Goal: Communication & Community: Answer question/provide support

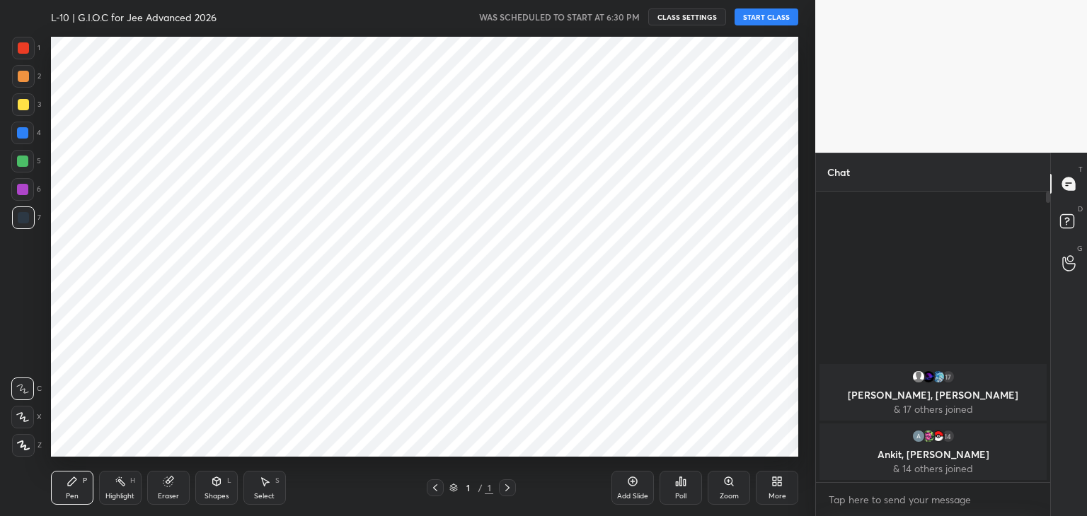
scroll to position [5, 4]
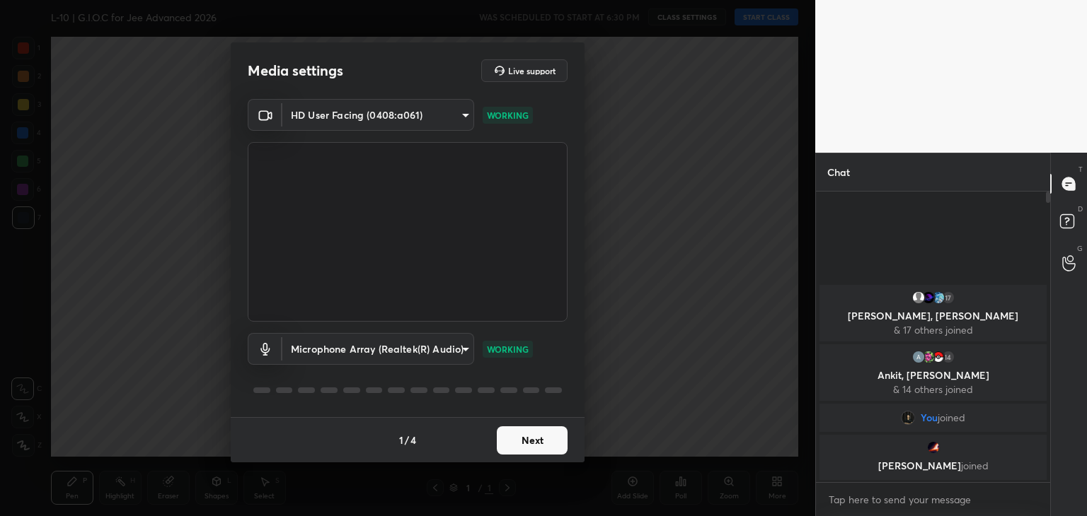
click at [519, 439] on button "Next" at bounding box center [532, 441] width 71 height 28
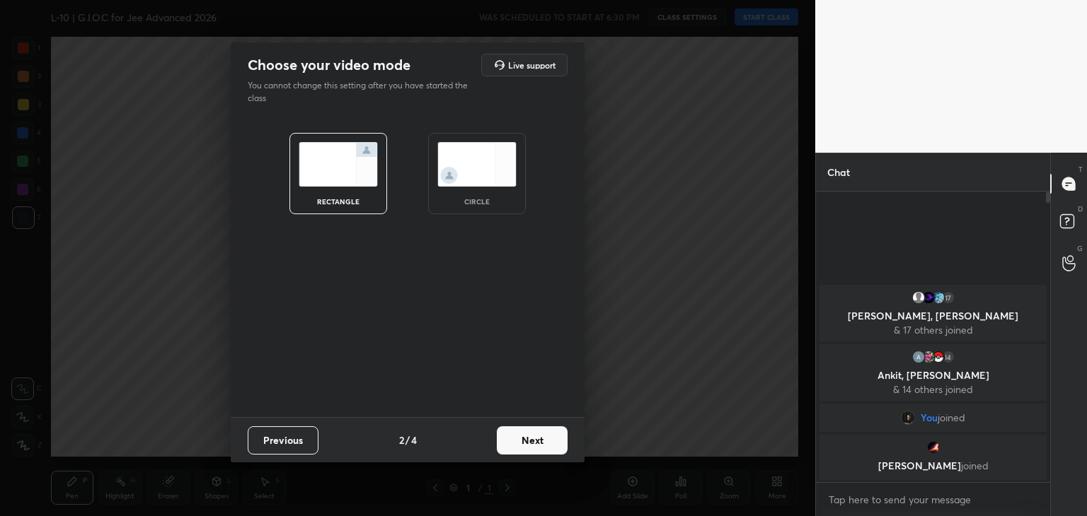
click at [547, 441] on button "Next" at bounding box center [532, 441] width 71 height 28
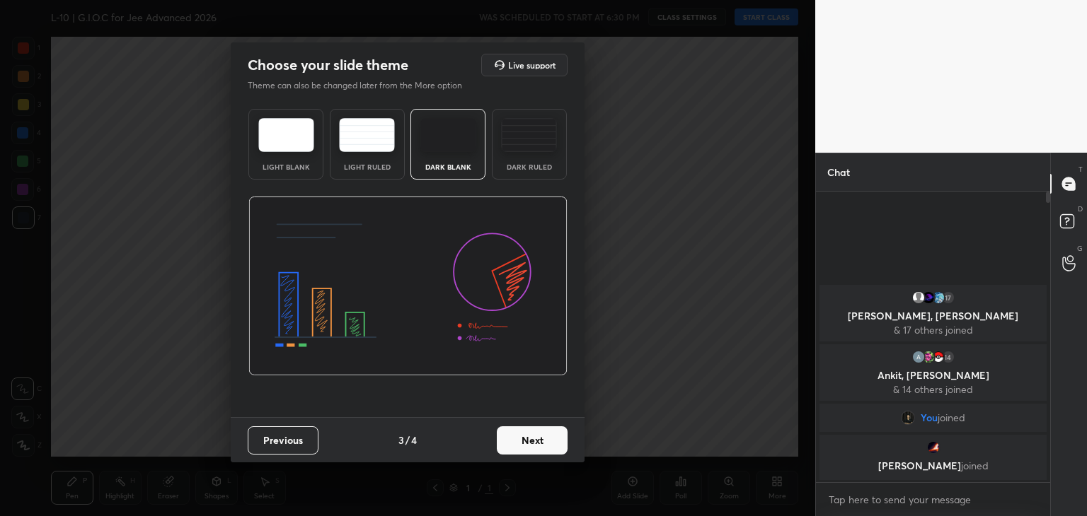
click at [532, 439] on button "Next" at bounding box center [532, 441] width 71 height 28
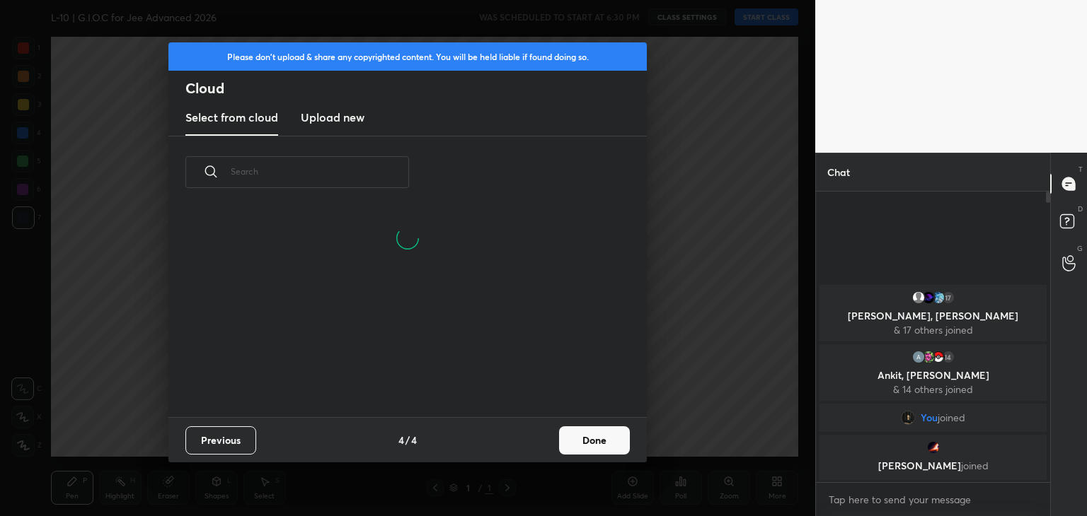
scroll to position [209, 454]
click at [603, 439] on button "Done" at bounding box center [594, 441] width 71 height 28
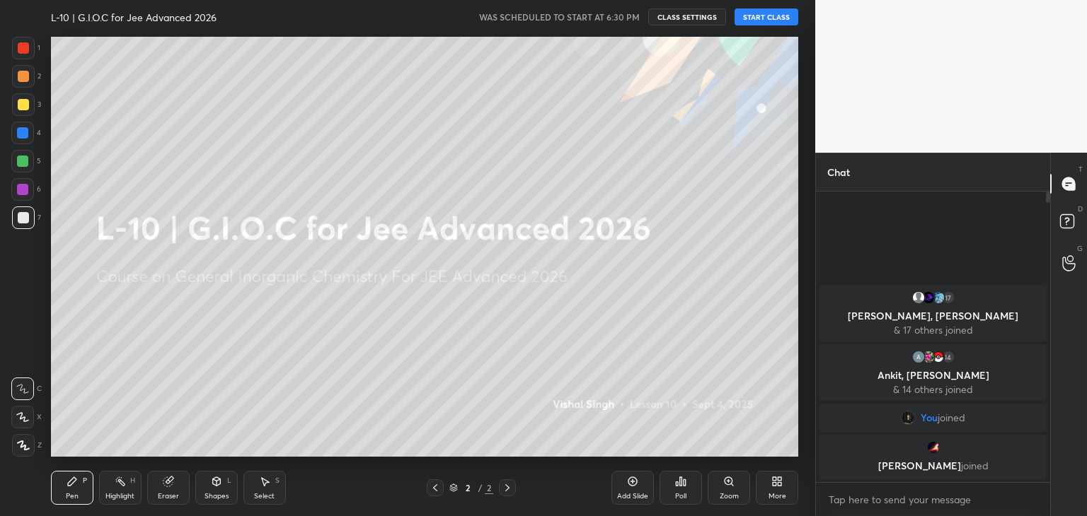
click at [773, 15] on button "START CLASS" at bounding box center [766, 16] width 64 height 17
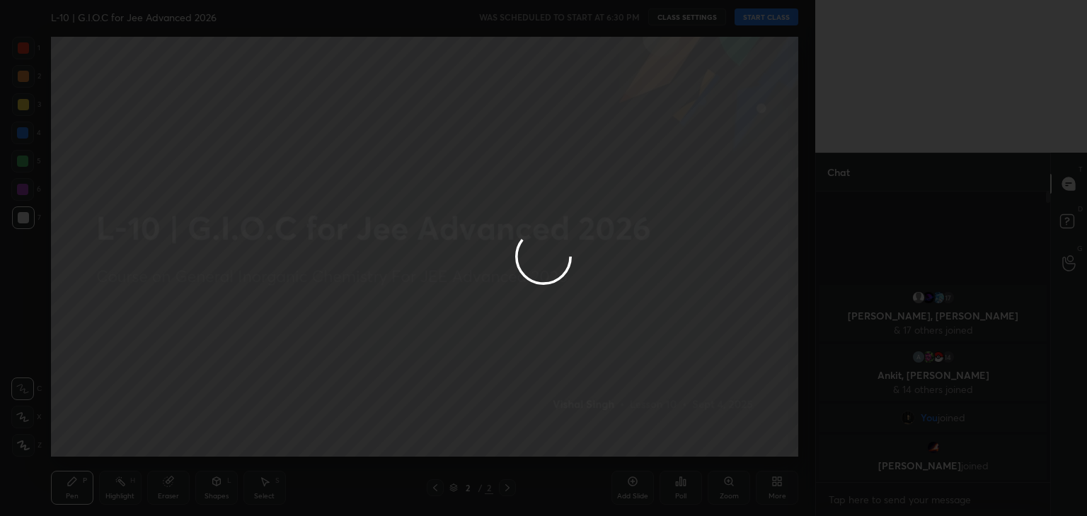
type textarea "x"
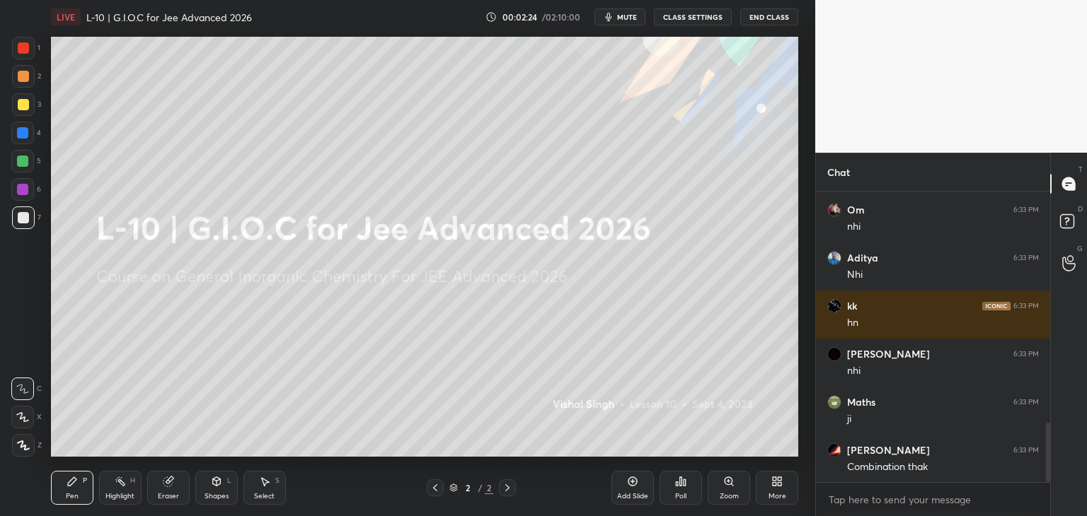
scroll to position [1188, 0]
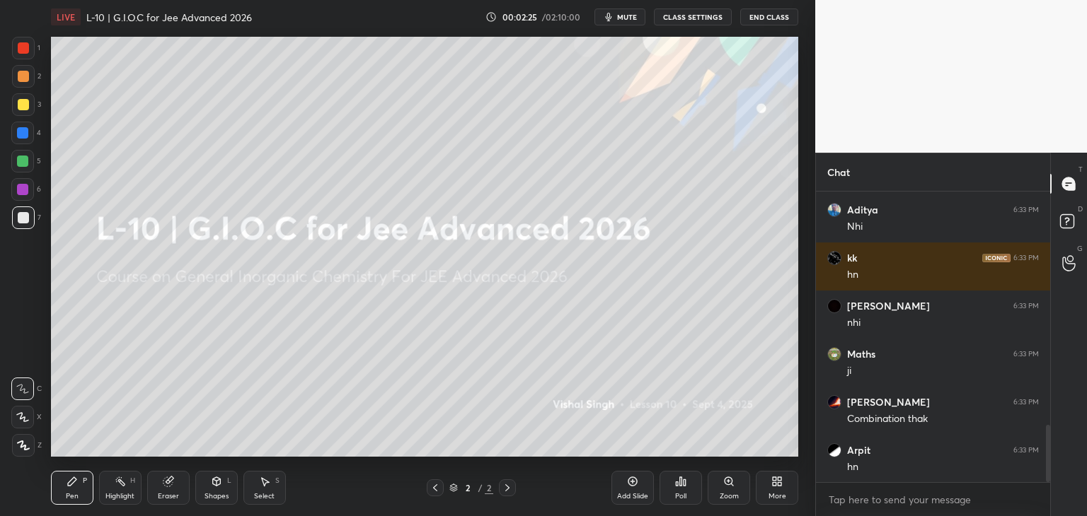
click at [271, 476] on div "Select S" at bounding box center [264, 488] width 42 height 34
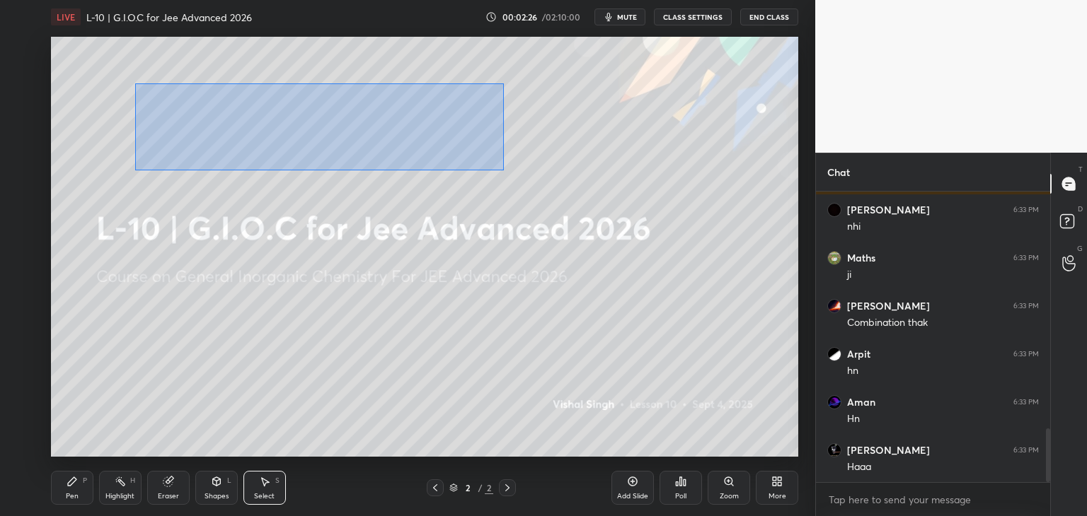
scroll to position [1333, 0]
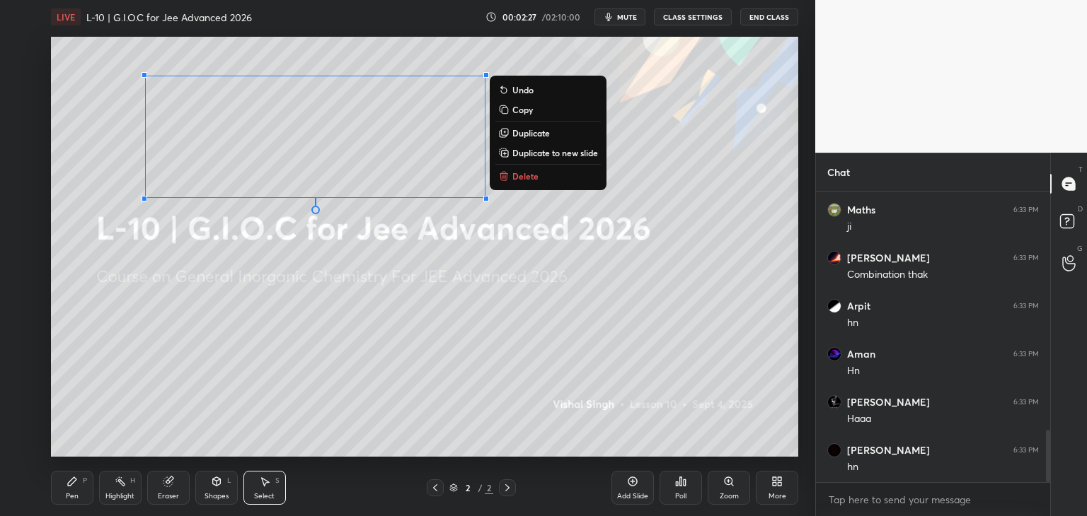
click at [529, 177] on p "Delete" at bounding box center [525, 175] width 26 height 11
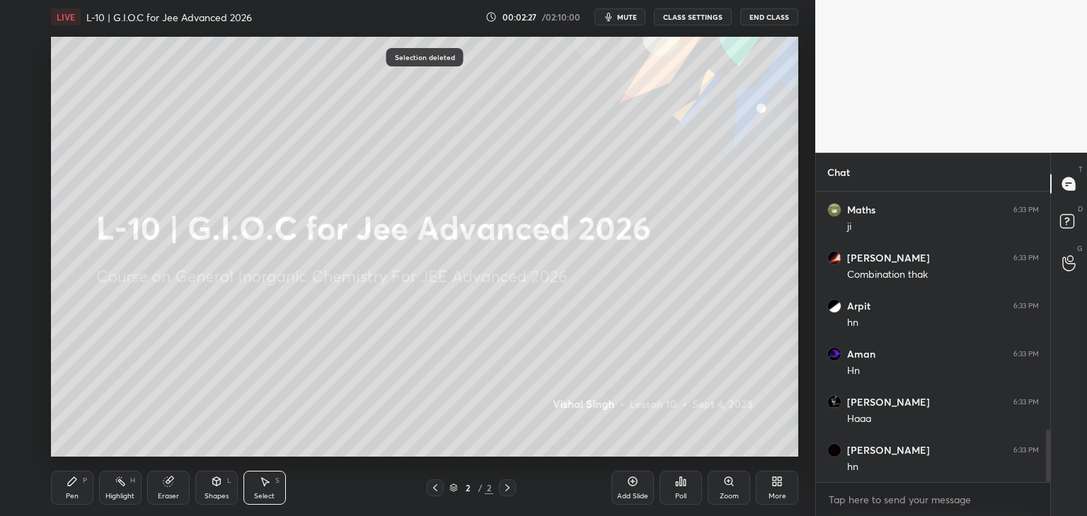
scroll to position [1381, 0]
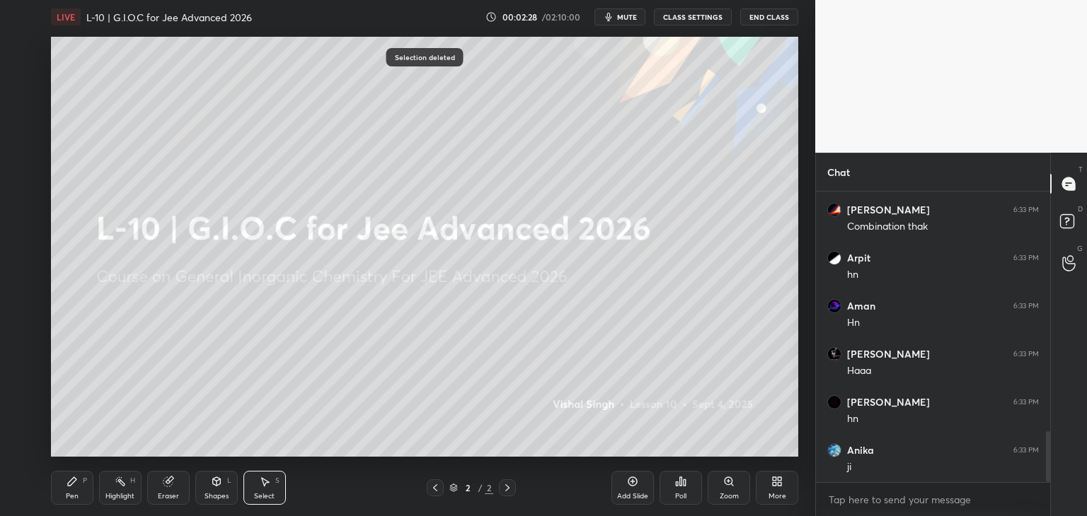
click at [79, 485] on div "Pen P" at bounding box center [72, 488] width 42 height 34
click at [26, 159] on div at bounding box center [22, 161] width 11 height 11
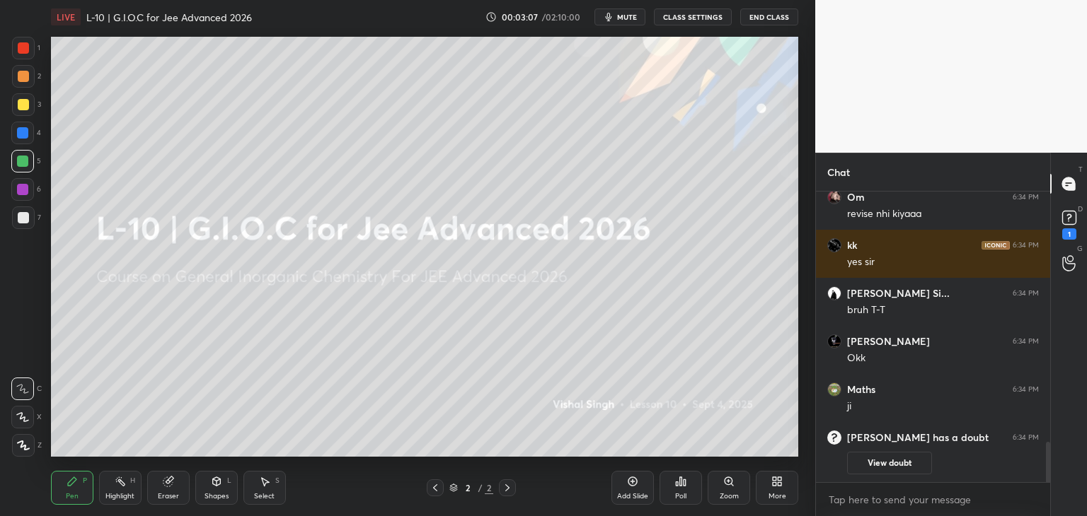
scroll to position [1687, 0]
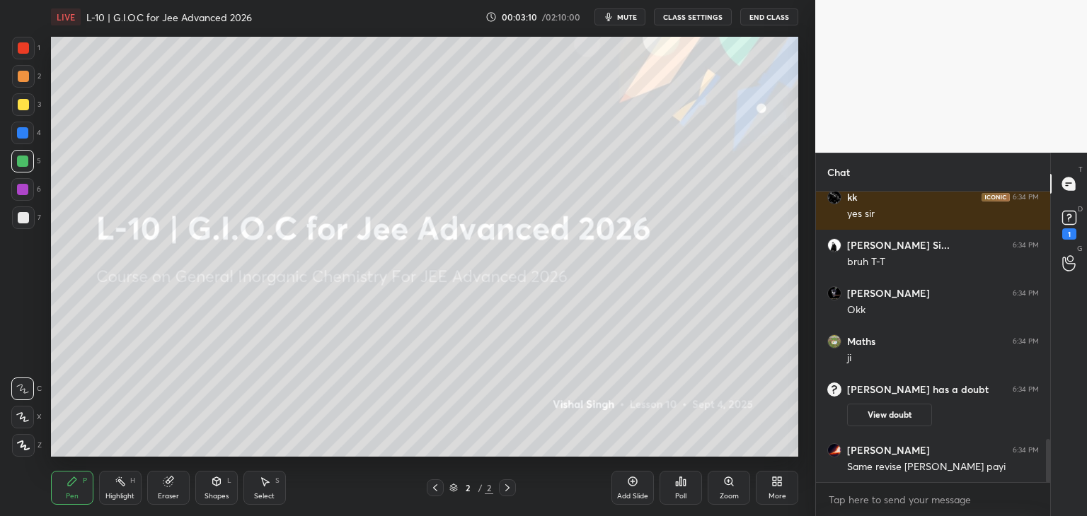
click at [682, 500] on div "Poll" at bounding box center [680, 496] width 11 height 7
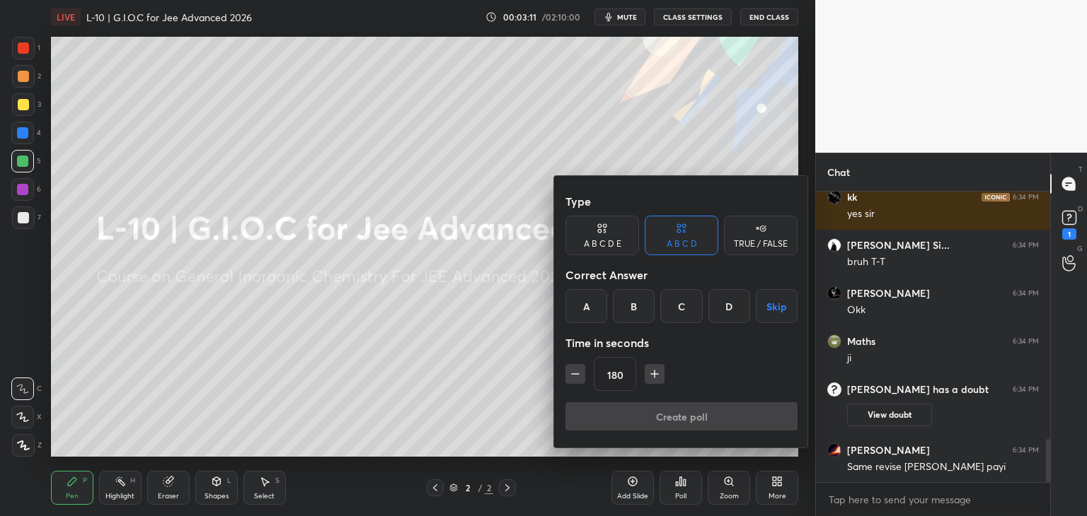
click at [465, 413] on div at bounding box center [543, 258] width 1087 height 516
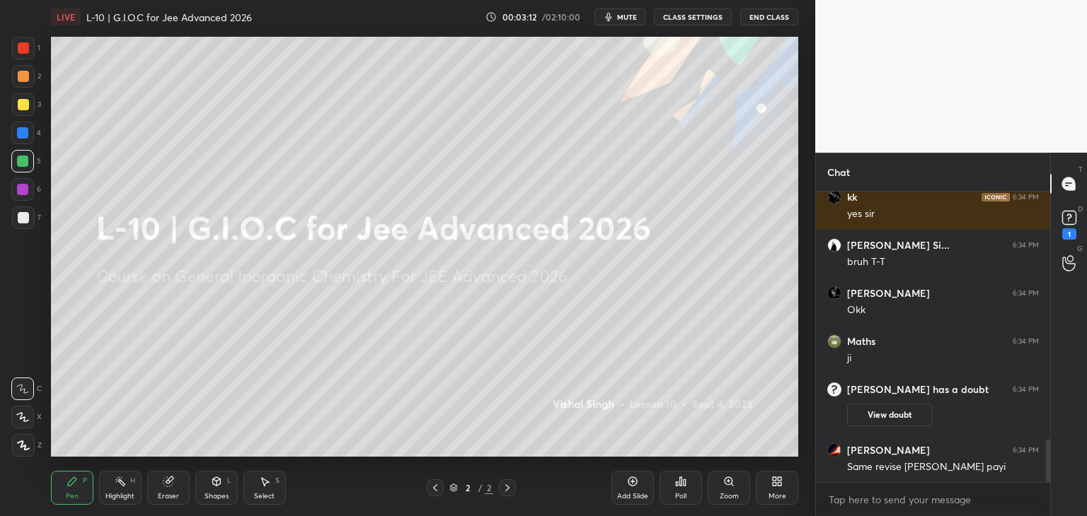
click at [774, 490] on div "More" at bounding box center [777, 488] width 42 height 34
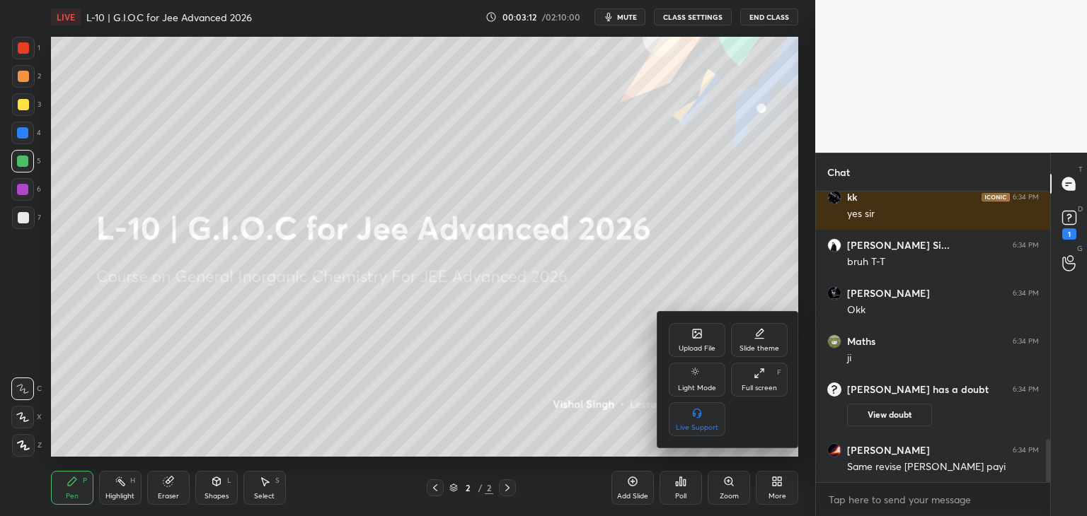
scroll to position [1737, 0]
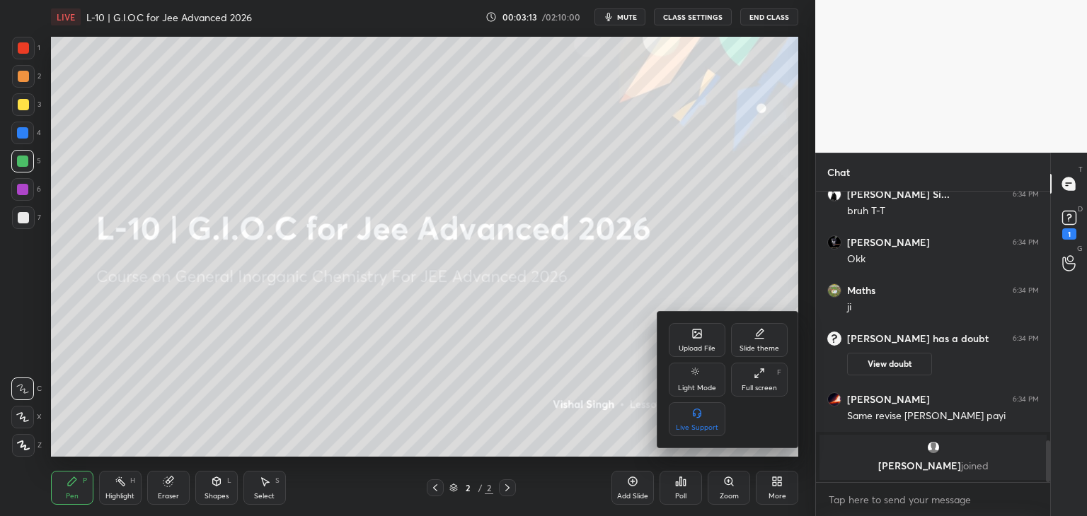
click at [692, 343] on div "Upload File" at bounding box center [697, 340] width 57 height 34
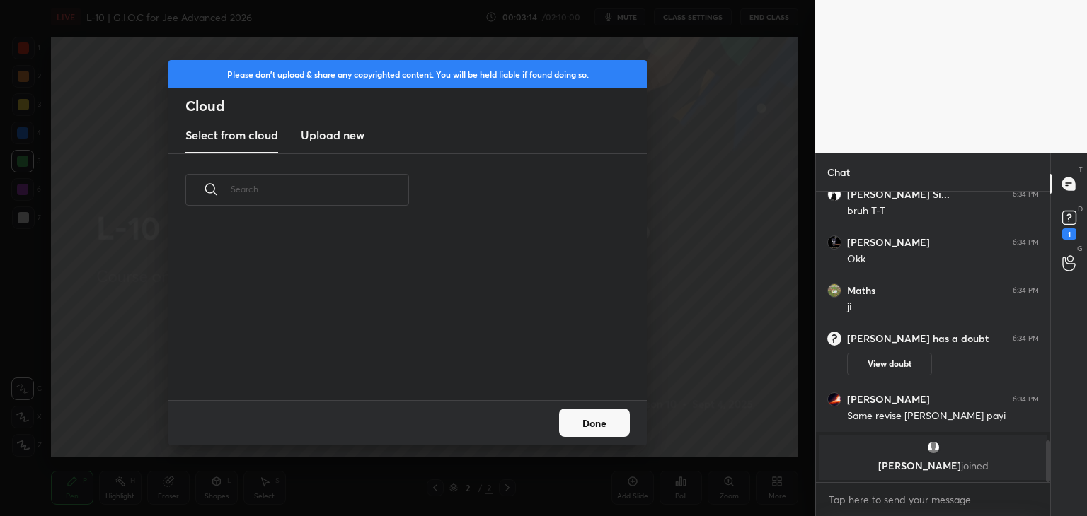
scroll to position [174, 454]
click at [339, 133] on h3 "Upload new" at bounding box center [333, 135] width 64 height 17
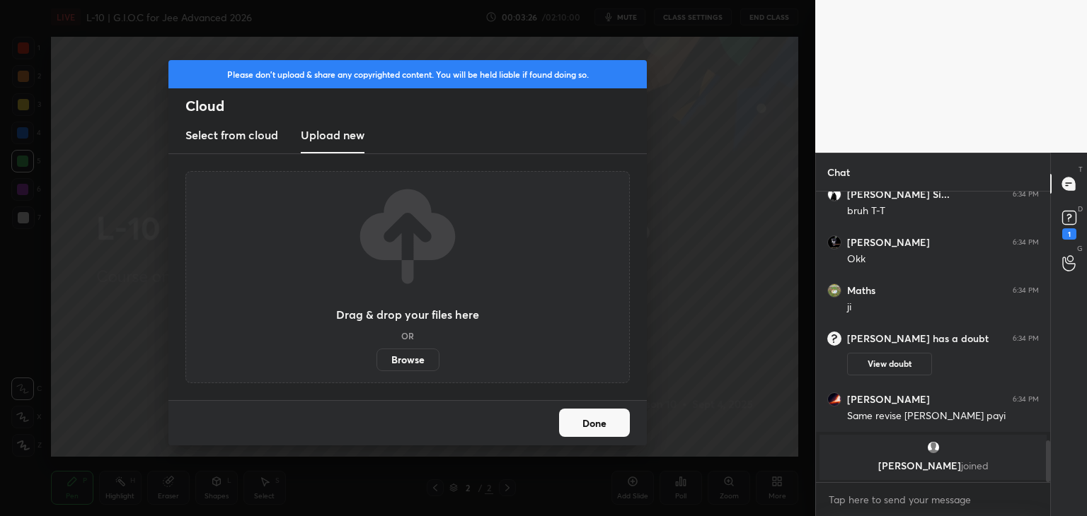
click at [405, 364] on label "Browse" at bounding box center [407, 360] width 63 height 23
click at [376, 364] on input "Browse" at bounding box center [376, 360] width 0 height 23
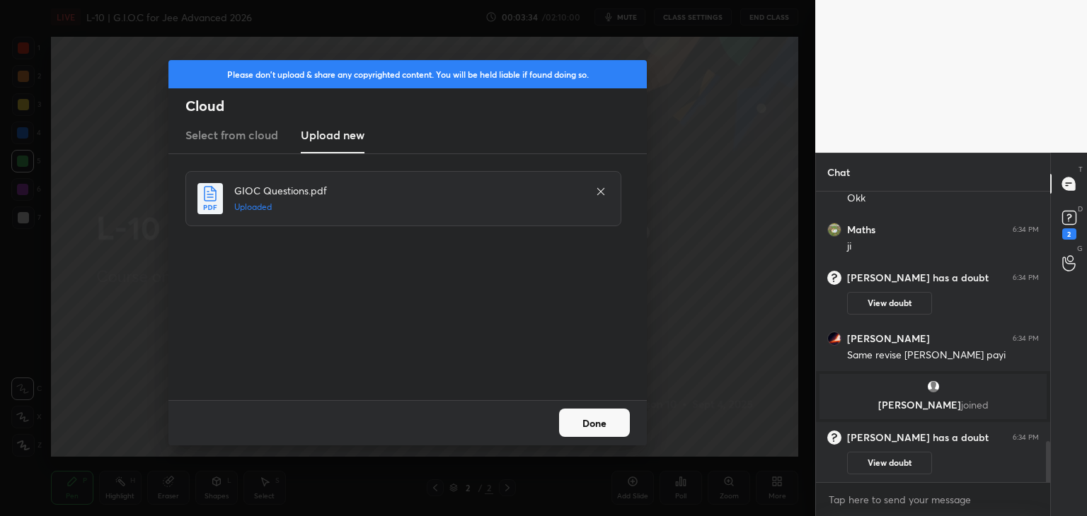
click at [601, 422] on button "Done" at bounding box center [594, 423] width 71 height 28
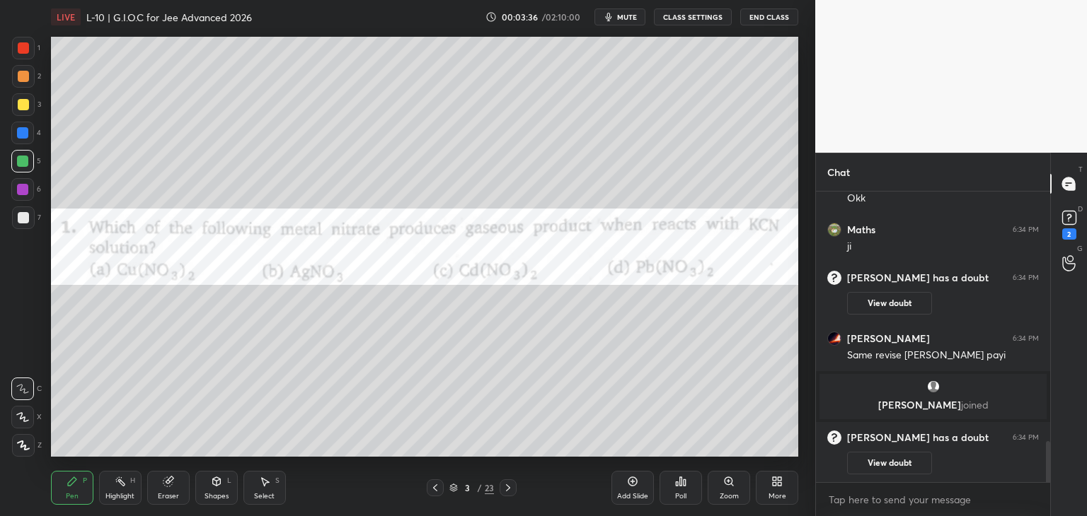
click at [430, 484] on icon at bounding box center [434, 487] width 11 height 11
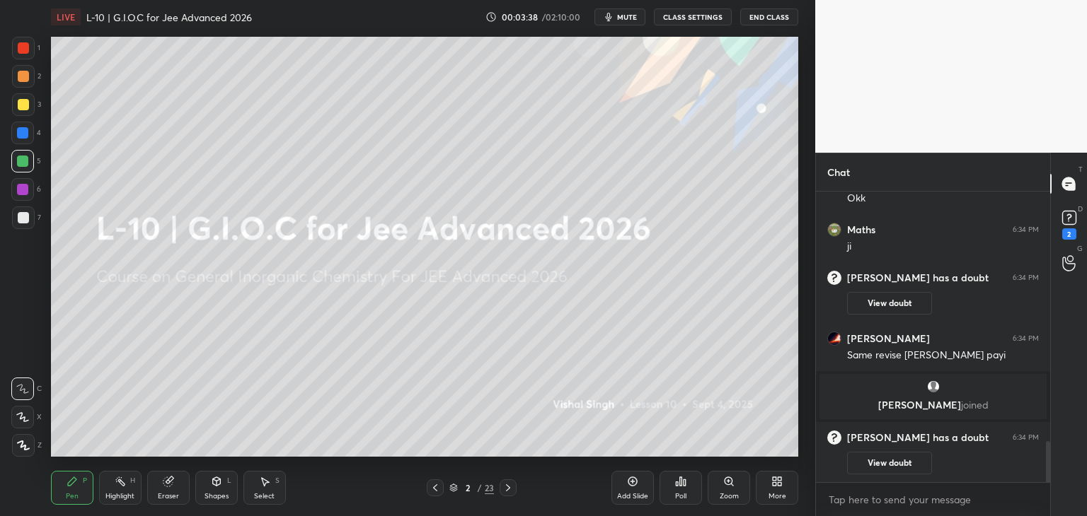
click at [773, 489] on div "More" at bounding box center [777, 488] width 42 height 34
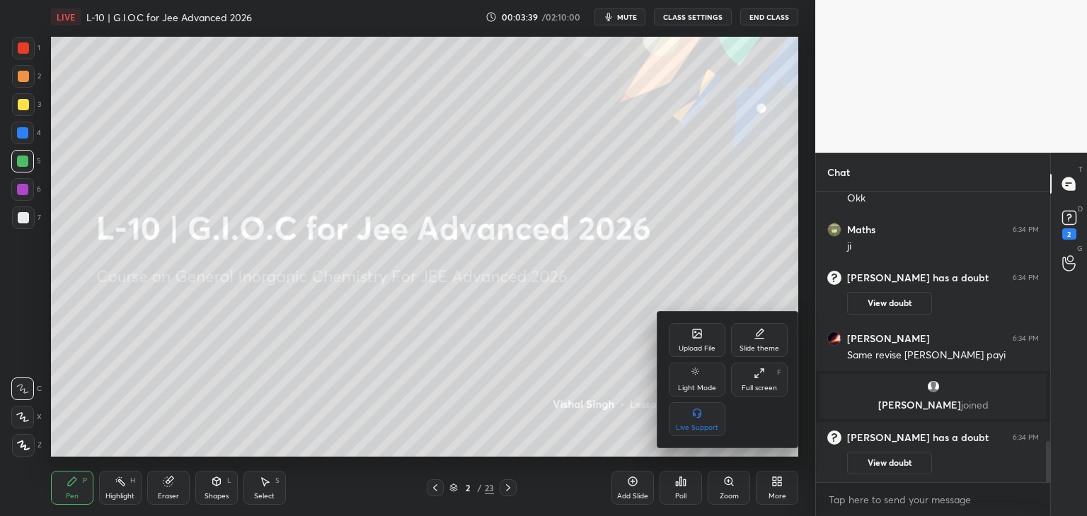
click at [687, 345] on div "Upload File" at bounding box center [696, 348] width 37 height 7
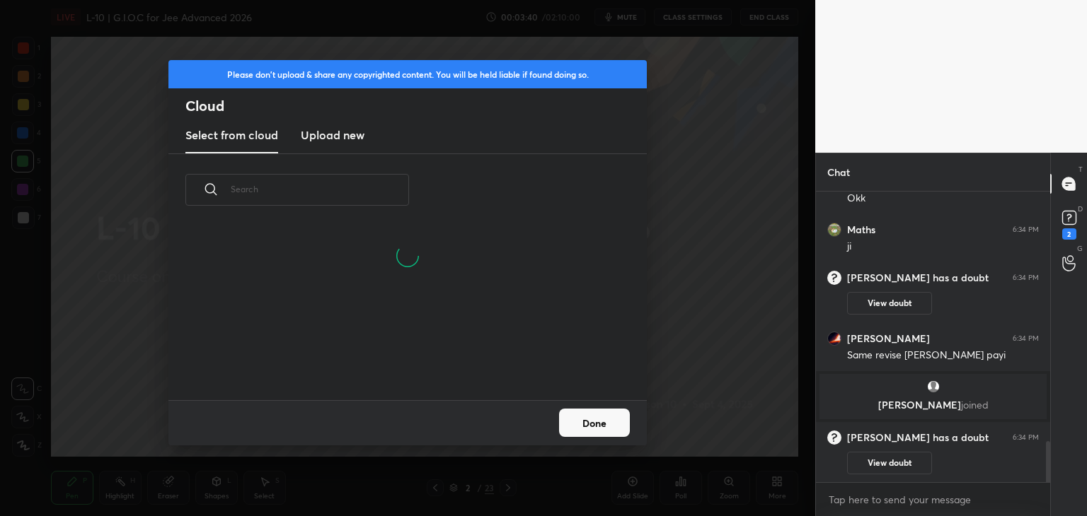
click at [334, 135] on h3 "Upload new" at bounding box center [333, 135] width 64 height 17
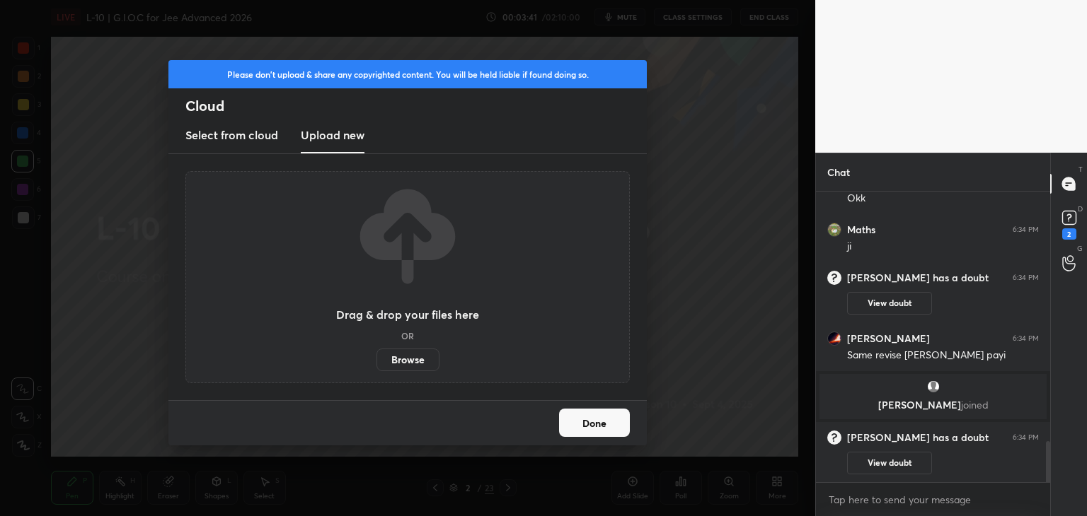
click at [426, 362] on label "Browse" at bounding box center [407, 360] width 63 height 23
click at [376, 362] on input "Browse" at bounding box center [376, 360] width 0 height 23
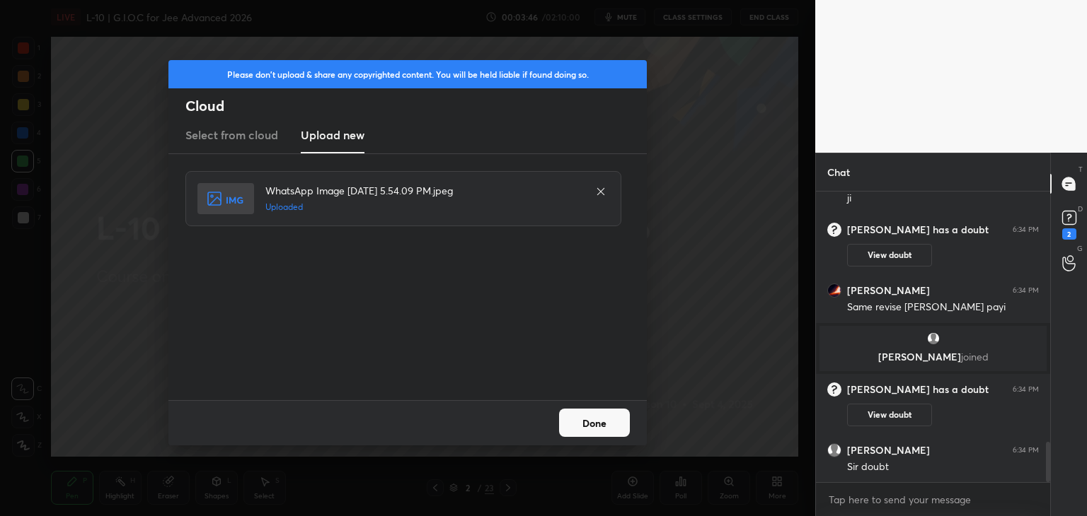
click at [617, 428] on button "Done" at bounding box center [594, 423] width 71 height 28
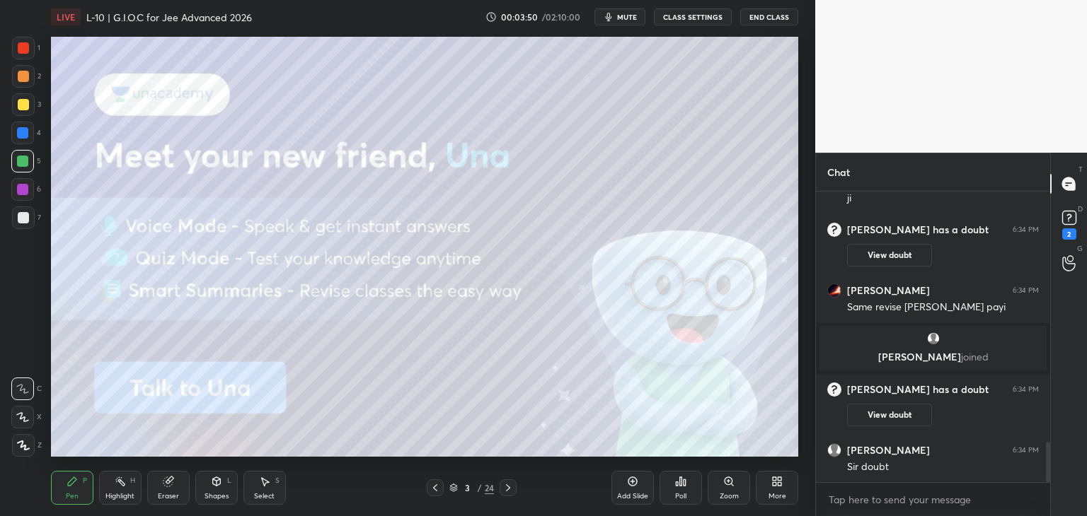
click at [438, 492] on icon at bounding box center [434, 487] width 11 height 11
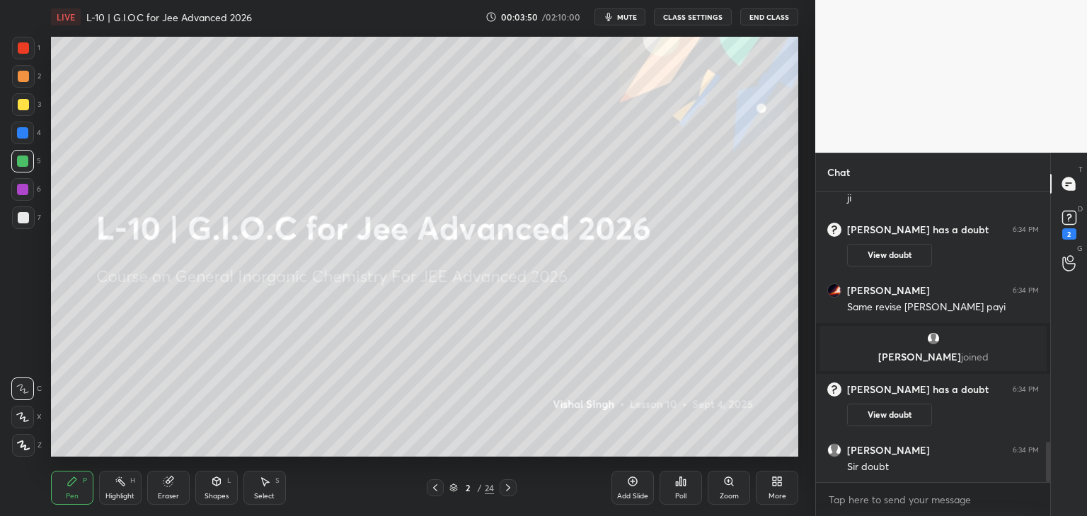
scroll to position [1856, 0]
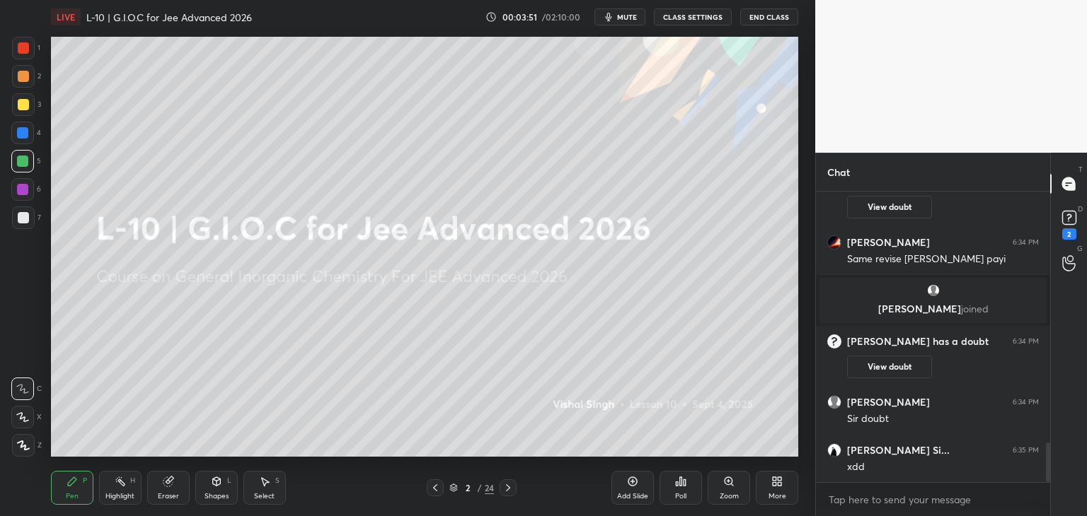
click at [510, 490] on icon at bounding box center [507, 487] width 11 height 11
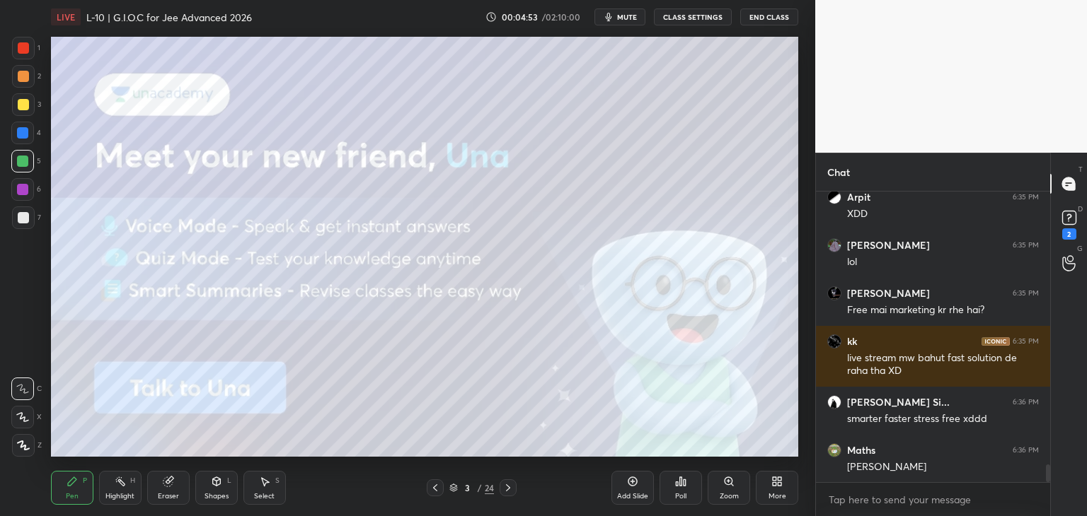
scroll to position [4515, 0]
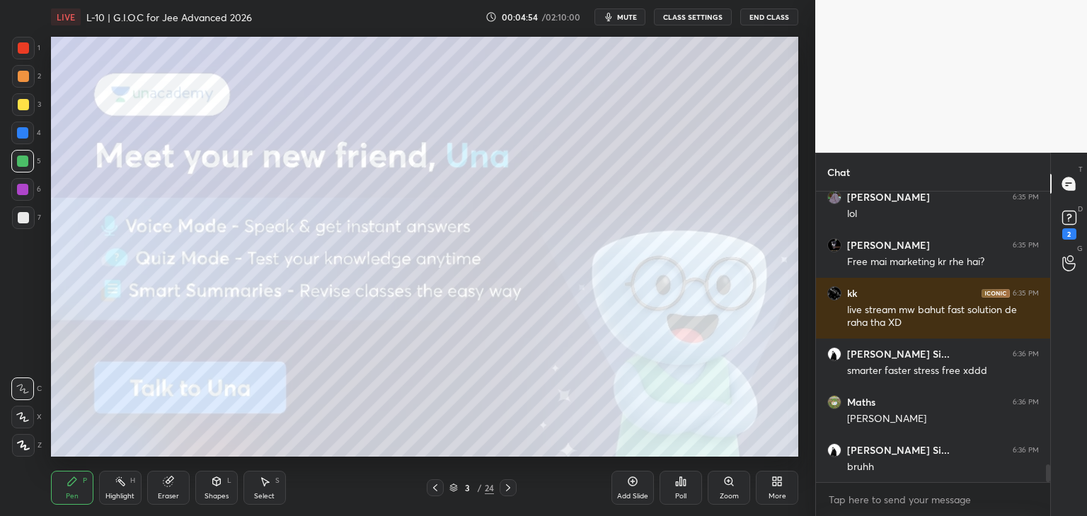
click at [504, 483] on icon at bounding box center [507, 487] width 11 height 11
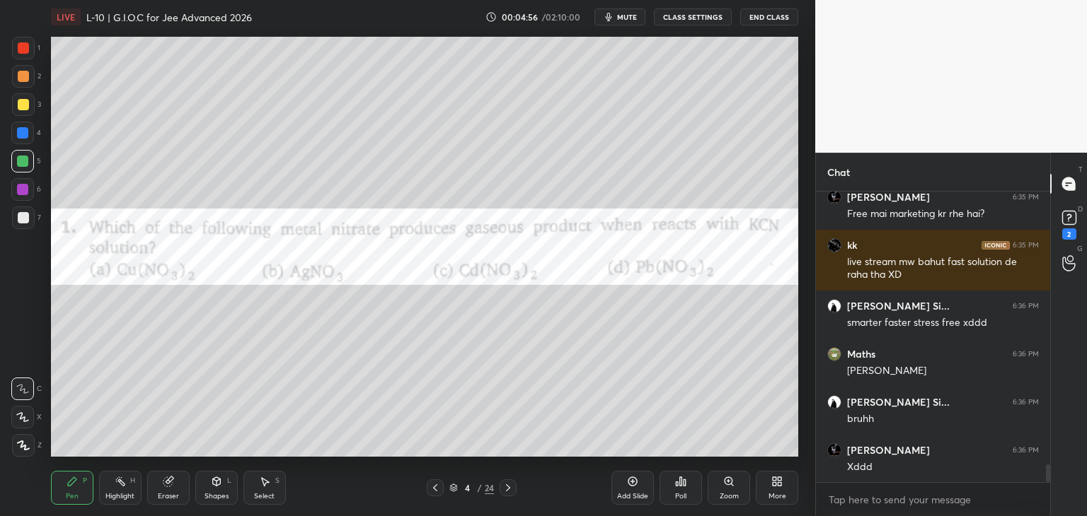
scroll to position [4611, 0]
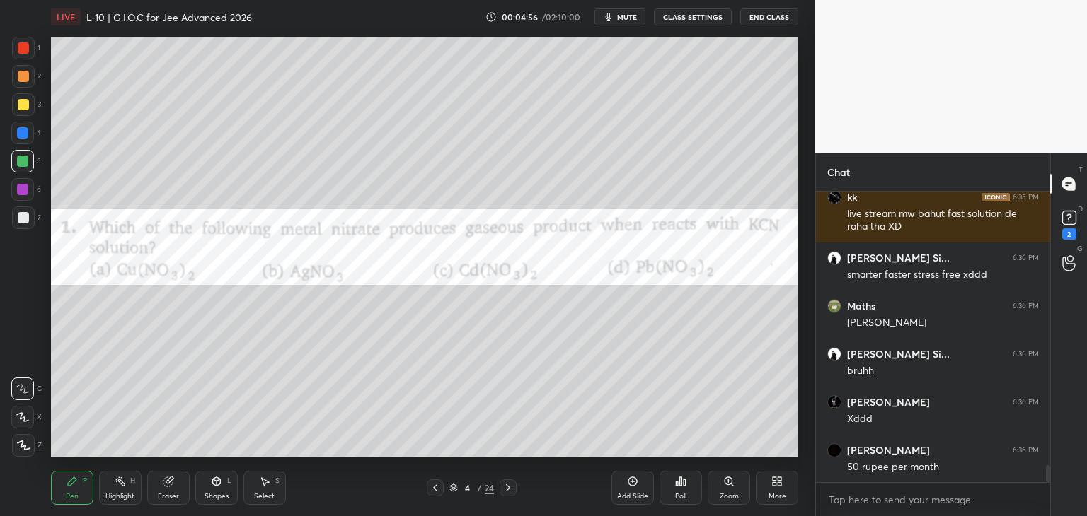
click at [430, 489] on icon at bounding box center [434, 487] width 11 height 11
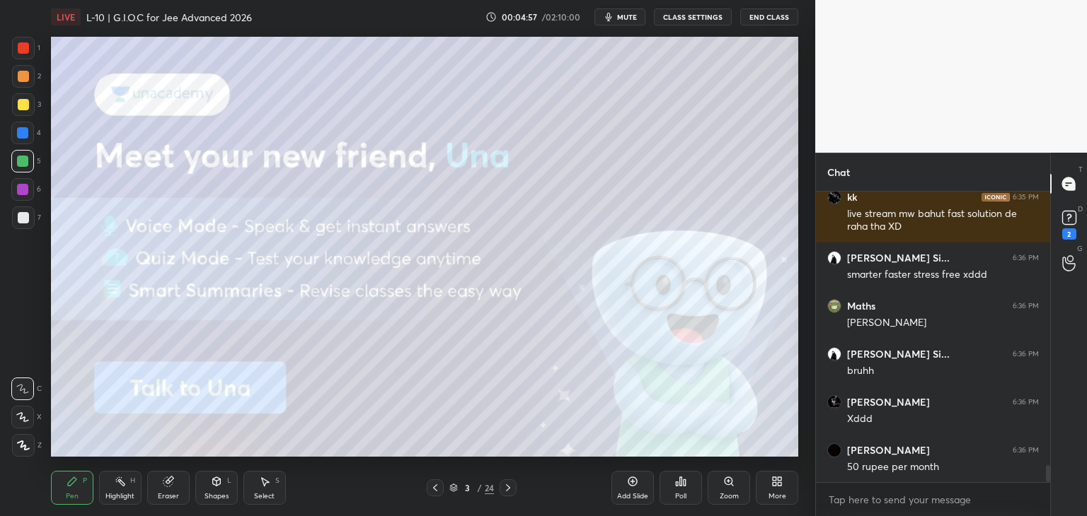
scroll to position [4625, 0]
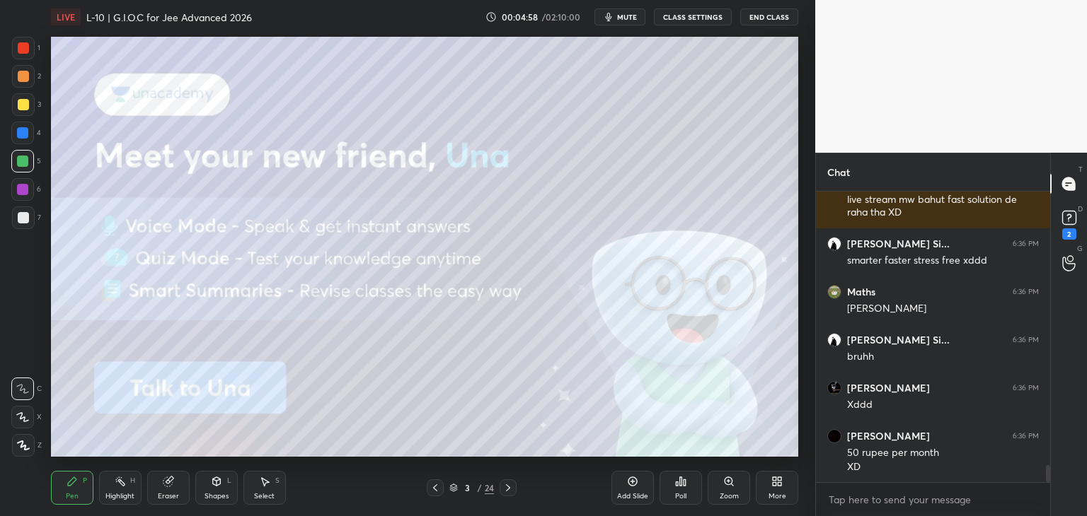
click at [624, 487] on div "Add Slide" at bounding box center [632, 488] width 42 height 34
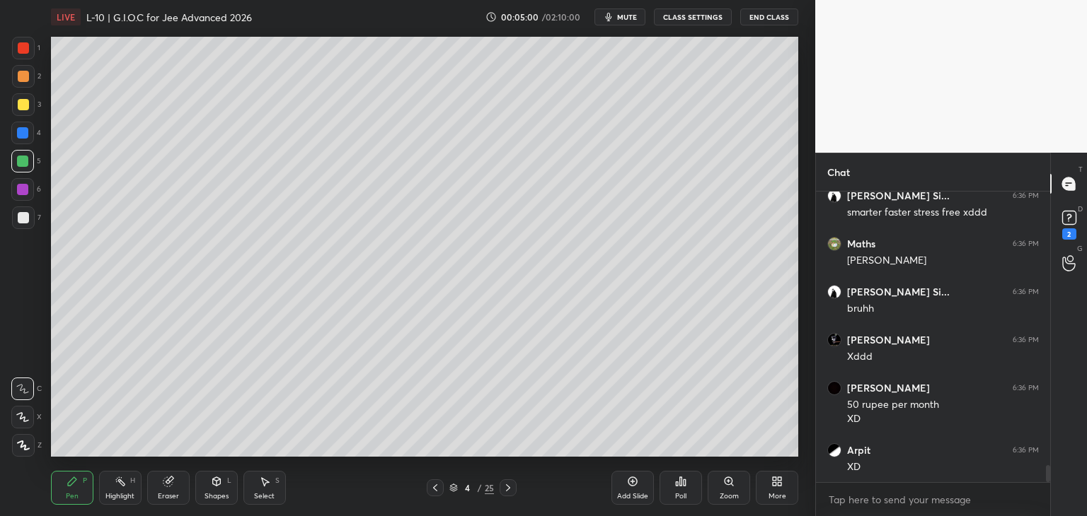
scroll to position [4721, 0]
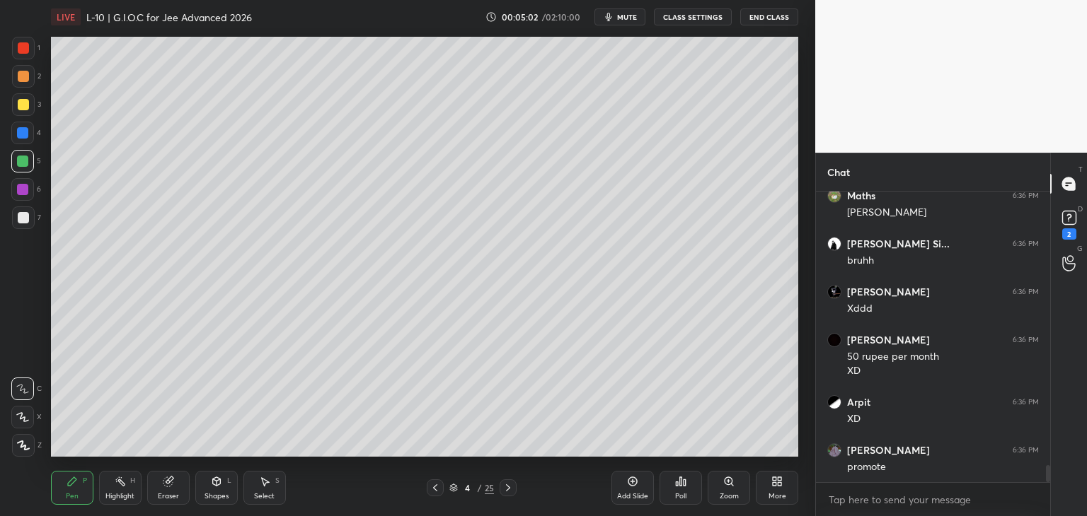
click at [430, 493] on icon at bounding box center [434, 487] width 11 height 11
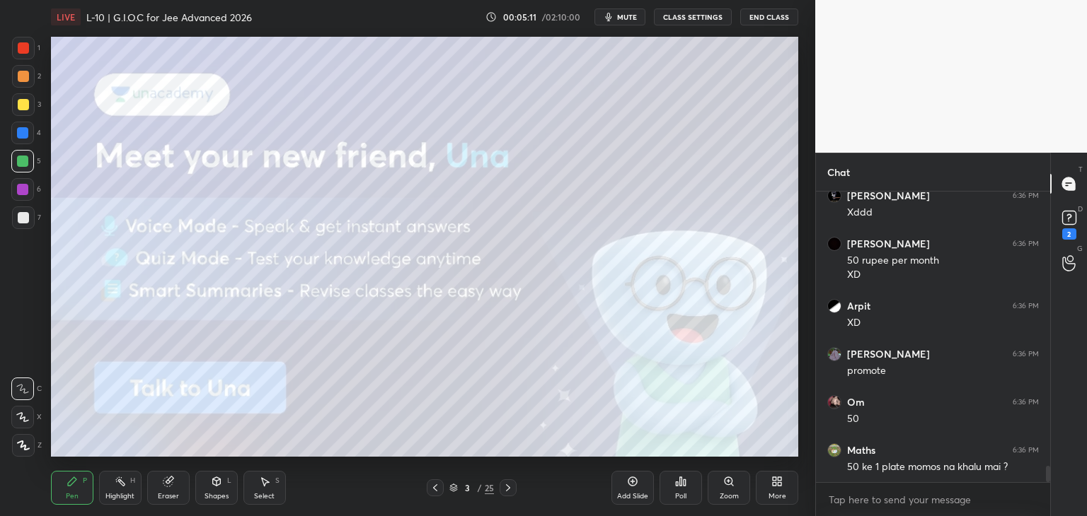
scroll to position [4866, 0]
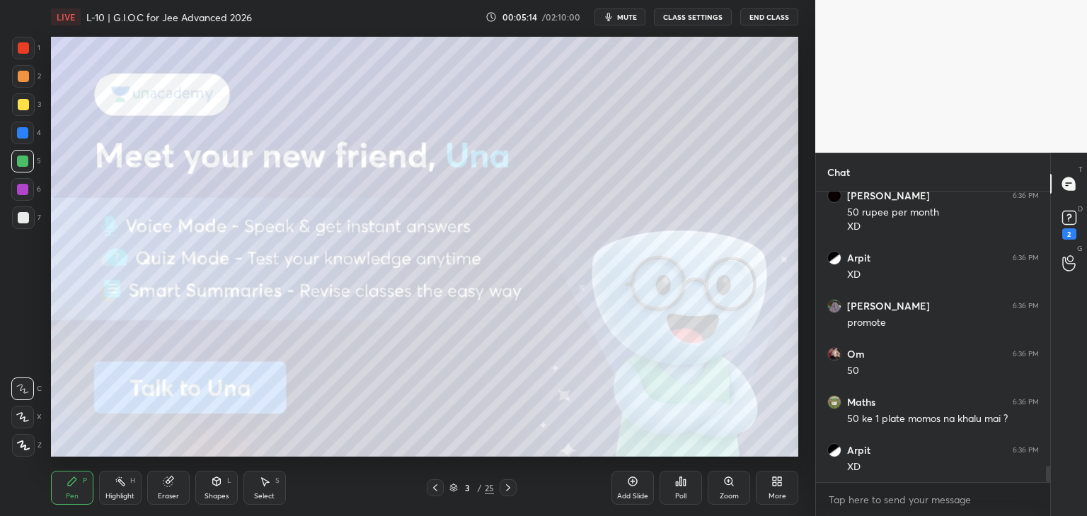
click at [509, 490] on icon at bounding box center [507, 487] width 11 height 11
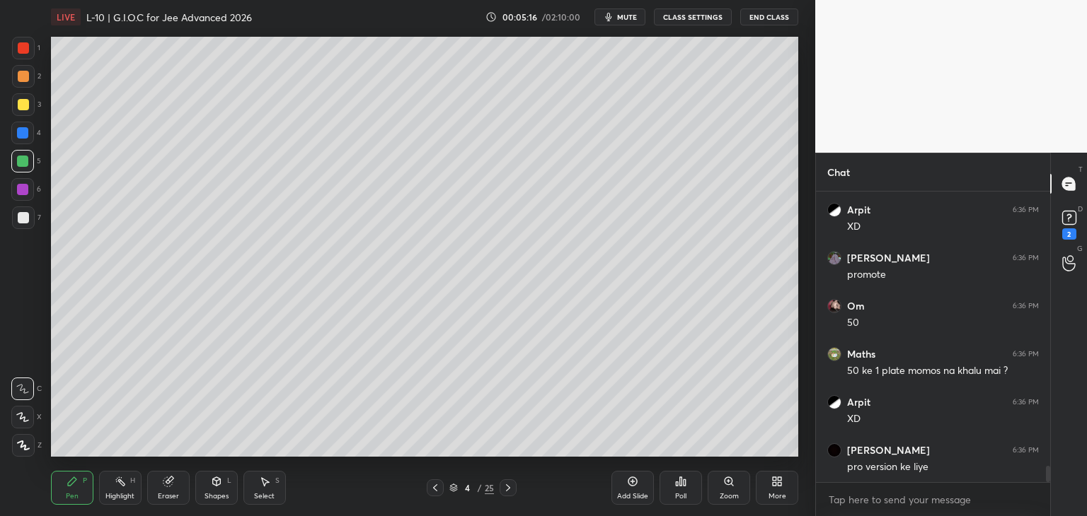
scroll to position [4962, 0]
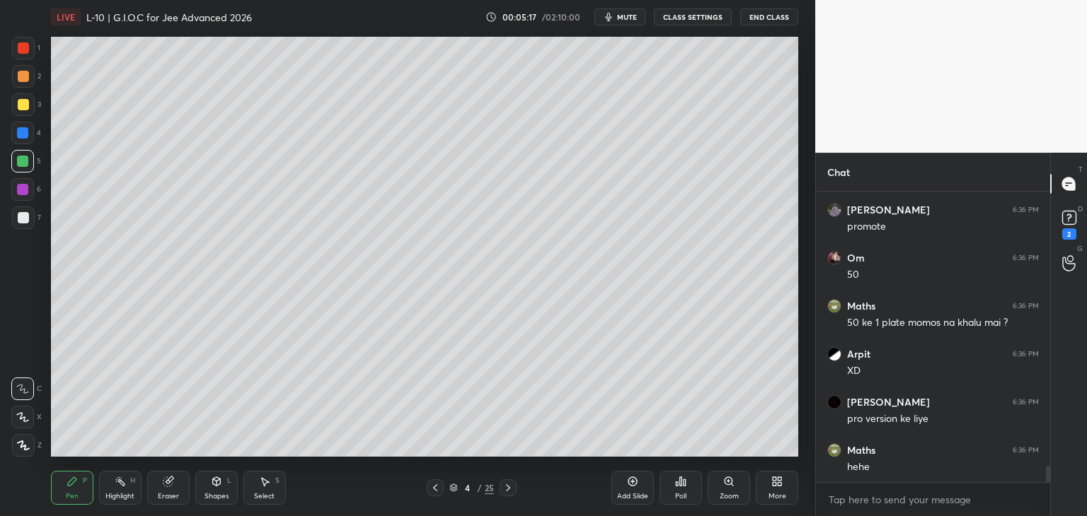
click at [27, 48] on div at bounding box center [23, 47] width 11 height 11
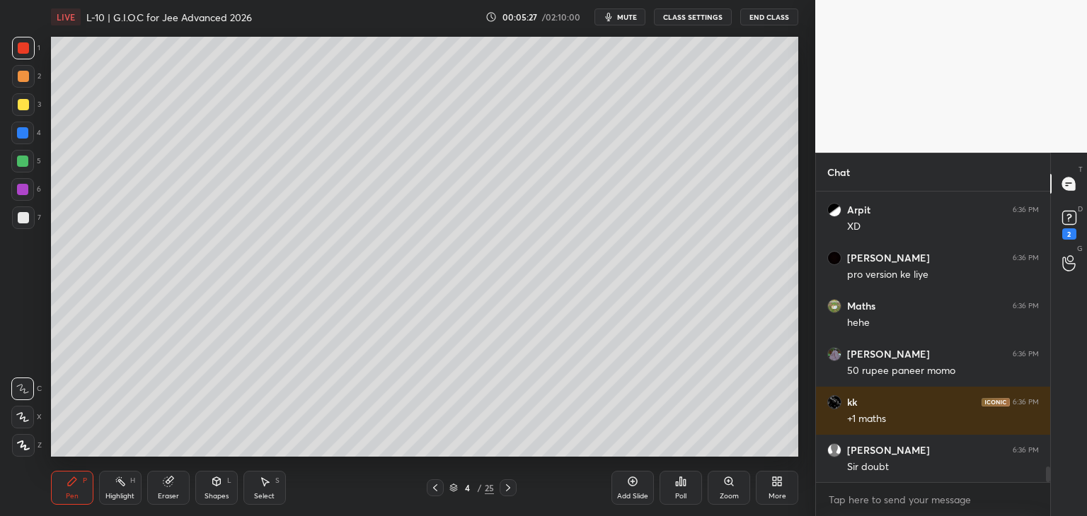
scroll to position [5154, 0]
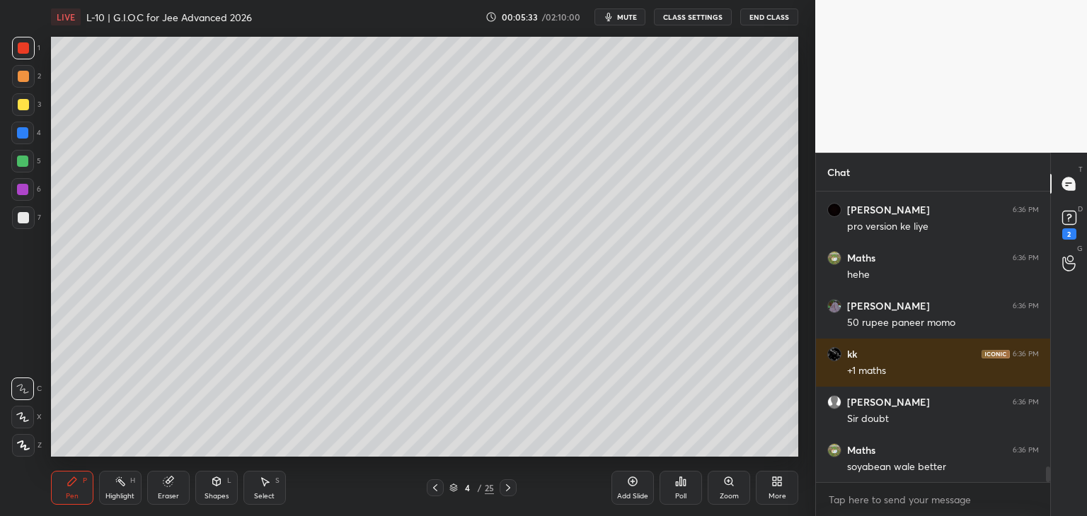
click at [24, 83] on div at bounding box center [23, 76] width 23 height 23
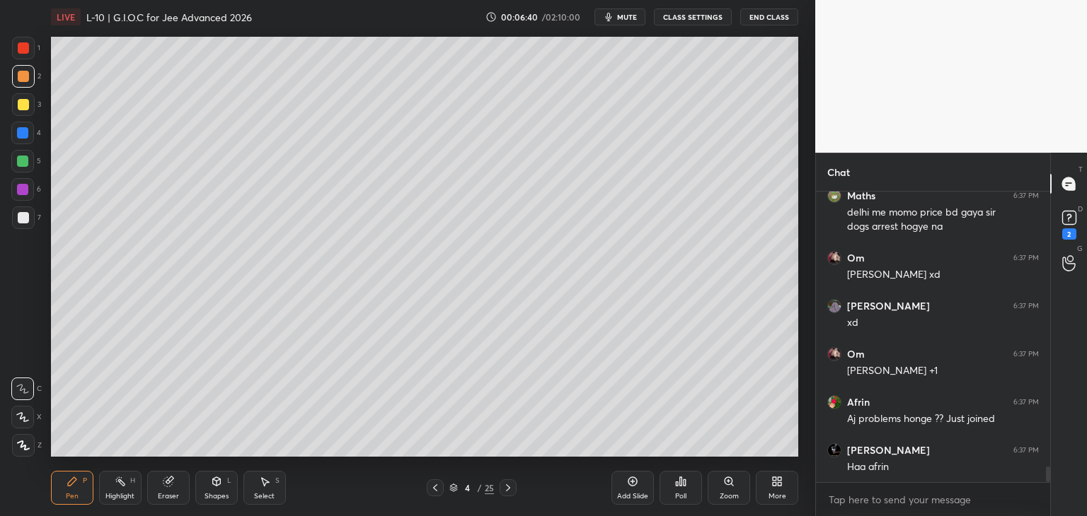
scroll to position [5173, 0]
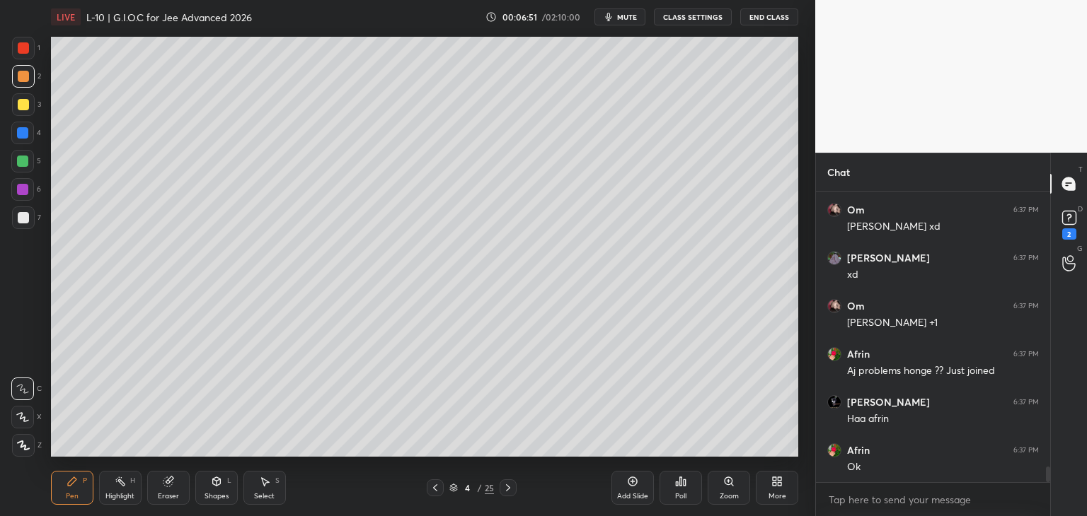
click at [23, 106] on div at bounding box center [23, 104] width 11 height 11
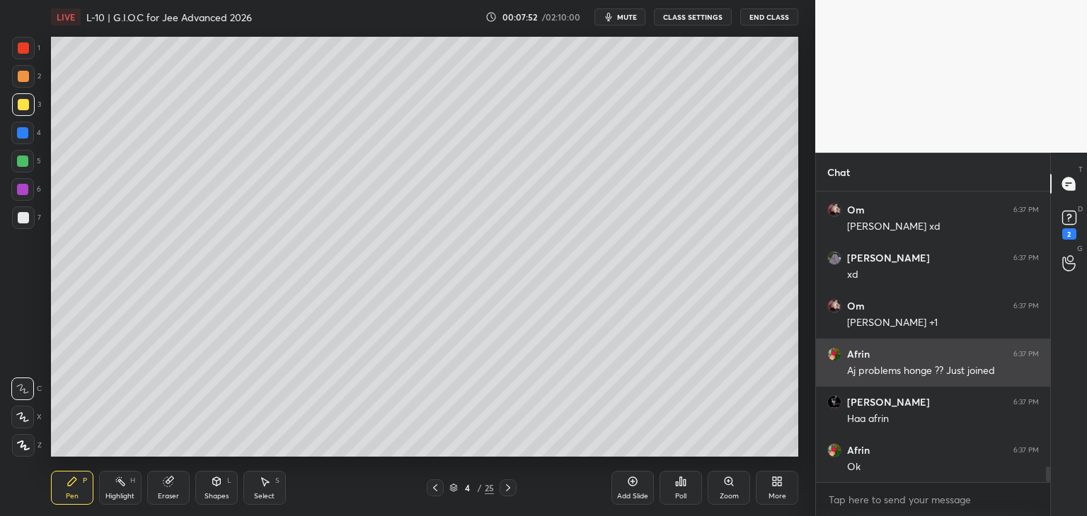
click at [269, 493] on div "Select" at bounding box center [264, 496] width 21 height 7
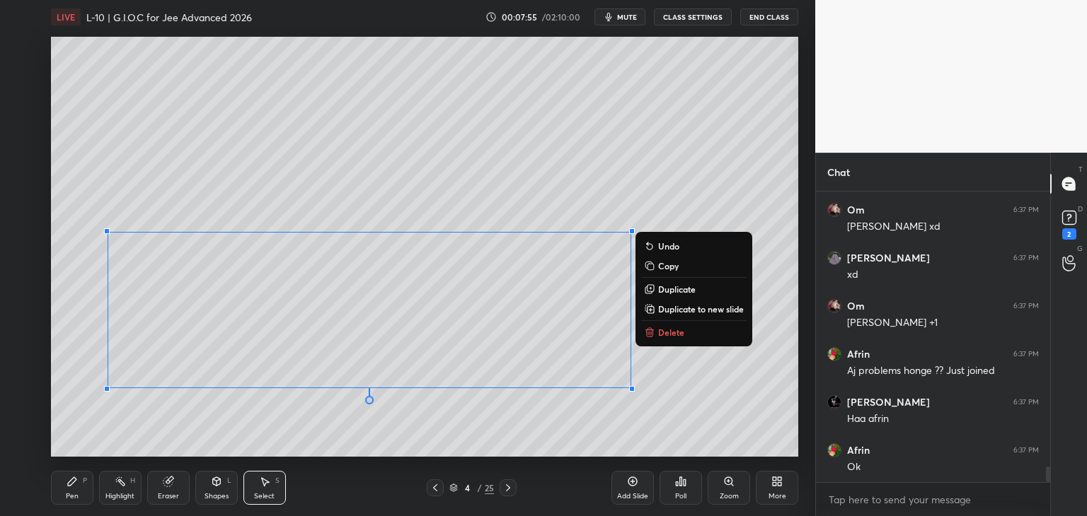
click at [734, 395] on div "0 ° Undo Copy Duplicate Duplicate to new slide Delete" at bounding box center [424, 247] width 747 height 420
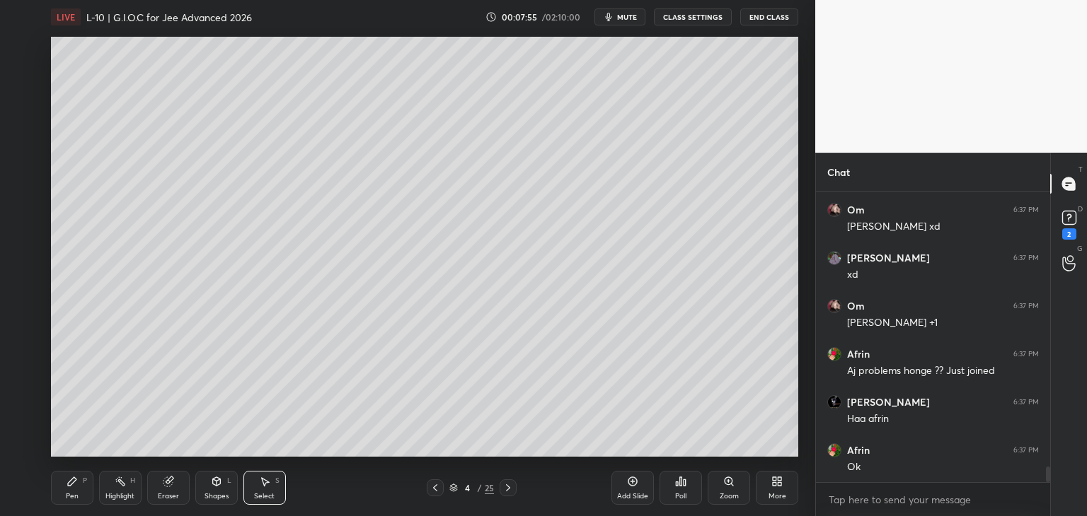
click at [79, 482] on div "Pen P" at bounding box center [72, 488] width 42 height 34
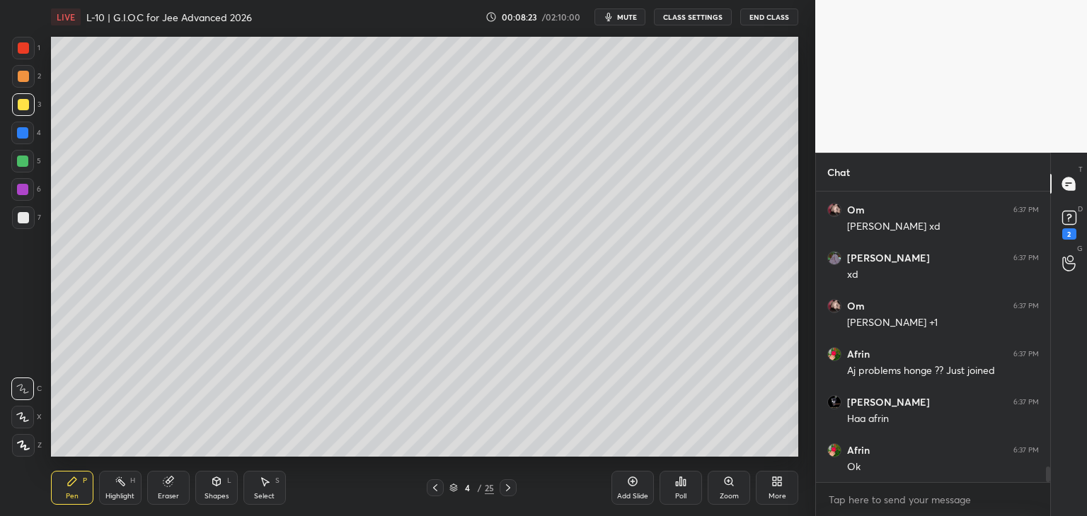
click at [261, 484] on icon at bounding box center [264, 481] width 11 height 11
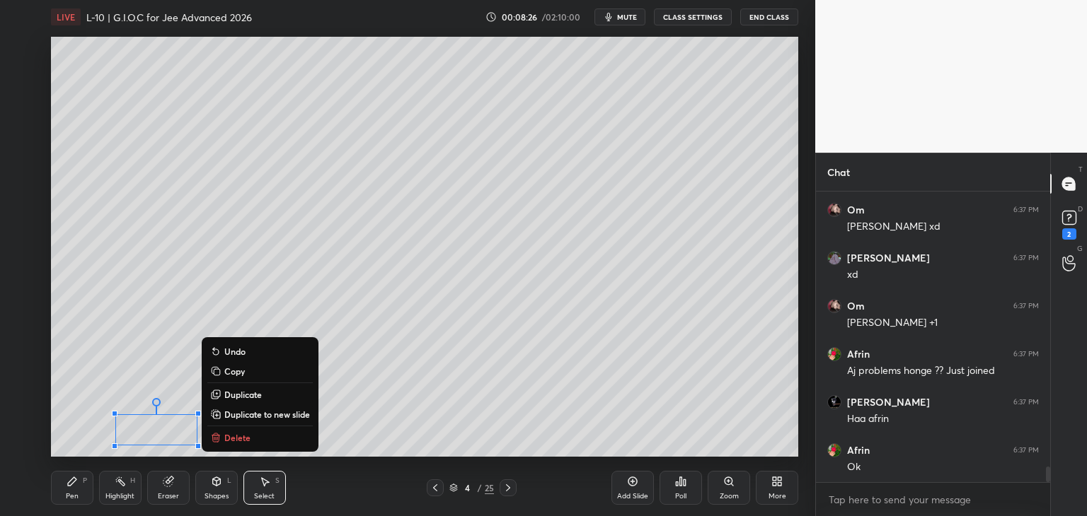
click at [245, 436] on p "Delete" at bounding box center [237, 437] width 26 height 11
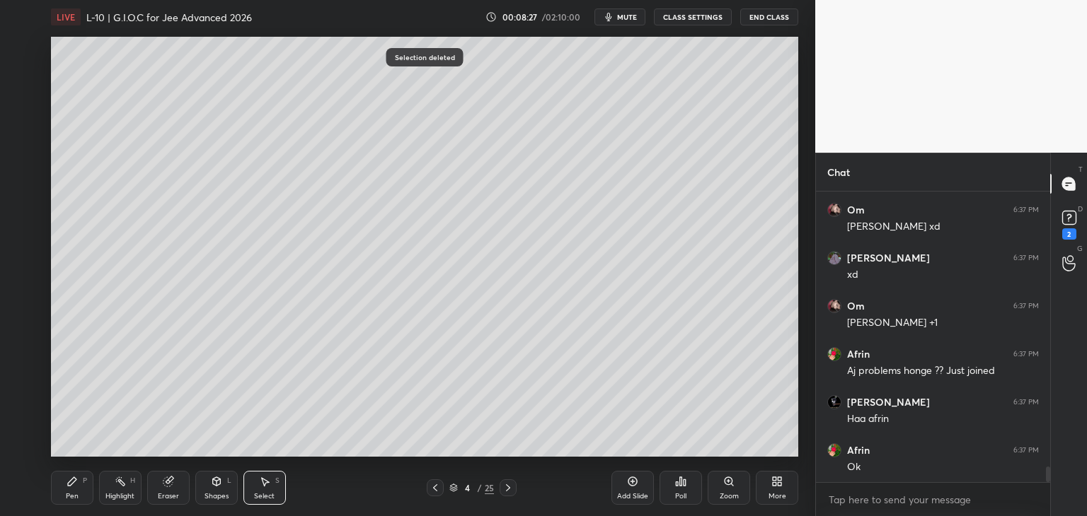
click at [77, 482] on icon at bounding box center [71, 481] width 11 height 11
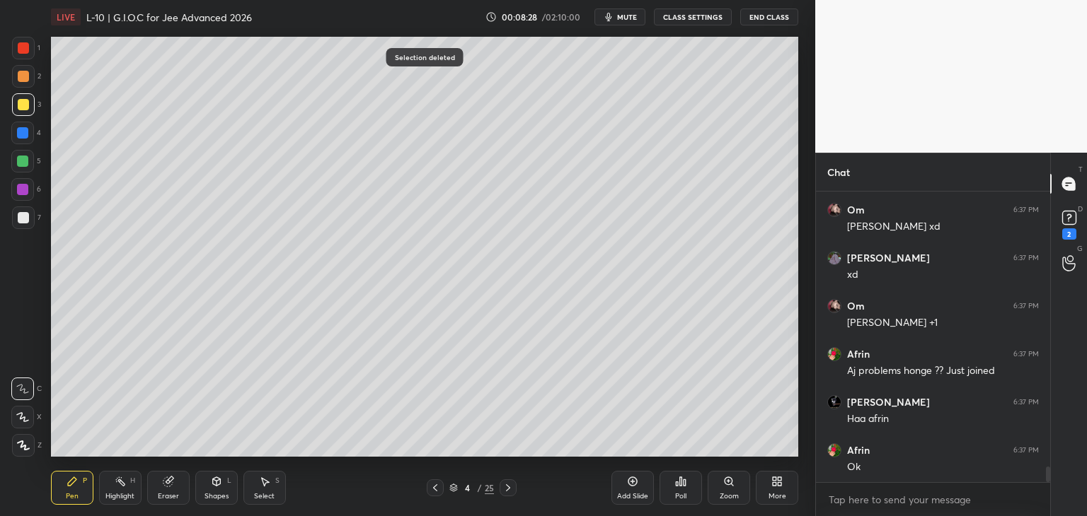
click at [265, 485] on icon at bounding box center [266, 482] width 8 height 8
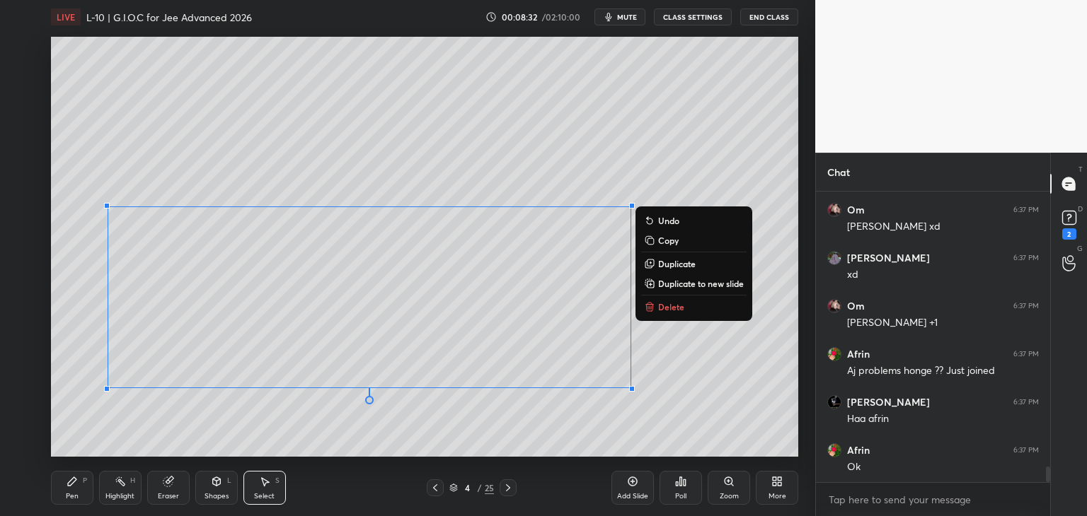
click at [729, 391] on div "0 ° Undo Copy Duplicate Duplicate to new slide Delete" at bounding box center [424, 247] width 747 height 420
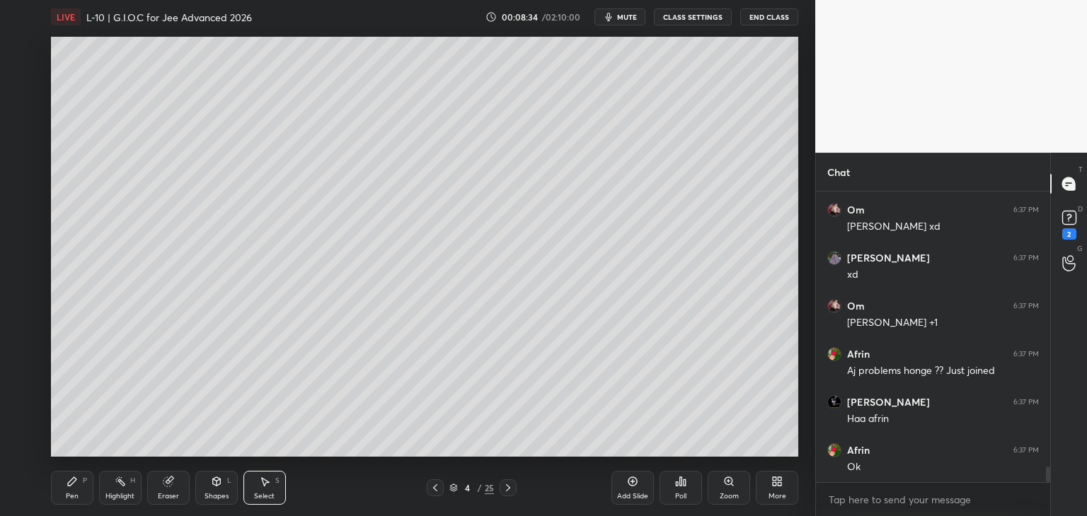
click at [74, 487] on div "Pen P" at bounding box center [72, 488] width 42 height 34
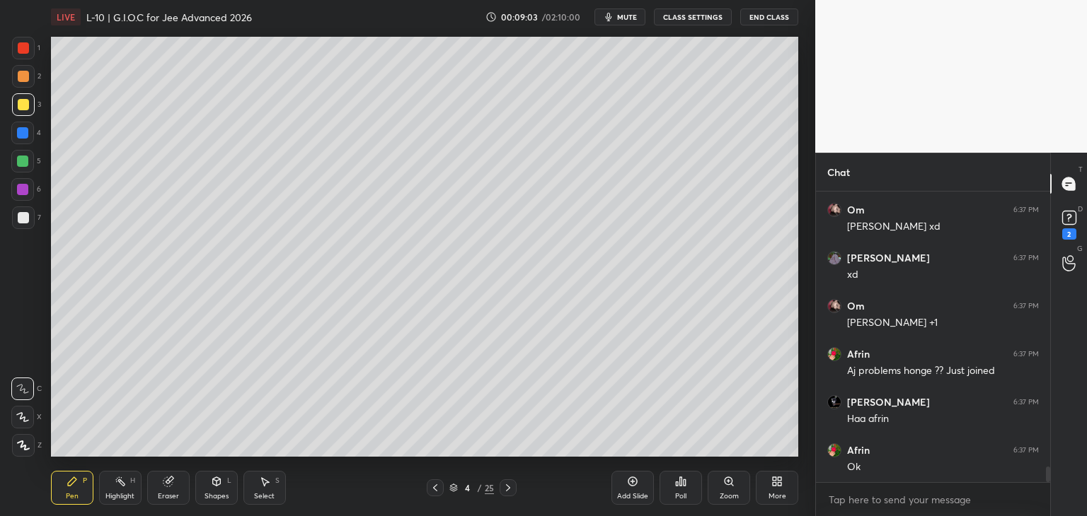
click at [623, 483] on div "Add Slide" at bounding box center [632, 488] width 42 height 34
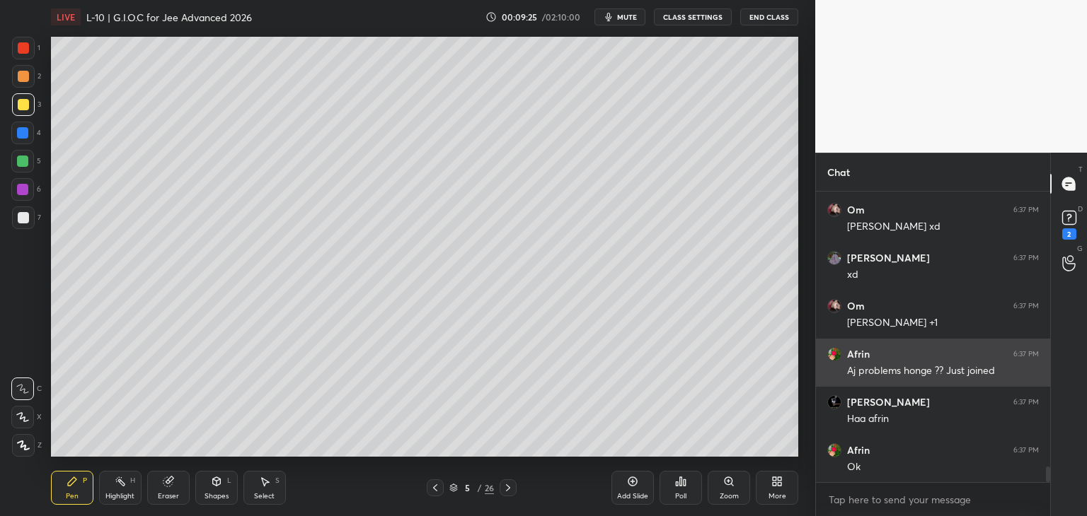
scroll to position [5221, 0]
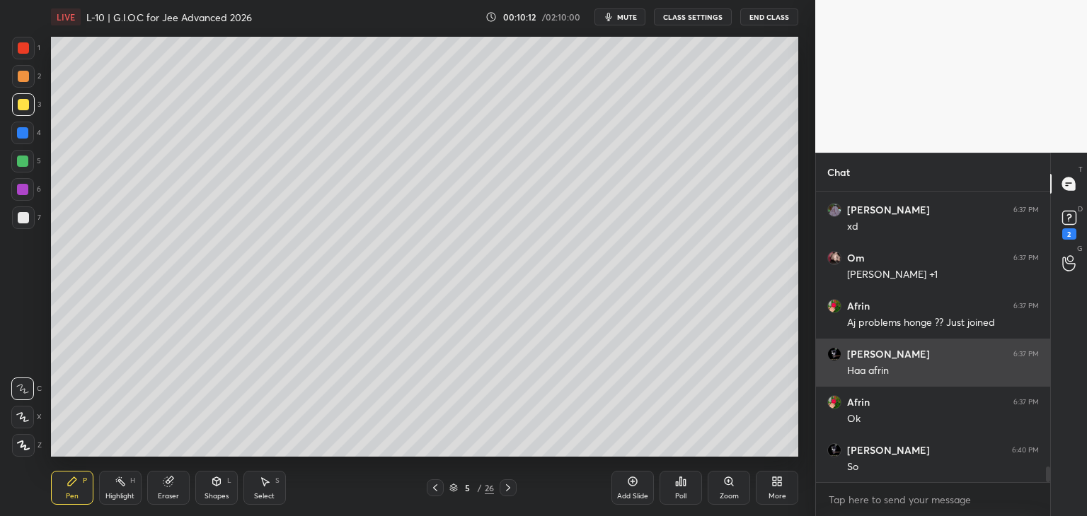
click at [22, 51] on div at bounding box center [23, 47] width 11 height 11
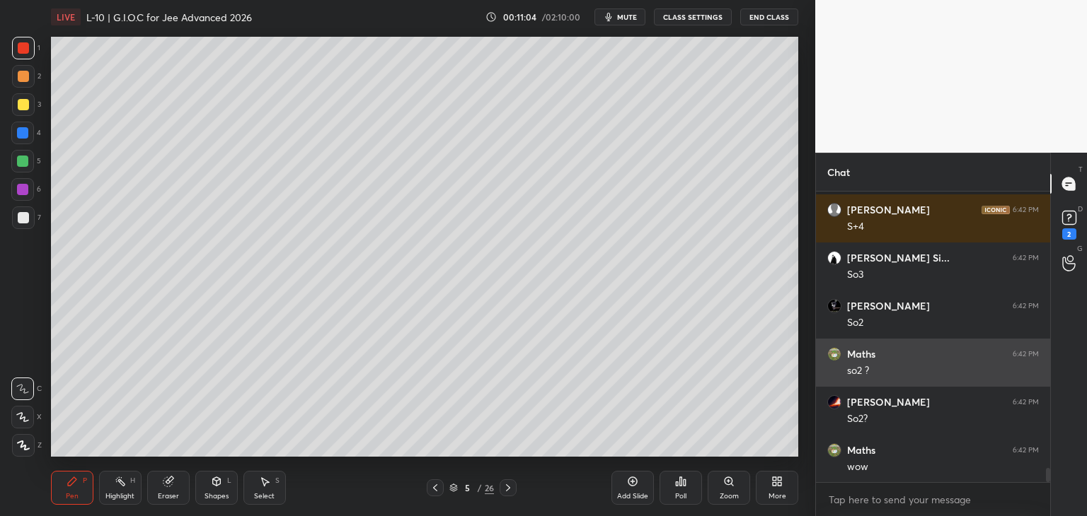
scroll to position [5562, 0]
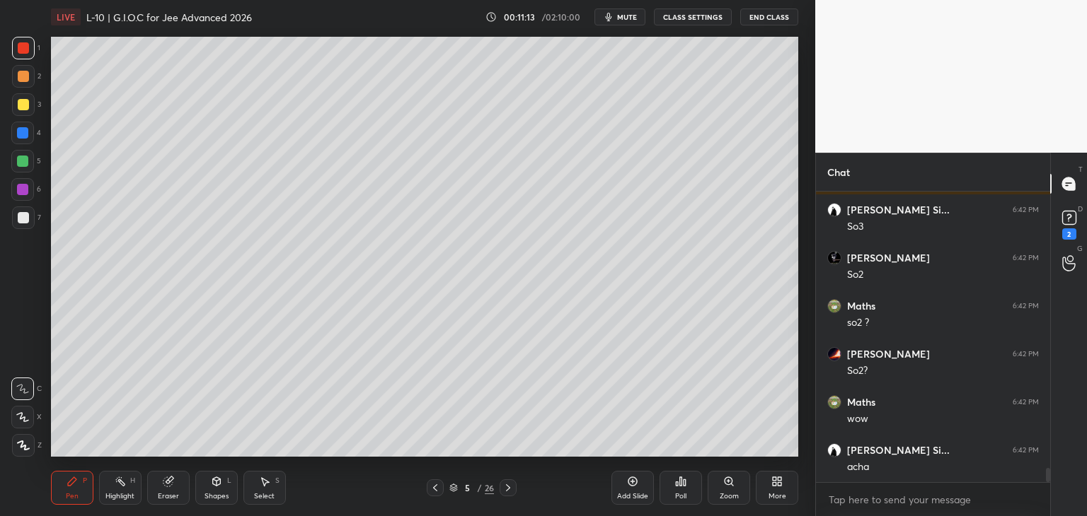
click at [616, 483] on div "Add Slide" at bounding box center [632, 488] width 42 height 34
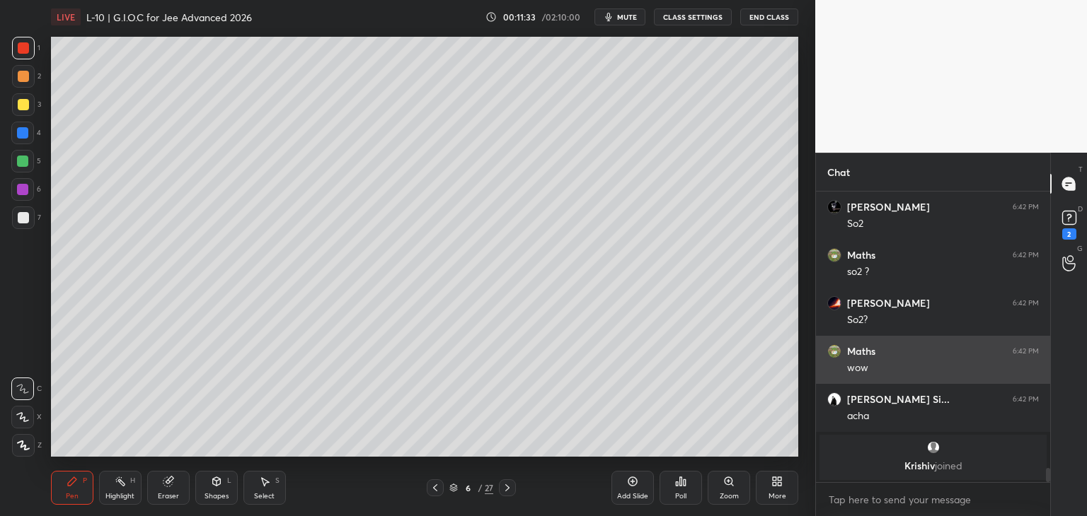
scroll to position [5545, 0]
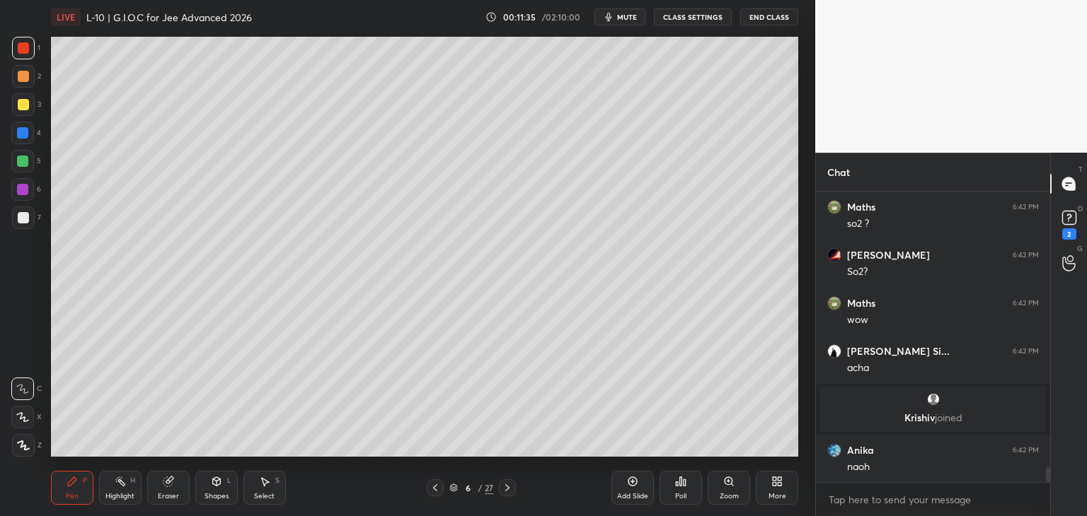
click at [23, 79] on div at bounding box center [23, 76] width 11 height 11
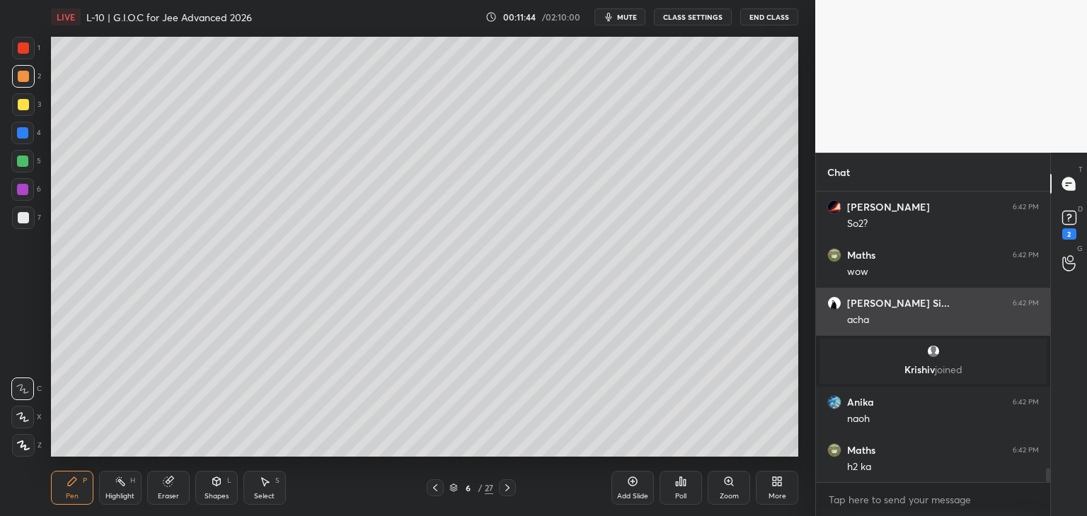
scroll to position [5607, 0]
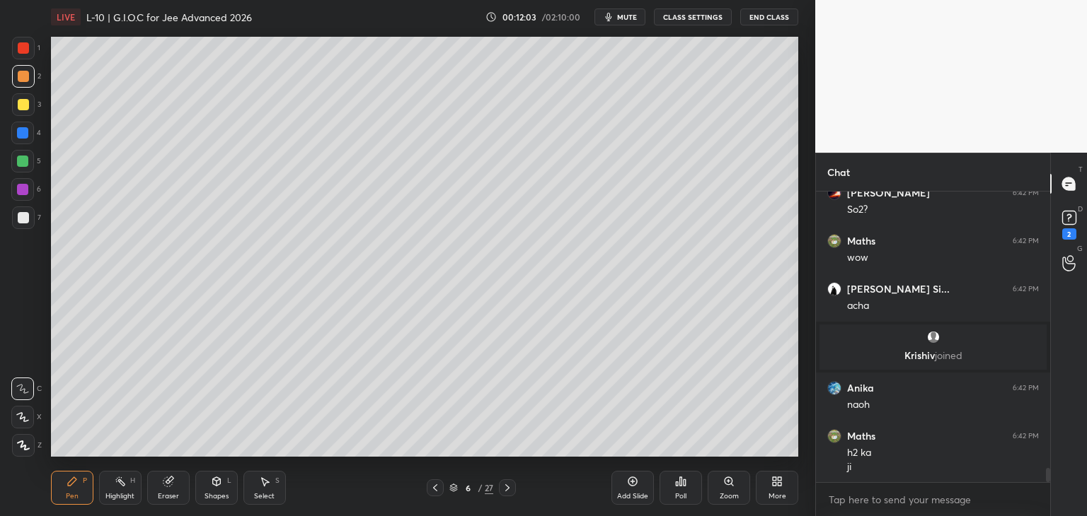
click at [25, 42] on div at bounding box center [23, 47] width 11 height 11
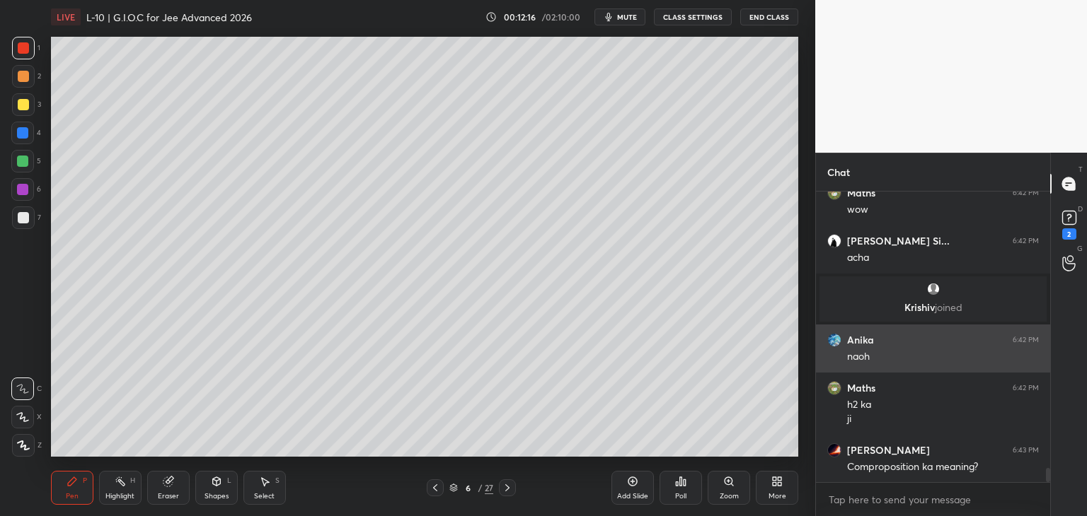
scroll to position [5703, 0]
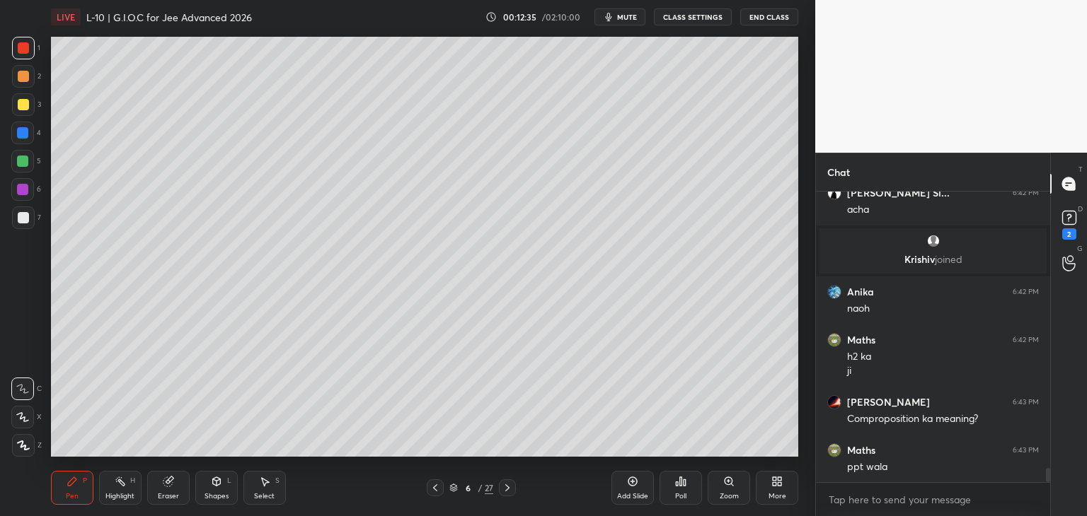
click at [24, 221] on div at bounding box center [23, 217] width 11 height 11
click at [19, 47] on div at bounding box center [23, 47] width 11 height 11
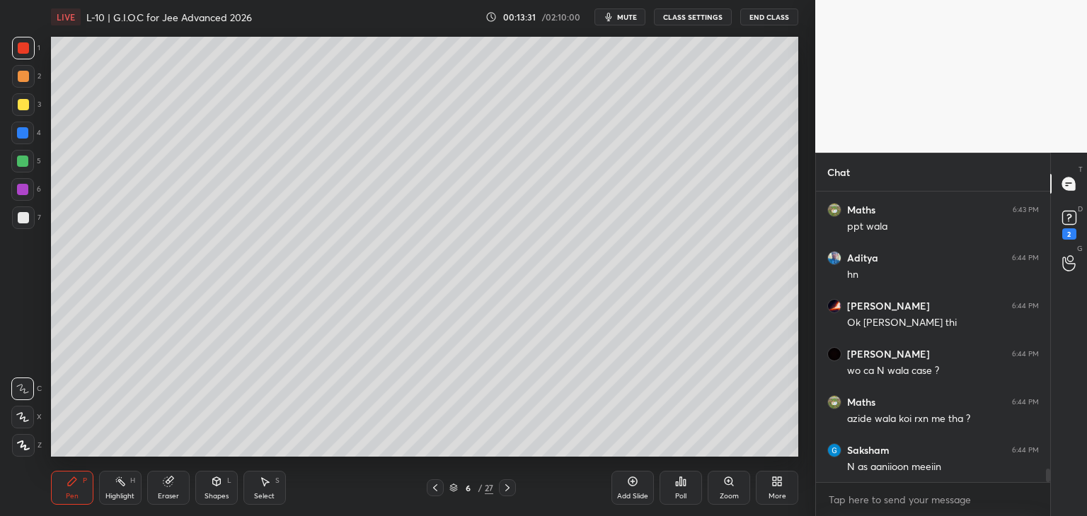
scroll to position [5995, 0]
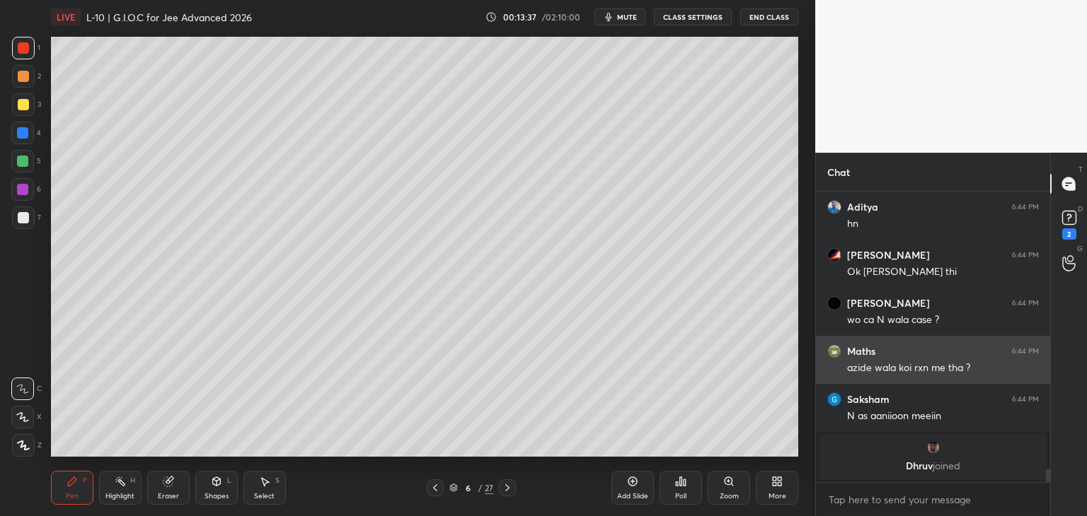
click at [264, 487] on icon at bounding box center [266, 482] width 8 height 8
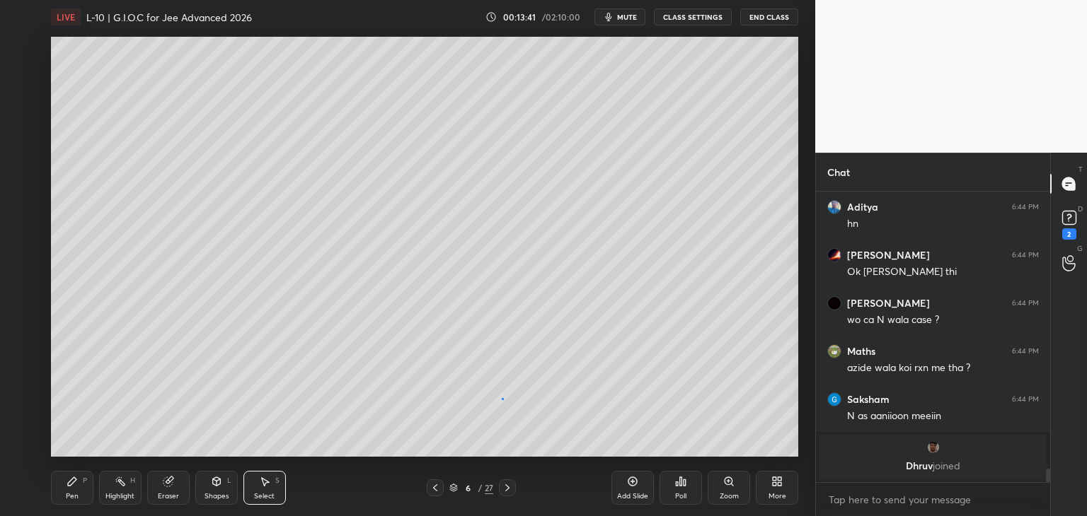
click at [502, 398] on div "0 ° Undo Copy Duplicate Duplicate to new slide Delete" at bounding box center [424, 247] width 747 height 420
click at [76, 490] on div "Pen P" at bounding box center [72, 488] width 42 height 34
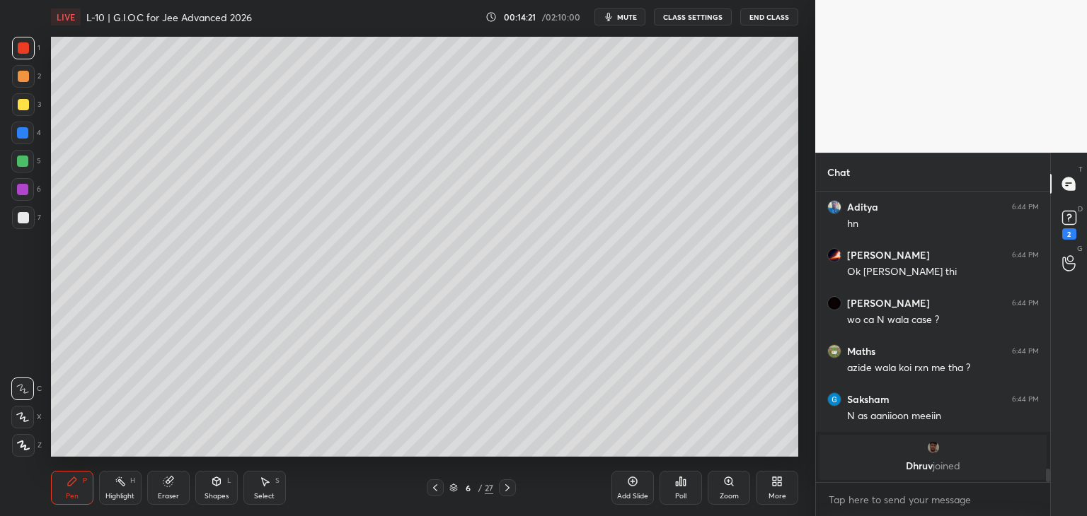
click at [27, 131] on div at bounding box center [22, 132] width 11 height 11
click at [25, 166] on div at bounding box center [22, 161] width 11 height 11
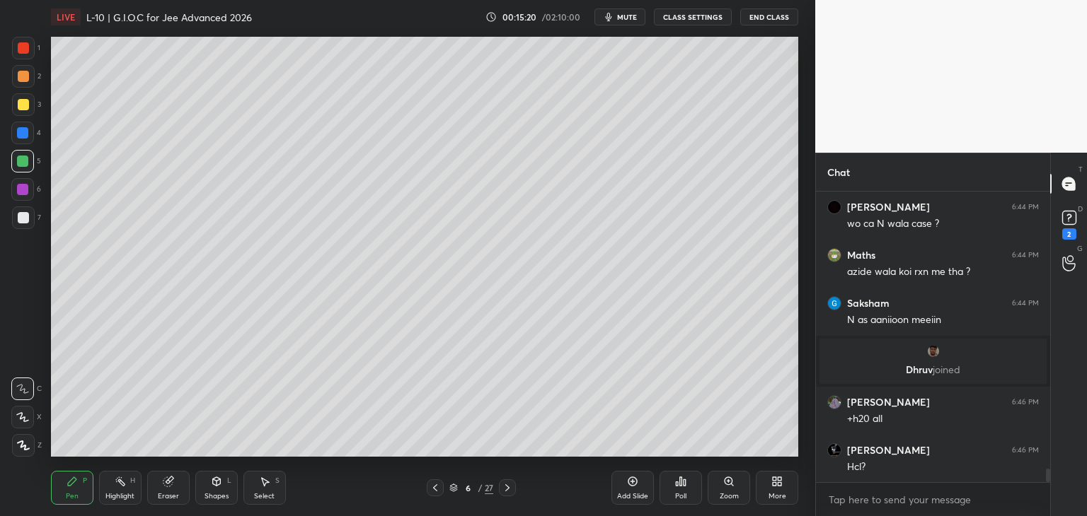
scroll to position [6009, 0]
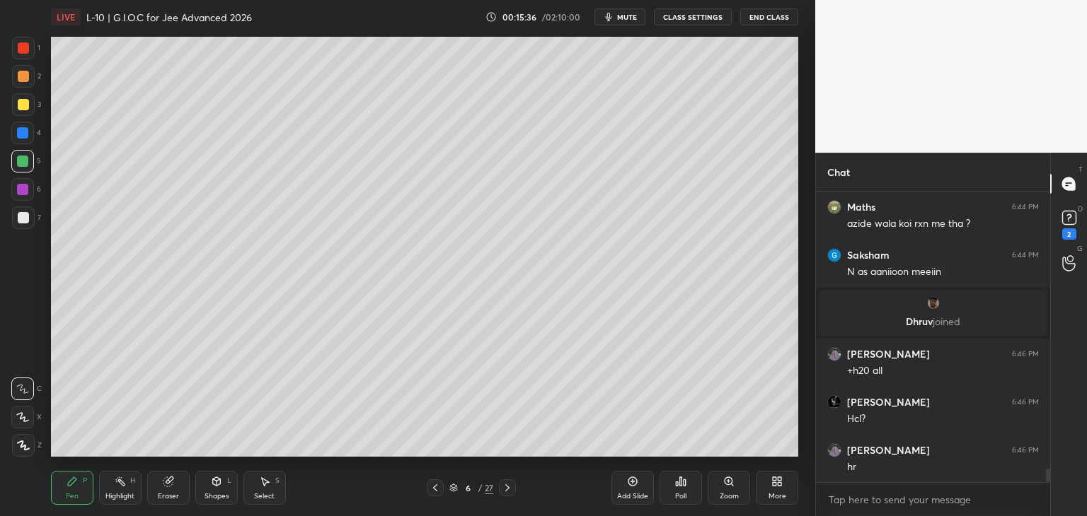
click at [612, 487] on div "Add Slide" at bounding box center [632, 488] width 42 height 34
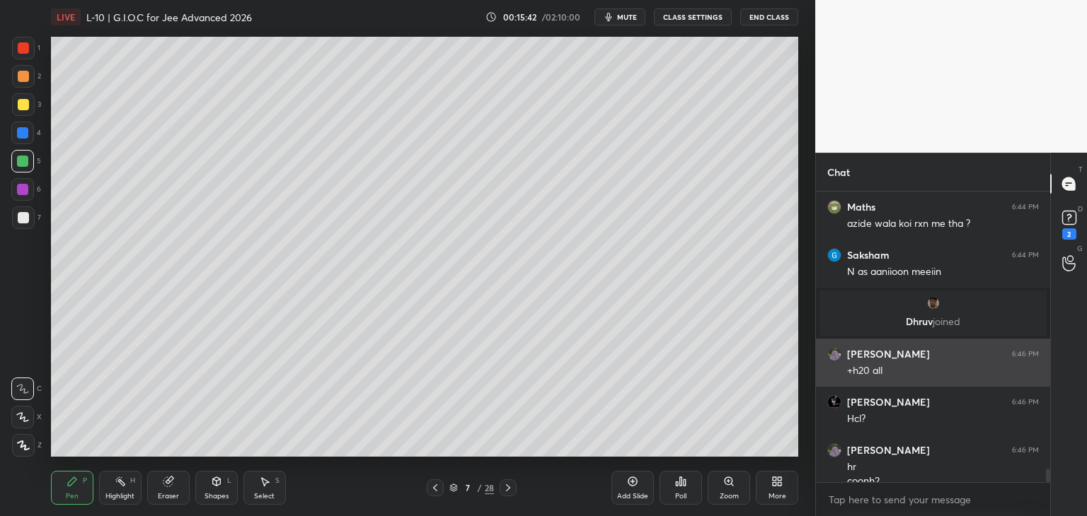
scroll to position [6023, 0]
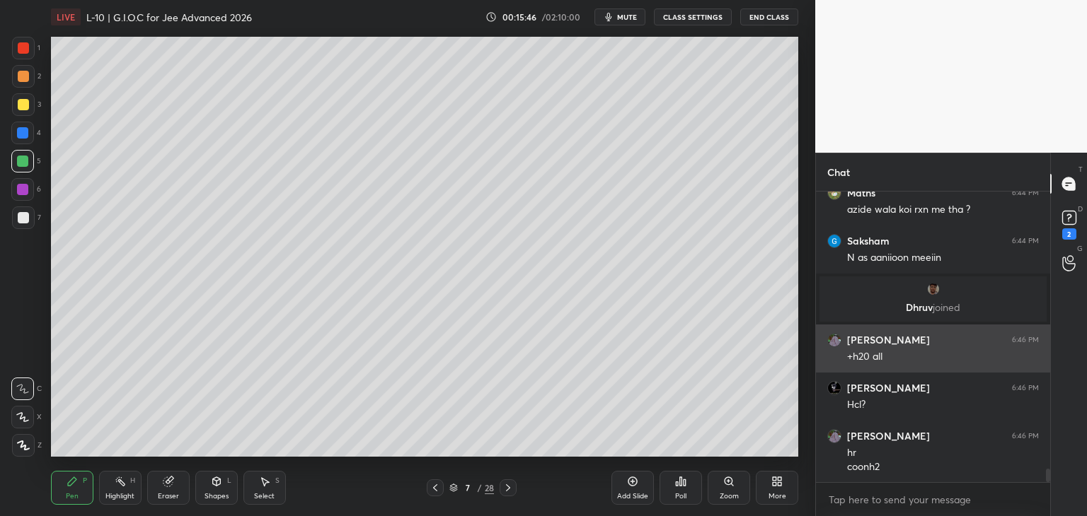
click at [434, 483] on icon at bounding box center [434, 487] width 11 height 11
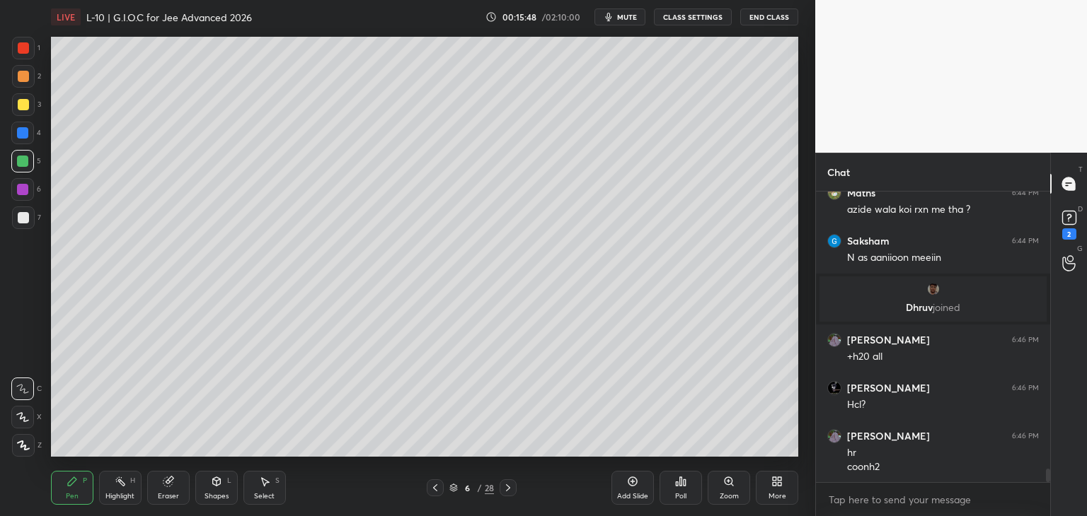
click at [510, 487] on icon at bounding box center [507, 487] width 11 height 11
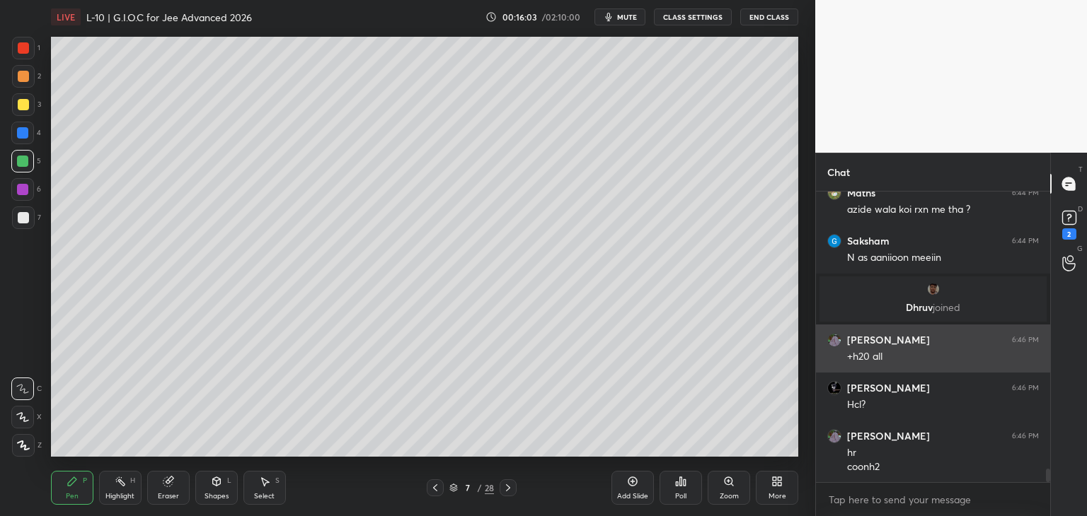
scroll to position [6071, 0]
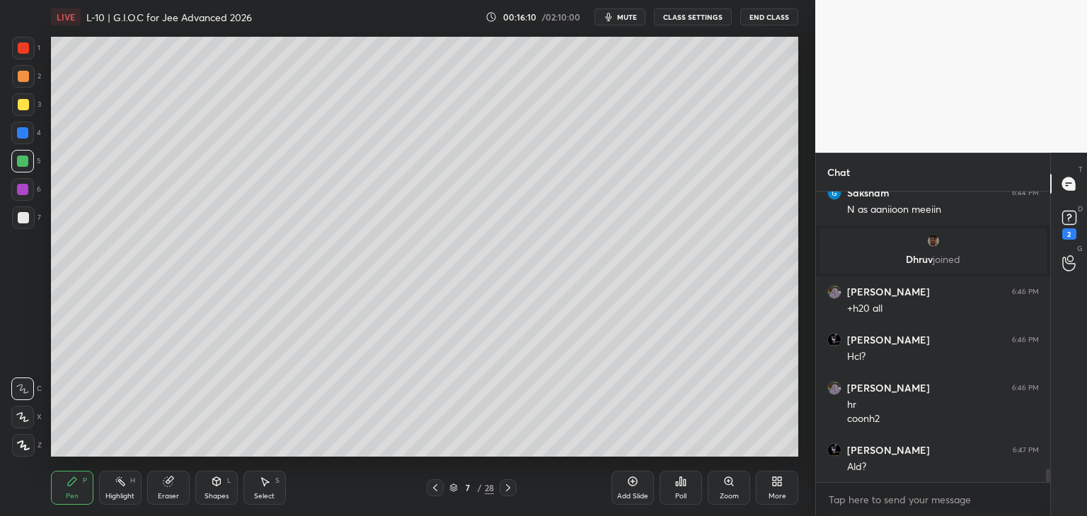
click at [433, 490] on icon at bounding box center [434, 487] width 11 height 11
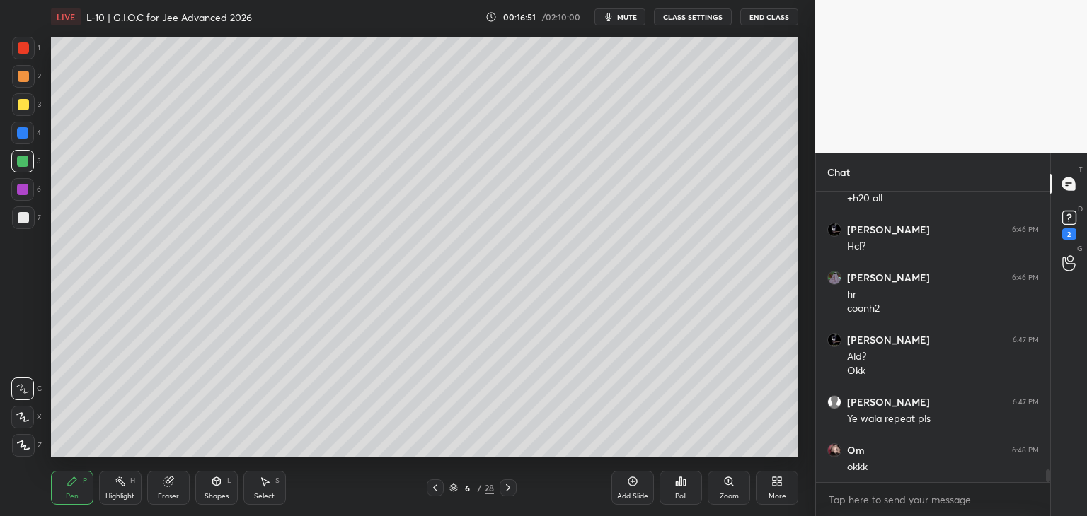
scroll to position [6230, 0]
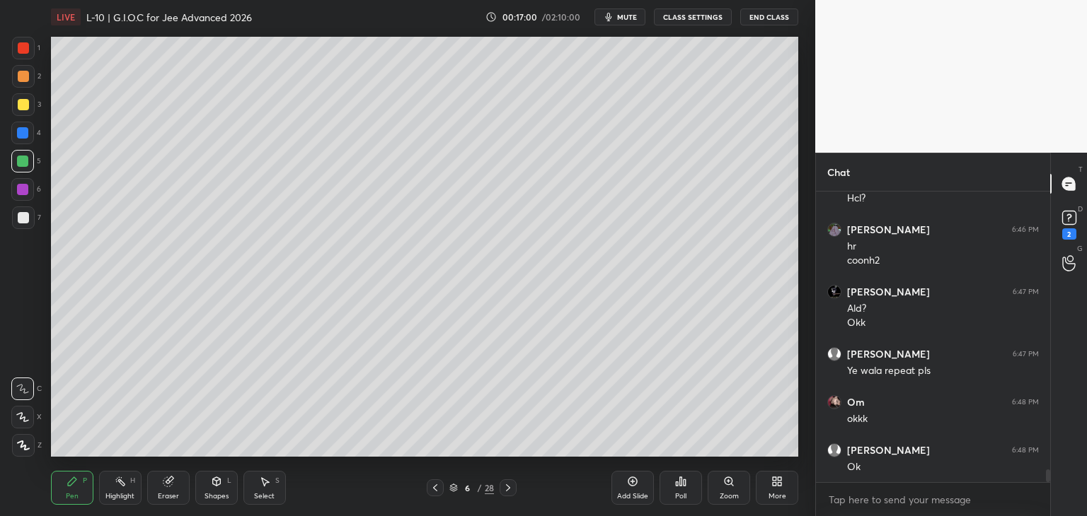
click at [625, 487] on div "Add Slide" at bounding box center [632, 488] width 42 height 34
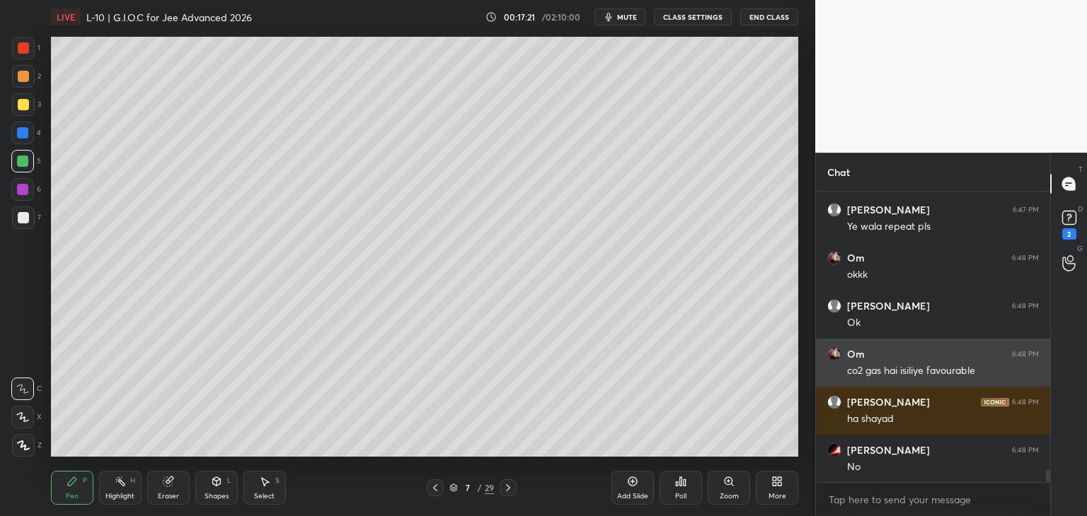
scroll to position [6422, 0]
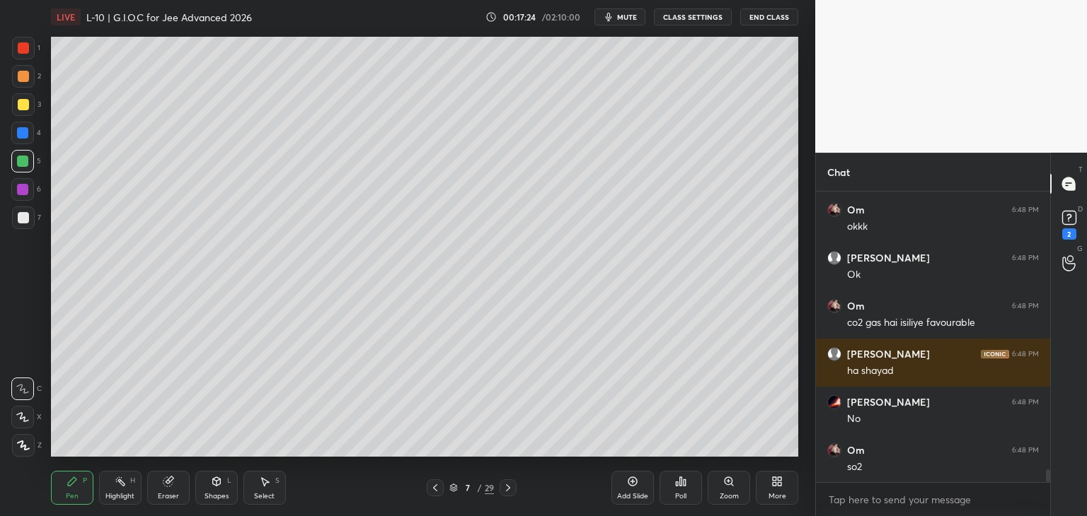
click at [163, 485] on icon at bounding box center [167, 482] width 9 height 9
click at [71, 483] on icon at bounding box center [72, 482] width 8 height 8
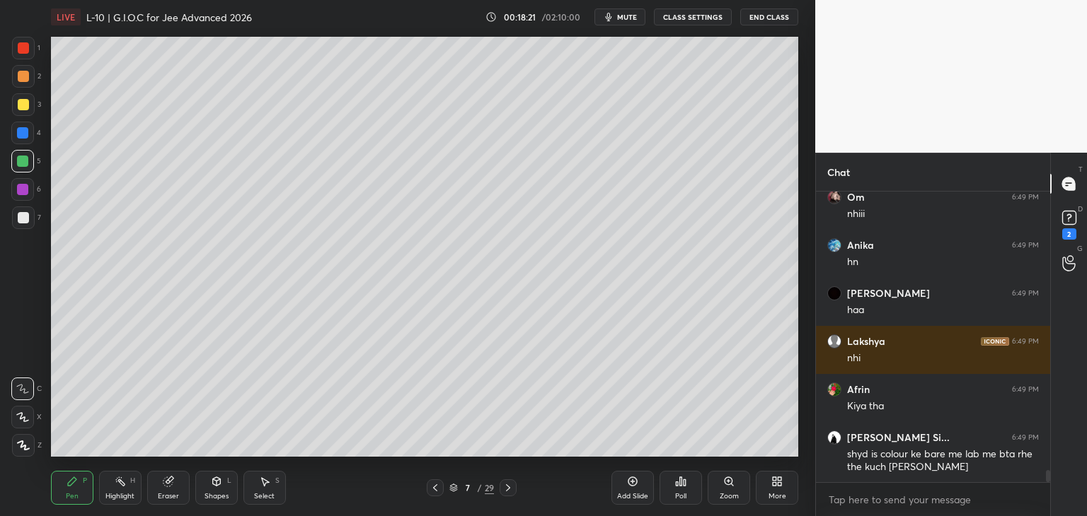
scroll to position [6896, 0]
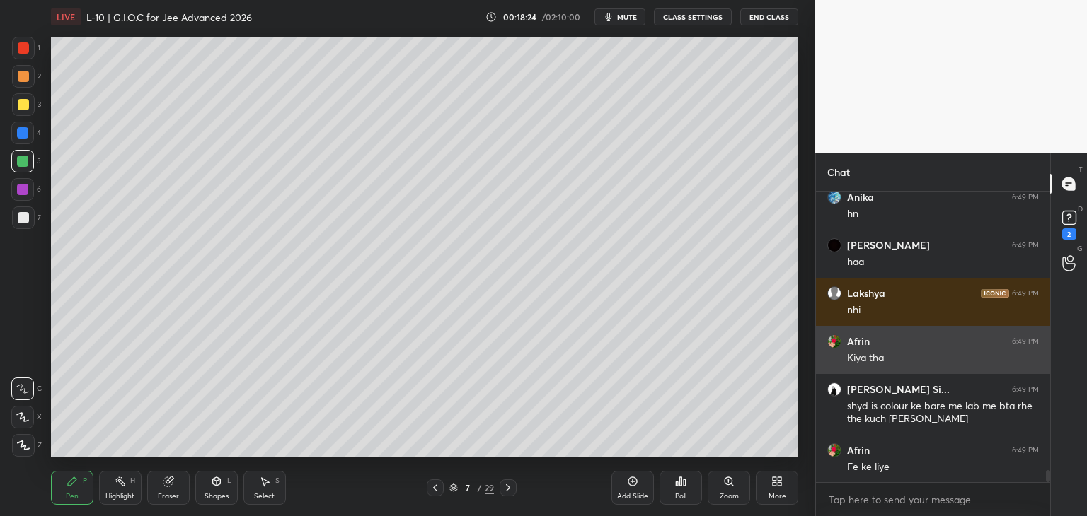
click at [432, 491] on icon at bounding box center [434, 487] width 11 height 11
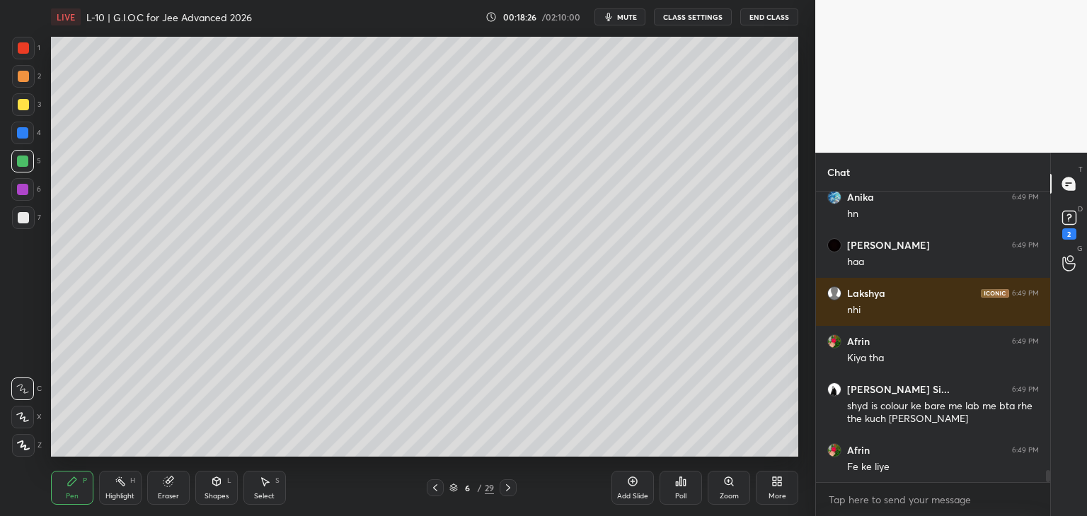
click at [18, 49] on div at bounding box center [23, 47] width 11 height 11
click at [23, 134] on div at bounding box center [22, 132] width 11 height 11
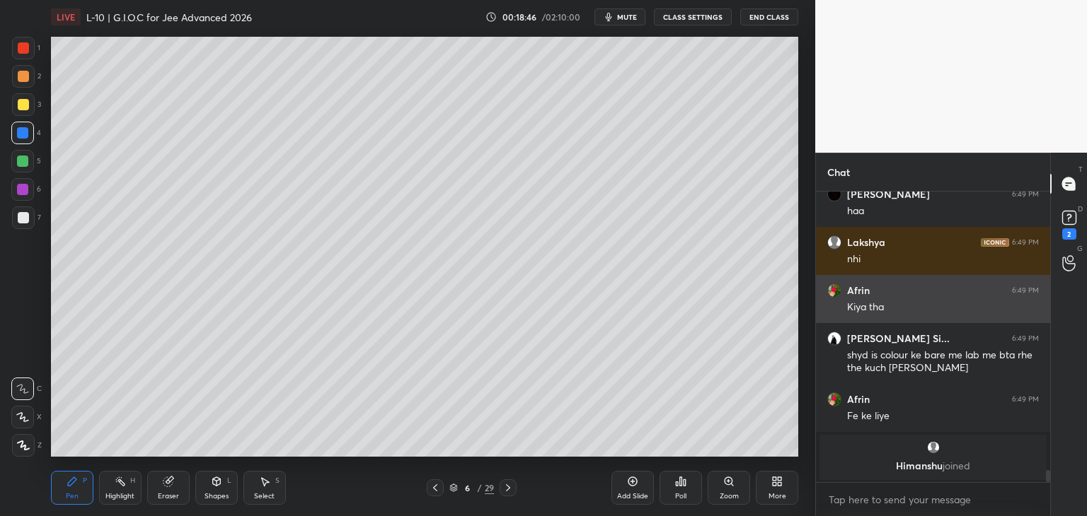
scroll to position [6721, 0]
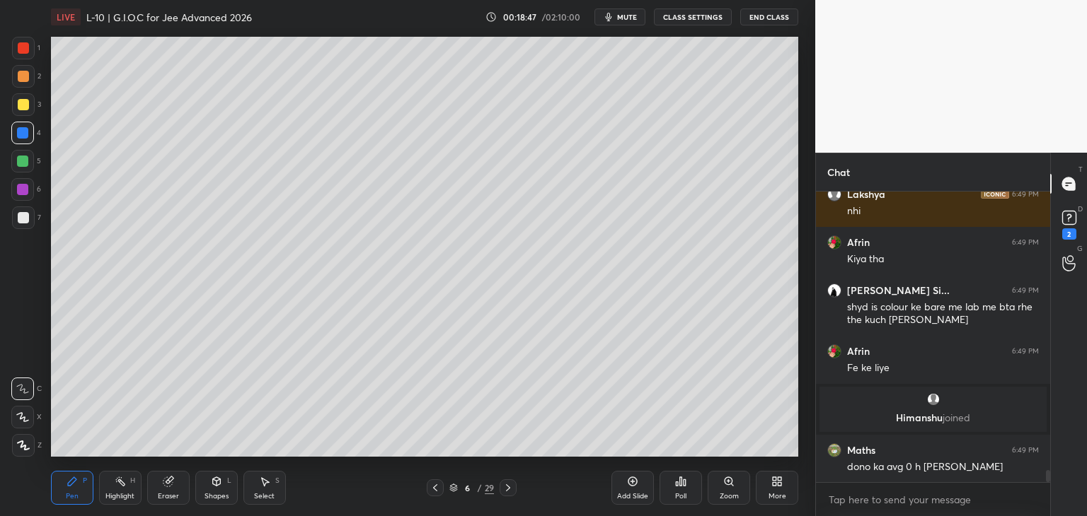
click at [502, 487] on icon at bounding box center [507, 487] width 11 height 11
click at [627, 484] on icon at bounding box center [632, 481] width 11 height 11
click at [23, 105] on div at bounding box center [23, 104] width 11 height 11
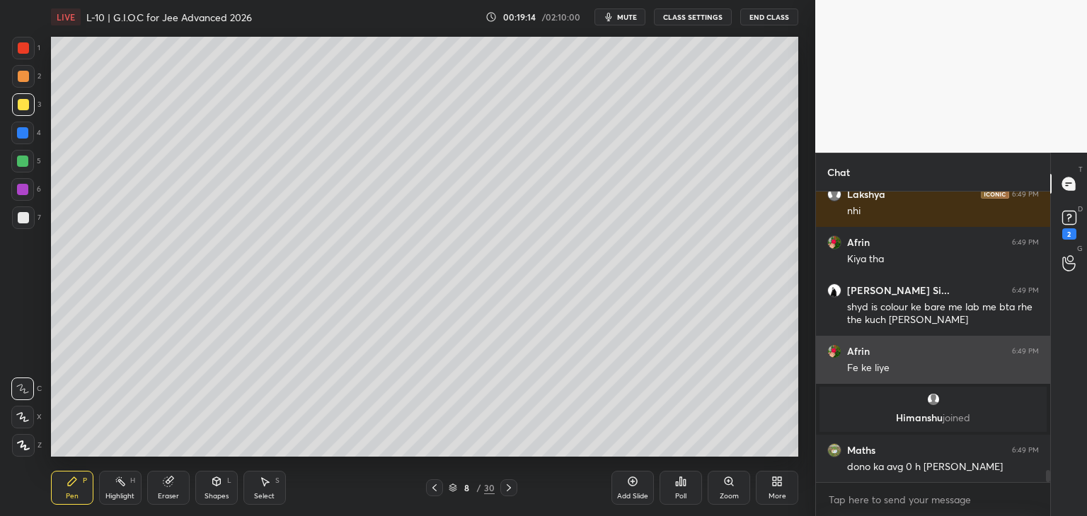
scroll to position [6769, 0]
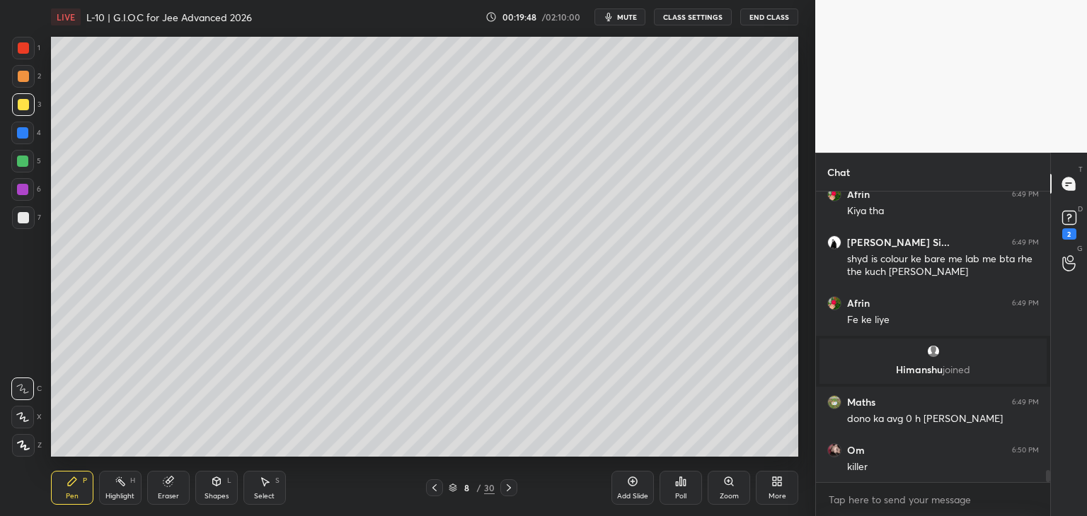
click at [27, 132] on div at bounding box center [22, 132] width 11 height 11
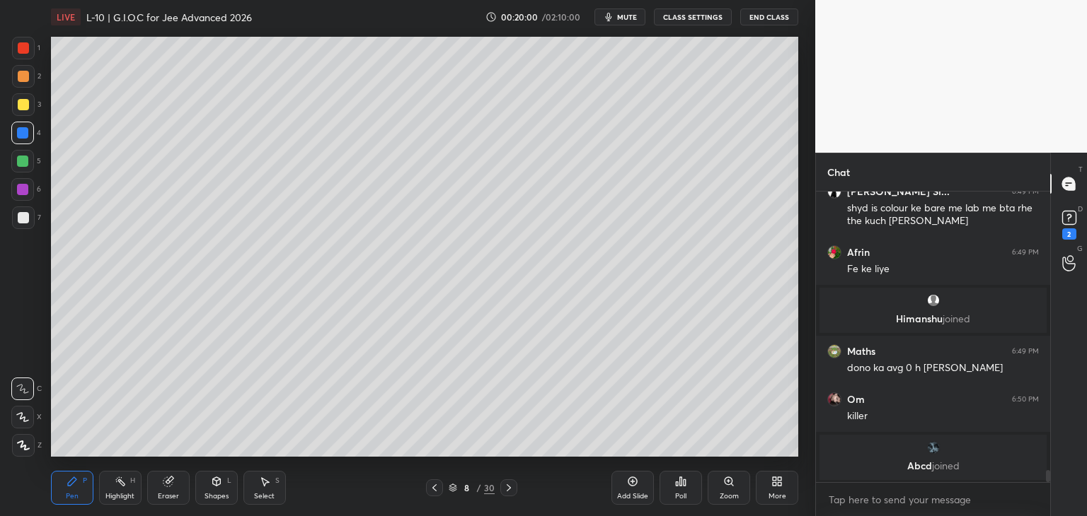
click at [25, 192] on div at bounding box center [22, 189] width 11 height 11
click at [214, 487] on div "Shapes L" at bounding box center [216, 488] width 42 height 34
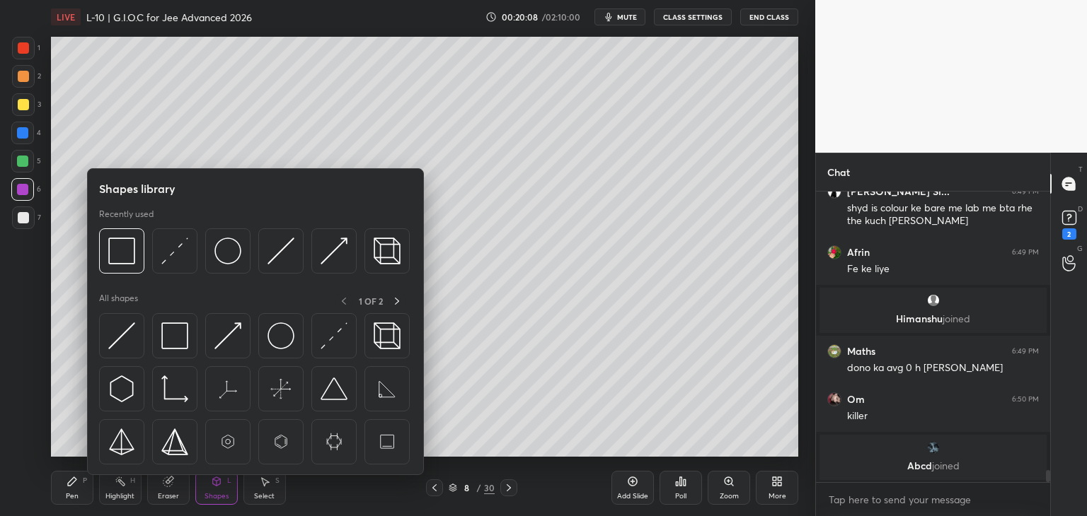
scroll to position [6789, 0]
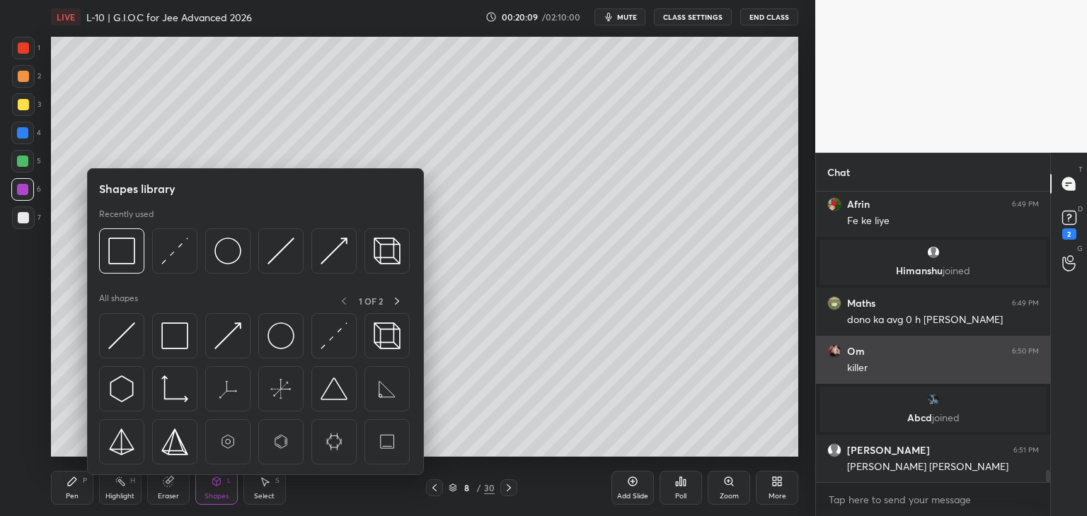
click at [117, 256] on img at bounding box center [121, 251] width 27 height 27
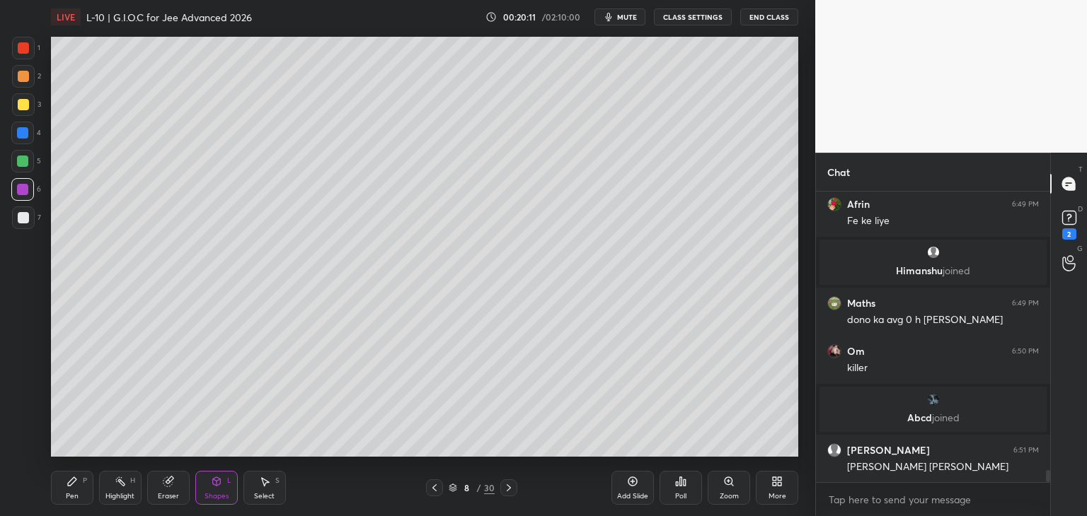
click at [79, 482] on div "Pen P" at bounding box center [72, 488] width 42 height 34
click at [20, 164] on div at bounding box center [22, 161] width 11 height 11
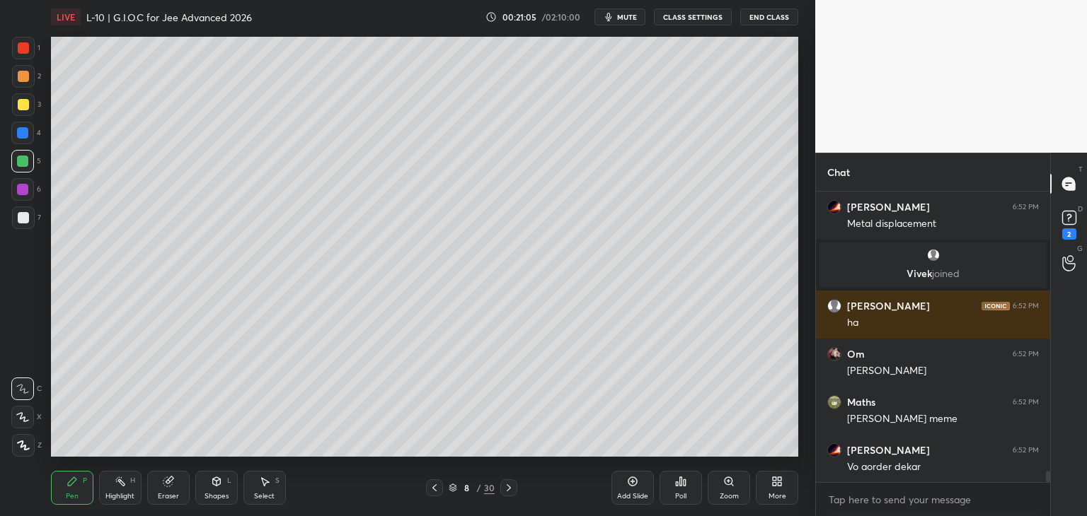
scroll to position [7168, 0]
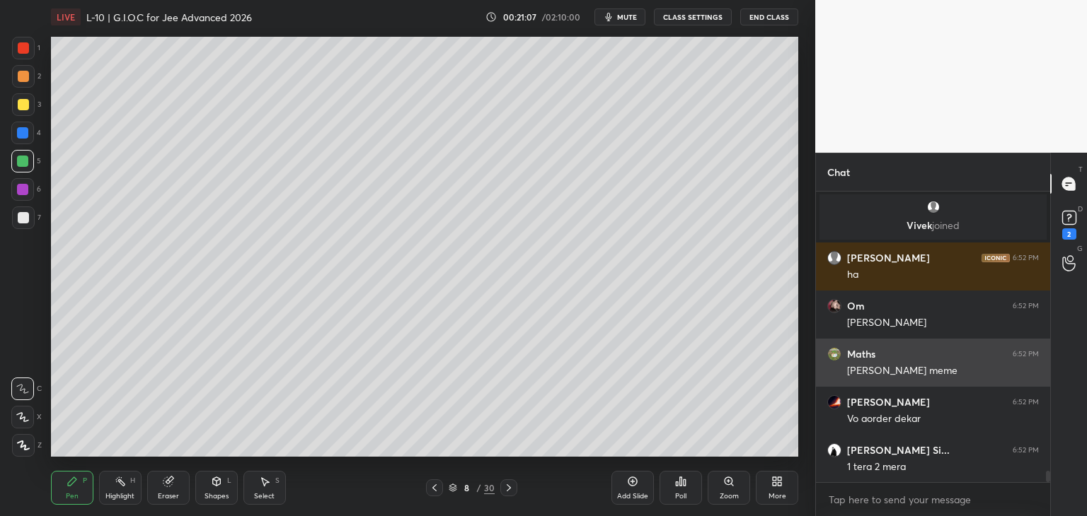
click at [25, 219] on div at bounding box center [23, 217] width 11 height 11
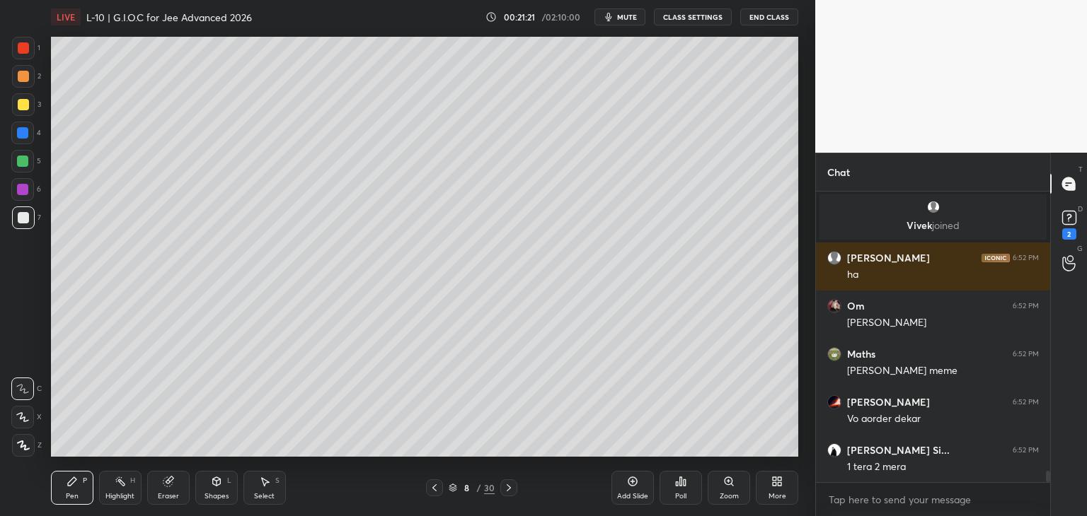
click at [250, 492] on div "Select S" at bounding box center [264, 488] width 42 height 34
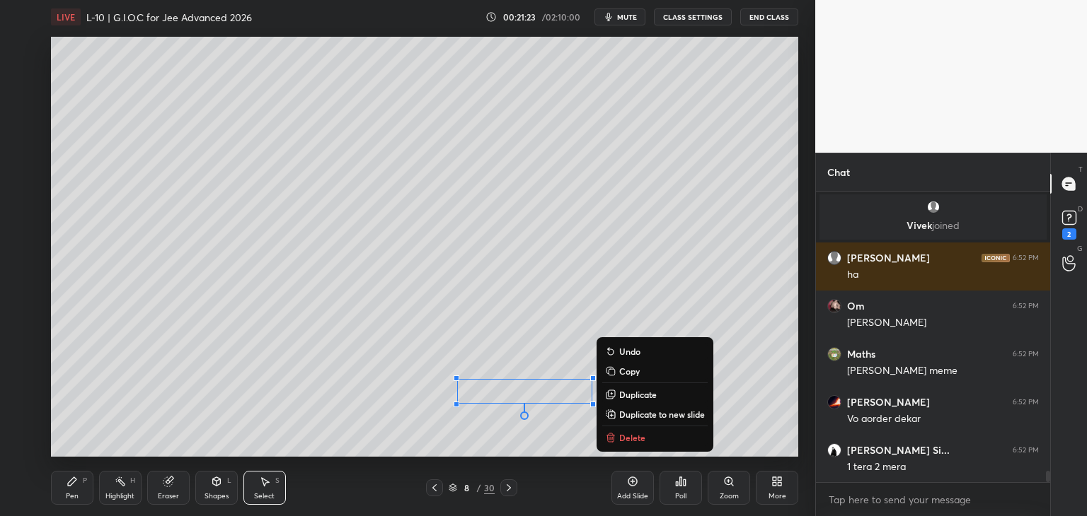
click at [619, 440] on p "Delete" at bounding box center [632, 437] width 26 height 11
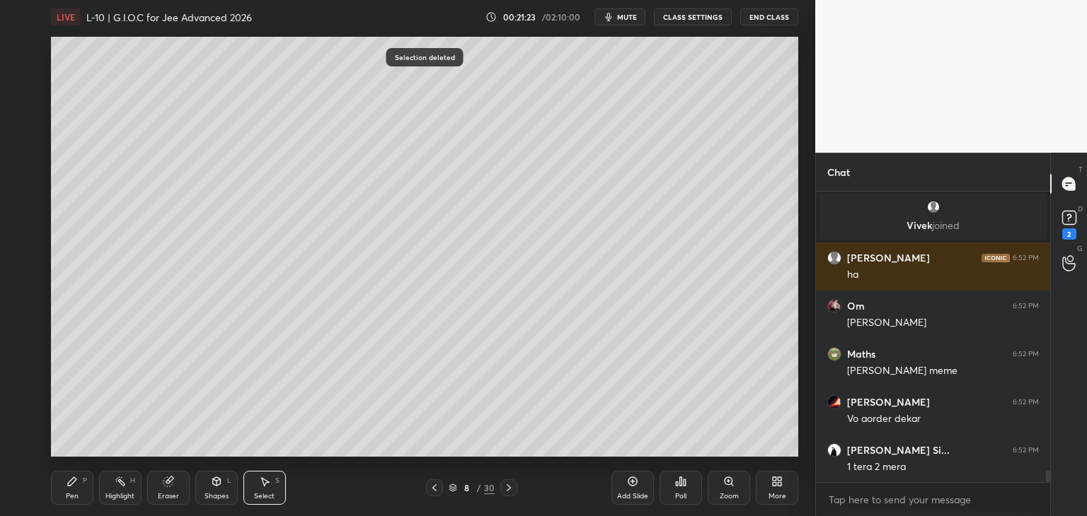
click at [67, 490] on div "Pen P" at bounding box center [72, 488] width 42 height 34
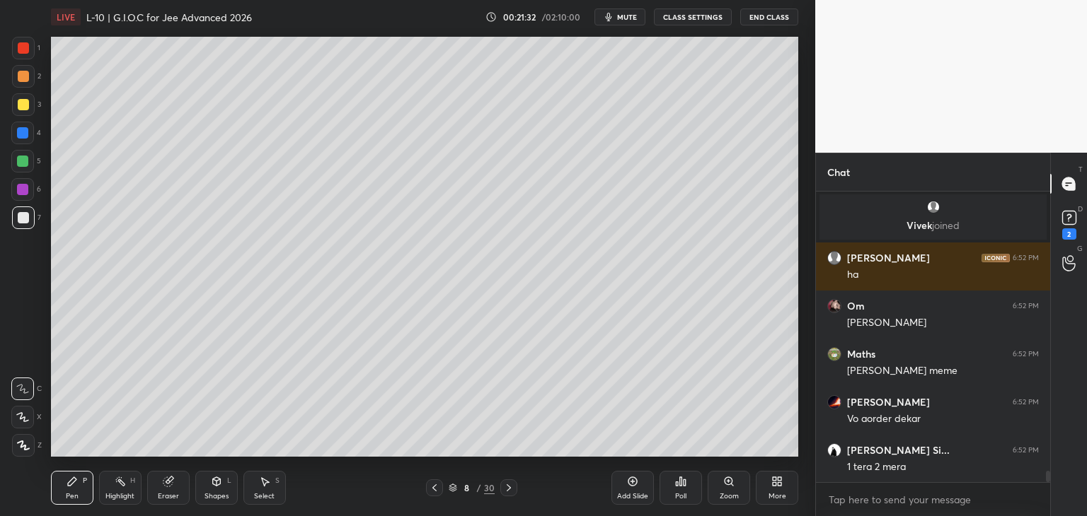
click at [24, 195] on div at bounding box center [22, 189] width 11 height 11
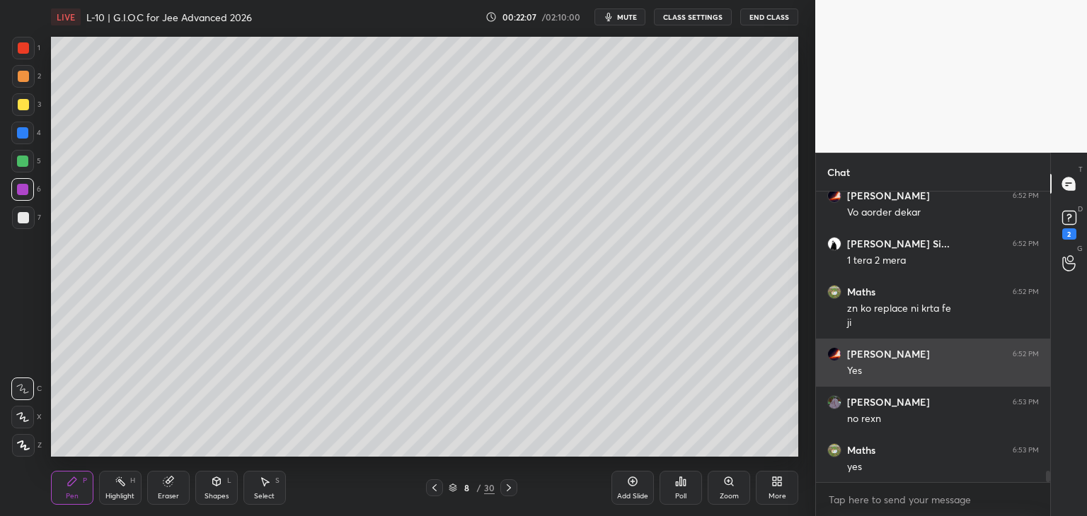
scroll to position [7422, 0]
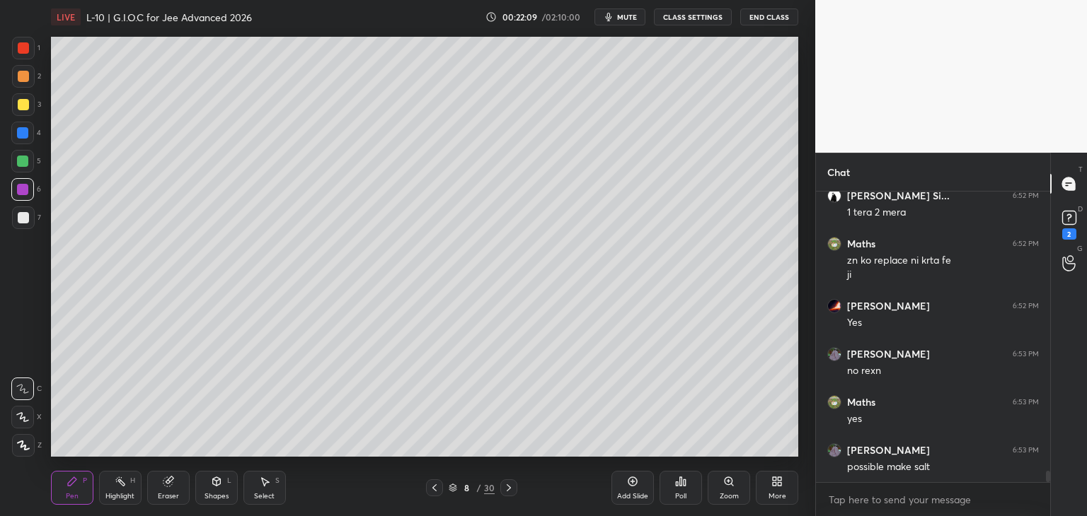
click at [24, 52] on div at bounding box center [23, 47] width 11 height 11
click at [507, 493] on icon at bounding box center [508, 487] width 11 height 11
click at [212, 496] on div "Shapes" at bounding box center [216, 496] width 24 height 7
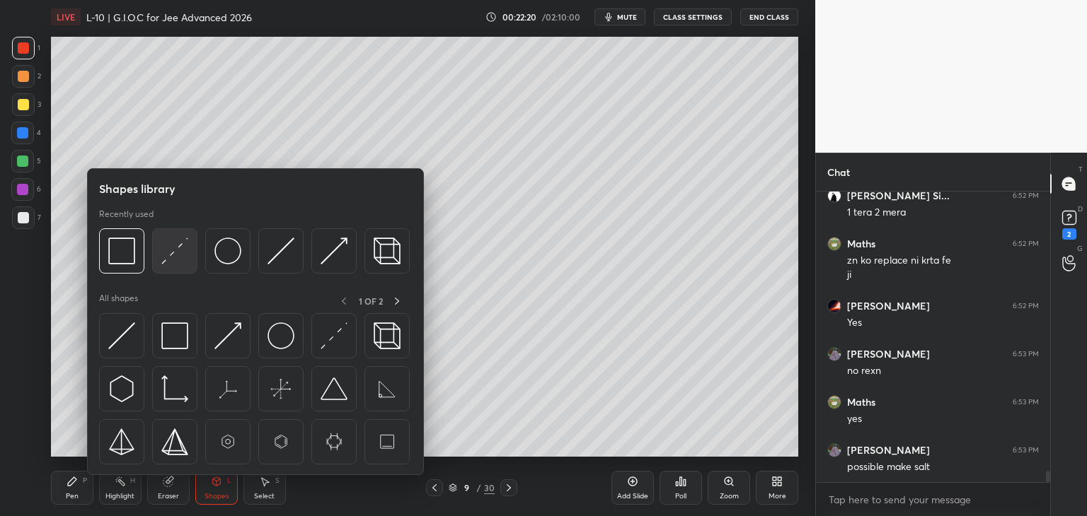
click at [181, 260] on img at bounding box center [174, 251] width 27 height 27
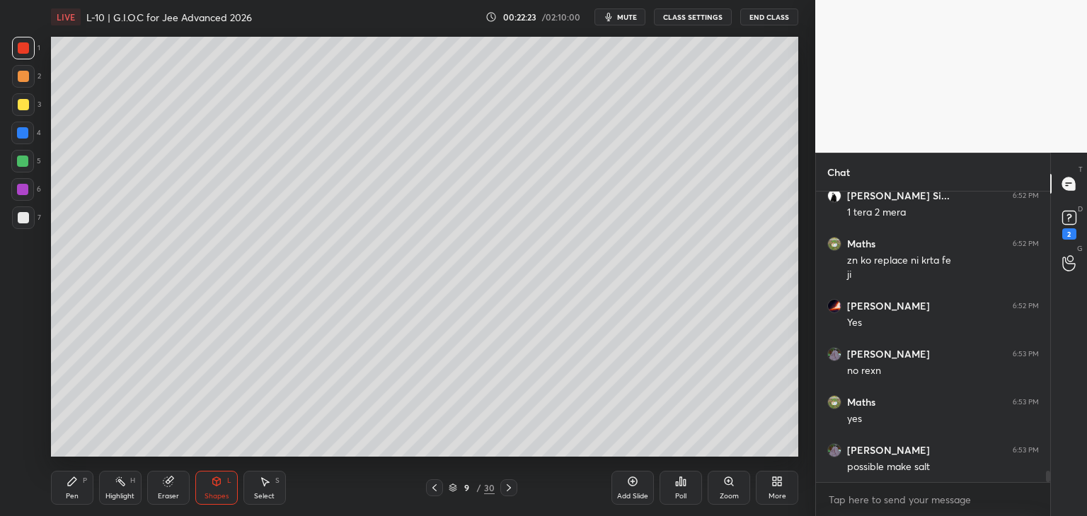
click at [71, 480] on icon at bounding box center [72, 482] width 8 height 8
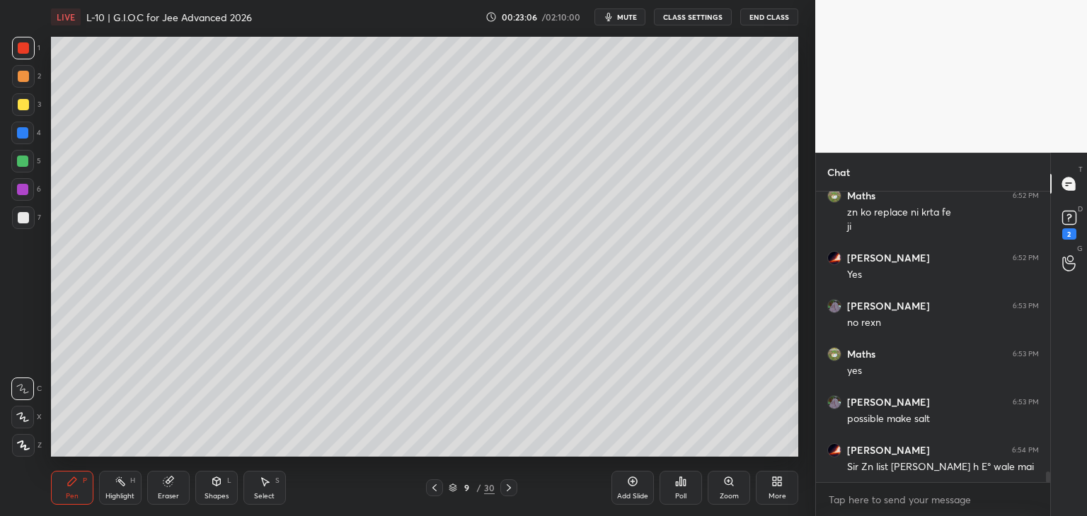
click at [619, 482] on div "Add Slide" at bounding box center [632, 488] width 42 height 34
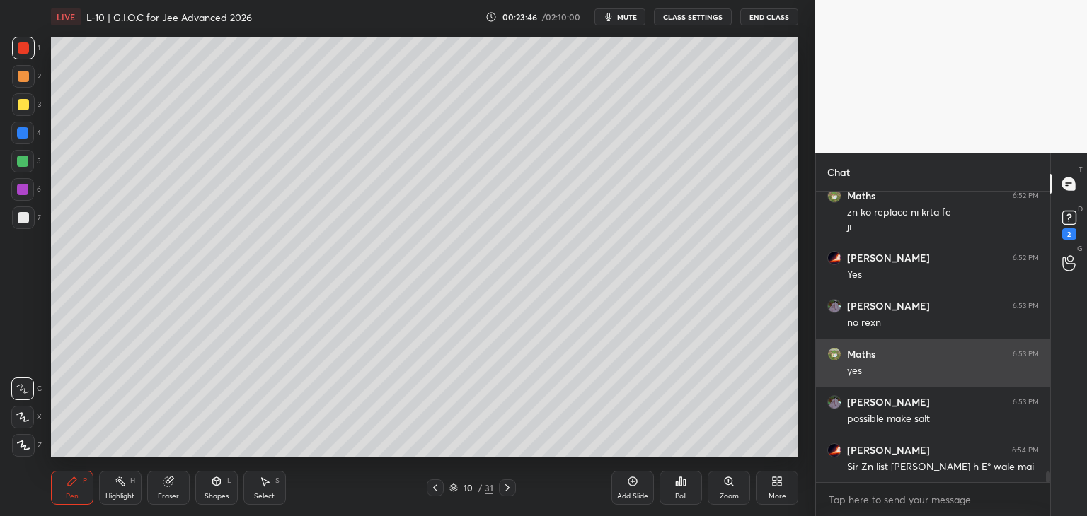
click at [435, 486] on icon at bounding box center [434, 487] width 11 height 11
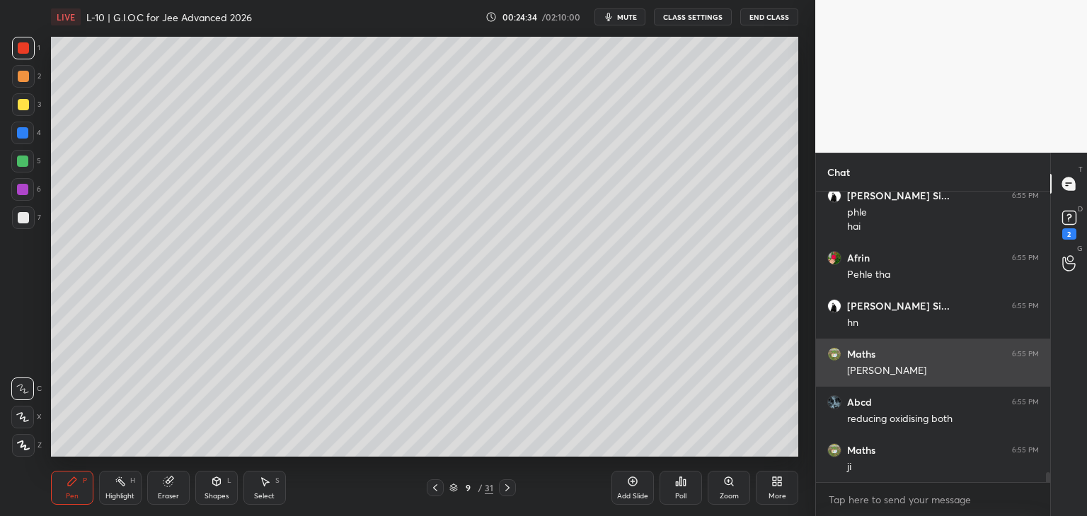
scroll to position [8317, 0]
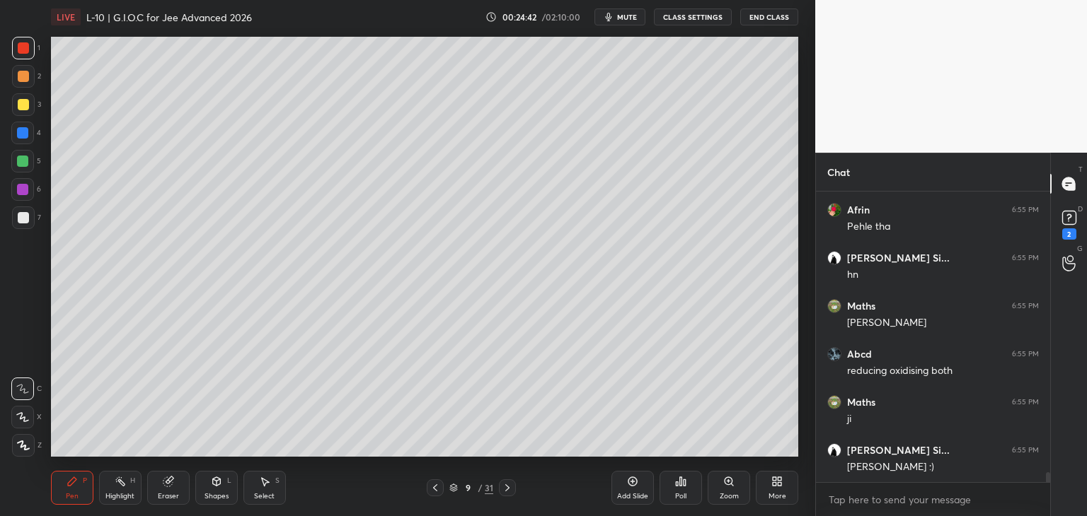
click at [505, 491] on icon at bounding box center [507, 488] width 4 height 7
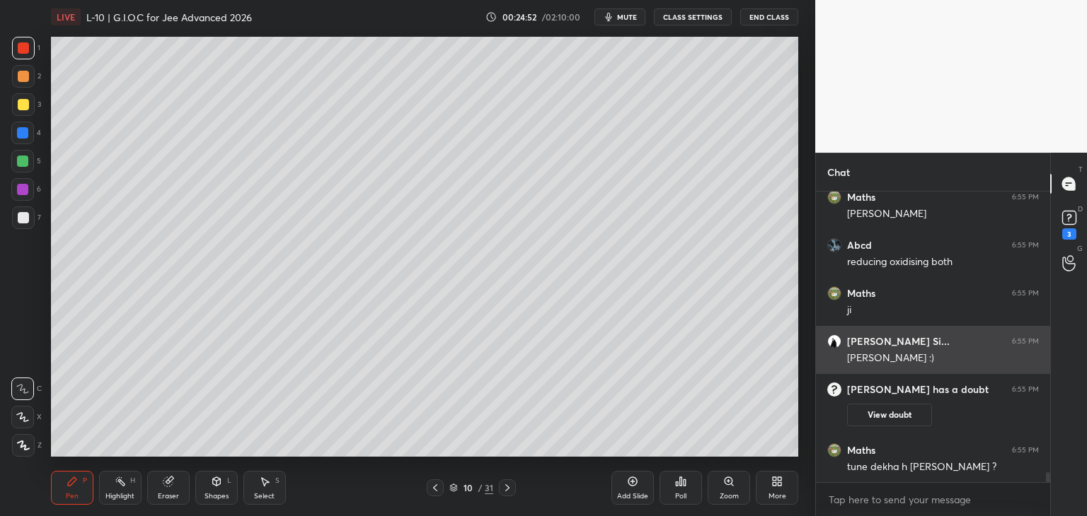
scroll to position [8069, 0]
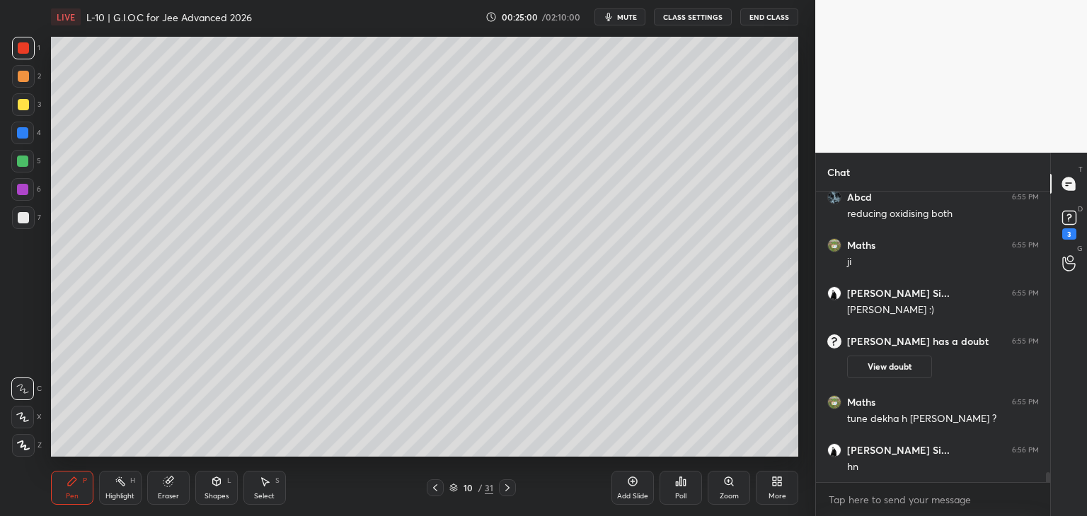
click at [22, 105] on div at bounding box center [23, 104] width 11 height 11
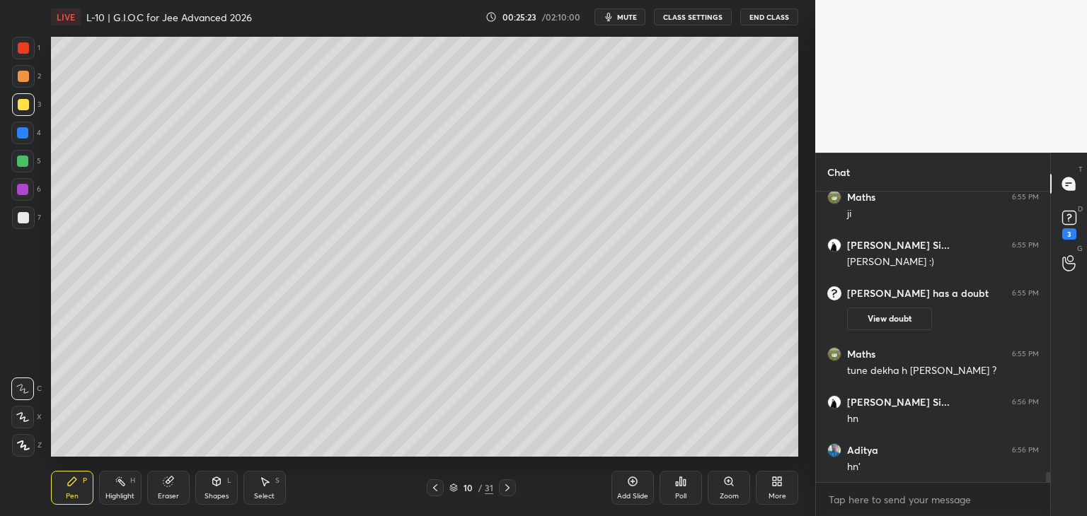
scroll to position [8165, 0]
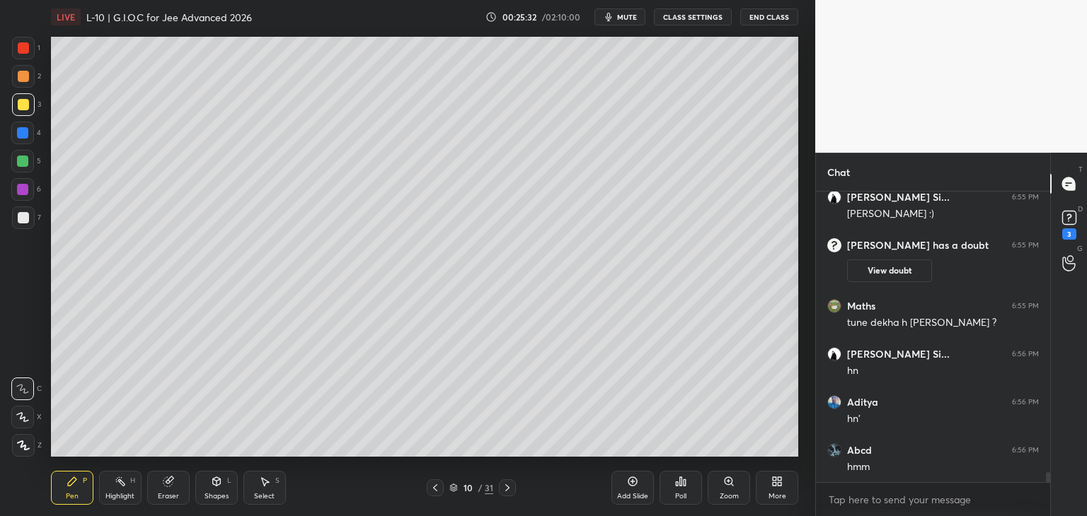
click at [166, 489] on div "Eraser" at bounding box center [168, 488] width 42 height 34
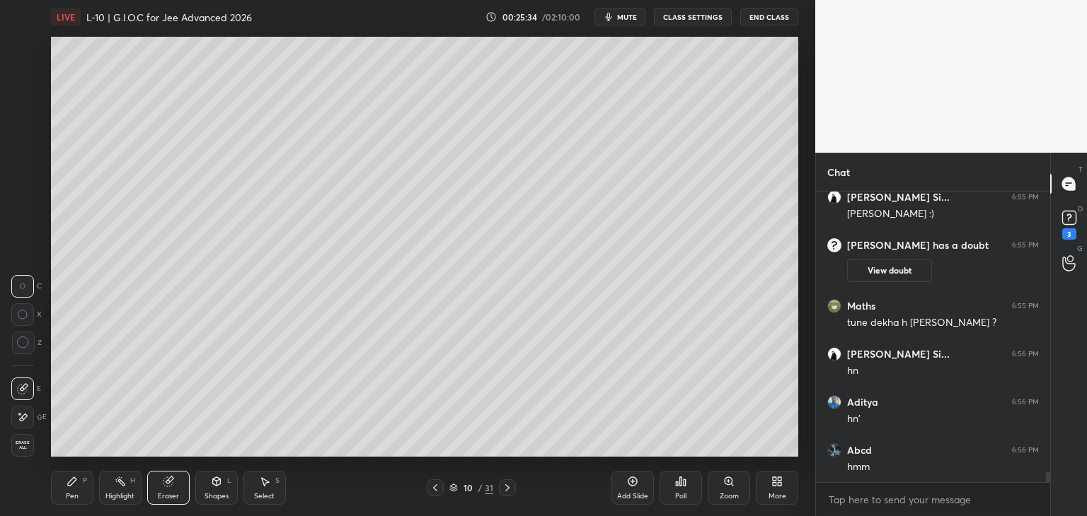
click at [71, 486] on icon at bounding box center [72, 482] width 8 height 8
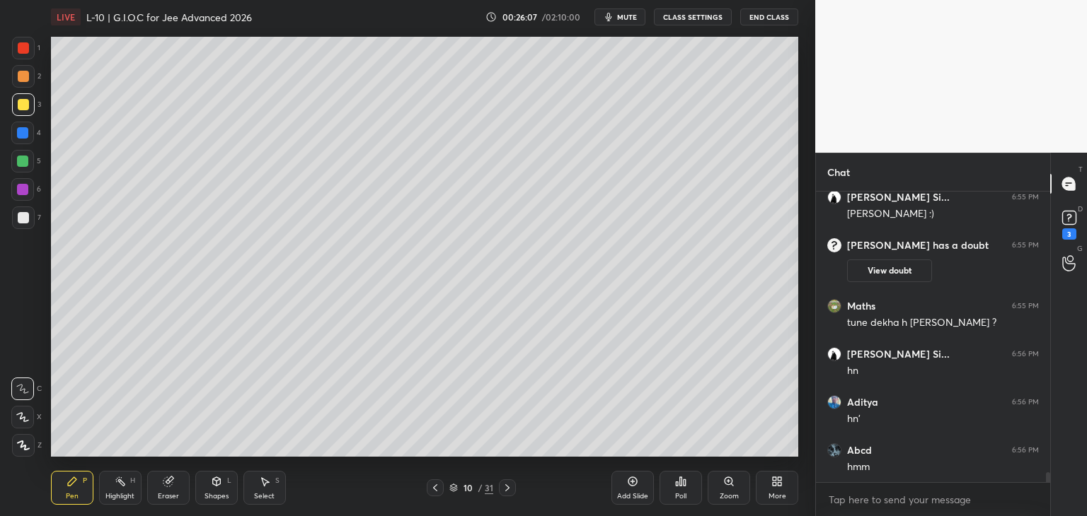
click at [625, 486] on div "Add Slide" at bounding box center [632, 488] width 42 height 34
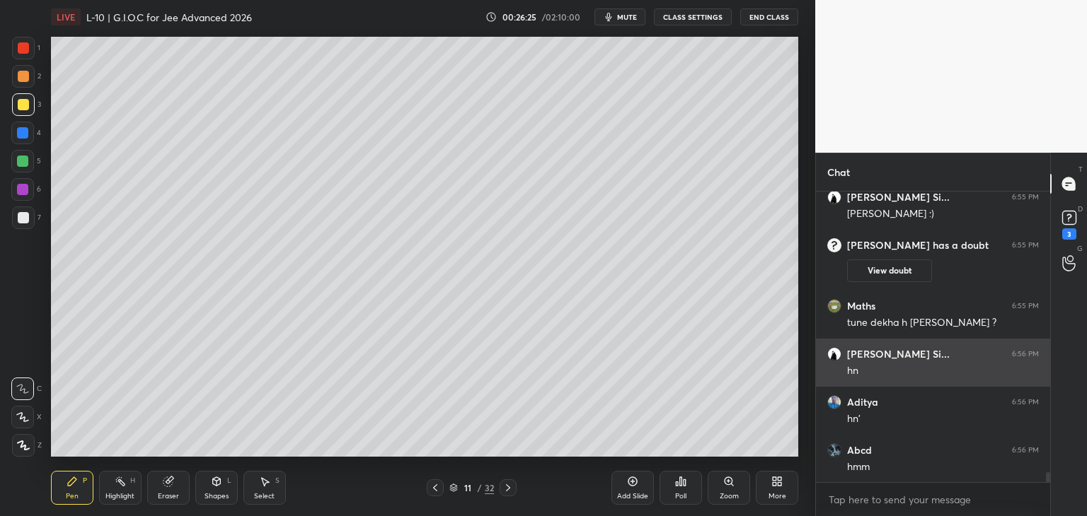
scroll to position [8213, 0]
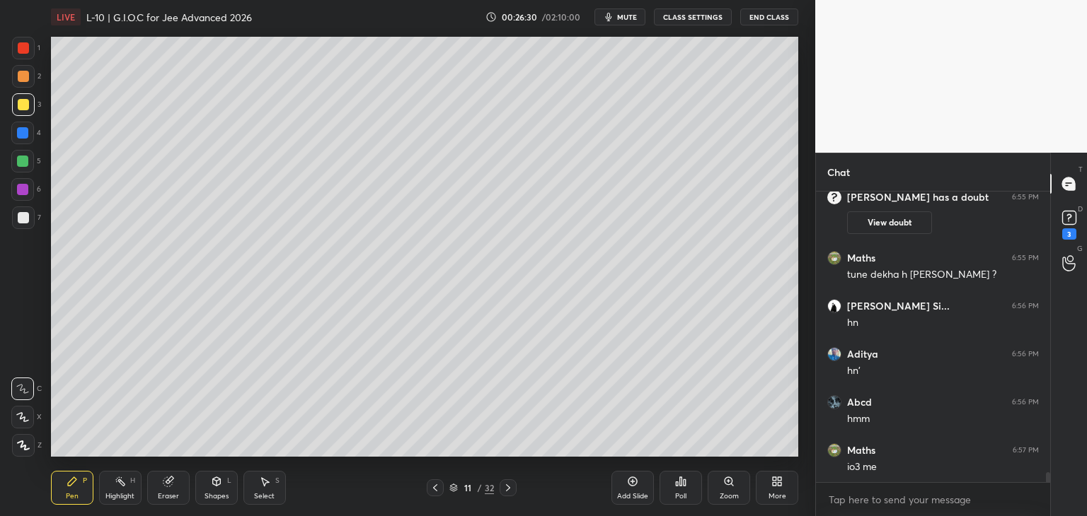
click at [24, 46] on div at bounding box center [23, 47] width 11 height 11
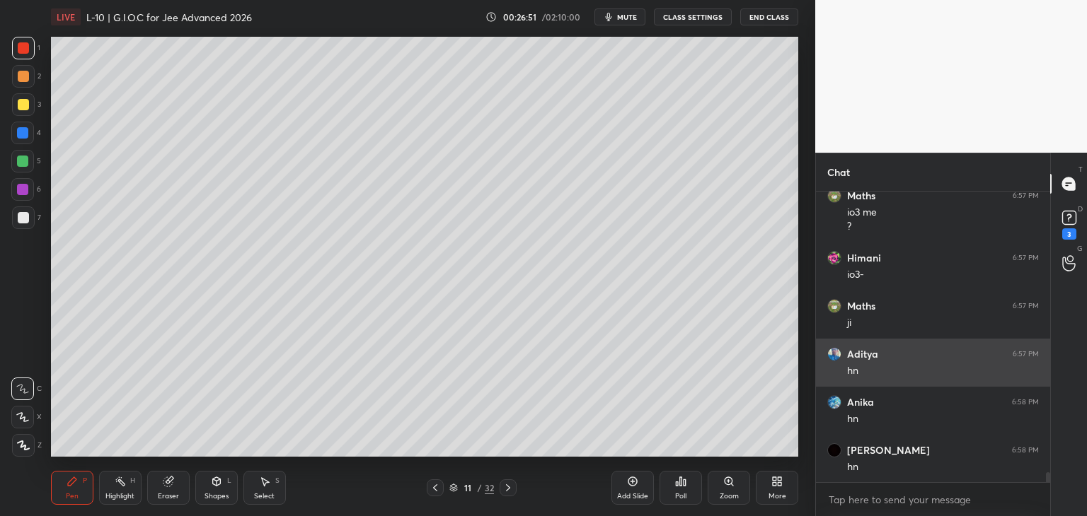
scroll to position [8516, 0]
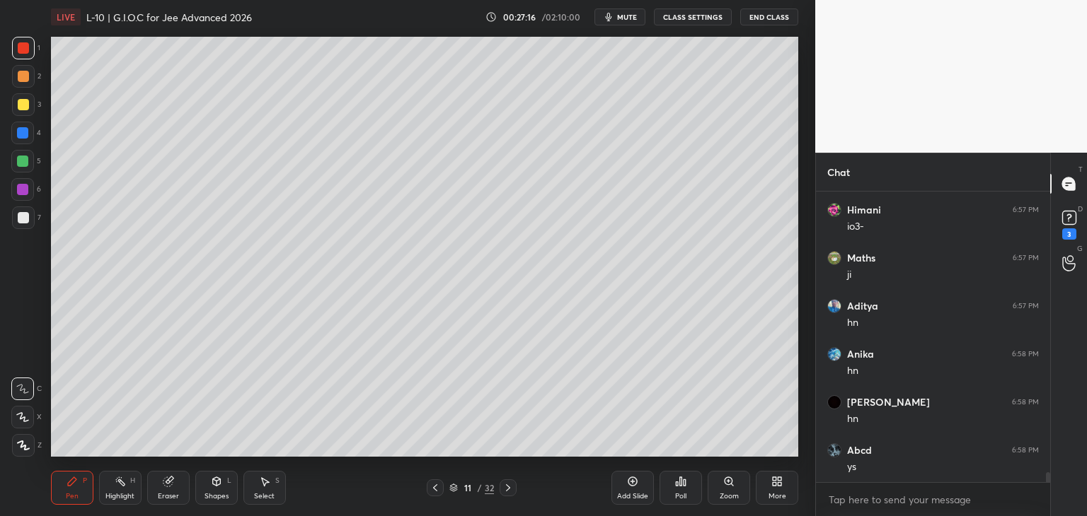
click at [268, 484] on icon at bounding box center [264, 481] width 11 height 11
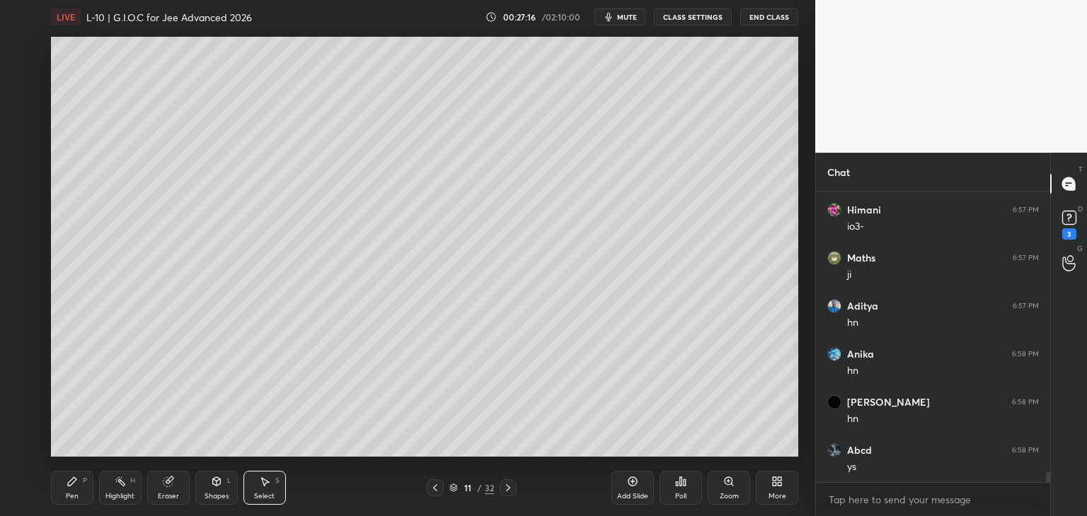
scroll to position [8564, 0]
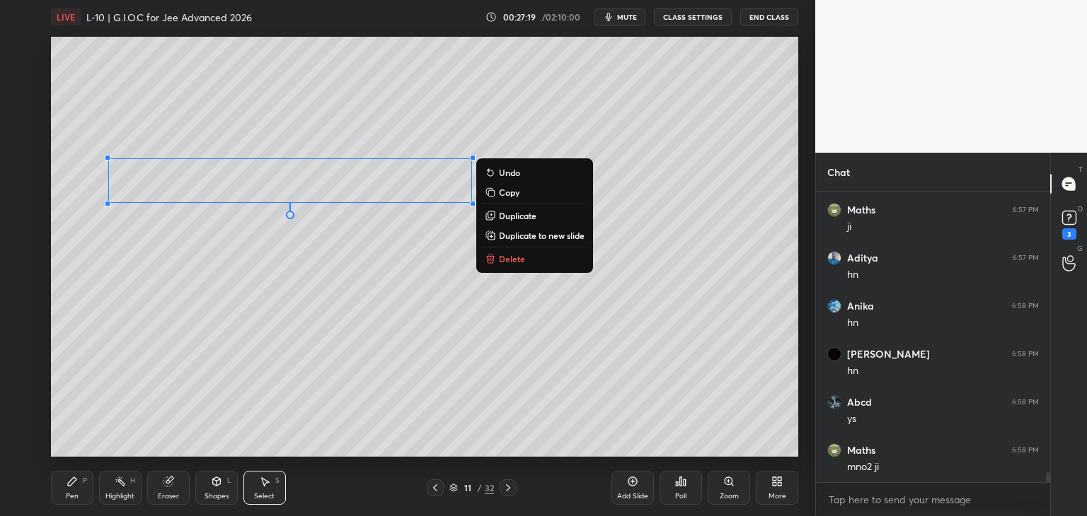
click at [286, 297] on div "0 ° Undo Copy Duplicate Duplicate to new slide Delete" at bounding box center [424, 247] width 747 height 420
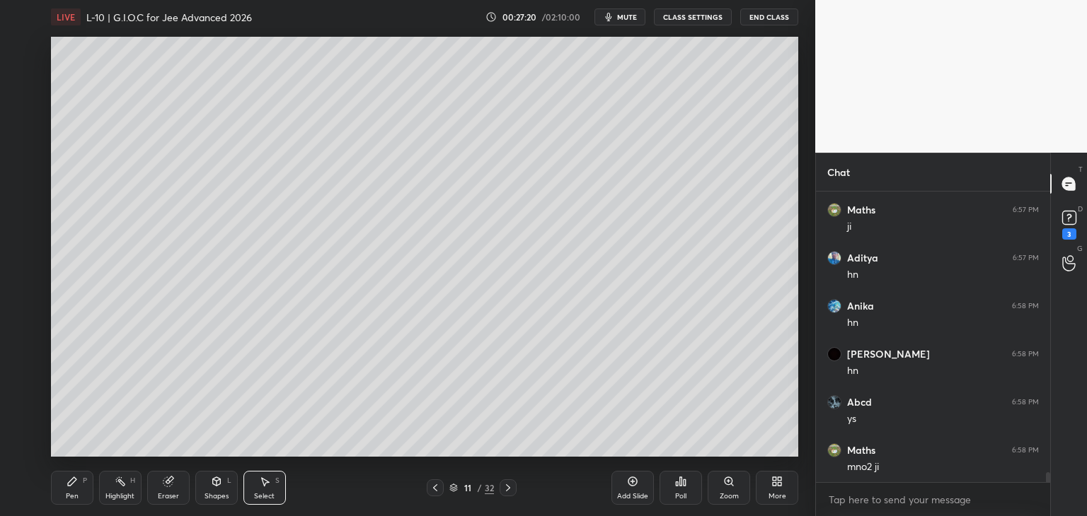
click at [65, 497] on div "Pen P" at bounding box center [72, 488] width 42 height 34
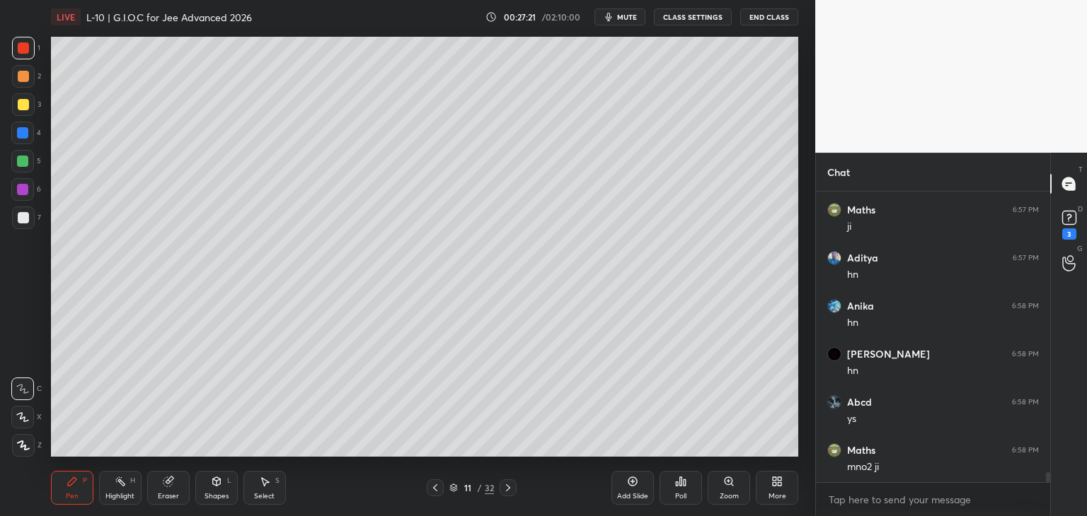
click at [23, 191] on div at bounding box center [22, 189] width 11 height 11
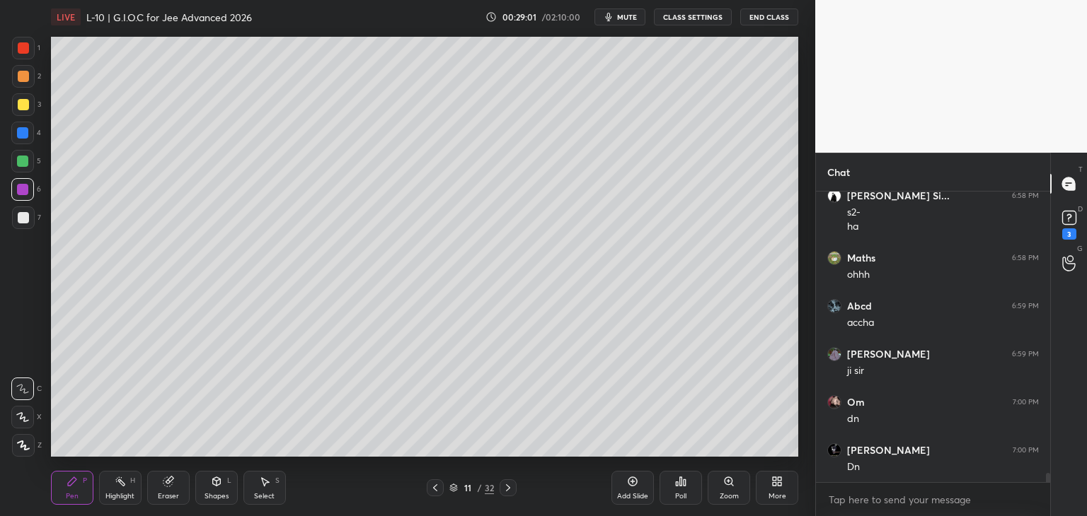
scroll to position [8915, 0]
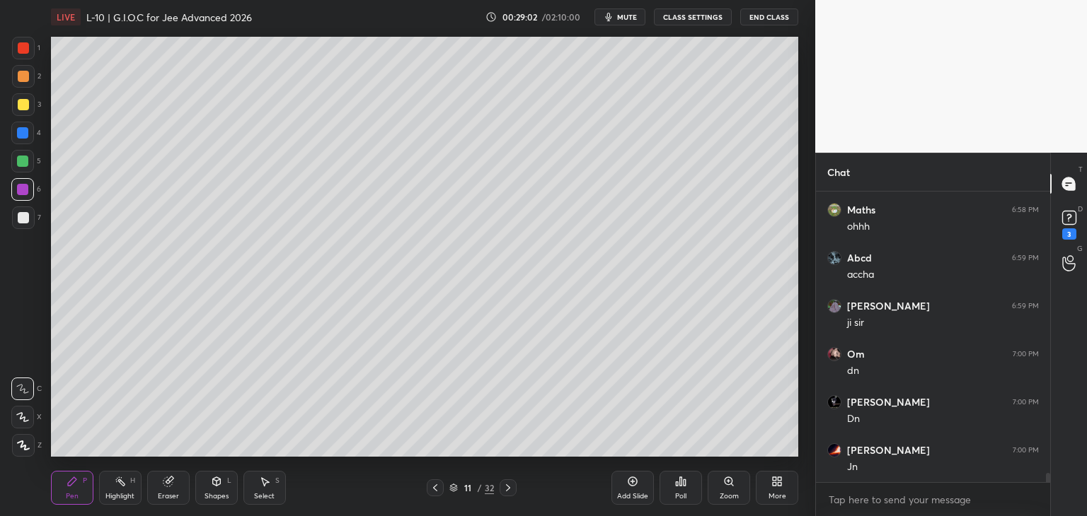
click at [627, 488] on div "Add Slide" at bounding box center [632, 488] width 42 height 34
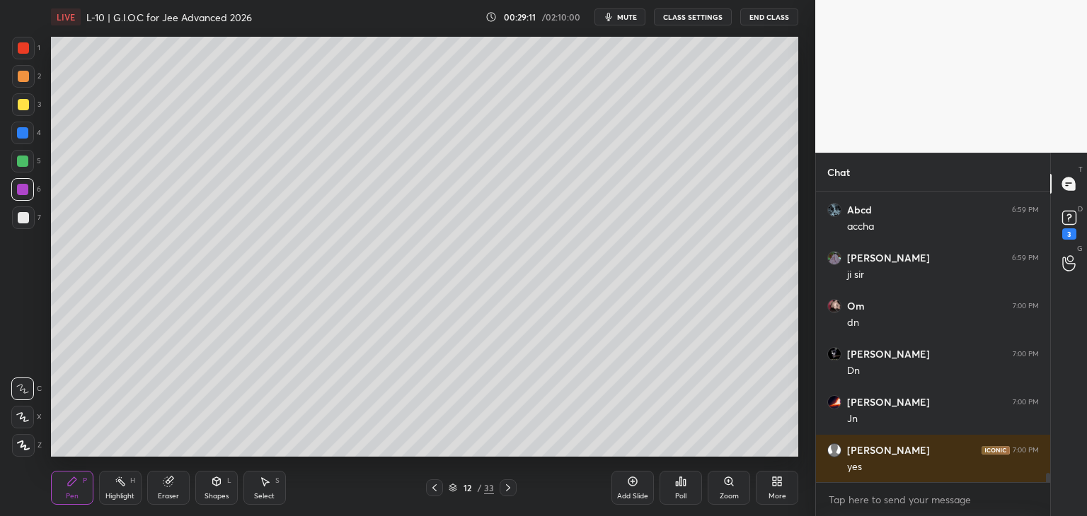
click at [270, 479] on div "Select S" at bounding box center [264, 488] width 42 height 34
click at [649, 199] on div "0 ° Undo Copy Duplicate Duplicate to new slide Delete" at bounding box center [424, 247] width 747 height 420
click at [74, 482] on icon at bounding box center [72, 482] width 8 height 8
click at [222, 489] on div "Shapes L" at bounding box center [216, 488] width 42 height 34
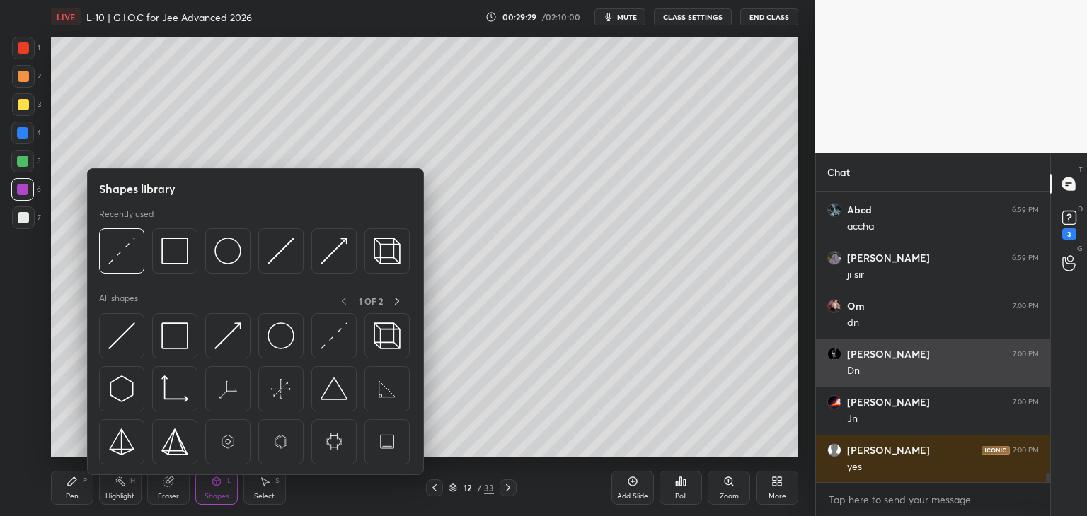
click at [342, 256] on img at bounding box center [333, 251] width 27 height 27
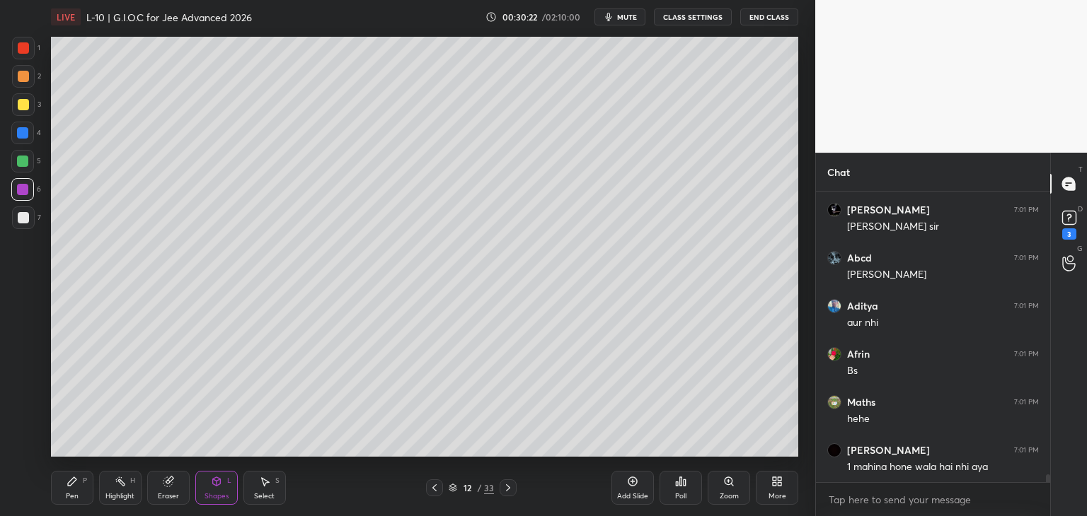
scroll to position [10419, 0]
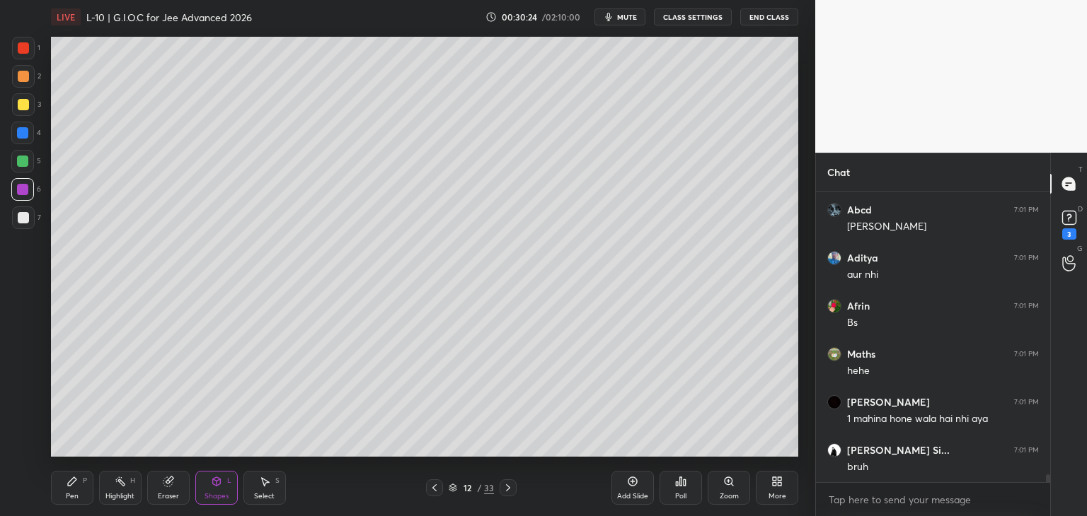
click at [214, 497] on div "Shapes" at bounding box center [216, 496] width 24 height 7
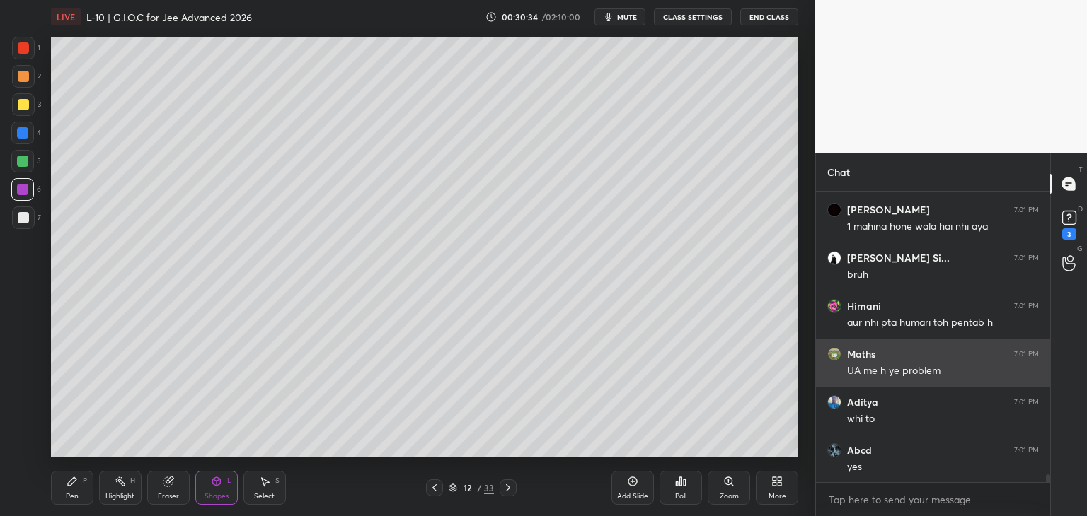
scroll to position [10660, 0]
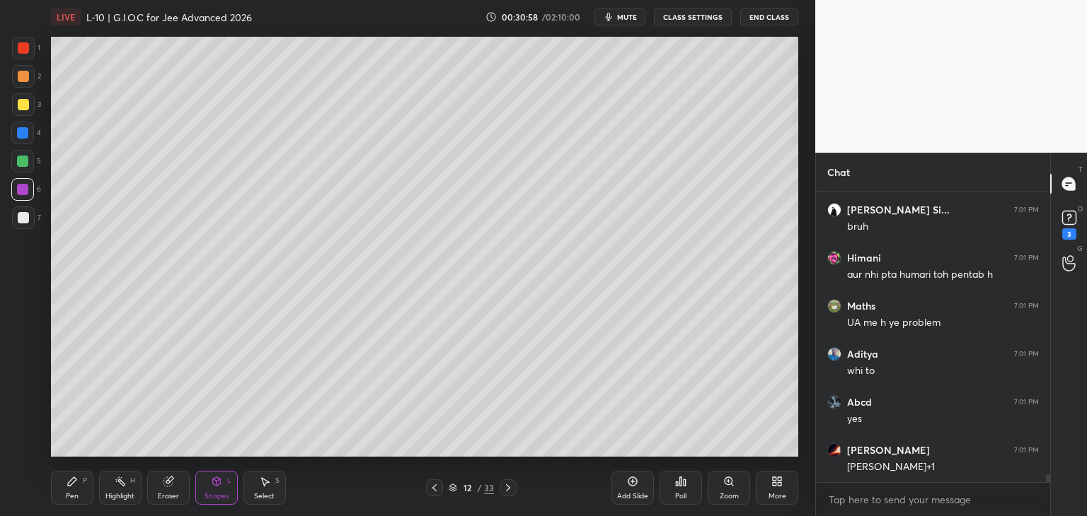
click at [21, 48] on div at bounding box center [23, 47] width 11 height 11
click at [83, 484] on div "P" at bounding box center [85, 481] width 4 height 7
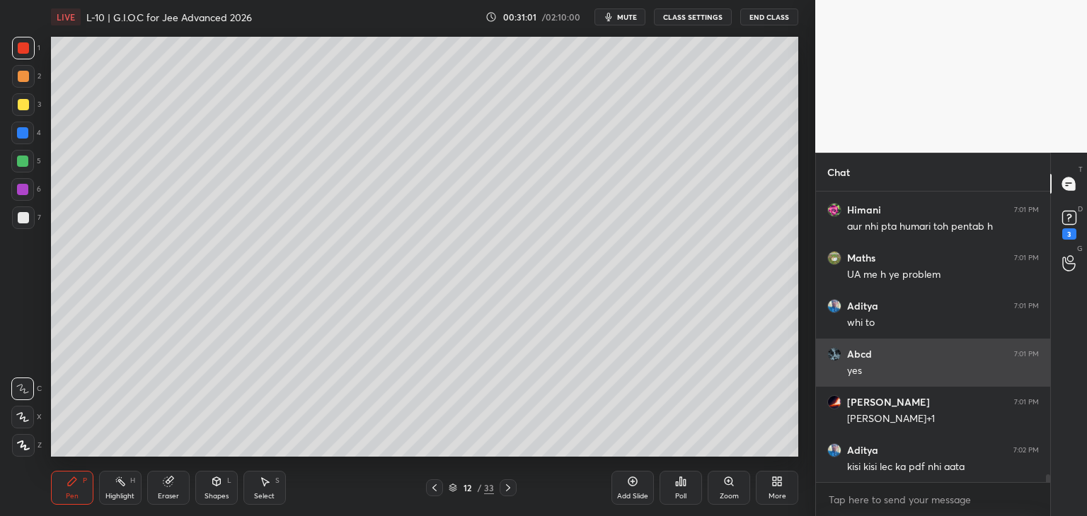
scroll to position [10756, 0]
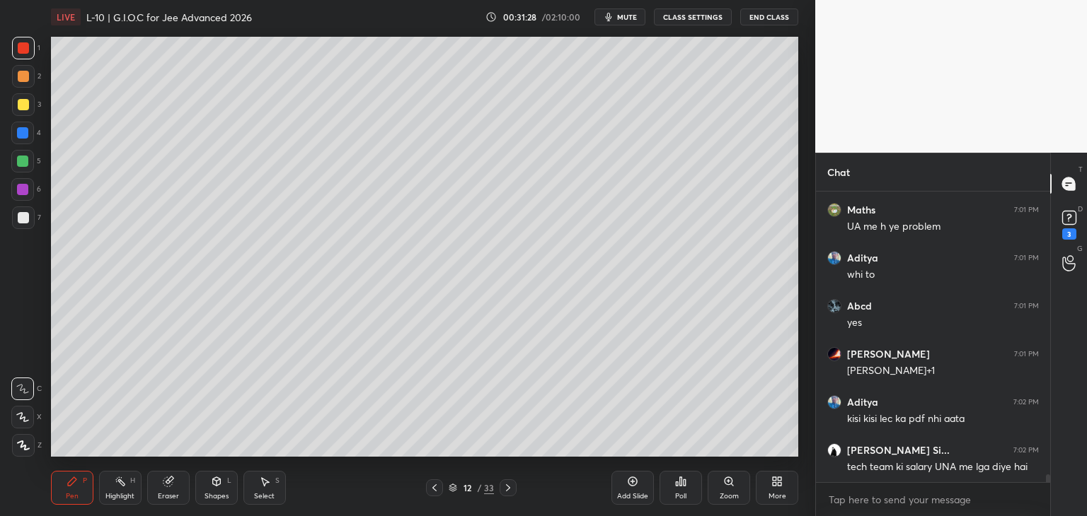
click at [266, 483] on icon at bounding box center [266, 482] width 8 height 8
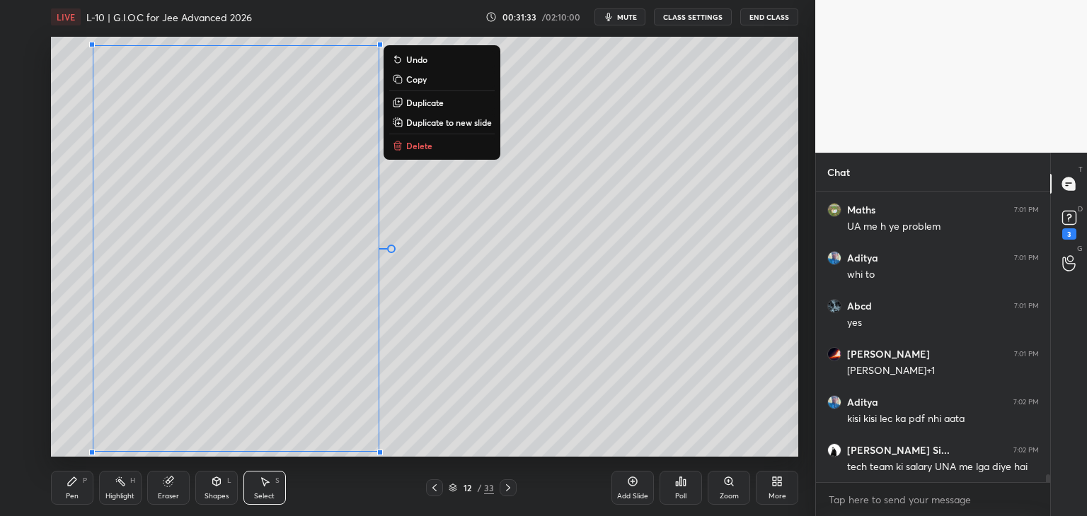
click at [661, 355] on div "0 ° Undo Copy Duplicate Duplicate to new slide Delete" at bounding box center [424, 247] width 747 height 420
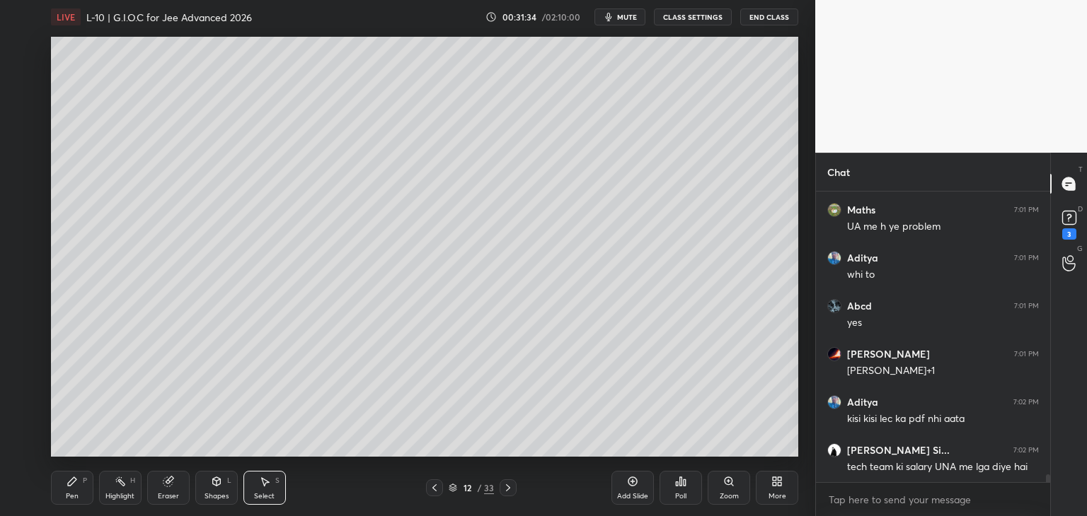
click at [74, 484] on icon at bounding box center [71, 481] width 11 height 11
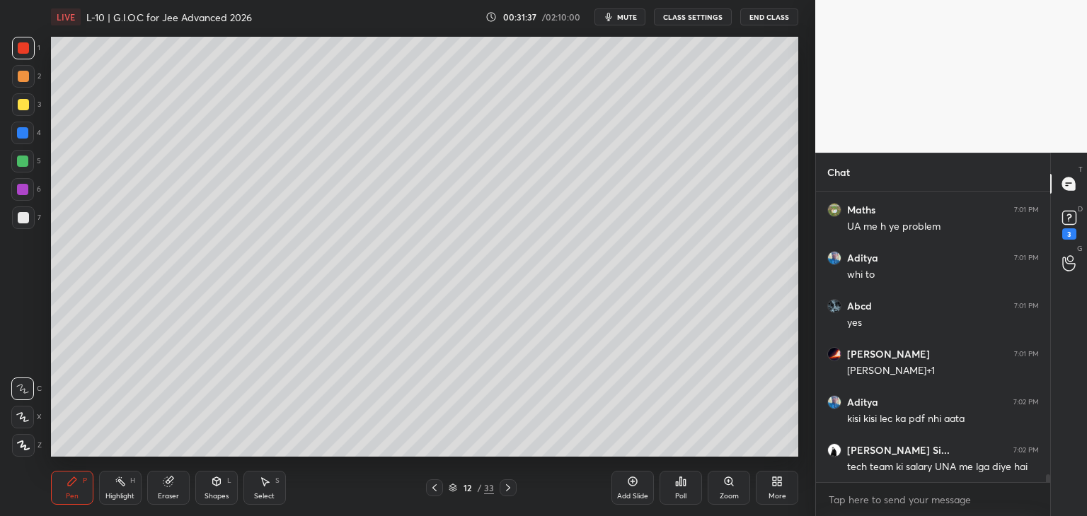
click at [221, 485] on icon at bounding box center [216, 481] width 11 height 11
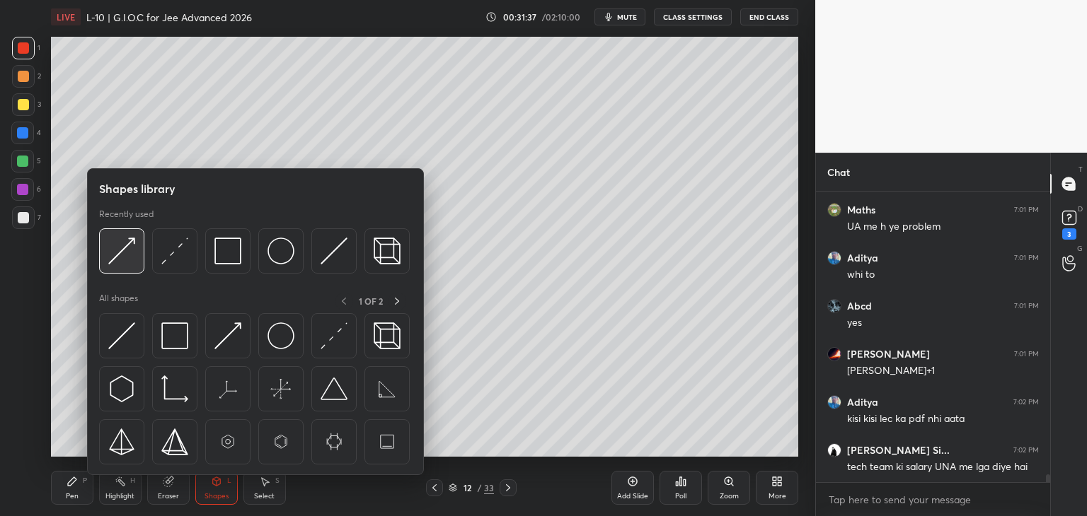
click at [125, 253] on img at bounding box center [121, 251] width 27 height 27
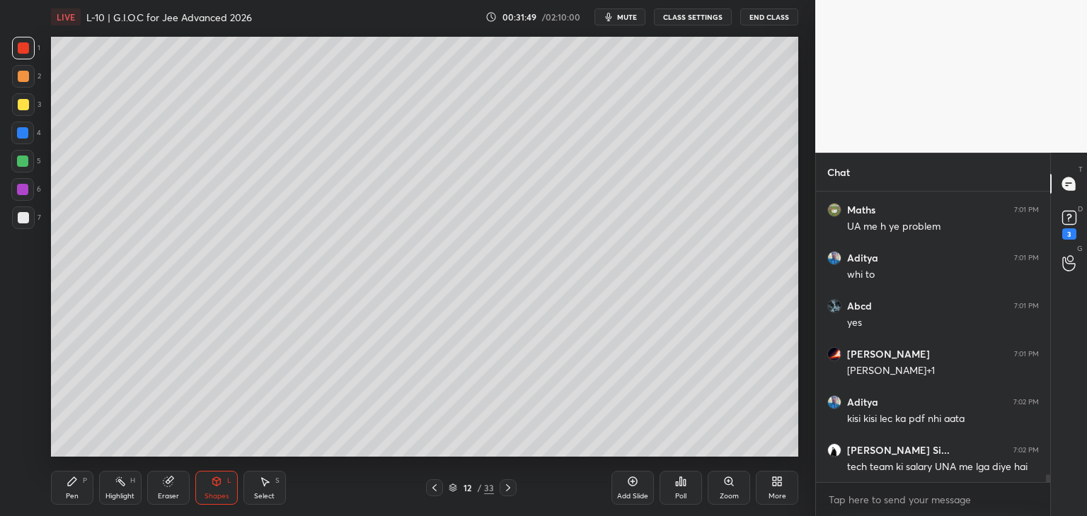
click at [72, 493] on div "Pen" at bounding box center [72, 496] width 13 height 7
click at [21, 70] on div at bounding box center [23, 76] width 23 height 23
click at [270, 480] on icon at bounding box center [264, 481] width 11 height 11
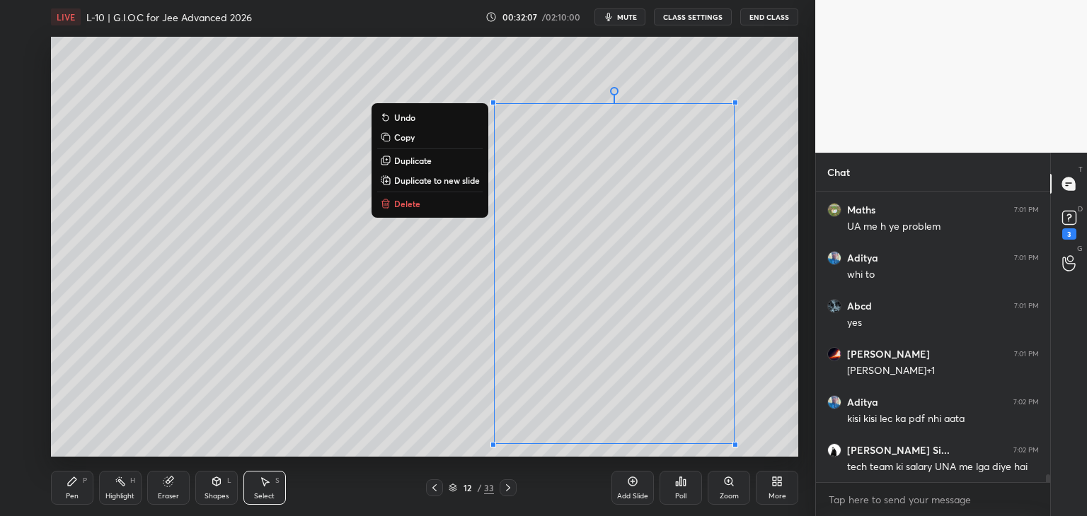
click at [548, 60] on div "0 ° Undo Copy Duplicate Duplicate to new slide Delete" at bounding box center [424, 247] width 747 height 420
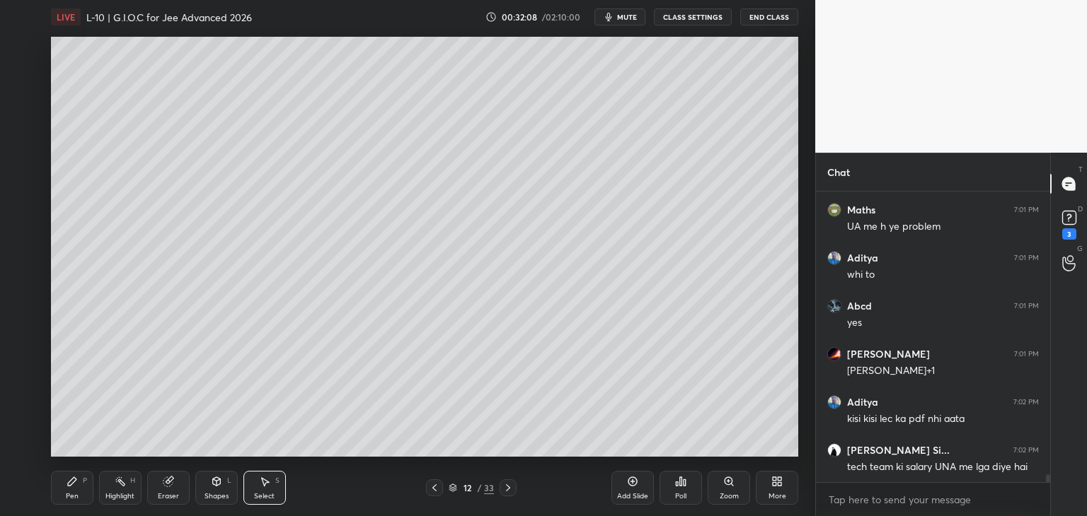
click at [72, 485] on icon at bounding box center [72, 482] width 8 height 8
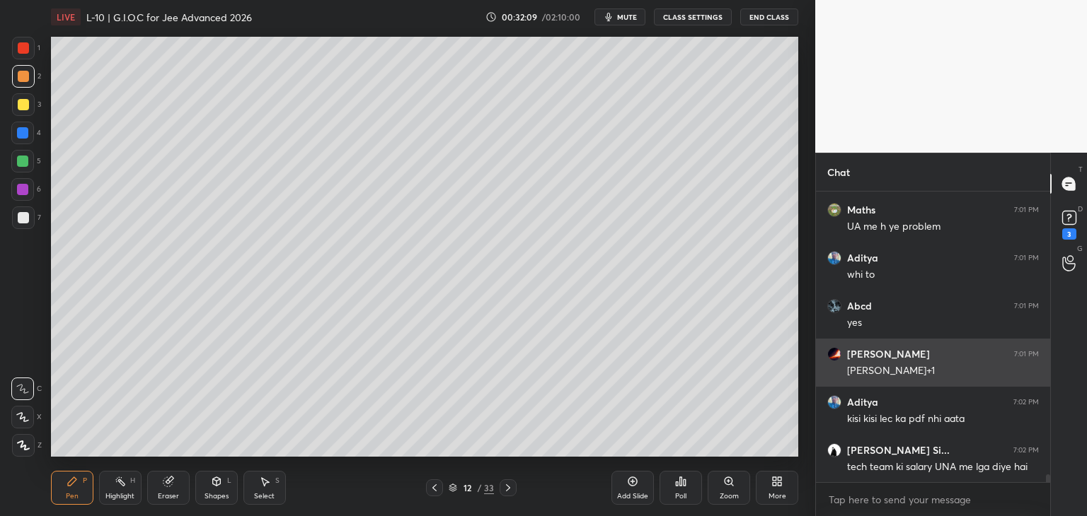
click at [24, 49] on div at bounding box center [23, 47] width 11 height 11
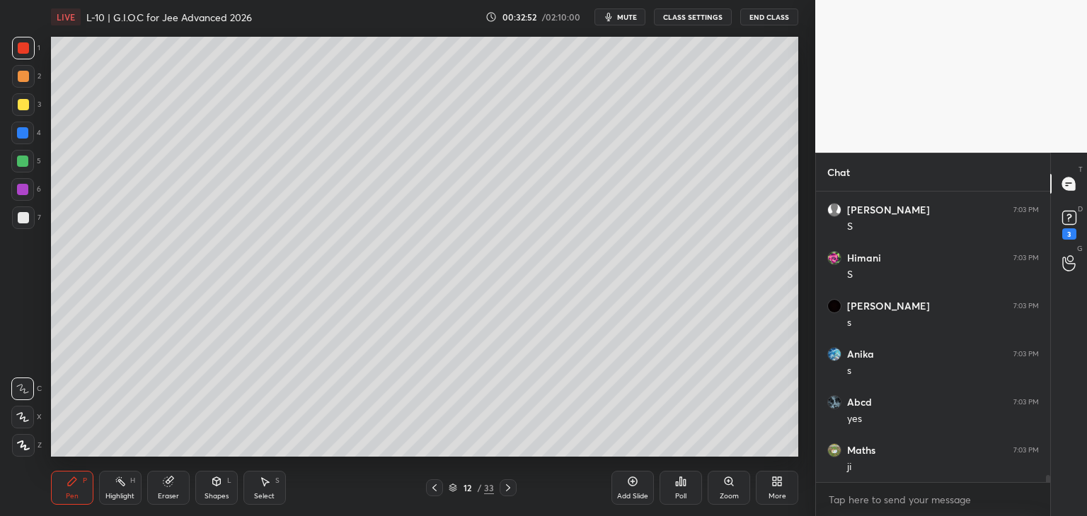
scroll to position [11285, 0]
click at [628, 483] on icon at bounding box center [632, 482] width 9 height 9
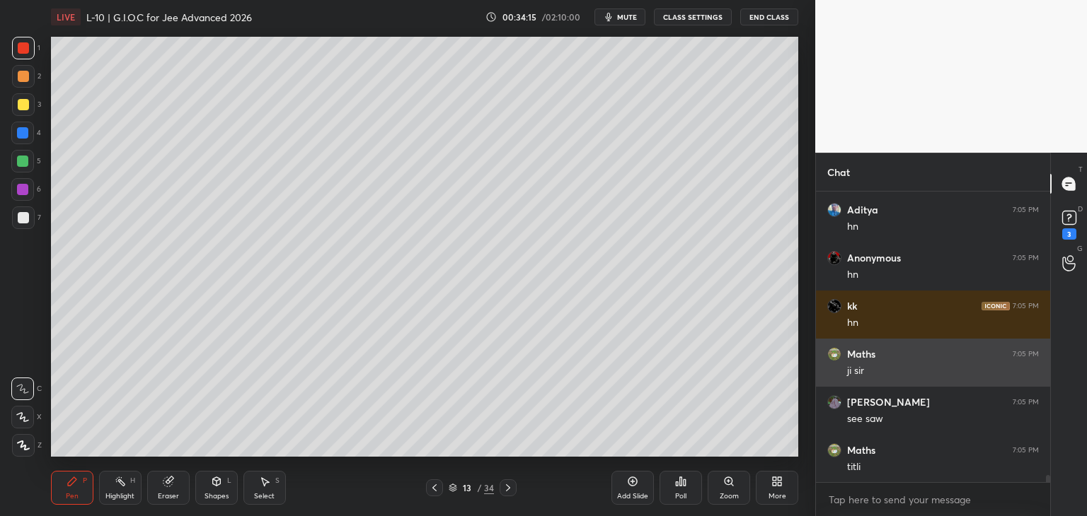
scroll to position [11828, 0]
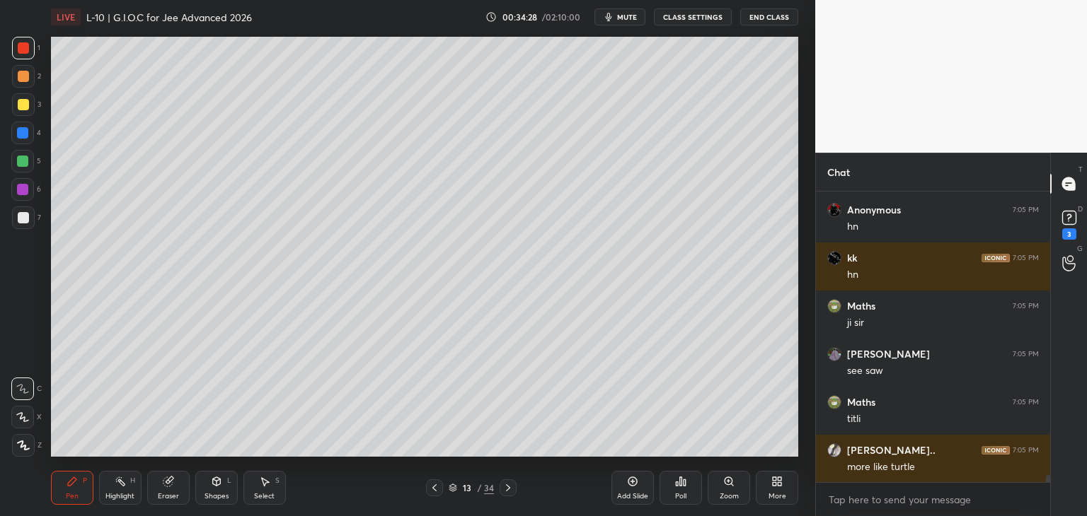
click at [271, 482] on div "Select S" at bounding box center [264, 488] width 42 height 34
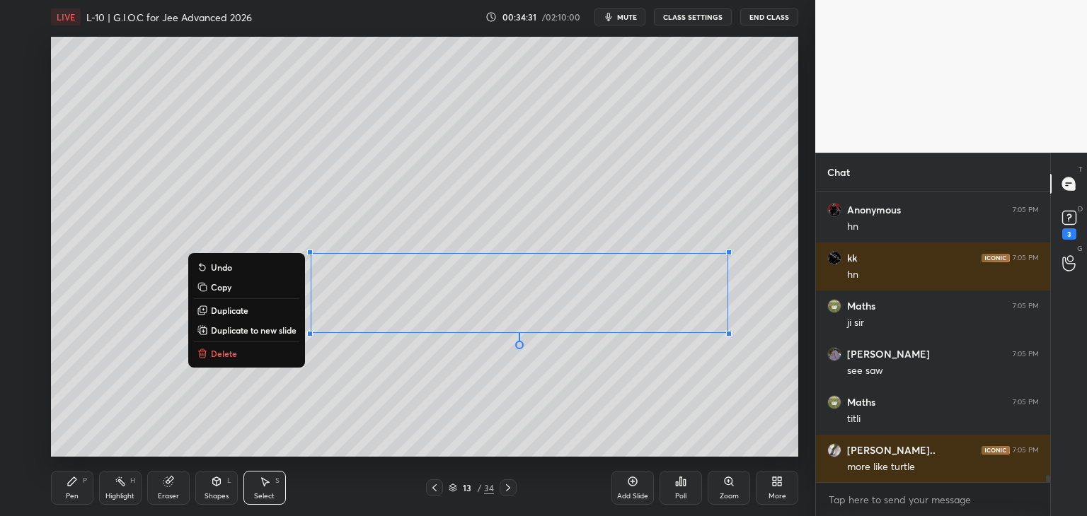
click at [535, 415] on div "0 ° Undo Copy Duplicate Duplicate to new slide Delete" at bounding box center [424, 247] width 747 height 420
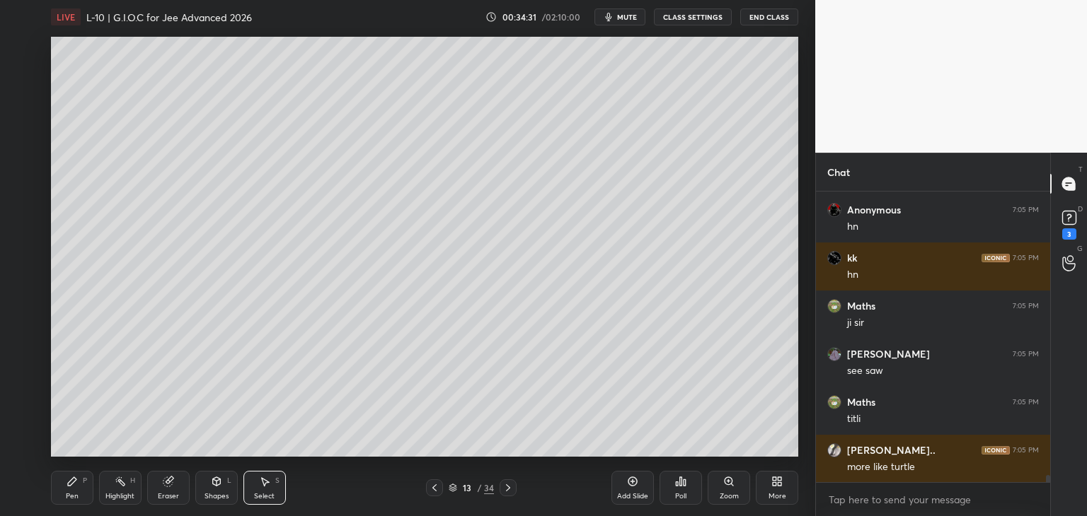
click at [66, 496] on div "Pen" at bounding box center [72, 496] width 13 height 7
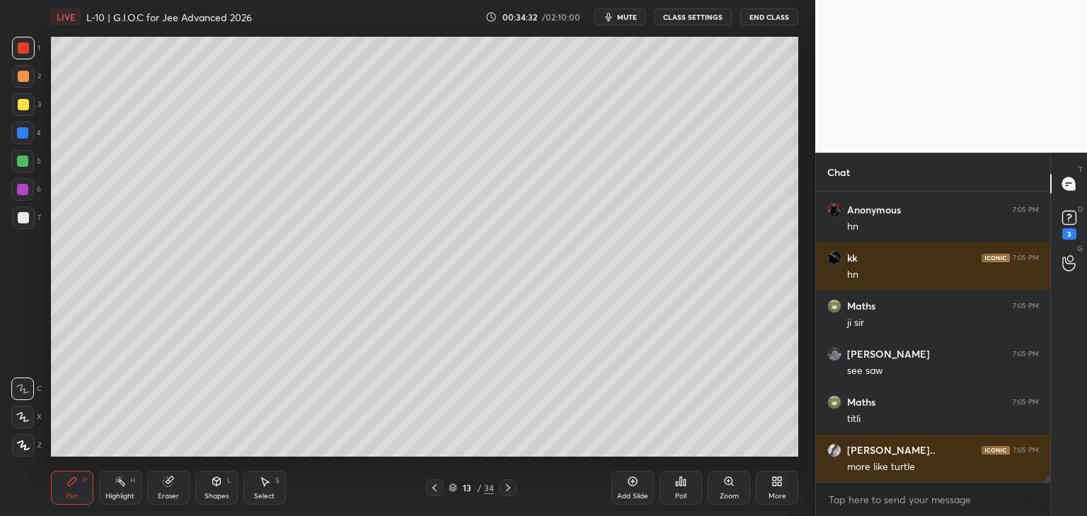
scroll to position [11876, 0]
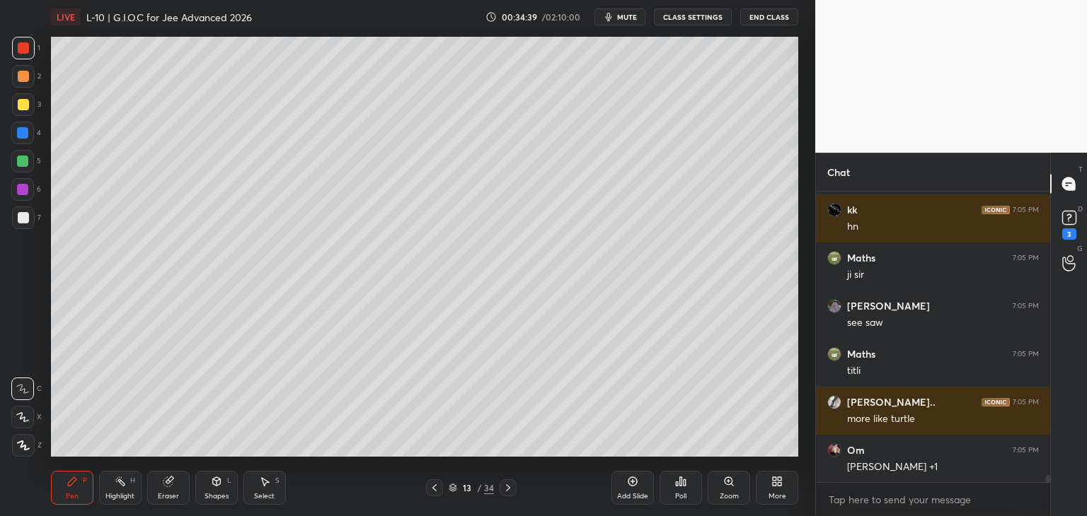
click at [168, 482] on icon at bounding box center [167, 482] width 9 height 9
click at [87, 485] on div "Pen P" at bounding box center [72, 488] width 42 height 34
click at [23, 108] on div at bounding box center [23, 104] width 11 height 11
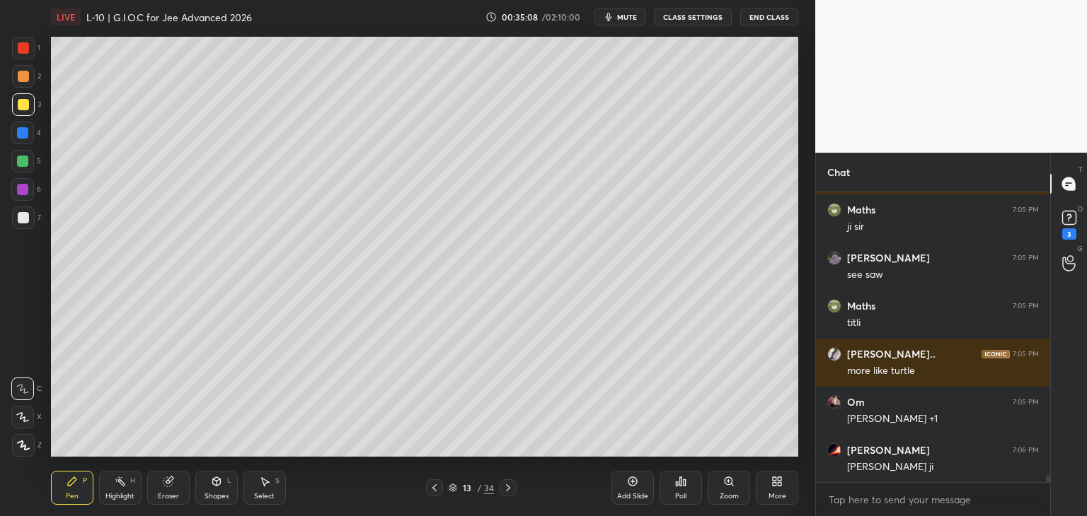
scroll to position [11973, 0]
click at [266, 484] on icon at bounding box center [264, 481] width 11 height 11
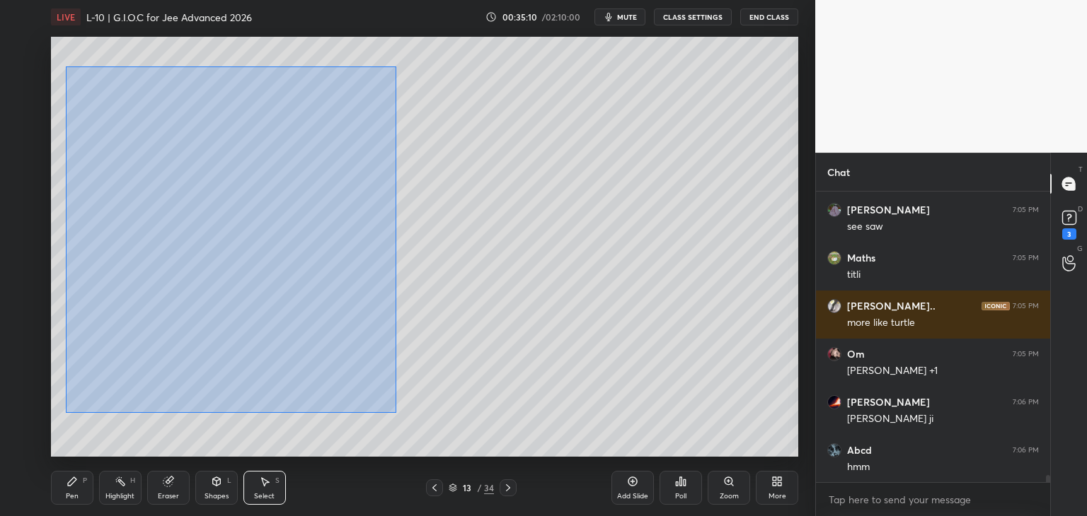
scroll to position [12021, 0]
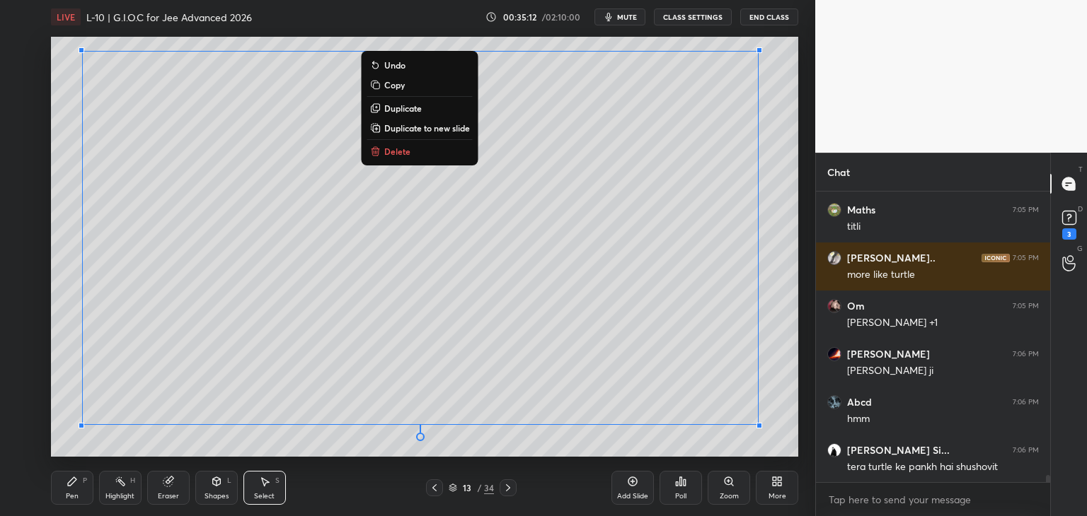
click at [618, 450] on div "Add Slide Poll Zoom More" at bounding box center [704, 488] width 187 height 79
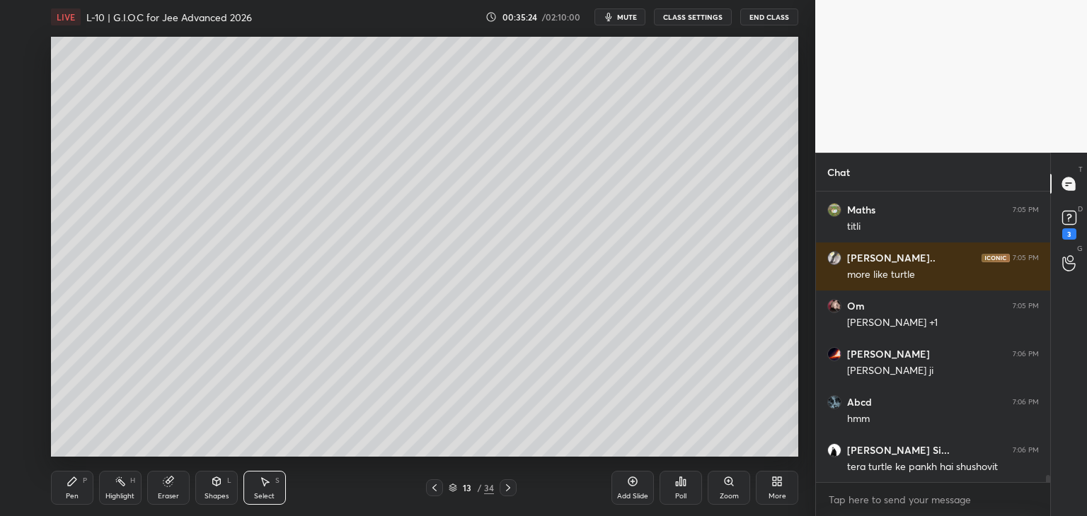
scroll to position [12069, 0]
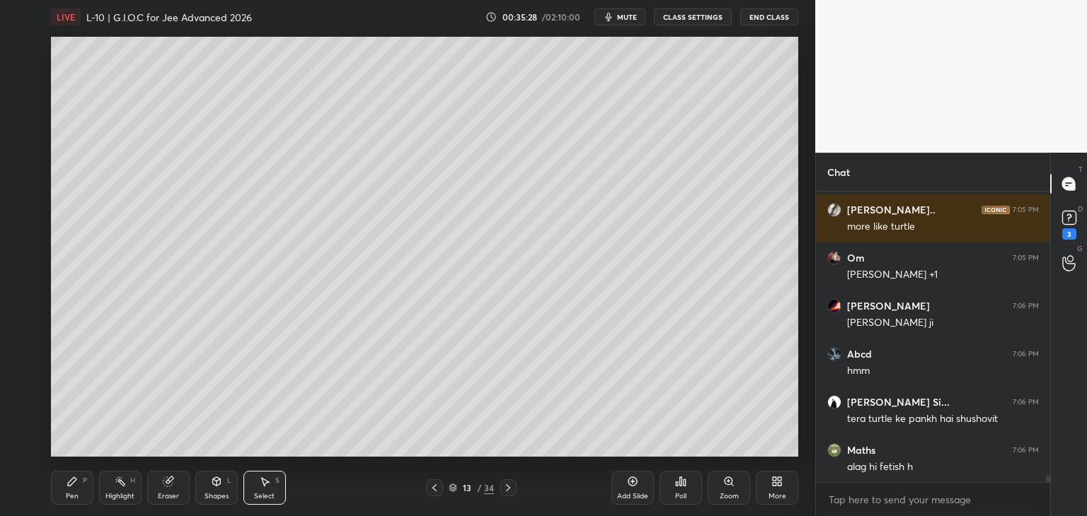
click at [433, 484] on icon at bounding box center [434, 487] width 11 height 11
click at [504, 485] on icon at bounding box center [507, 487] width 11 height 11
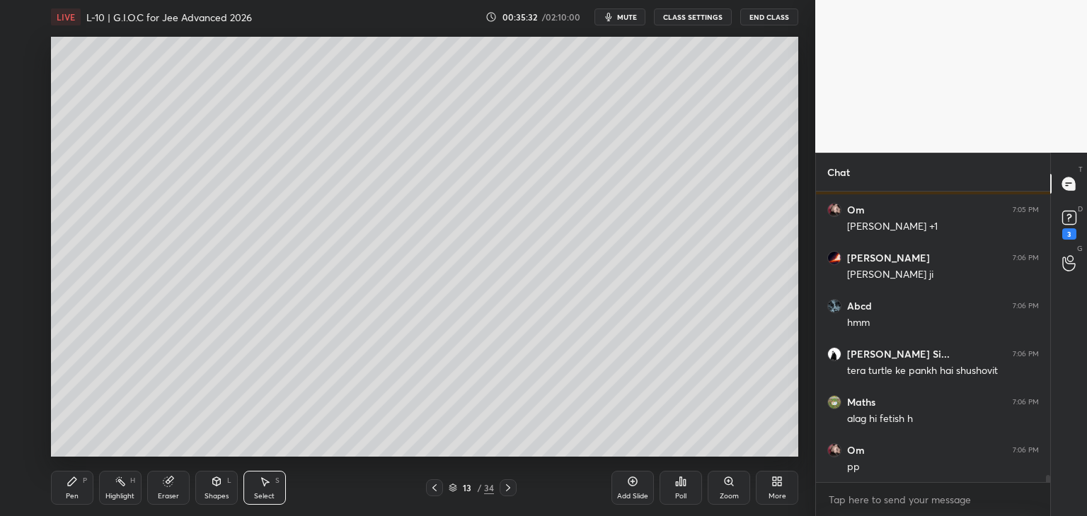
click at [74, 480] on icon at bounding box center [72, 482] width 8 height 8
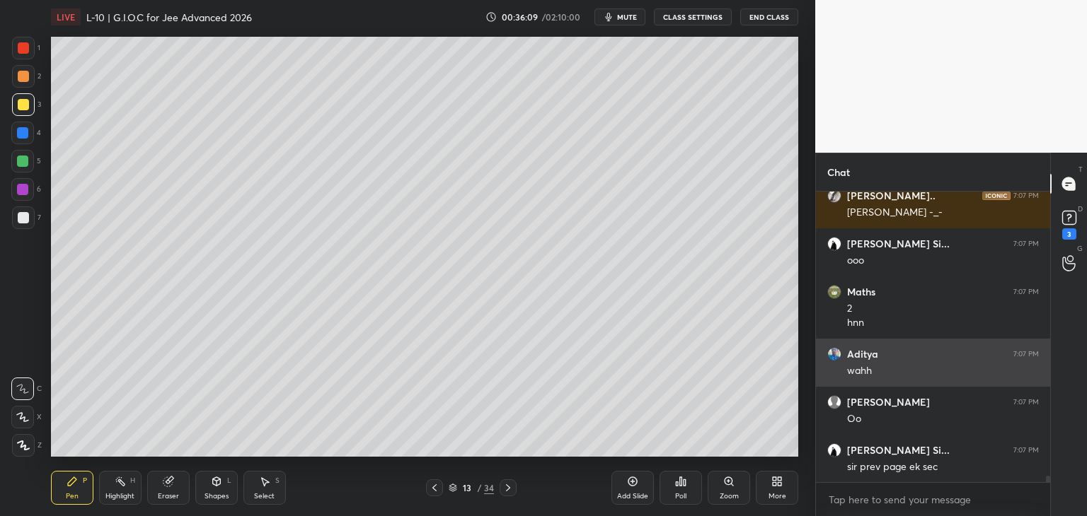
scroll to position [12578, 0]
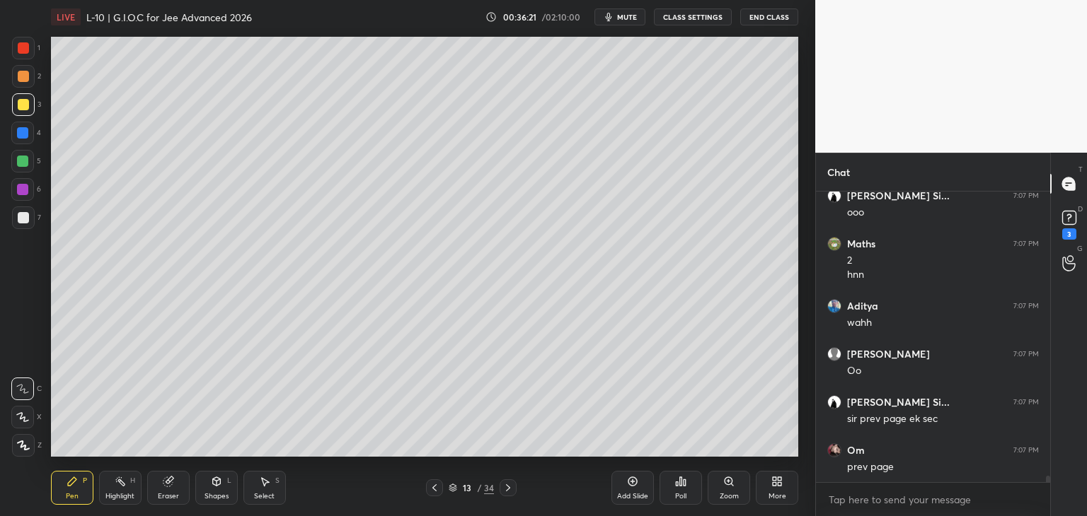
click at [429, 493] on icon at bounding box center [434, 487] width 11 height 11
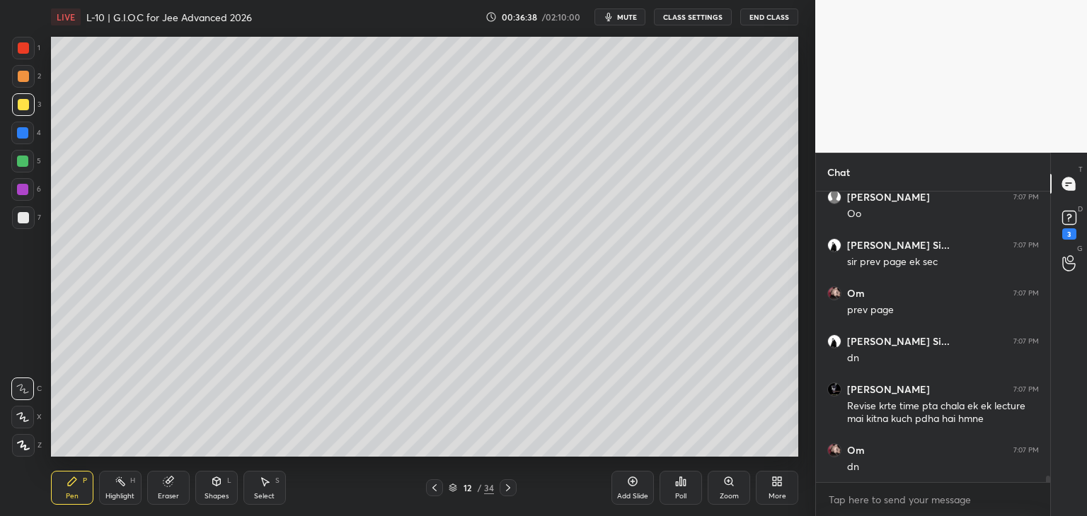
scroll to position [12783, 0]
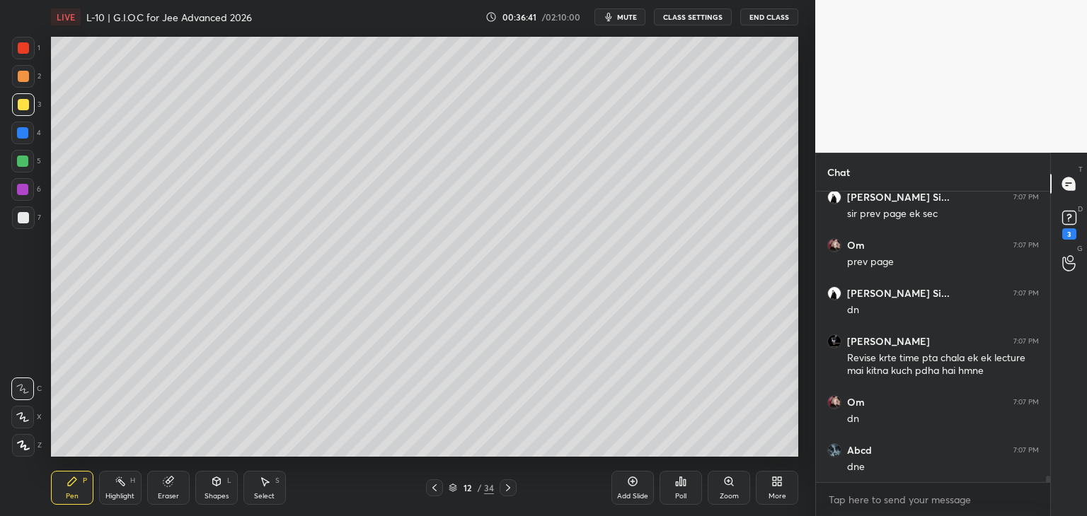
click at [503, 490] on icon at bounding box center [507, 487] width 11 height 11
click at [621, 485] on div "Add Slide" at bounding box center [632, 488] width 42 height 34
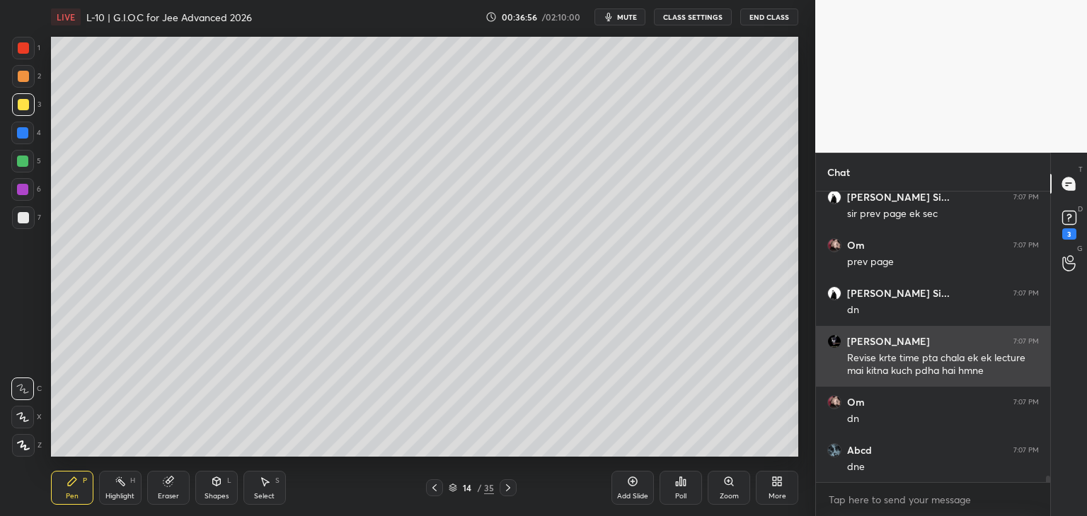
scroll to position [12831, 0]
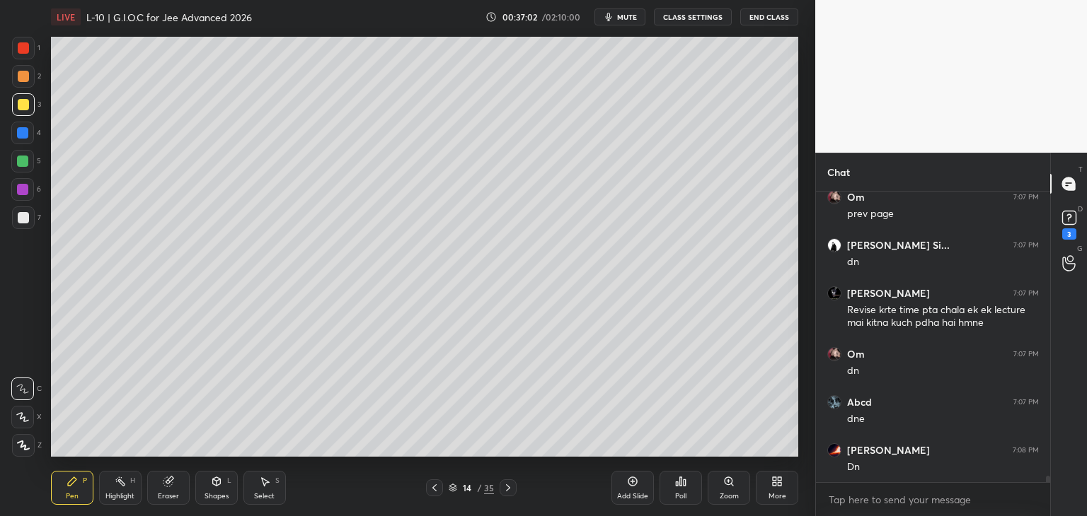
click at [261, 487] on icon at bounding box center [264, 481] width 11 height 11
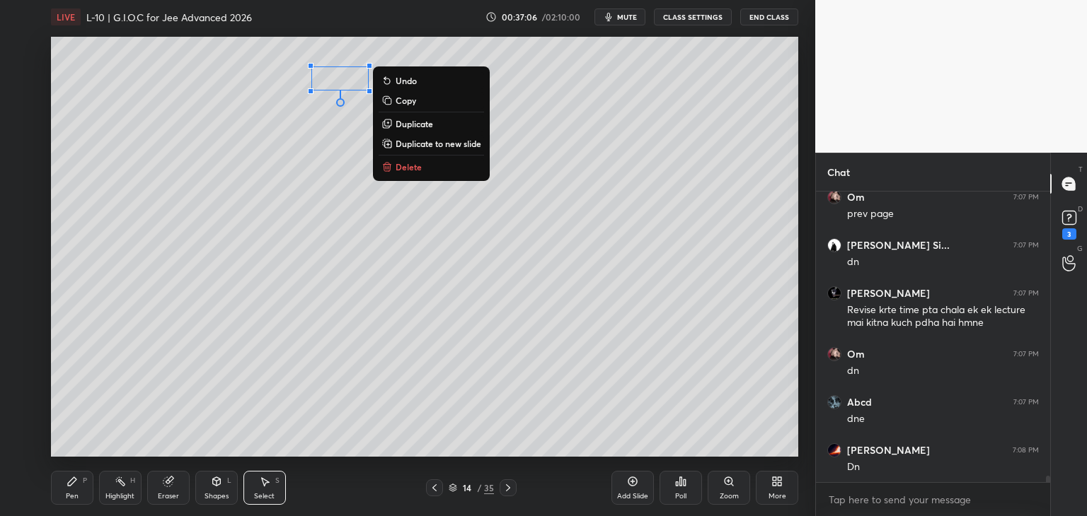
click at [393, 290] on div "0 ° Undo Copy Duplicate Duplicate to new slide Delete" at bounding box center [424, 247] width 747 height 420
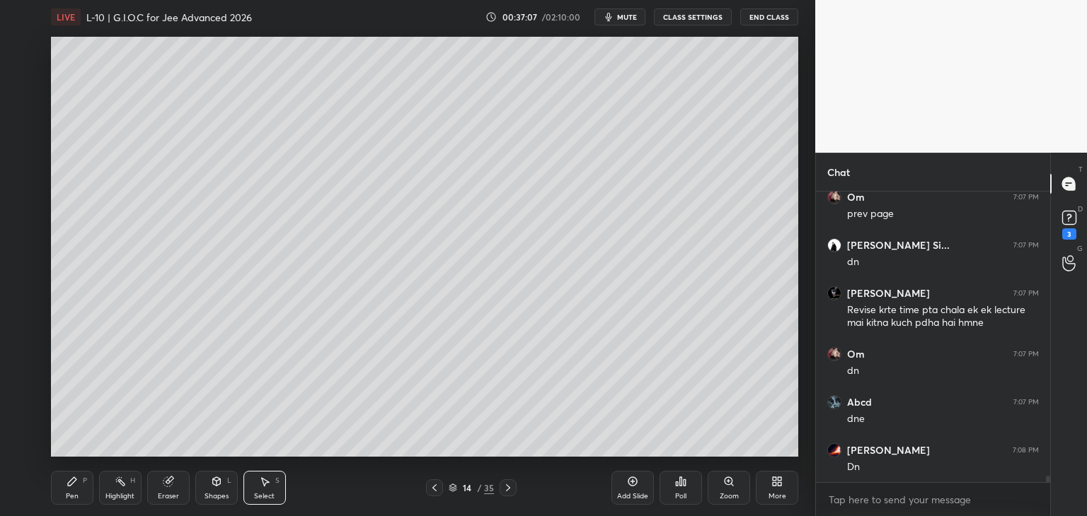
click at [78, 484] on div "Pen P" at bounding box center [72, 488] width 42 height 34
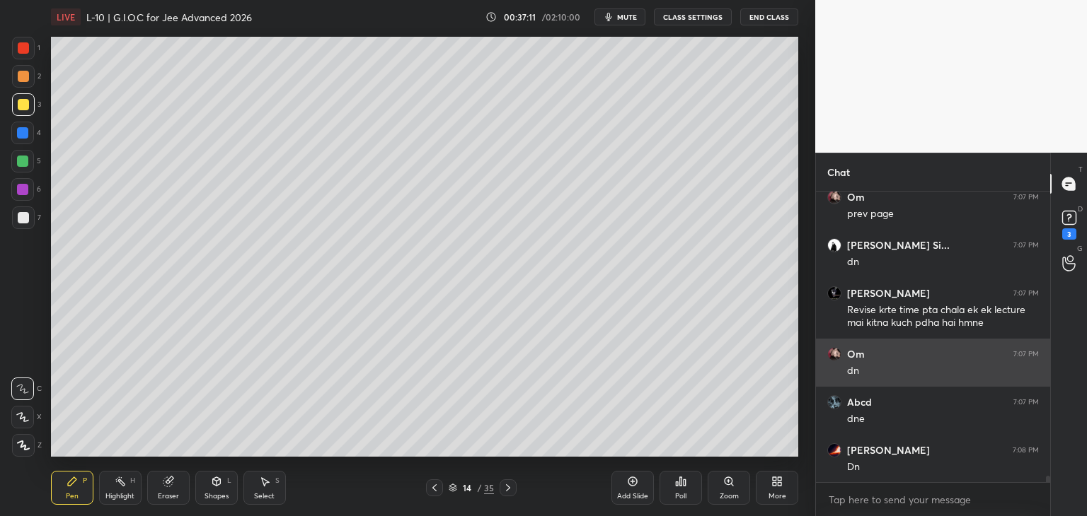
click at [24, 52] on div at bounding box center [23, 47] width 11 height 11
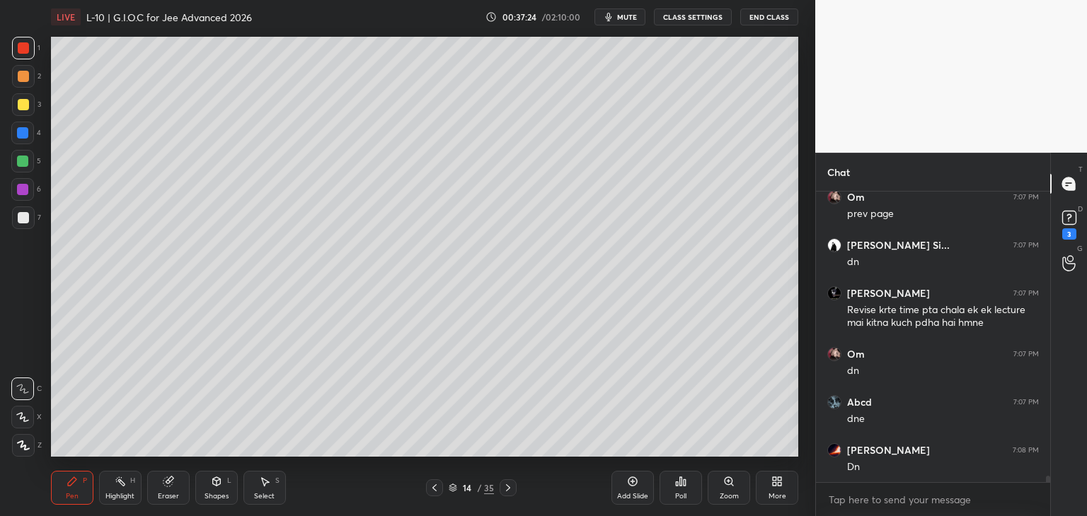
click at [161, 493] on div "Eraser" at bounding box center [168, 496] width 21 height 7
click at [71, 493] on div "Pen" at bounding box center [72, 496] width 13 height 7
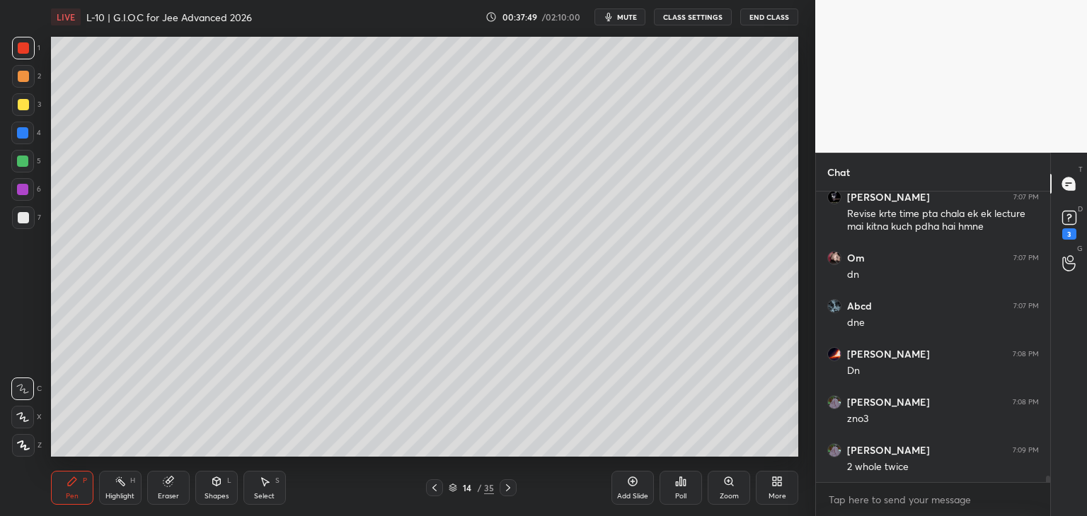
scroll to position [12976, 0]
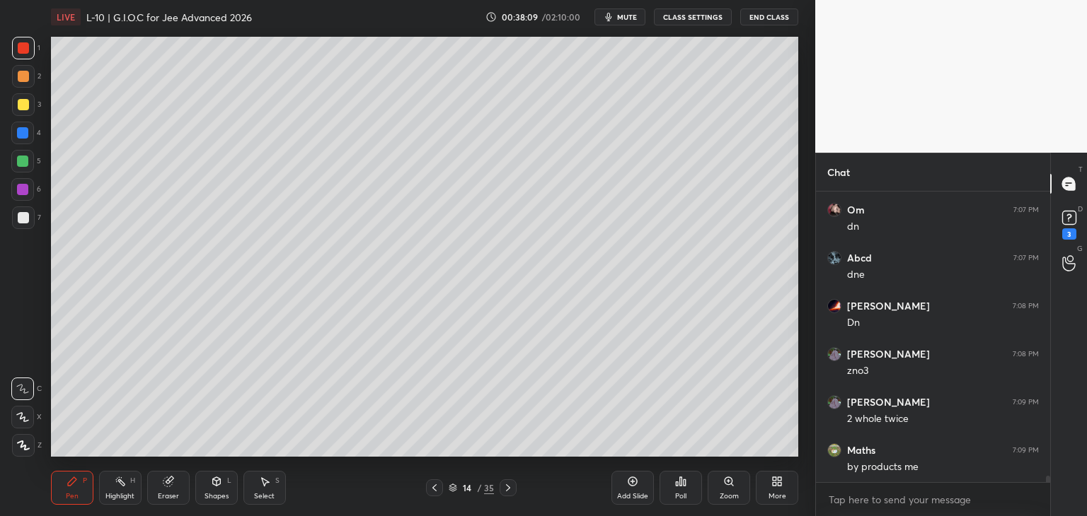
click at [7, 165] on div "1 2 3 4 5 6 7 C X Z C X Z E E Erase all H H" at bounding box center [22, 247] width 45 height 420
click at [19, 166] on div at bounding box center [22, 161] width 11 height 11
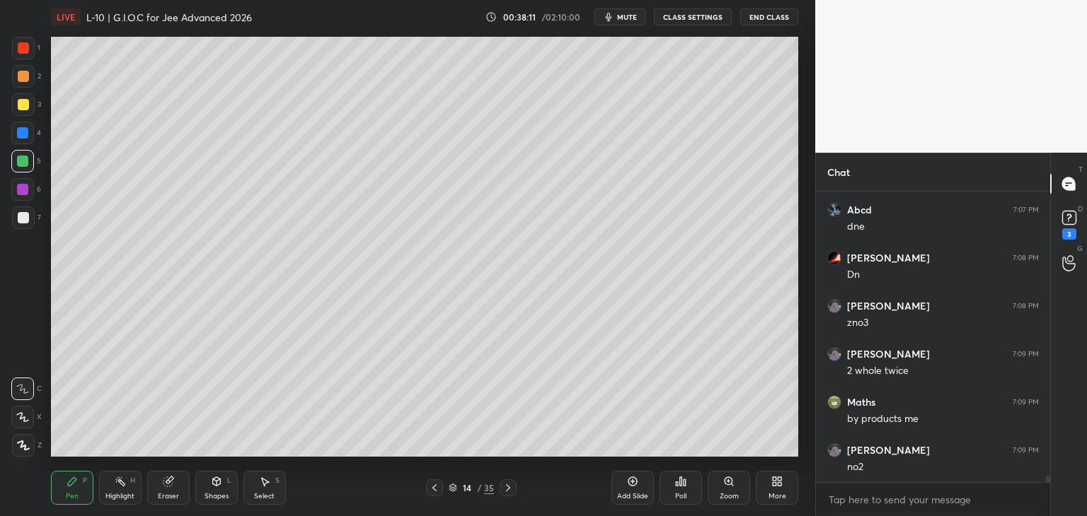
scroll to position [13038, 0]
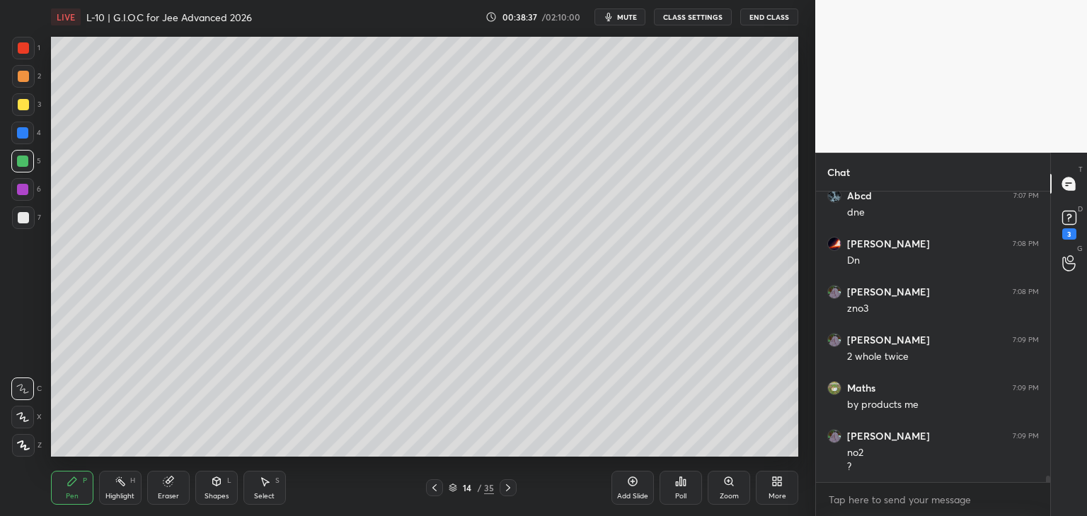
click at [25, 103] on div at bounding box center [23, 104] width 11 height 11
click at [23, 137] on div at bounding box center [22, 132] width 11 height 11
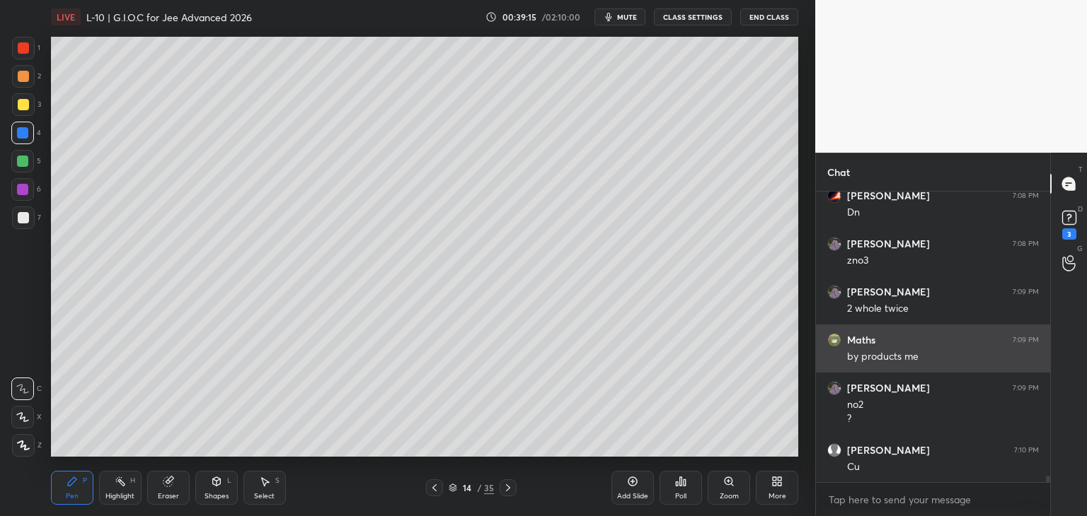
scroll to position [13134, 0]
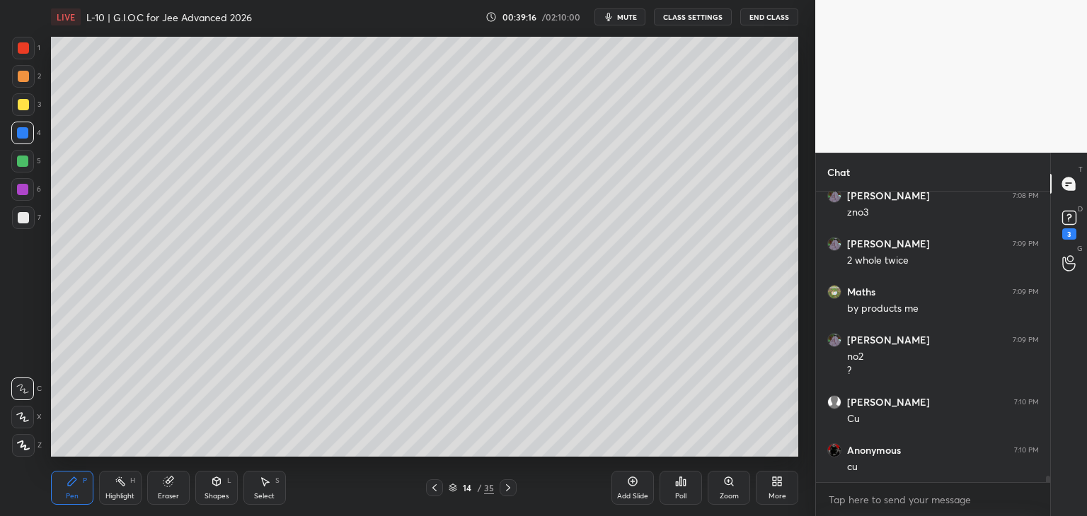
click at [171, 488] on div "Eraser" at bounding box center [168, 488] width 42 height 34
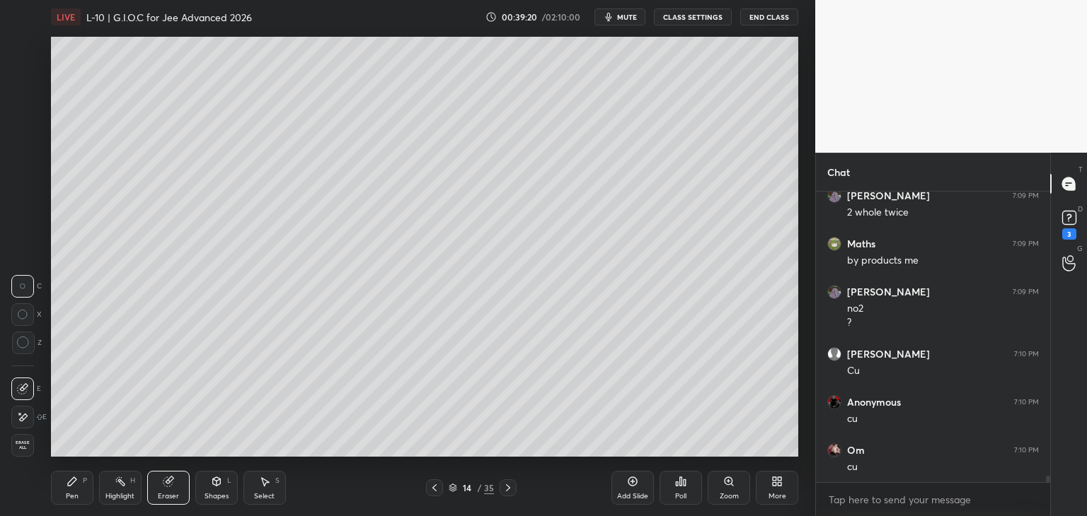
click at [171, 485] on icon at bounding box center [167, 482] width 9 height 9
click at [76, 491] on div "Pen P" at bounding box center [72, 488] width 42 height 34
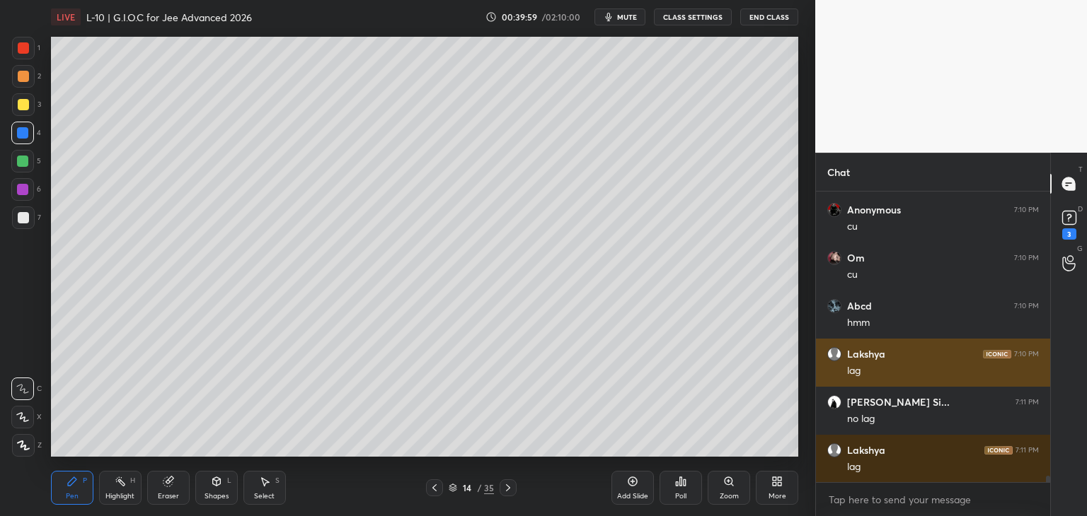
scroll to position [13423, 0]
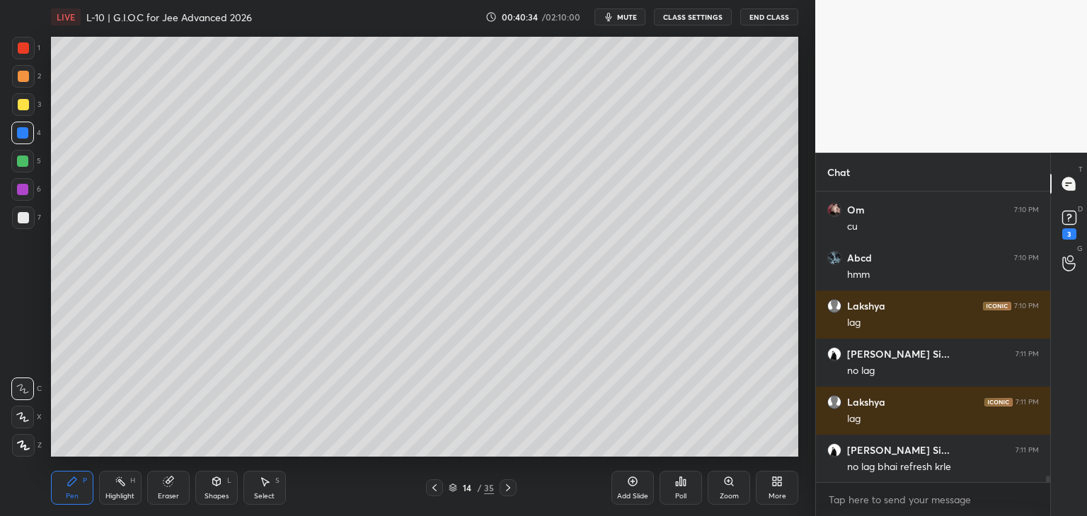
click at [178, 485] on div "Eraser" at bounding box center [168, 488] width 42 height 34
click at [81, 497] on div "Pen P" at bounding box center [72, 488] width 42 height 34
click at [617, 487] on div "Add Slide" at bounding box center [632, 488] width 42 height 34
click at [21, 48] on div at bounding box center [23, 47] width 11 height 11
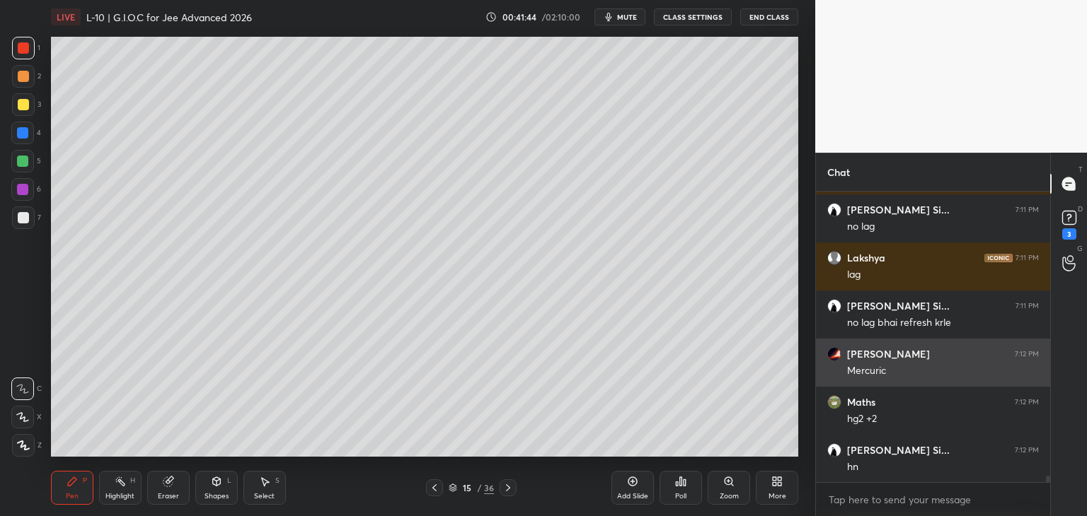
scroll to position [13615, 0]
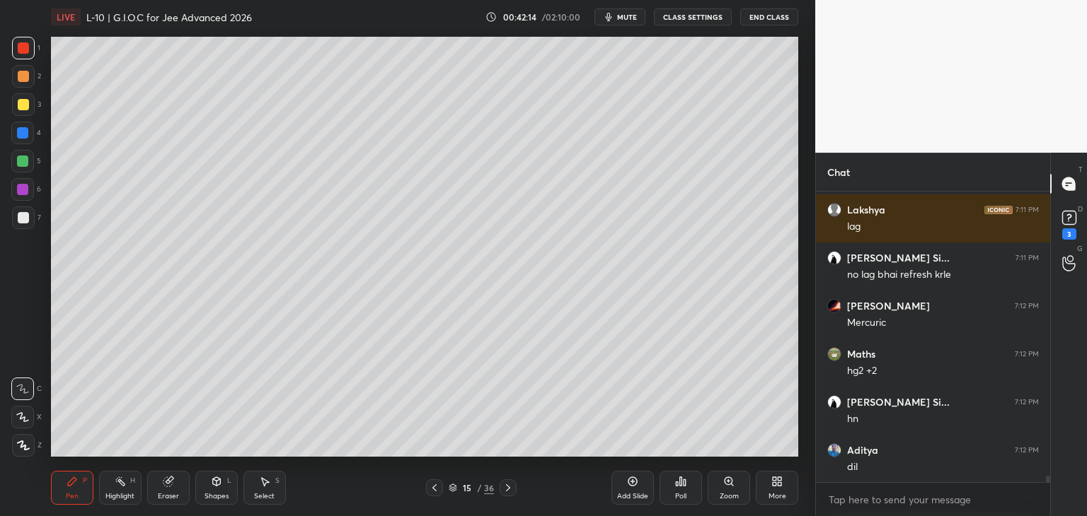
click at [428, 485] on div at bounding box center [434, 488] width 17 height 17
click at [507, 476] on div "Pen P Highlight H Eraser Shapes L Select S 14 / 36 Add Slide Poll Zoom More" at bounding box center [424, 488] width 747 height 57
click at [510, 489] on icon at bounding box center [507, 487] width 11 height 11
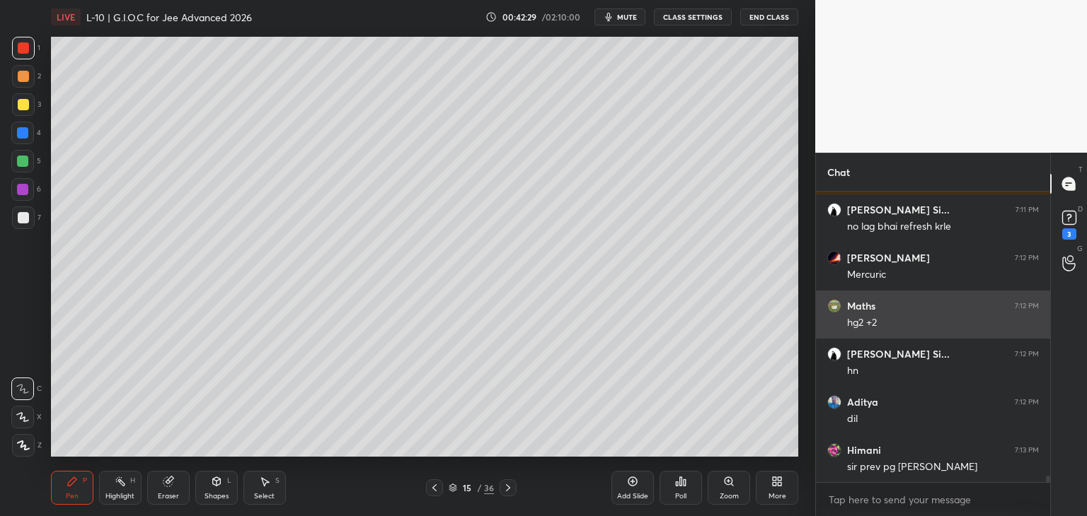
scroll to position [13712, 0]
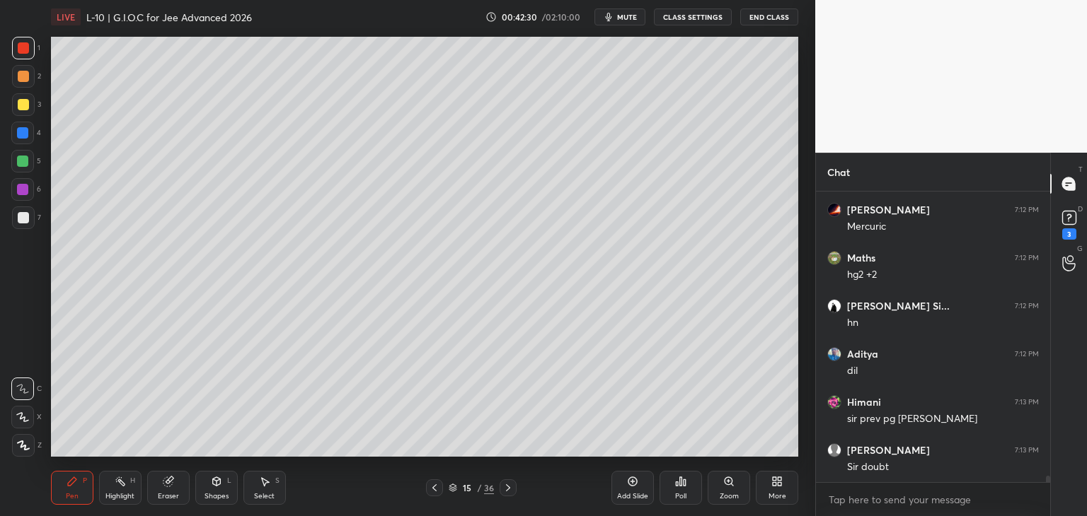
click at [431, 488] on icon at bounding box center [434, 487] width 11 height 11
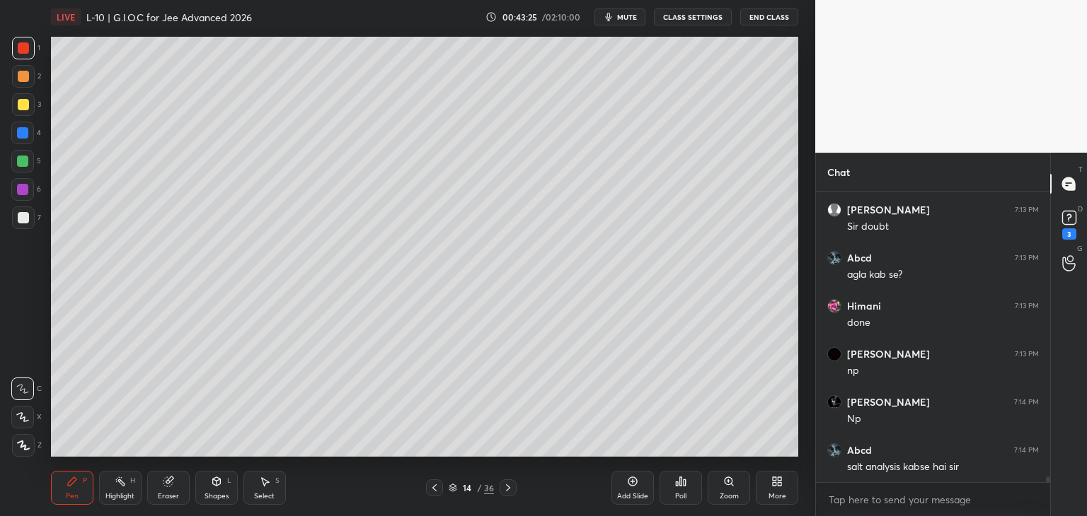
scroll to position [14000, 0]
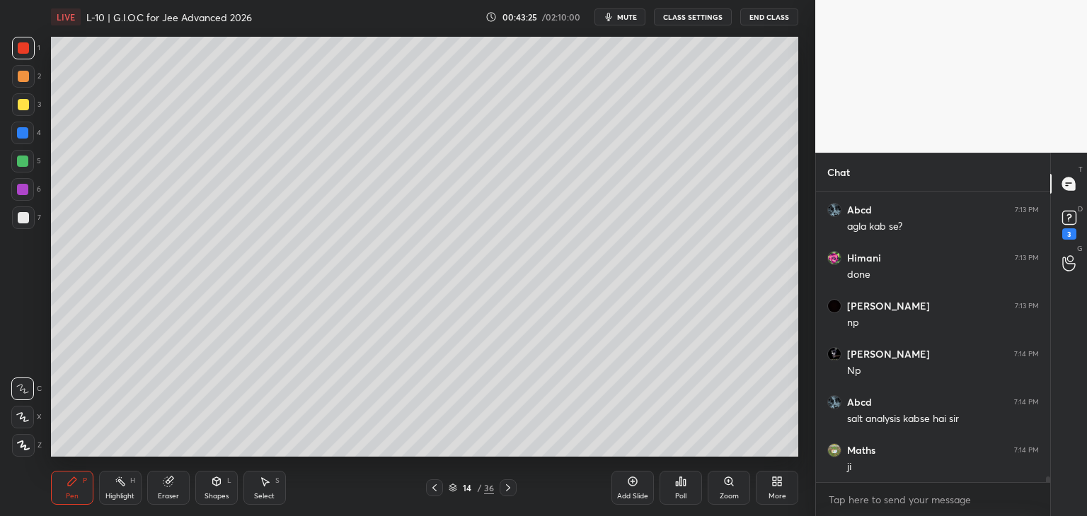
click at [510, 485] on icon at bounding box center [507, 487] width 11 height 11
click at [509, 486] on icon at bounding box center [507, 487] width 11 height 11
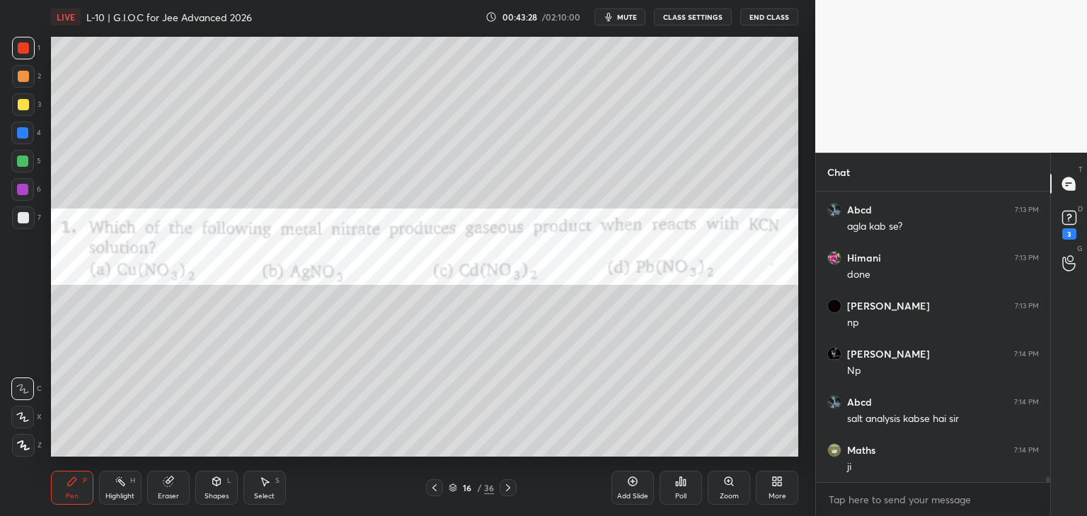
click at [430, 487] on icon at bounding box center [434, 487] width 11 height 11
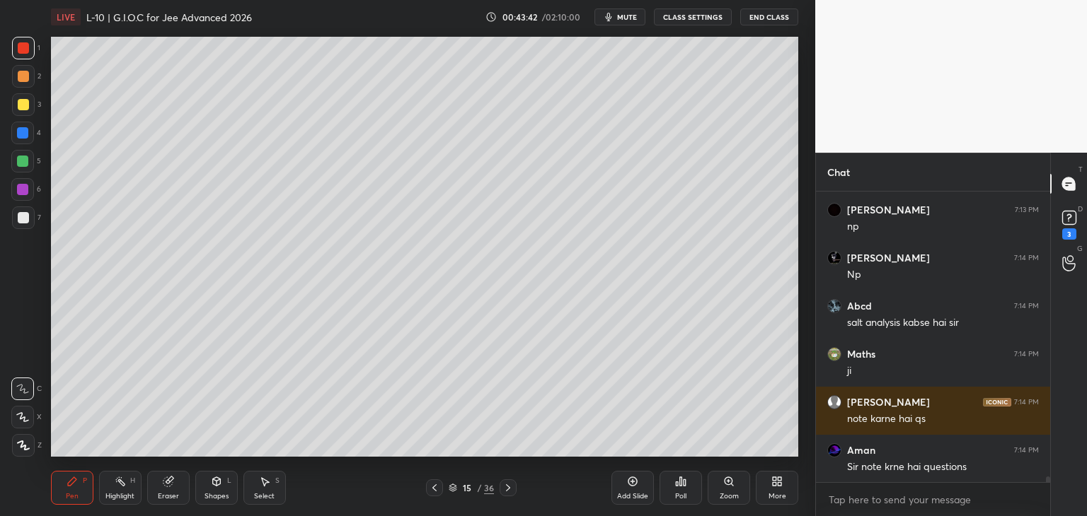
scroll to position [14144, 0]
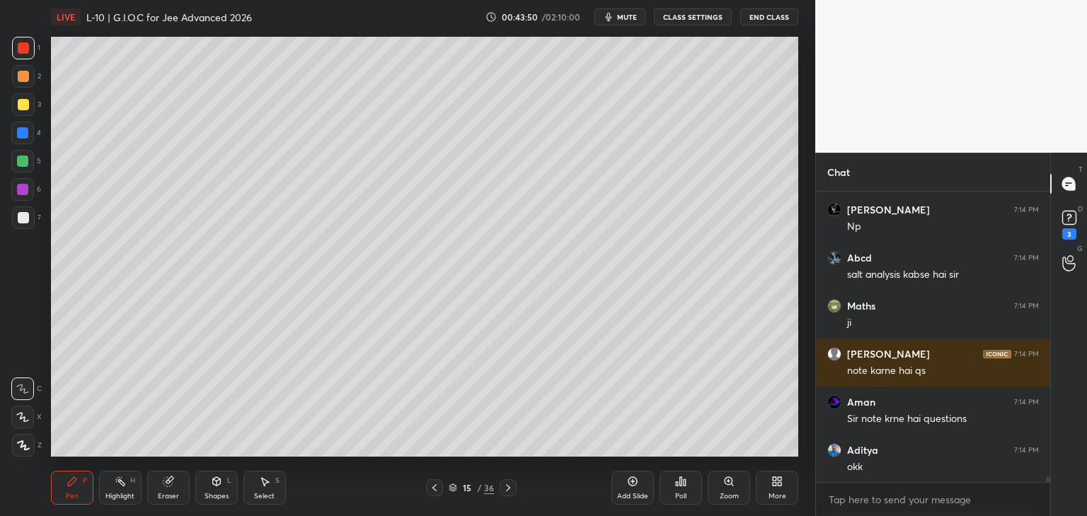
click at [504, 483] on icon at bounding box center [507, 487] width 11 height 11
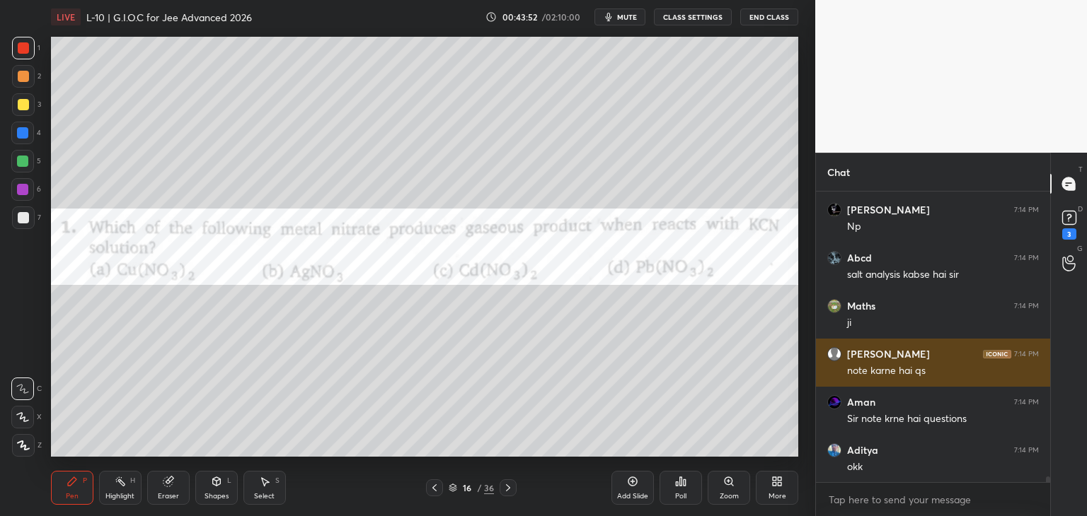
click at [18, 49] on div at bounding box center [23, 47] width 11 height 11
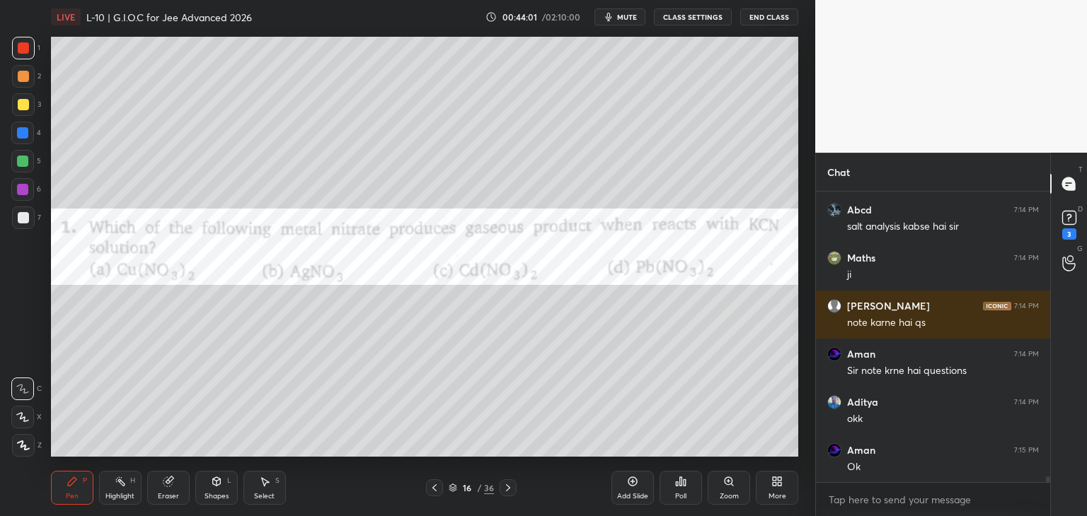
click at [673, 484] on div "Poll" at bounding box center [680, 488] width 42 height 34
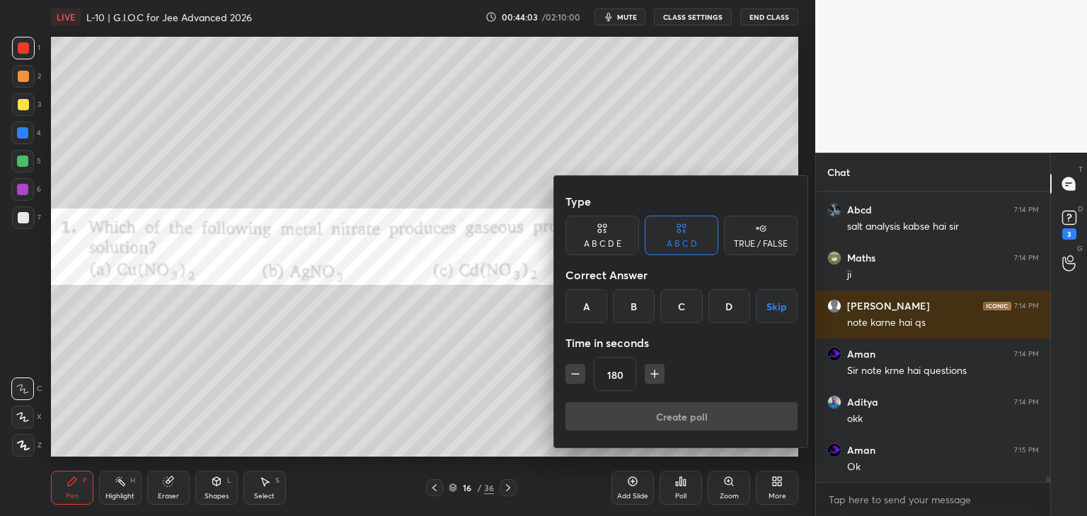
click at [583, 308] on div "A" at bounding box center [586, 306] width 42 height 34
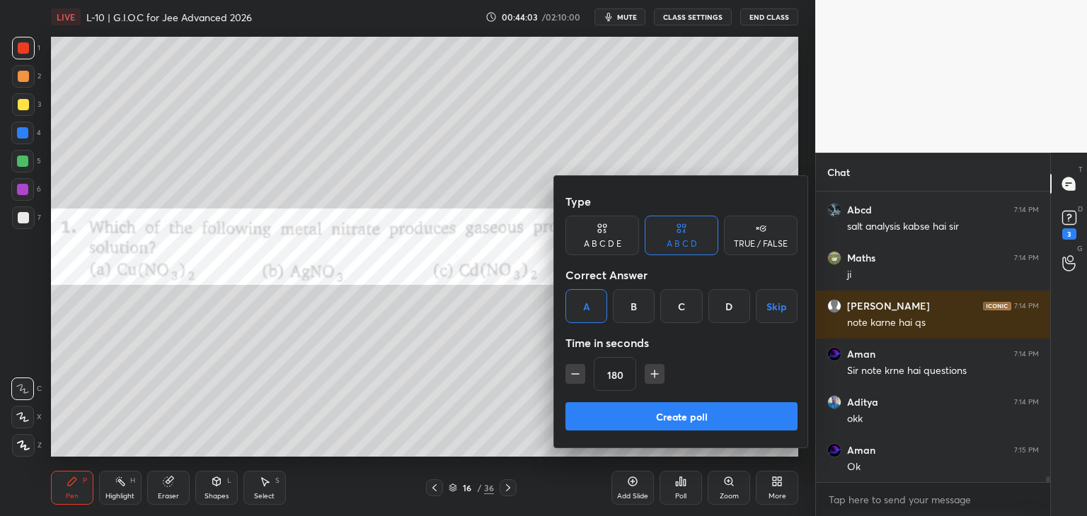
click at [574, 371] on icon "button" at bounding box center [575, 374] width 14 height 14
click at [574, 369] on icon "button" at bounding box center [575, 374] width 14 height 14
click at [574, 370] on icon "button" at bounding box center [575, 374] width 14 height 14
click at [575, 371] on icon "button" at bounding box center [575, 374] width 14 height 14
click at [574, 371] on icon "button" at bounding box center [575, 374] width 14 height 14
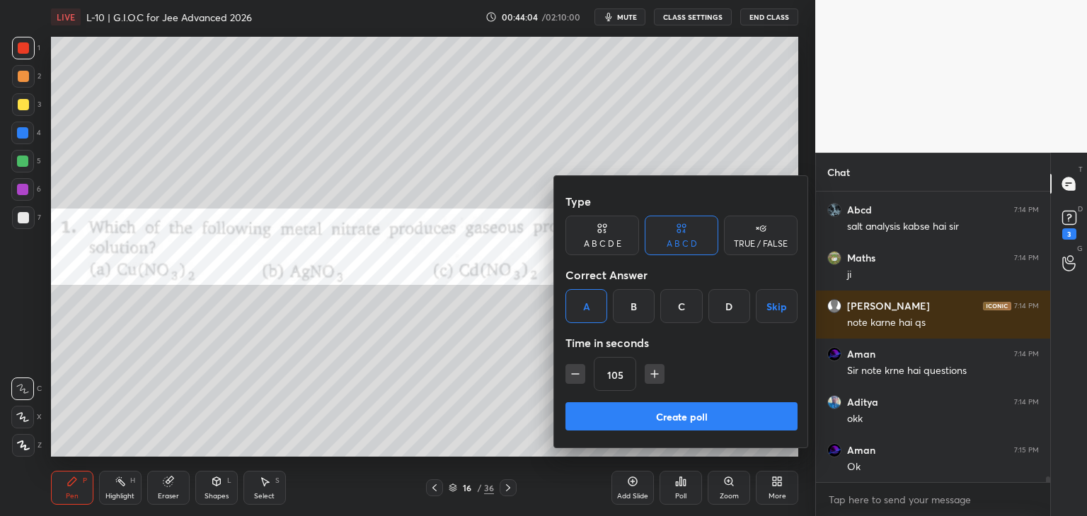
click at [574, 371] on icon "button" at bounding box center [575, 374] width 14 height 14
click at [575, 374] on icon "button" at bounding box center [575, 374] width 7 height 0
type input "60"
click at [596, 414] on button "Create poll" at bounding box center [681, 417] width 232 height 28
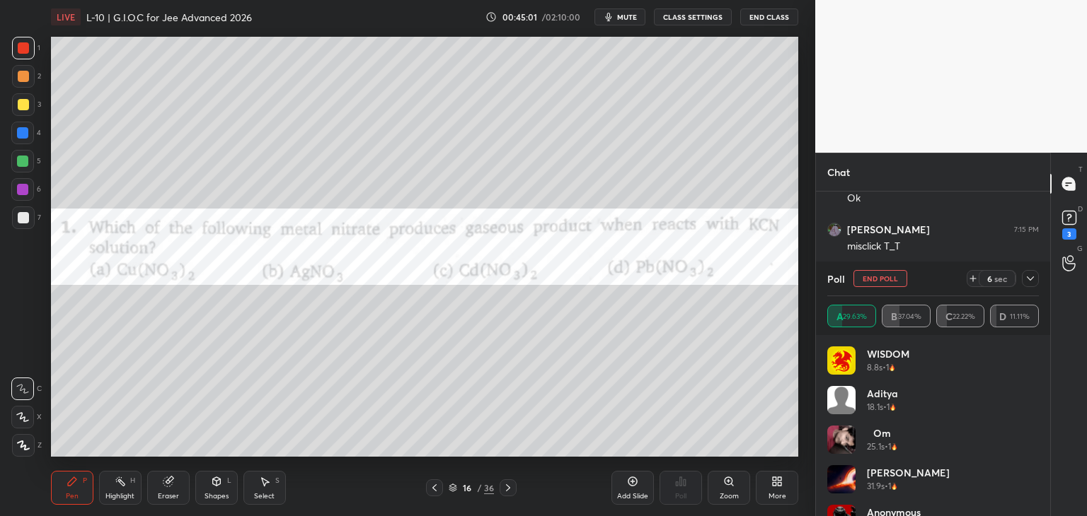
scroll to position [12677, 0]
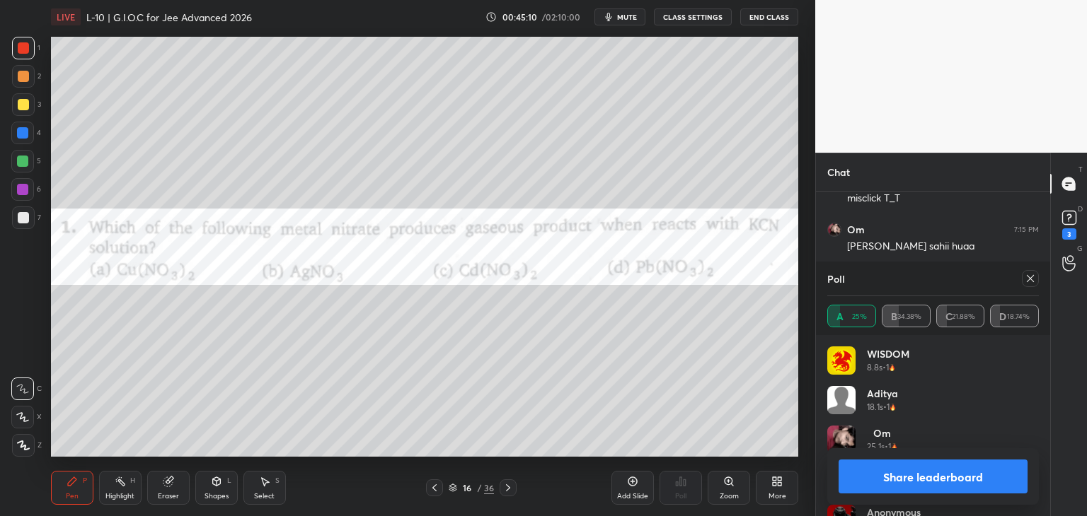
click at [1023, 278] on div at bounding box center [1030, 278] width 17 height 17
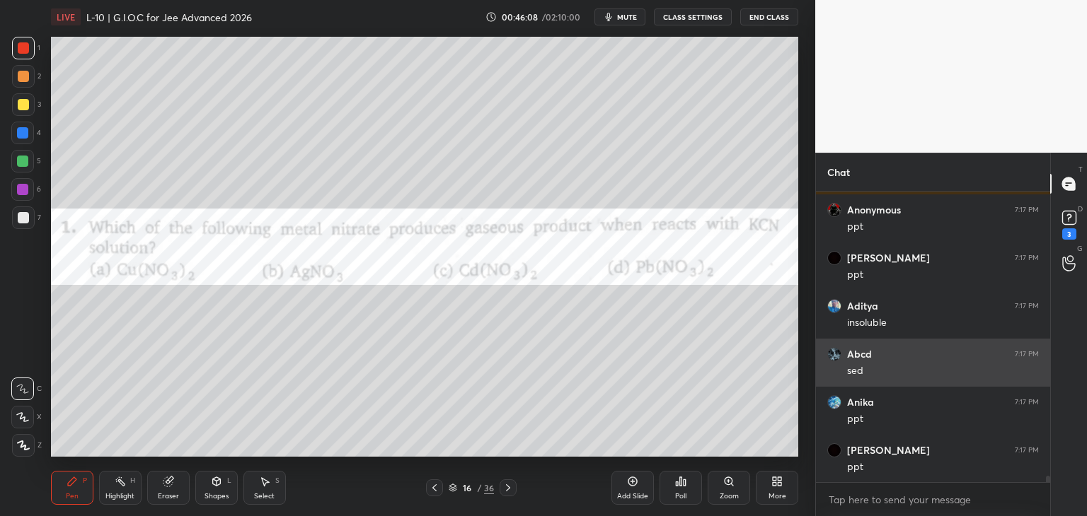
scroll to position [13546, 0]
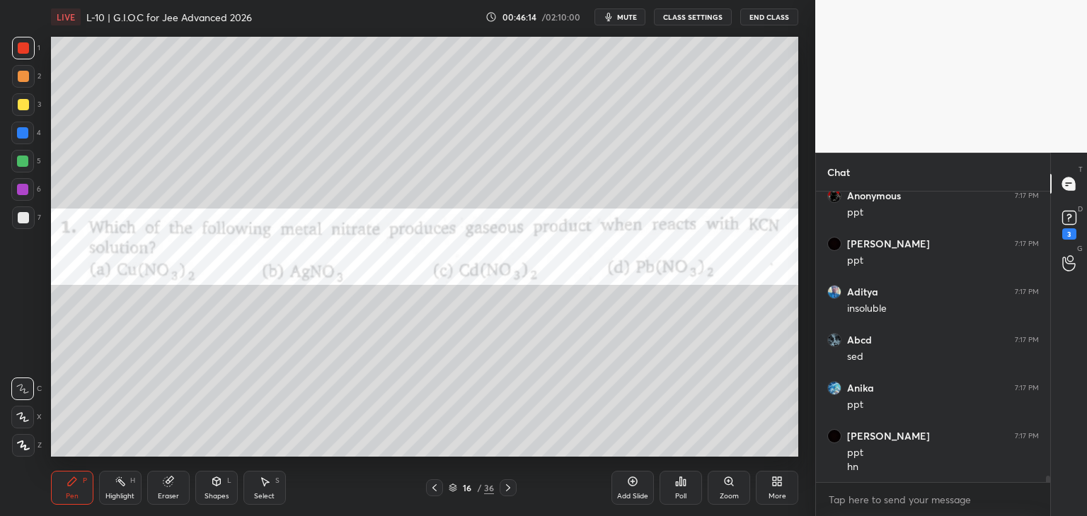
click at [504, 489] on icon at bounding box center [507, 487] width 11 height 11
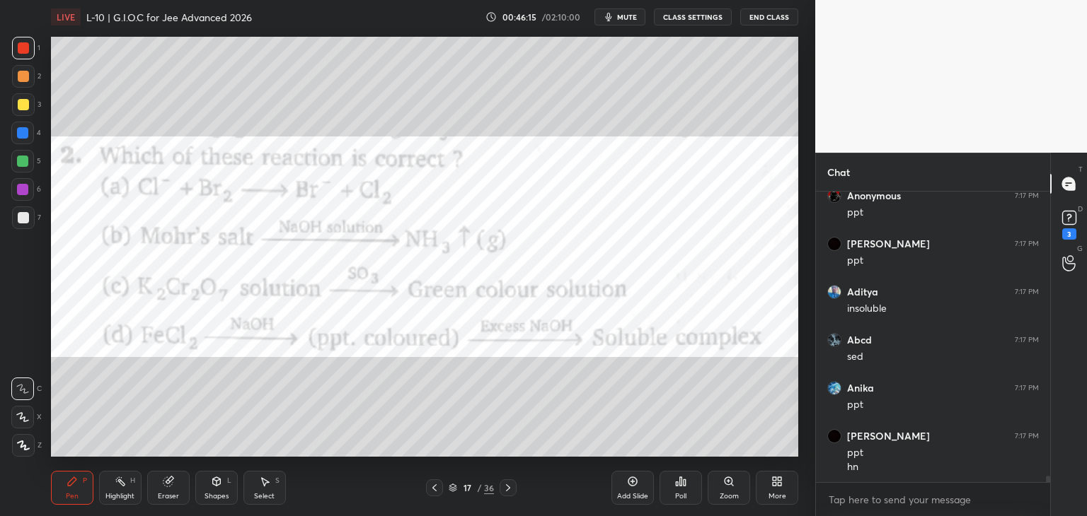
scroll to position [13594, 0]
click at [668, 479] on div "Poll" at bounding box center [680, 488] width 42 height 34
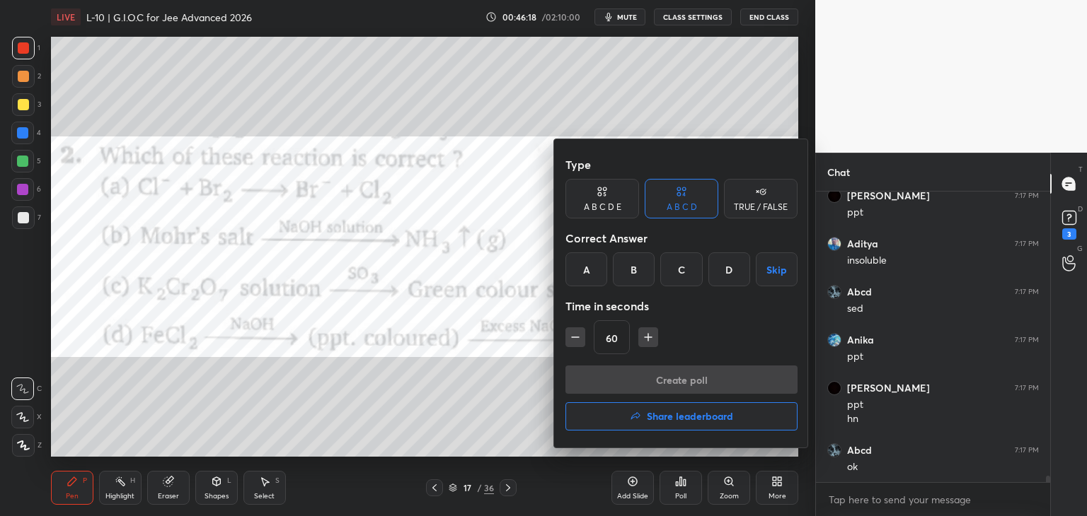
click at [626, 272] on div "B" at bounding box center [634, 270] width 42 height 34
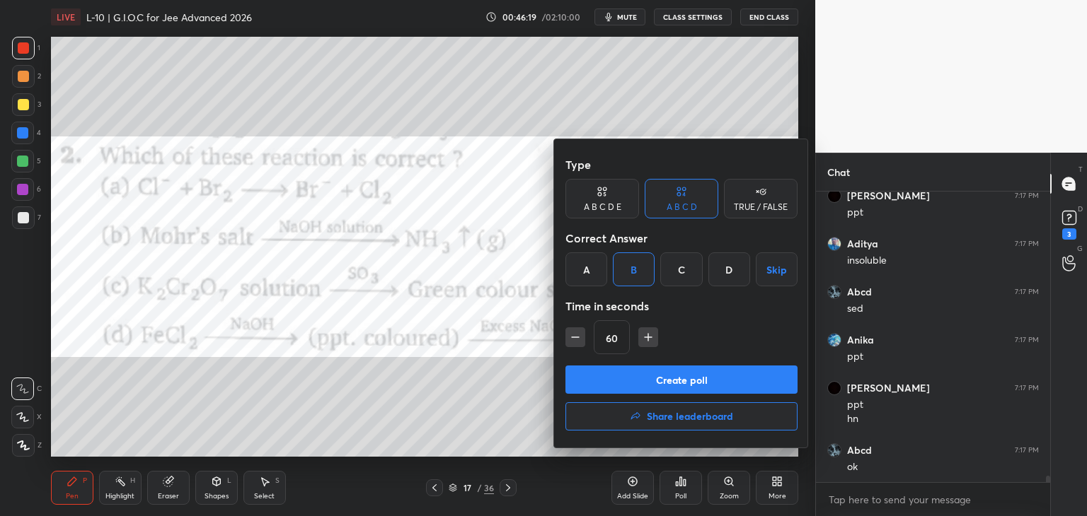
click at [652, 383] on button "Create poll" at bounding box center [681, 380] width 232 height 28
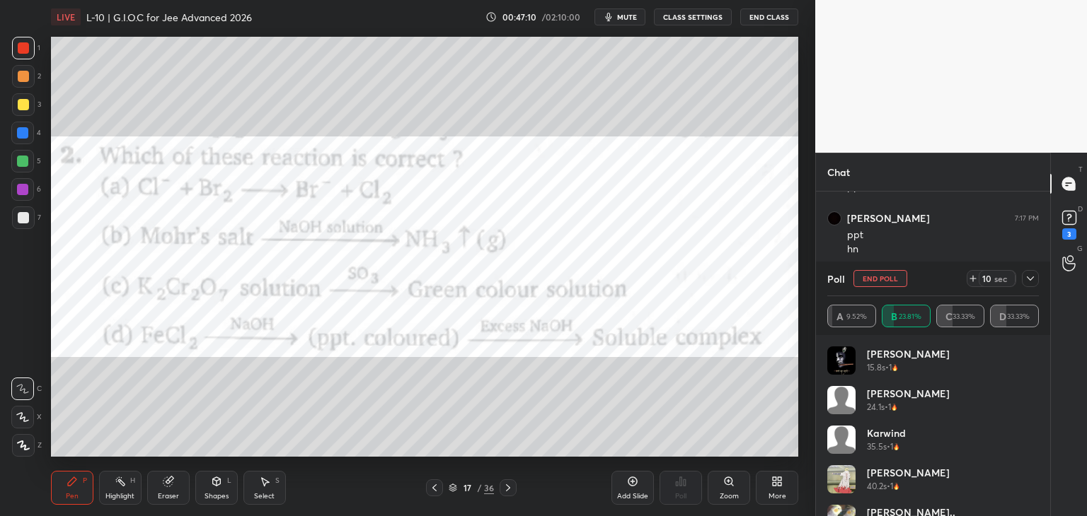
scroll to position [13778, 0]
click at [1027, 281] on icon at bounding box center [1029, 278] width 11 height 11
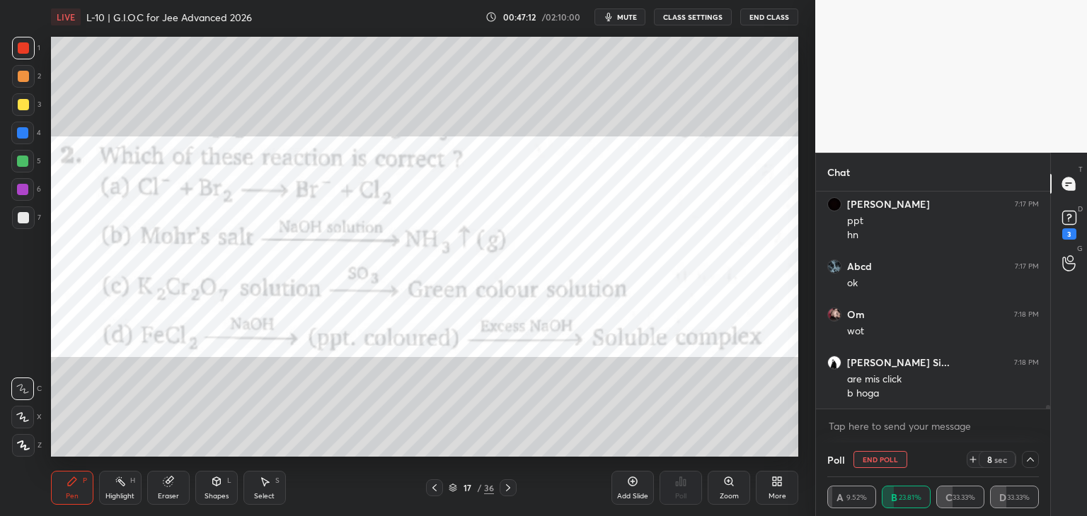
scroll to position [0, 4]
click at [1025, 455] on icon at bounding box center [1029, 459] width 11 height 11
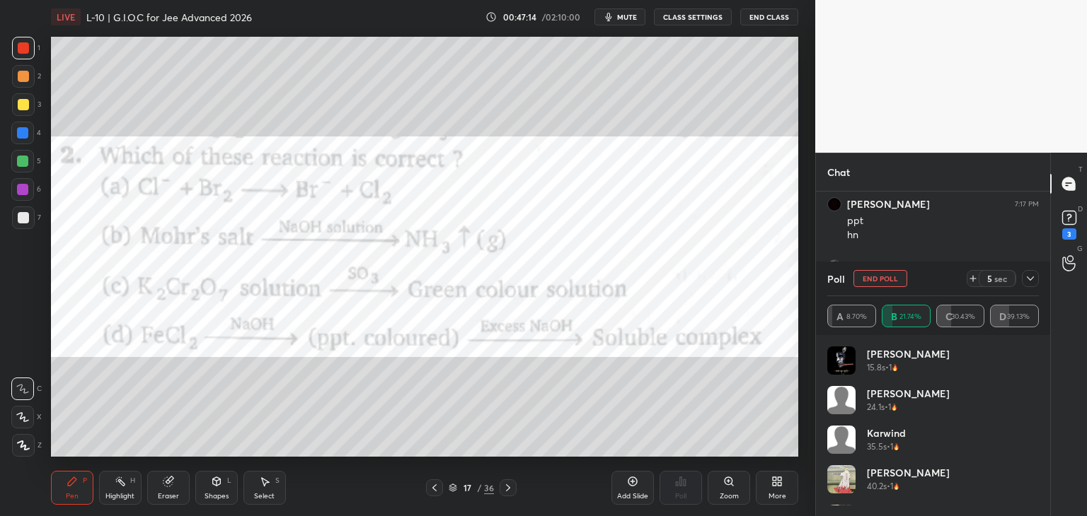
scroll to position [4, 4]
click at [1029, 278] on icon at bounding box center [1029, 278] width 11 height 11
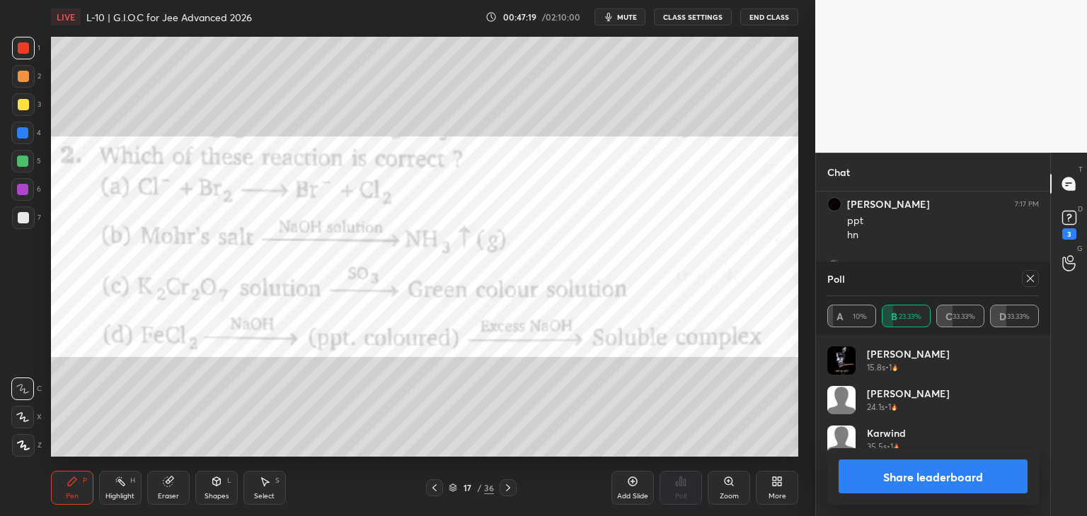
scroll to position [166, 207]
click at [1034, 278] on icon at bounding box center [1029, 278] width 11 height 11
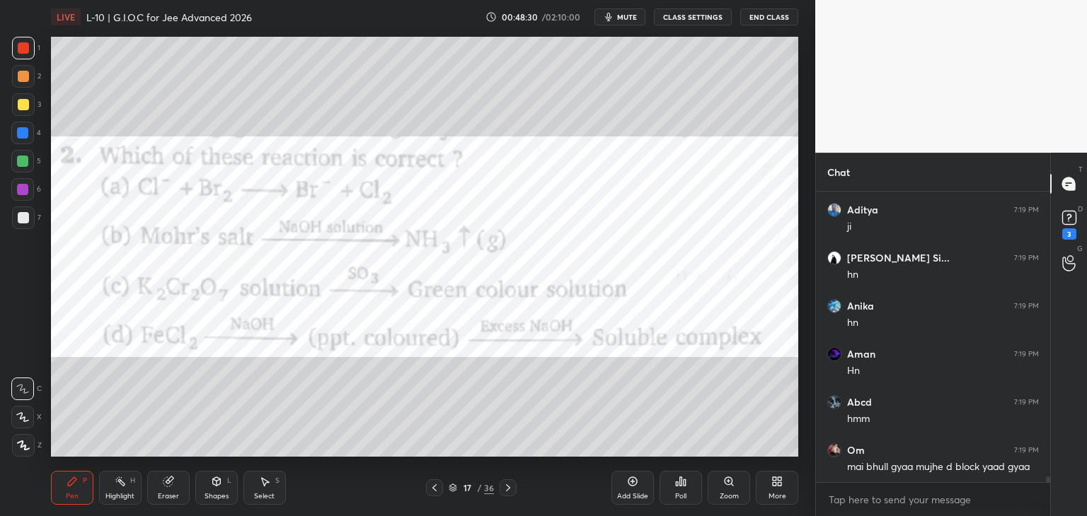
scroll to position [15244, 0]
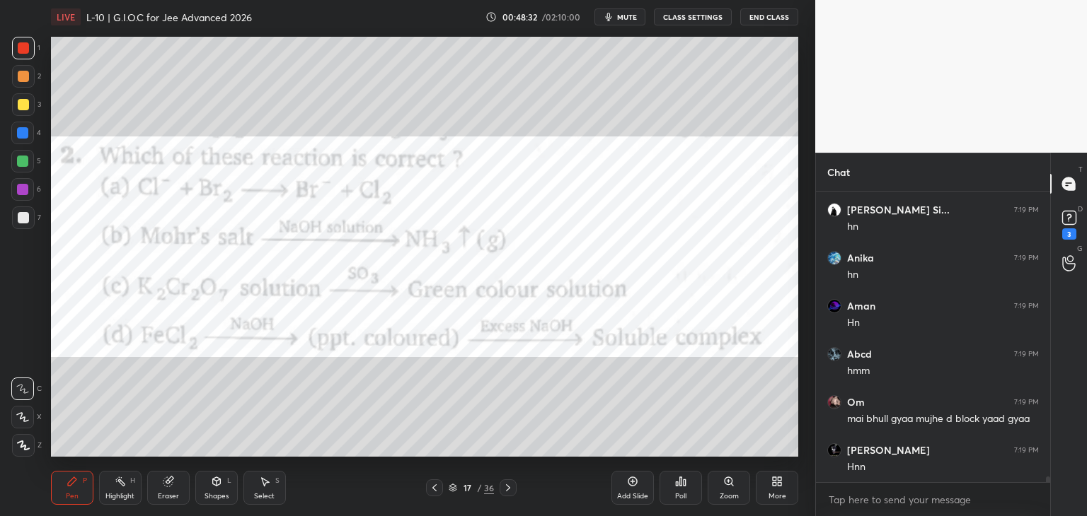
click at [503, 487] on icon at bounding box center [507, 487] width 11 height 11
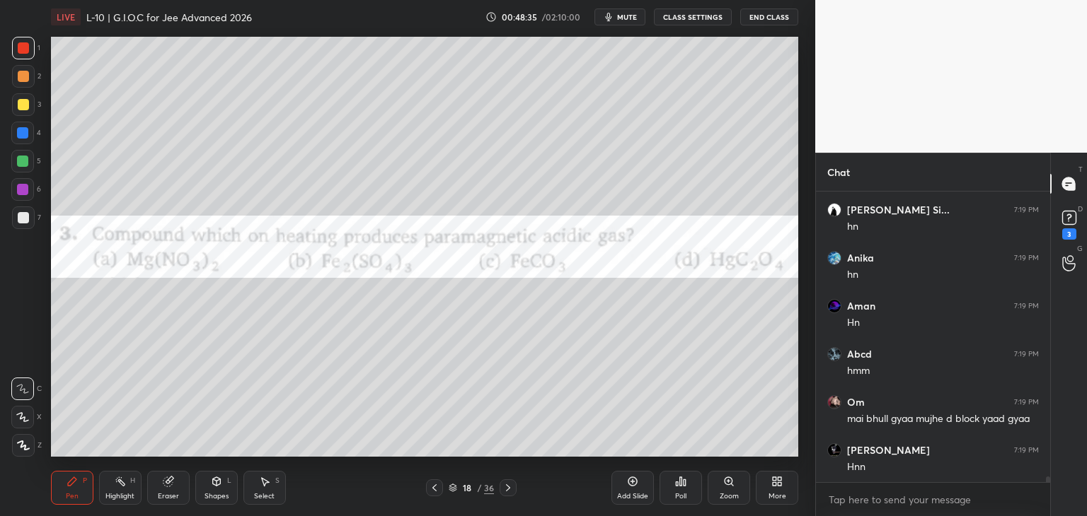
click at [681, 490] on div "Poll" at bounding box center [680, 488] width 42 height 34
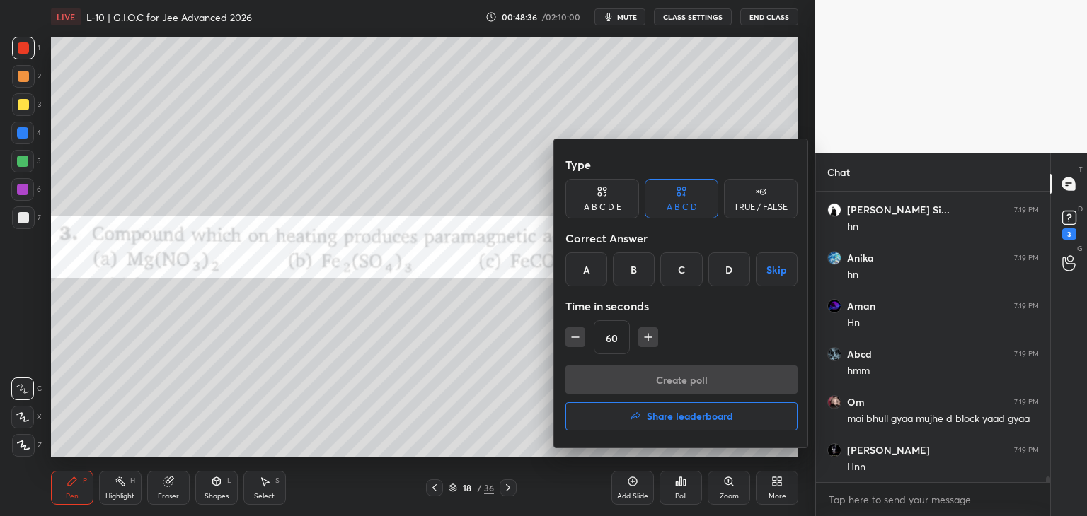
scroll to position [15292, 0]
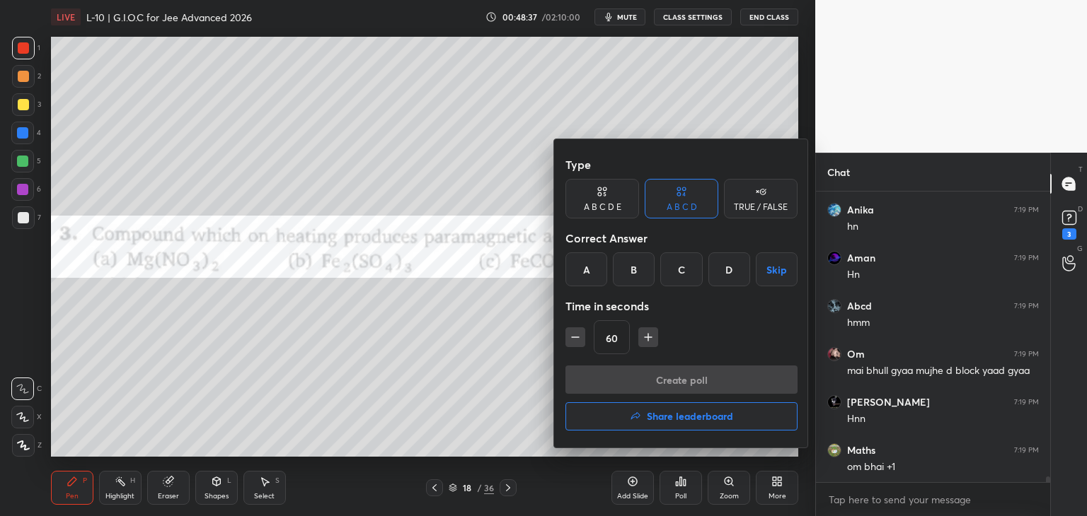
click at [581, 272] on div "A" at bounding box center [586, 270] width 42 height 34
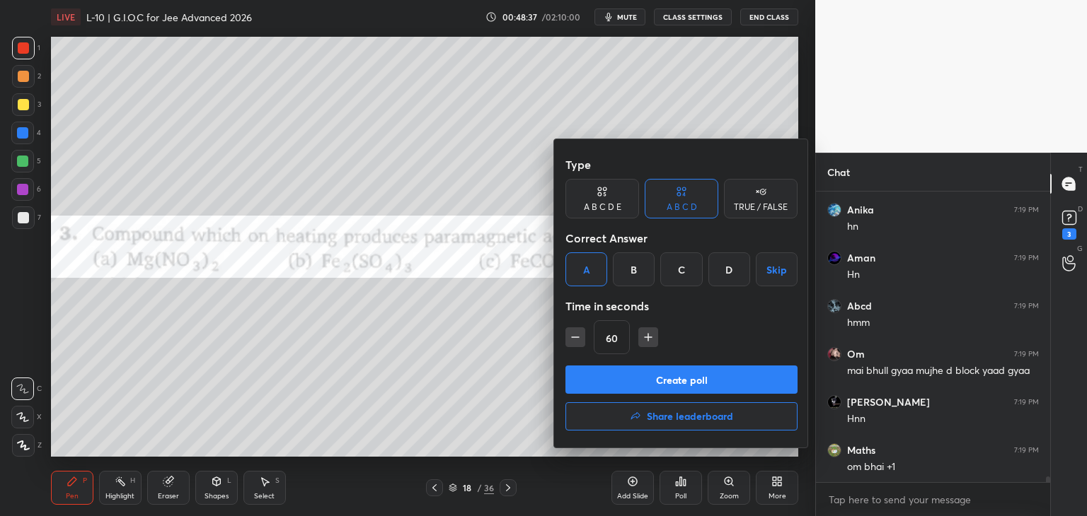
click at [640, 383] on button "Create poll" at bounding box center [681, 380] width 232 height 28
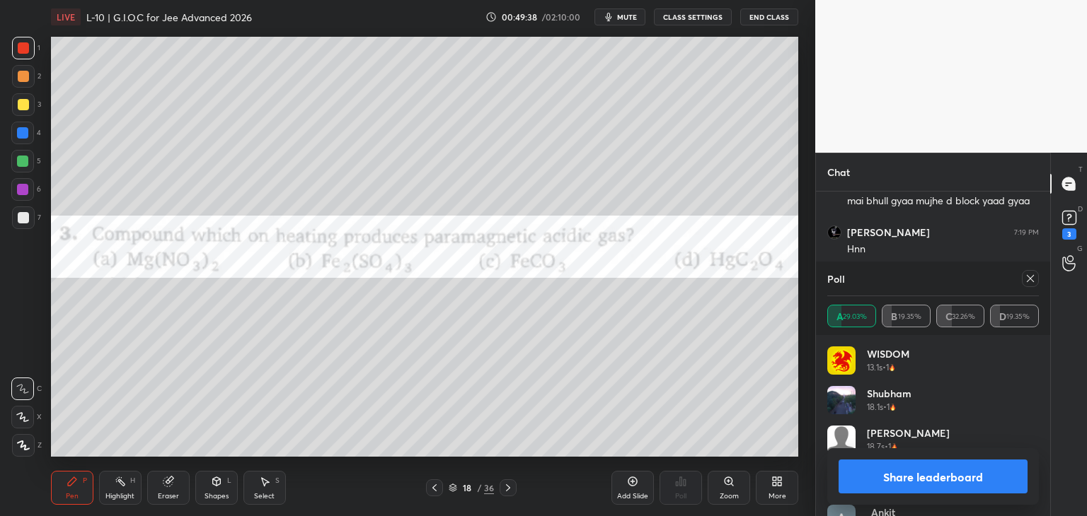
scroll to position [15510, 0]
click at [1026, 278] on icon at bounding box center [1029, 278] width 11 height 11
type textarea "x"
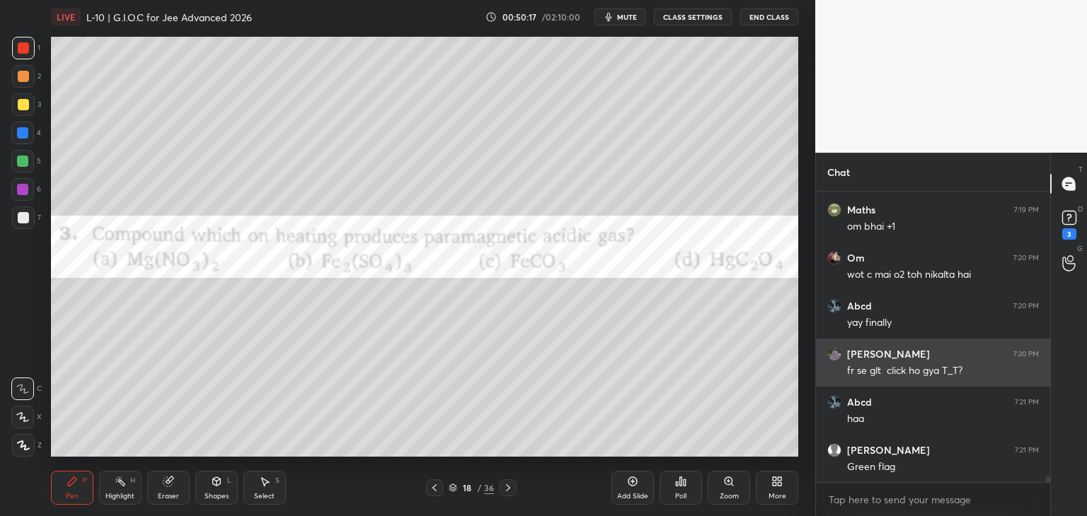
scroll to position [15581, 0]
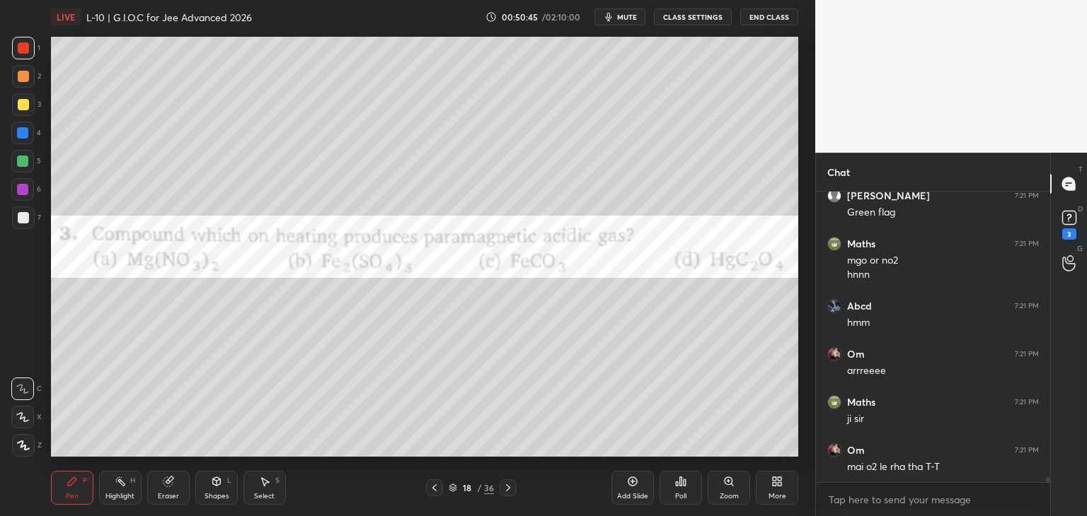
click at [427, 488] on div at bounding box center [434, 488] width 17 height 17
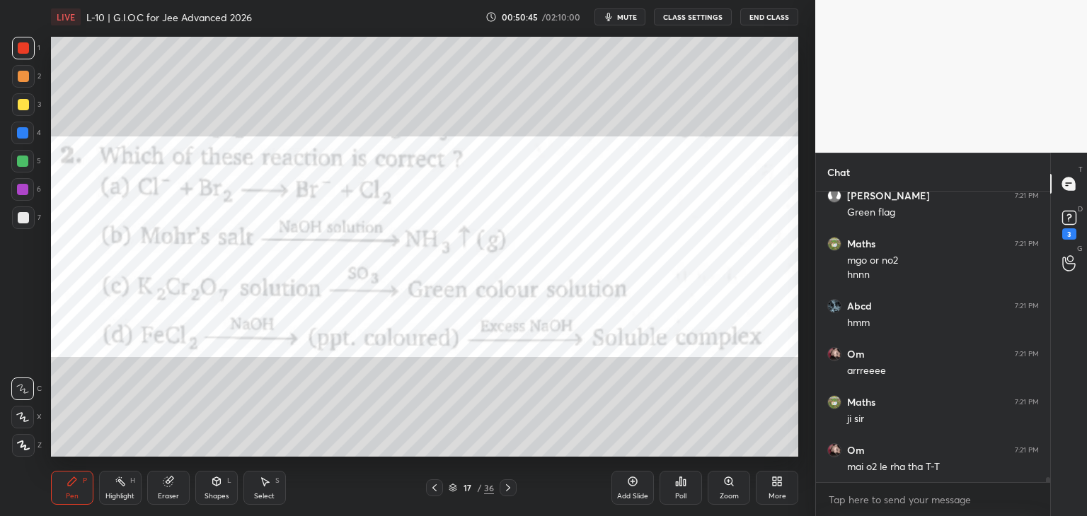
click at [427, 487] on div at bounding box center [434, 488] width 17 height 17
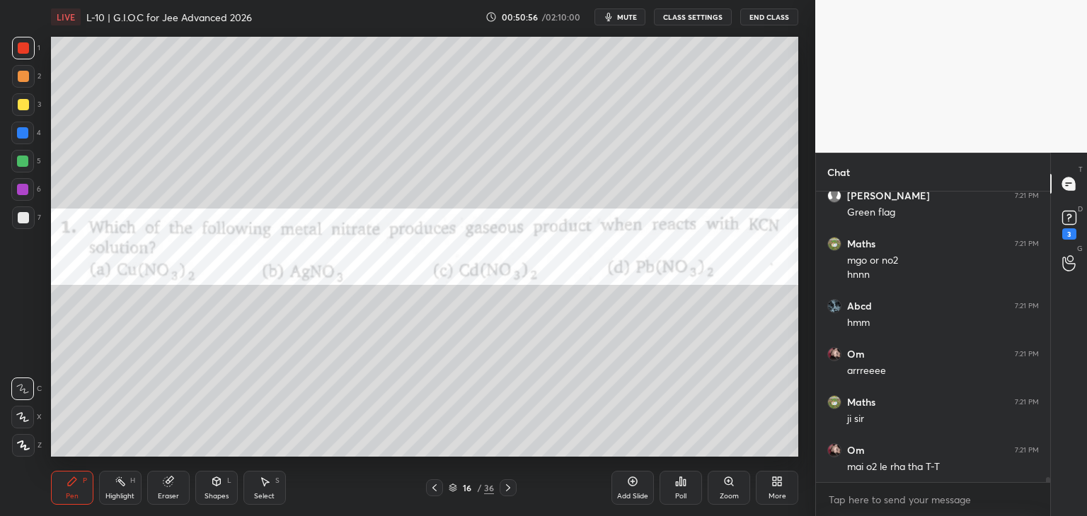
click at [501, 488] on div at bounding box center [507, 488] width 17 height 17
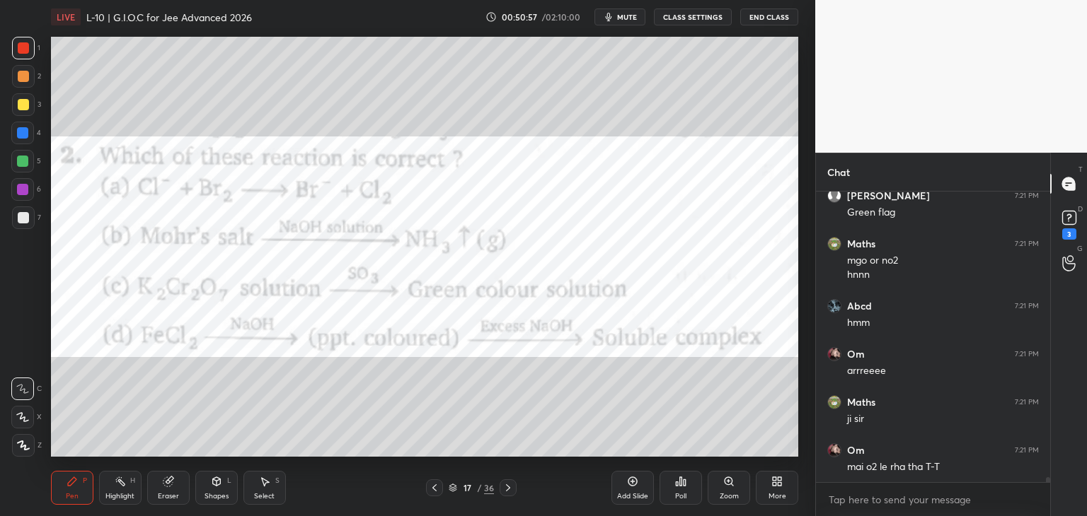
click at [499, 493] on div at bounding box center [507, 488] width 17 height 17
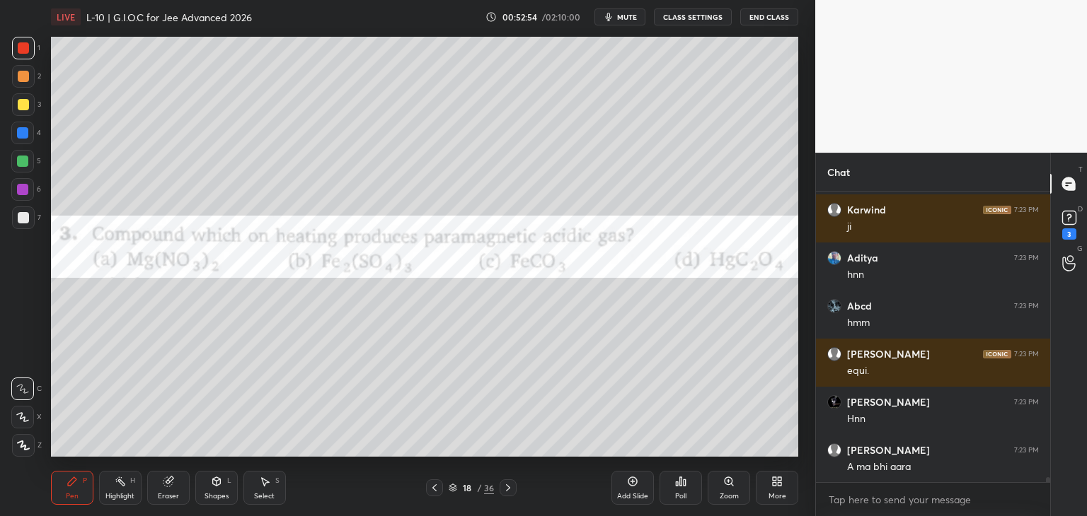
scroll to position [17230, 0]
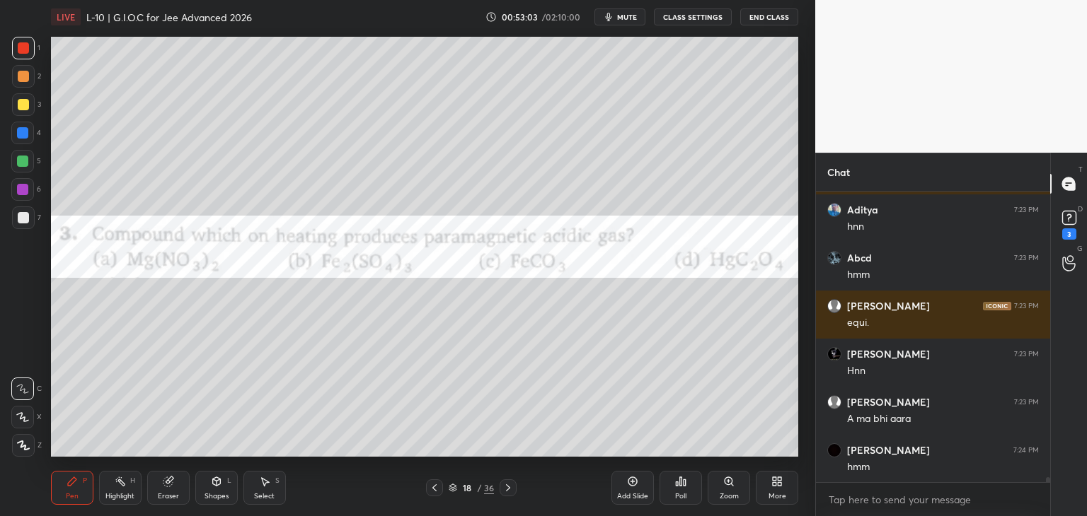
click at [505, 487] on icon at bounding box center [507, 487] width 11 height 11
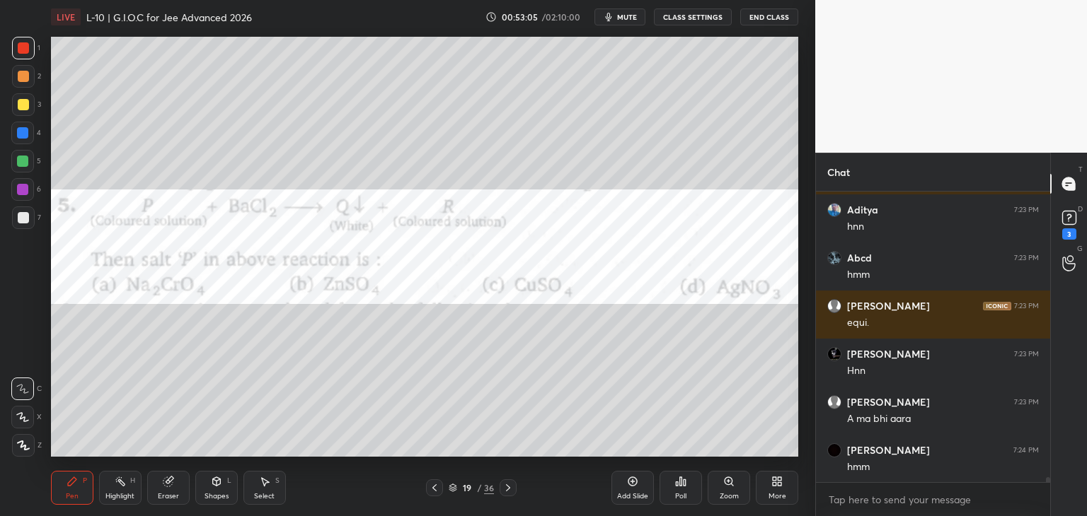
click at [682, 485] on icon at bounding box center [681, 482] width 2 height 8
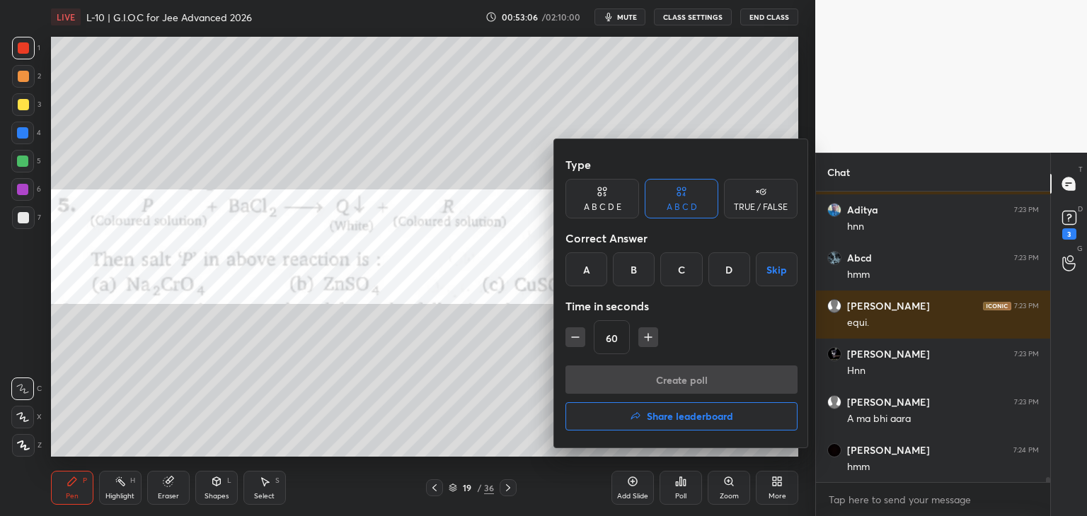
click at [688, 272] on div "C" at bounding box center [681, 270] width 42 height 34
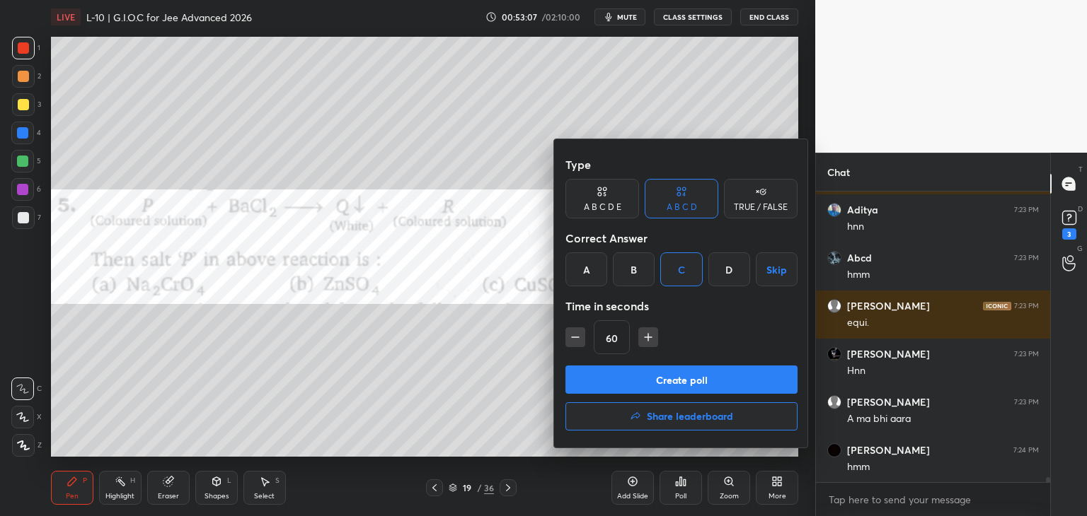
click at [642, 340] on icon "button" at bounding box center [648, 337] width 14 height 14
type input "75"
click at [650, 383] on button "Create poll" at bounding box center [681, 380] width 232 height 28
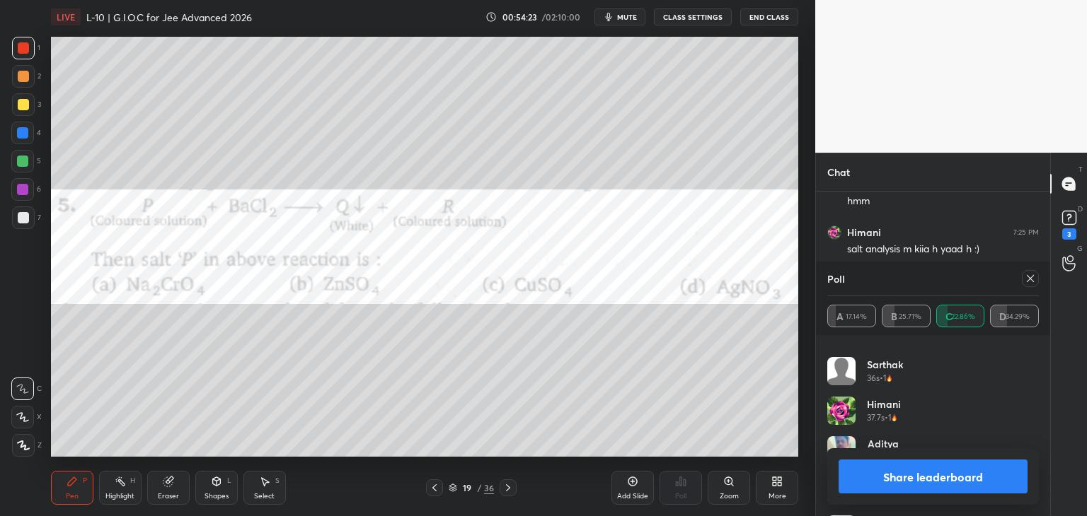
scroll to position [109, 0]
click at [959, 472] on button "Share leaderboard" at bounding box center [932, 477] width 189 height 34
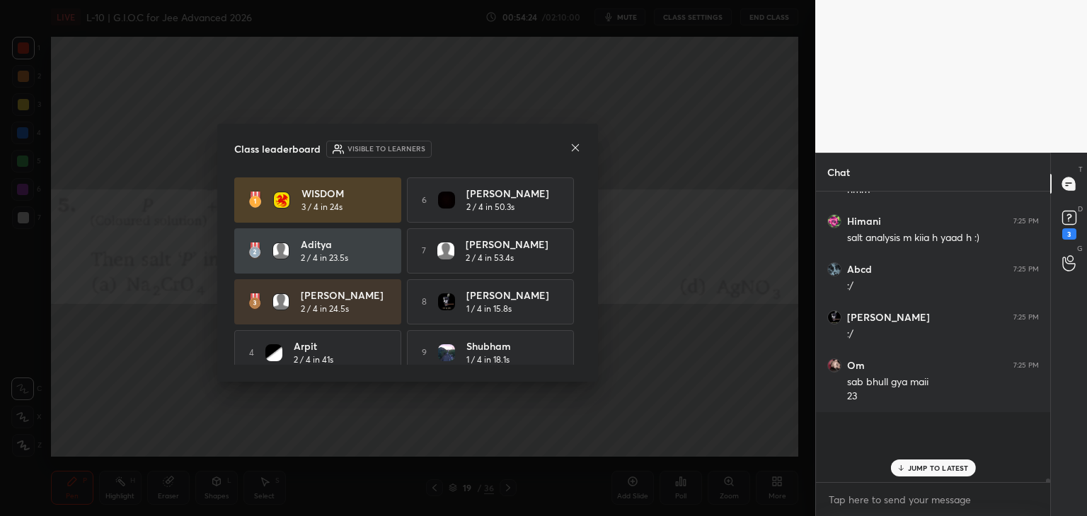
scroll to position [17491, 0]
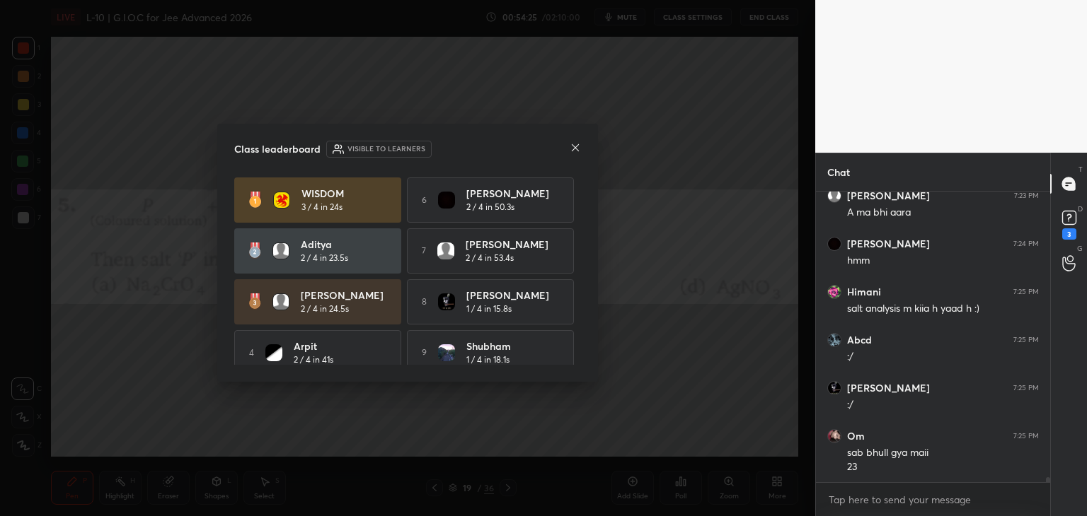
click at [572, 150] on icon at bounding box center [574, 147] width 11 height 11
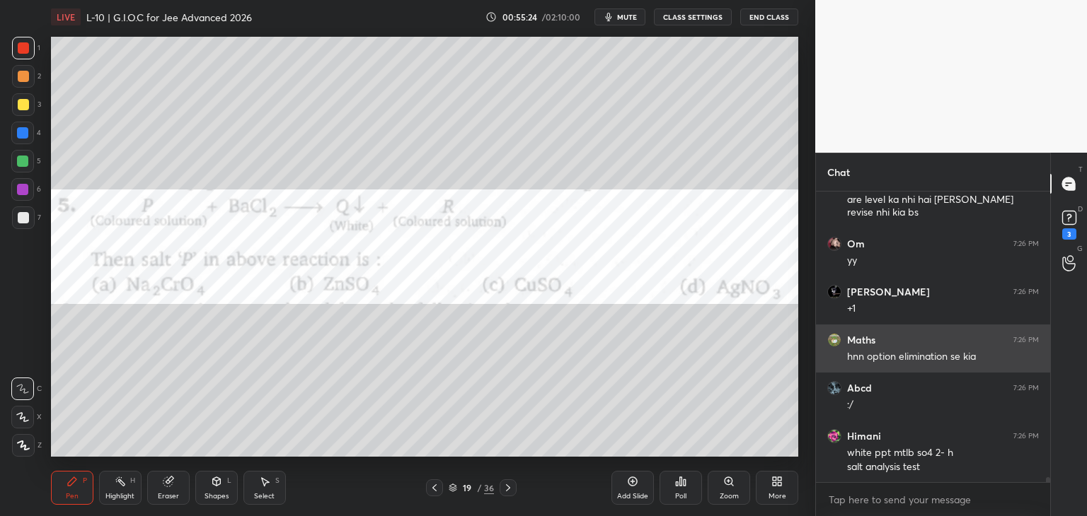
click at [259, 487] on icon at bounding box center [264, 481] width 11 height 11
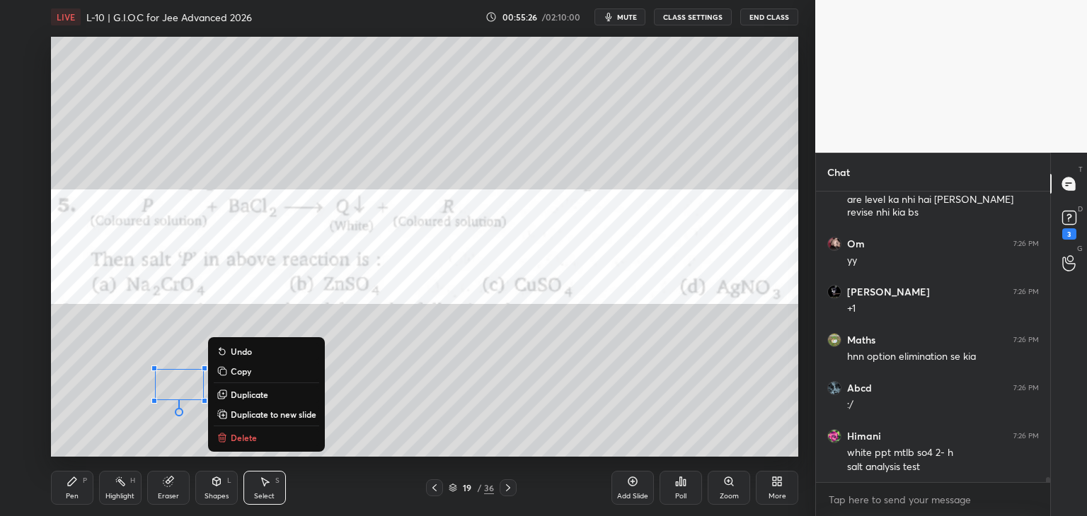
click at [68, 493] on div "Pen" at bounding box center [72, 496] width 13 height 7
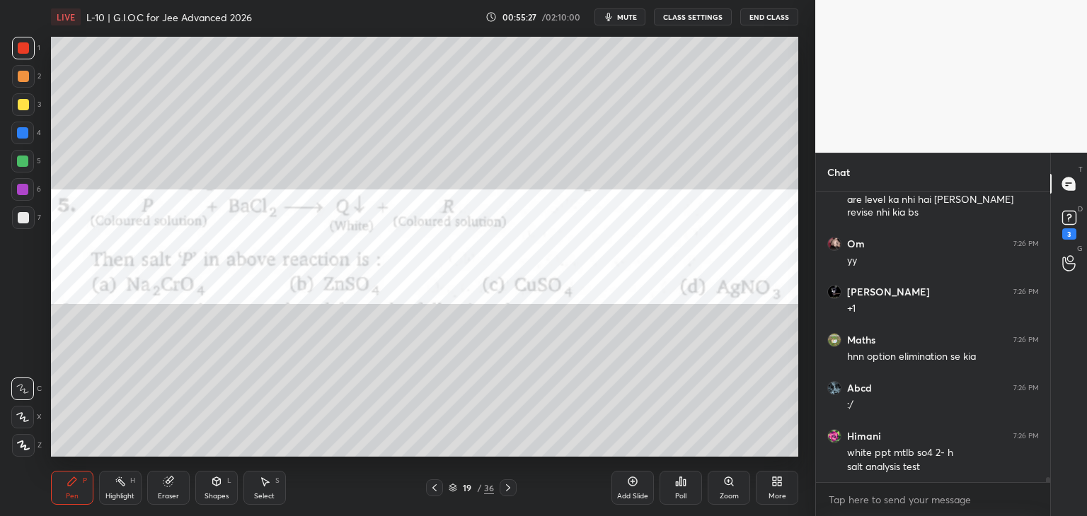
click at [252, 485] on div "Select S" at bounding box center [264, 488] width 42 height 34
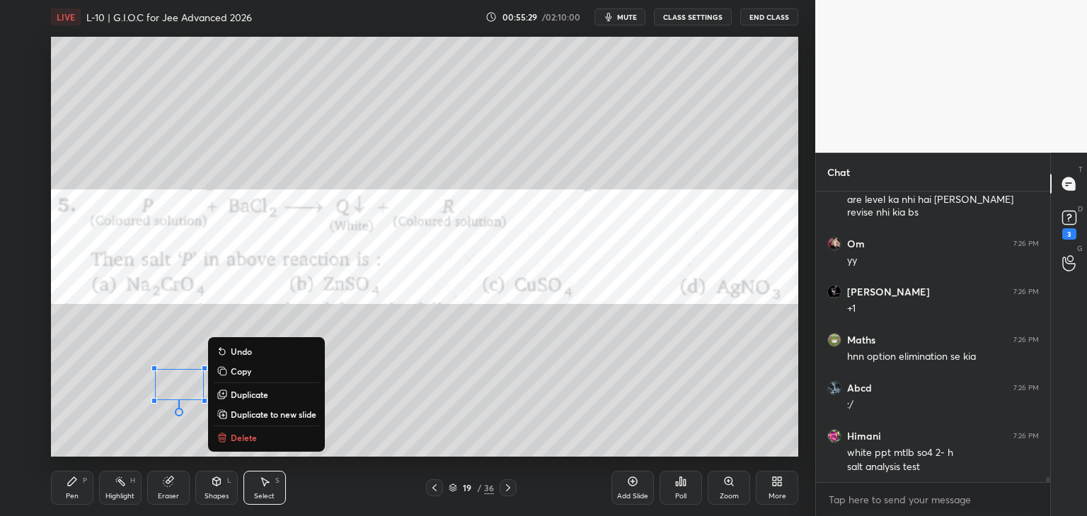
click at [234, 442] on p "Delete" at bounding box center [244, 437] width 26 height 11
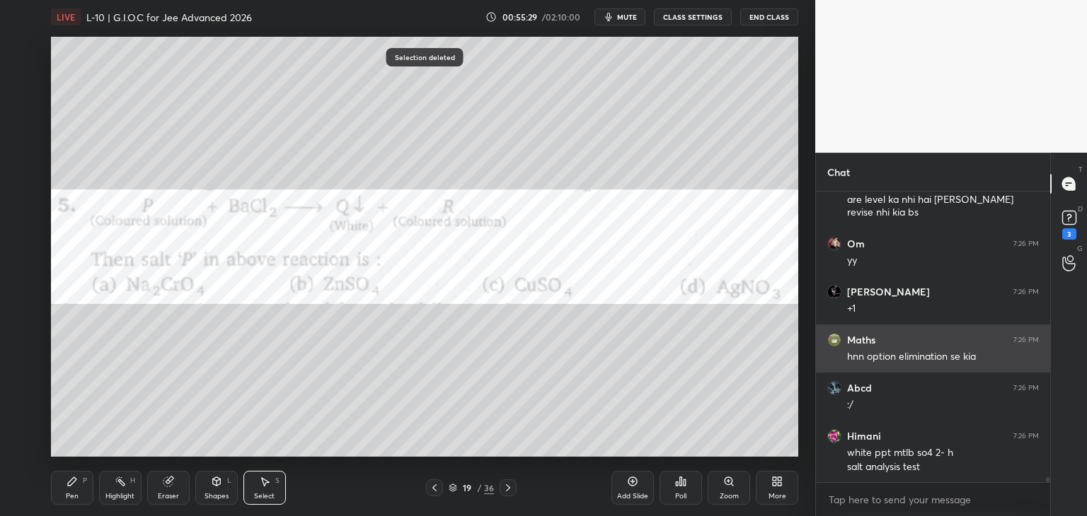
click at [64, 487] on div "Pen P" at bounding box center [72, 488] width 42 height 34
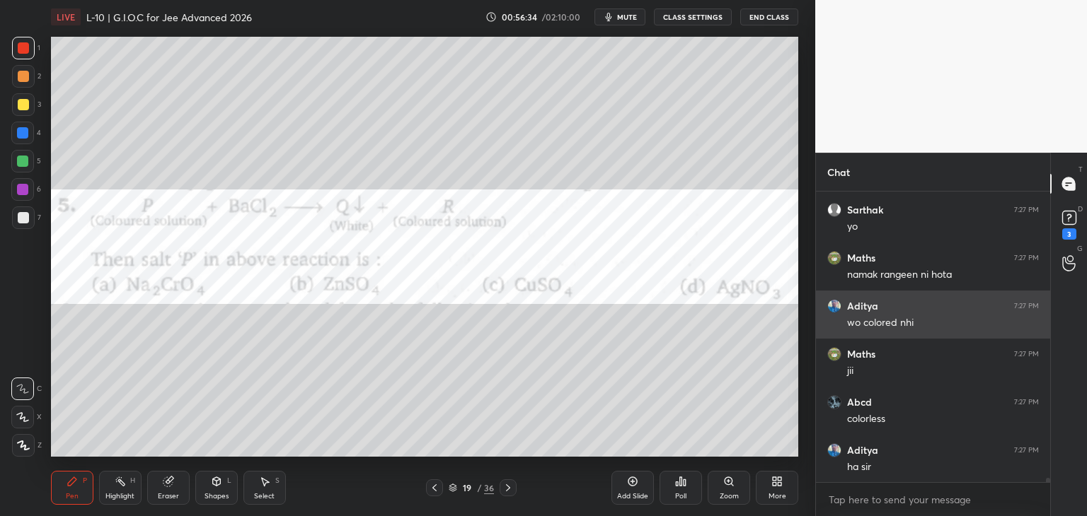
scroll to position [18501, 0]
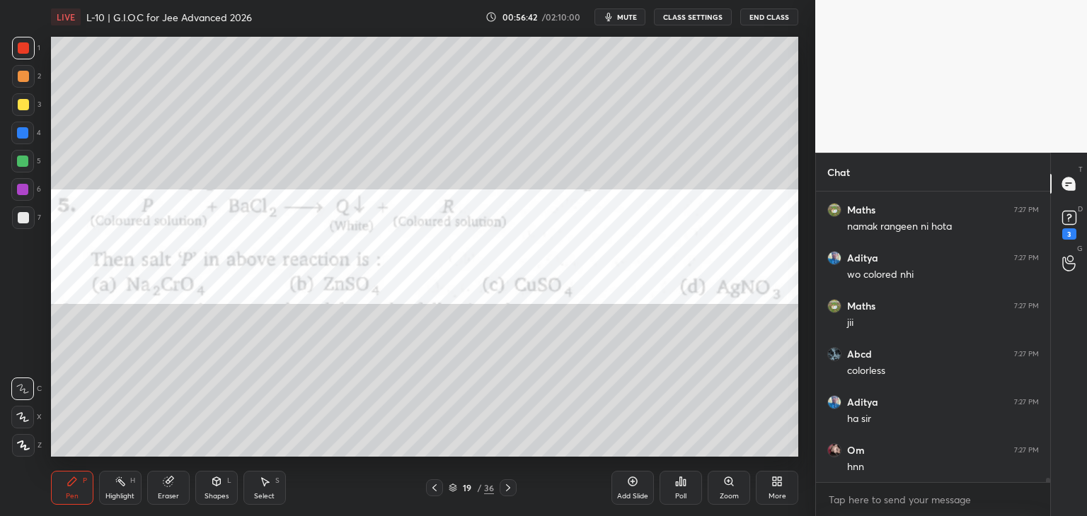
click at [272, 488] on div "Select S" at bounding box center [264, 488] width 42 height 34
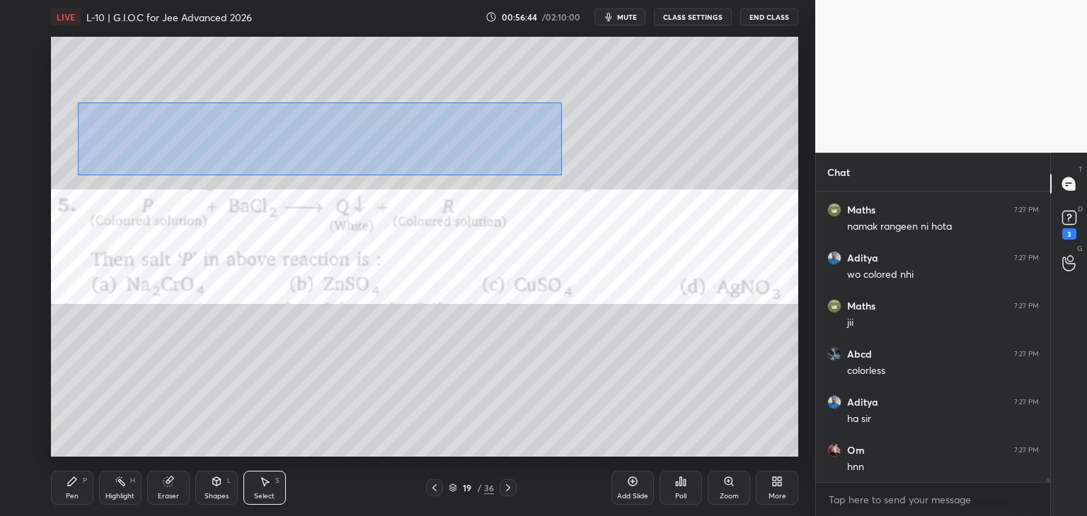
scroll to position [18549, 0]
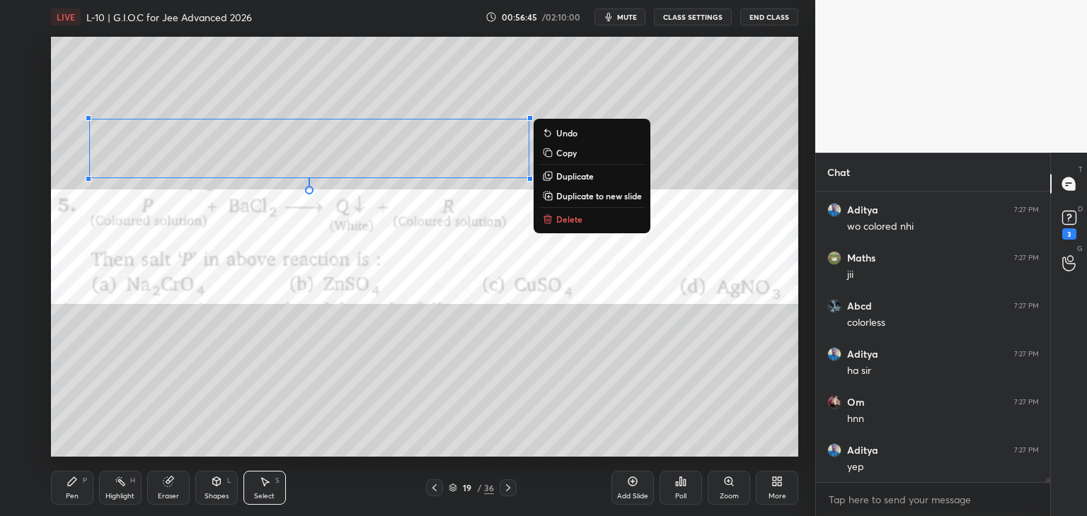
click at [574, 223] on p "Delete" at bounding box center [569, 219] width 26 height 11
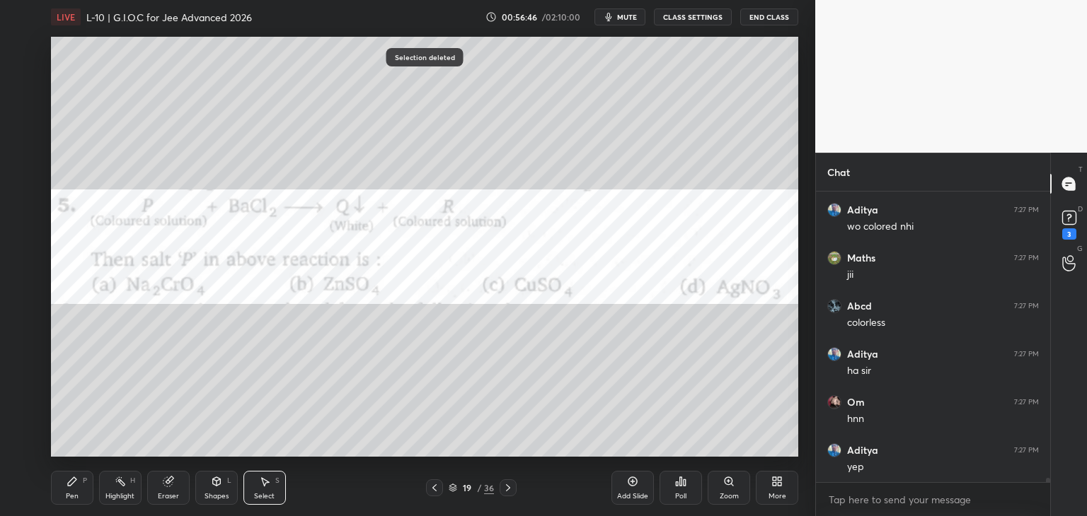
click at [83, 482] on div "P" at bounding box center [85, 481] width 4 height 7
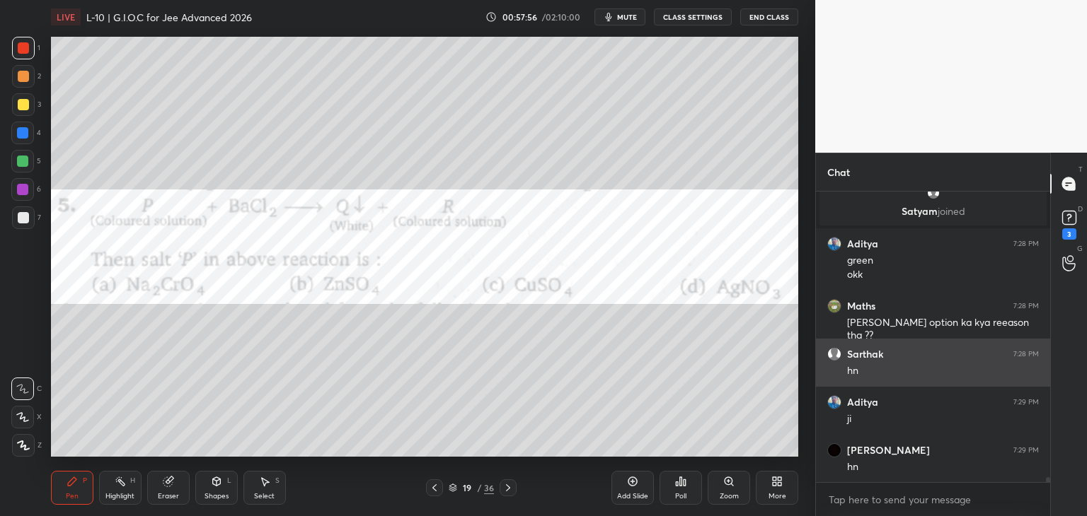
scroll to position [17704, 0]
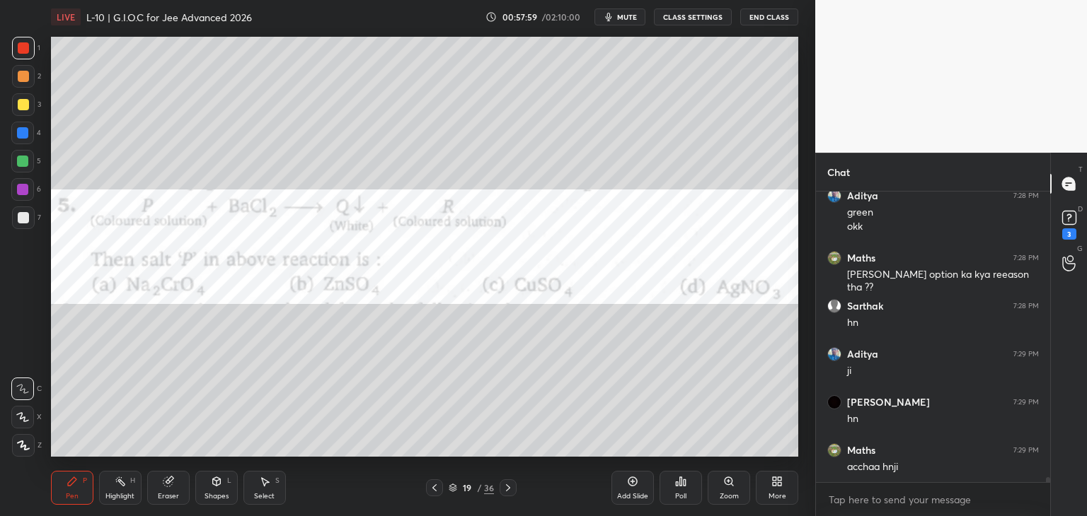
click at [508, 486] on icon at bounding box center [507, 487] width 11 height 11
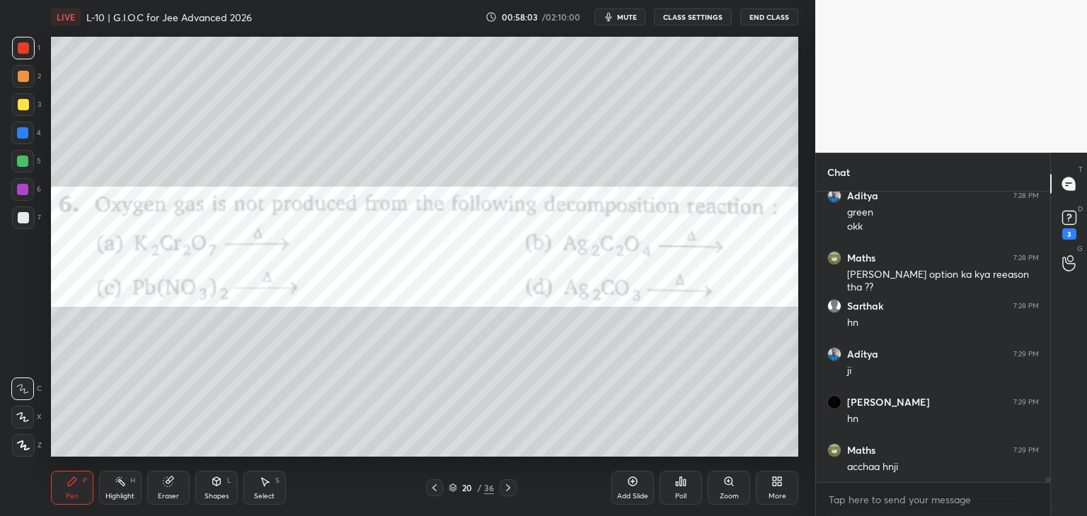
click at [681, 487] on div "Poll" at bounding box center [680, 488] width 42 height 34
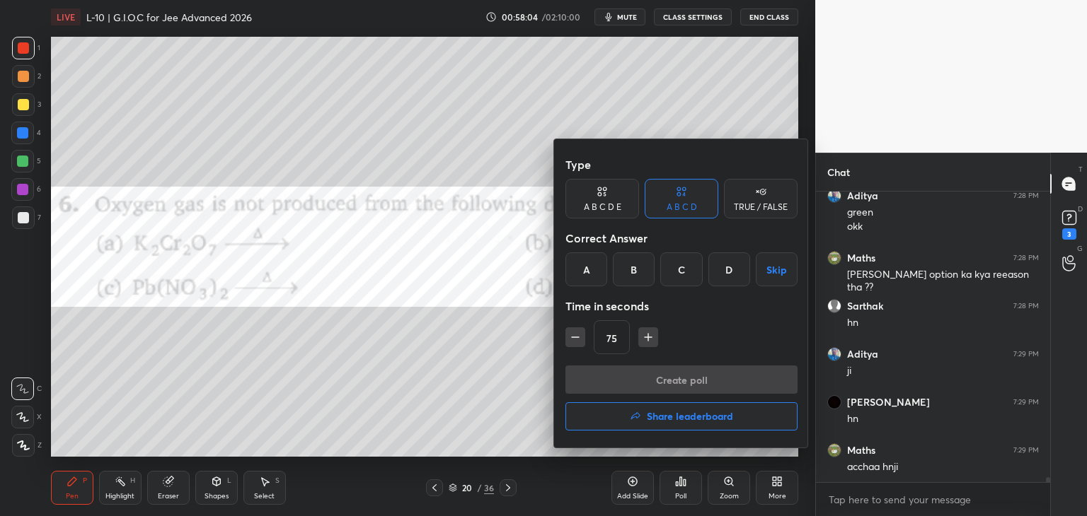
click at [634, 270] on div "B" at bounding box center [634, 270] width 42 height 34
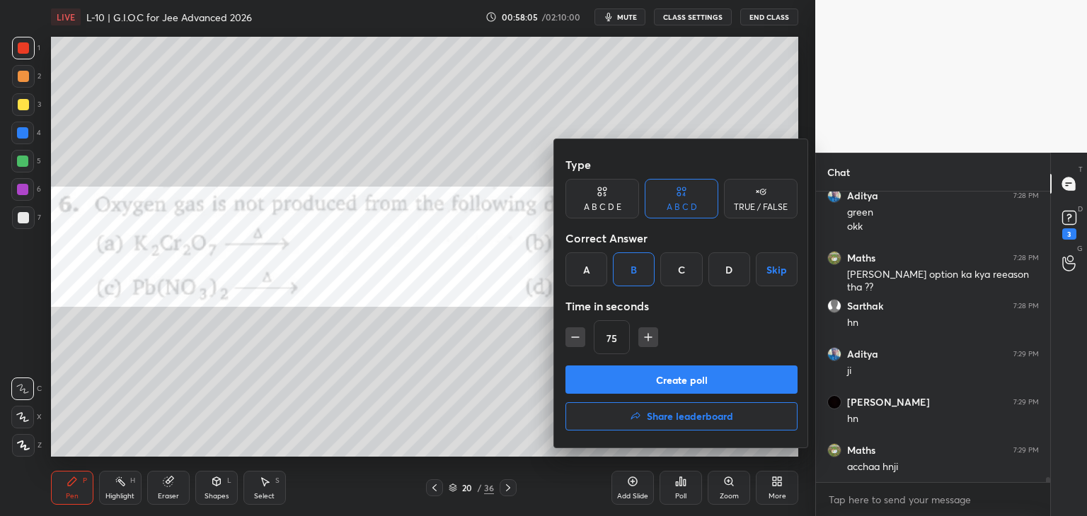
click at [644, 383] on button "Create poll" at bounding box center [681, 380] width 232 height 28
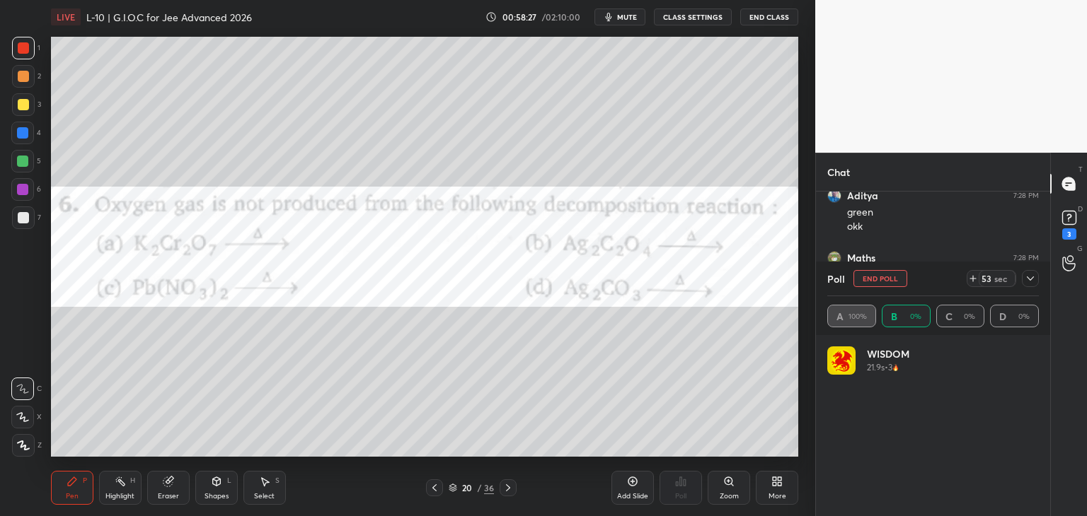
scroll to position [166, 207]
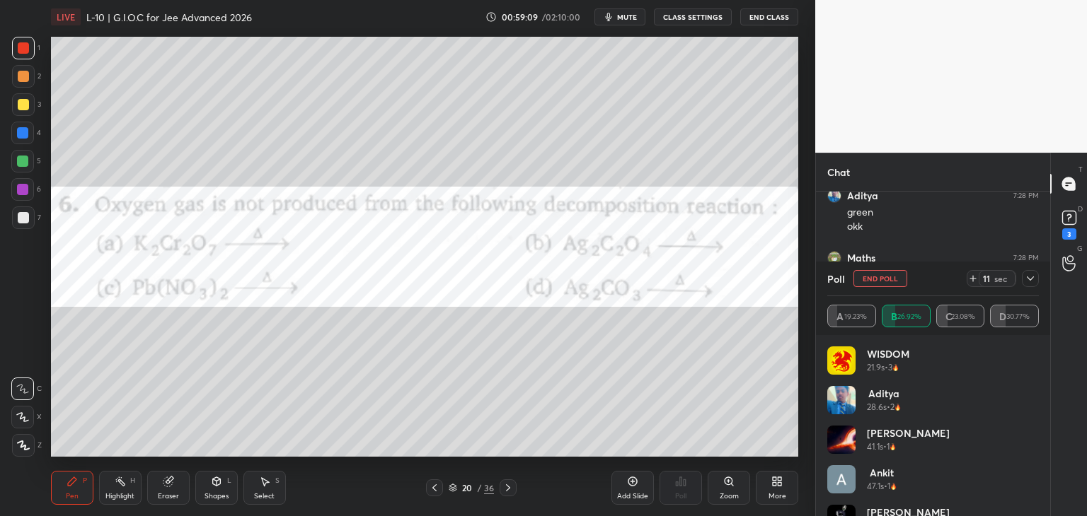
click at [1028, 277] on icon at bounding box center [1029, 278] width 11 height 11
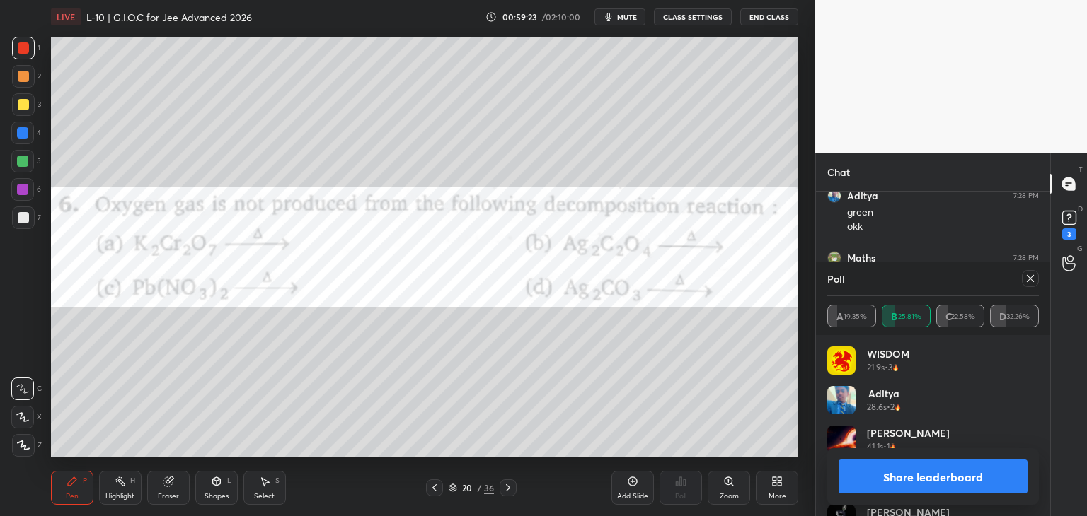
click at [1028, 277] on icon at bounding box center [1029, 278] width 7 height 7
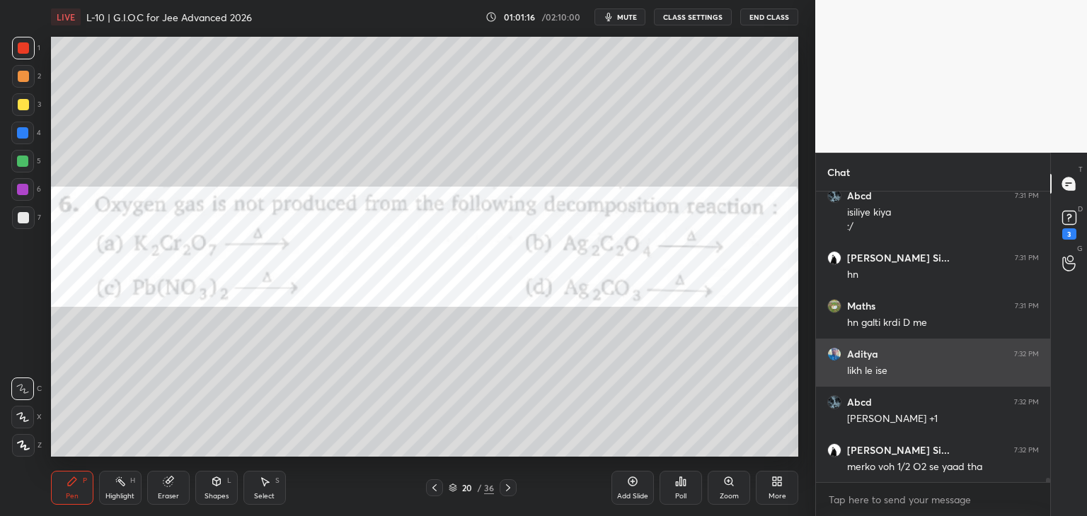
scroll to position [18658, 0]
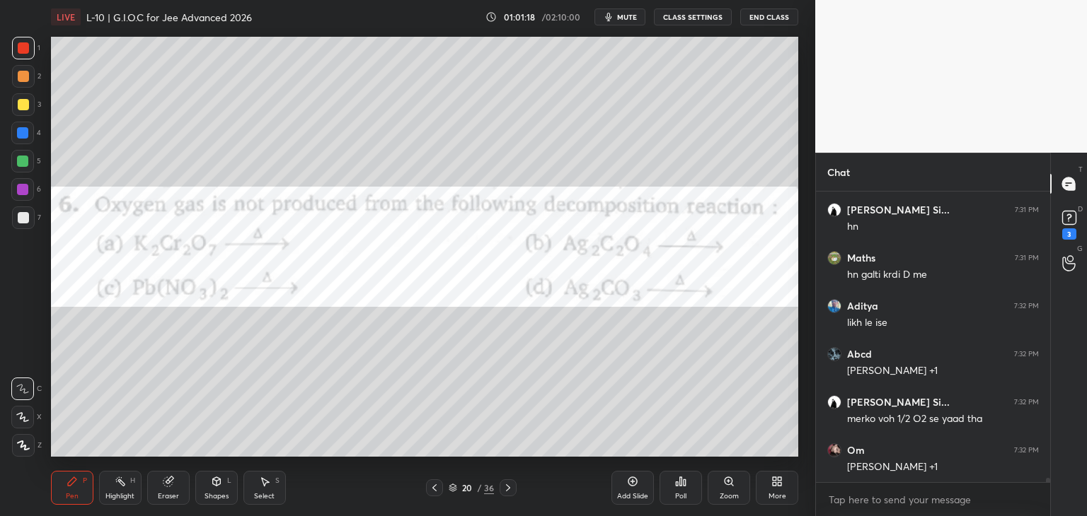
click at [504, 488] on icon at bounding box center [507, 487] width 11 height 11
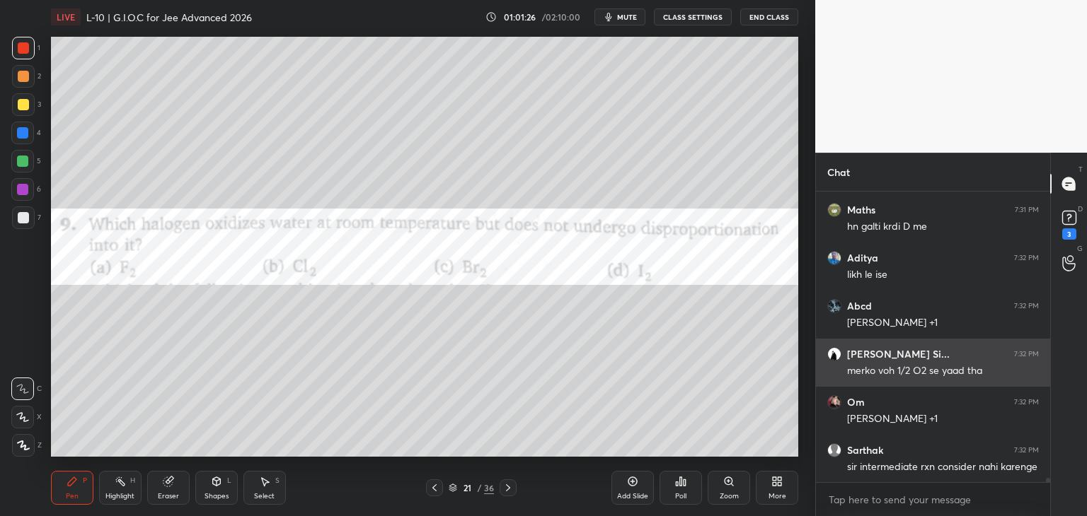
scroll to position [18754, 0]
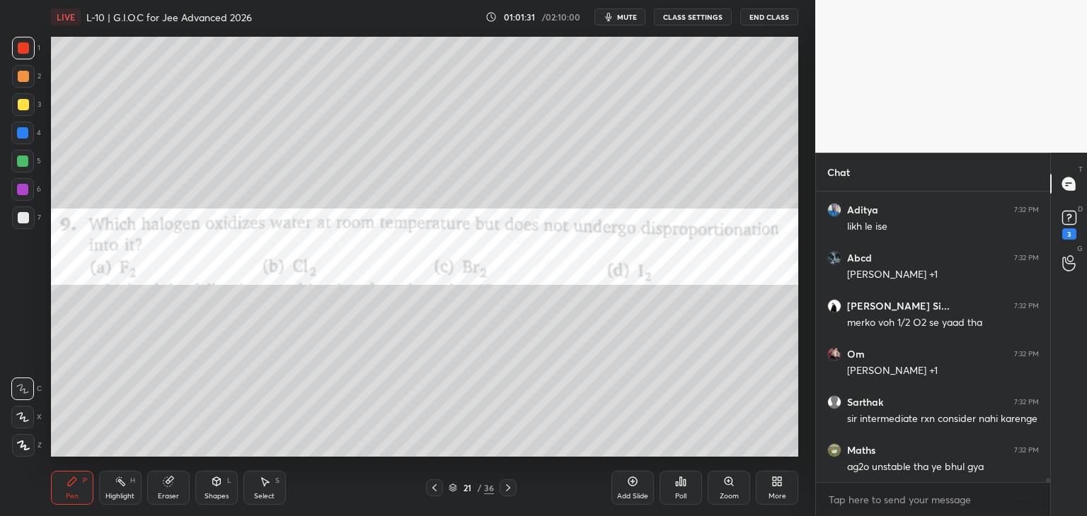
click at [676, 493] on div "Poll" at bounding box center [680, 496] width 11 height 7
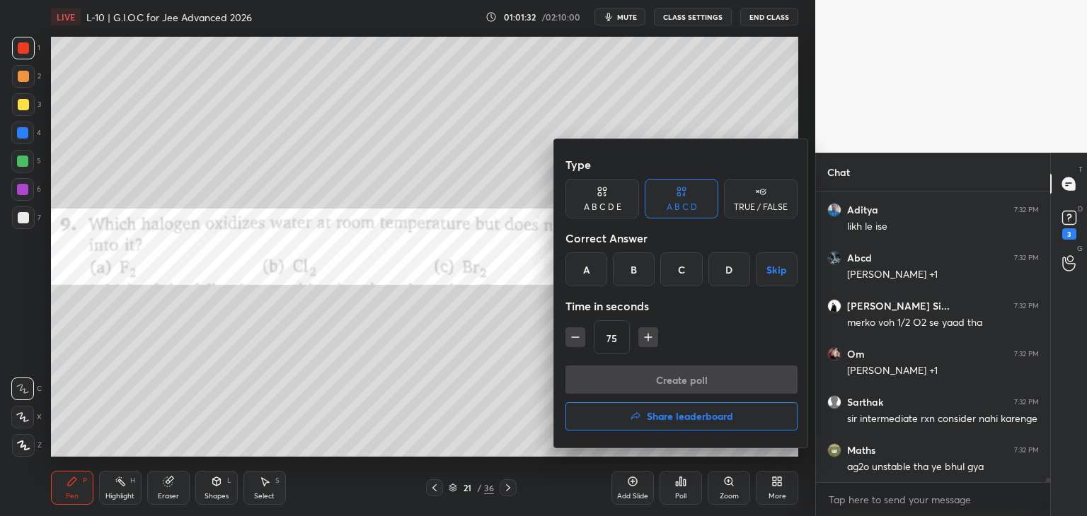
click at [591, 274] on div "A" at bounding box center [586, 270] width 42 height 34
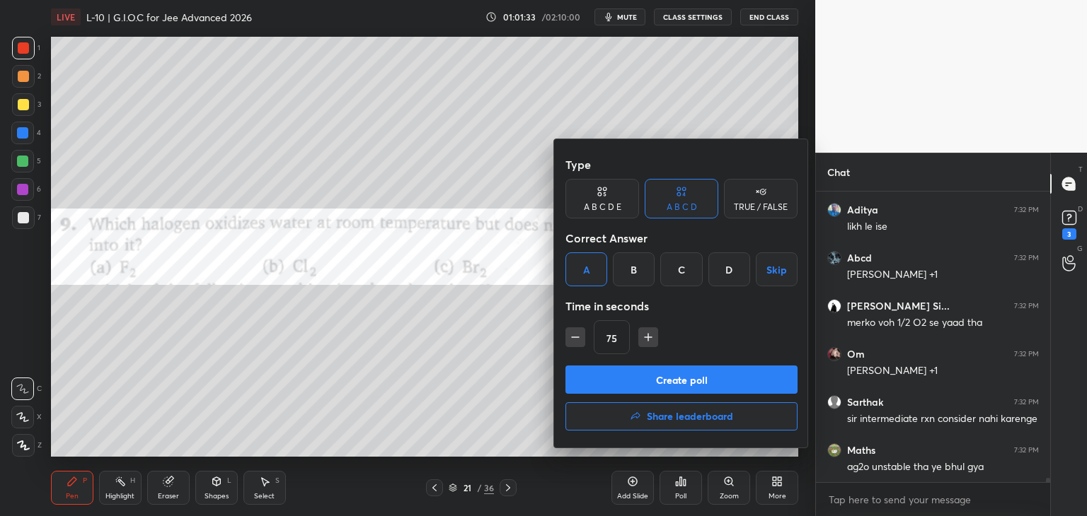
click at [625, 384] on button "Create poll" at bounding box center [681, 380] width 232 height 28
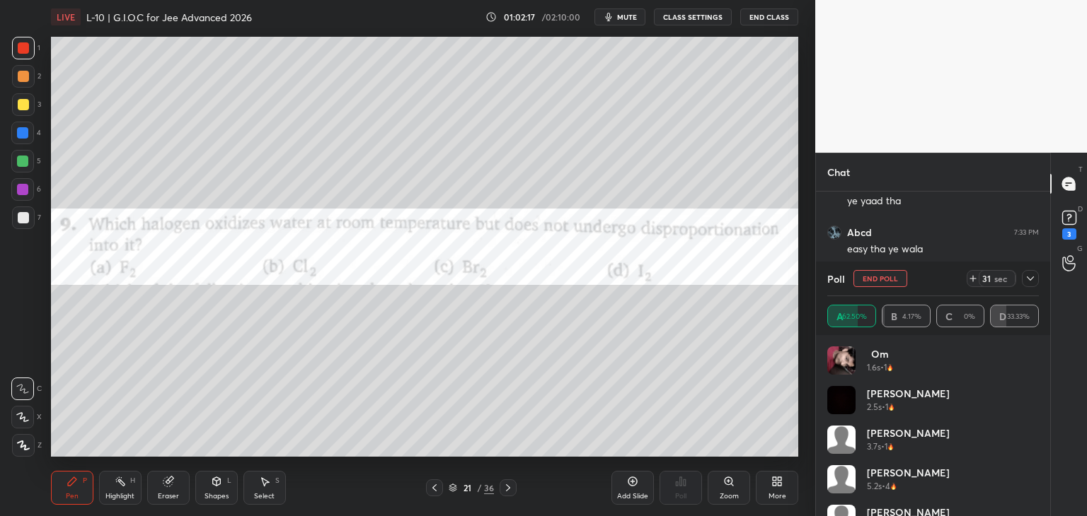
scroll to position [19213, 0]
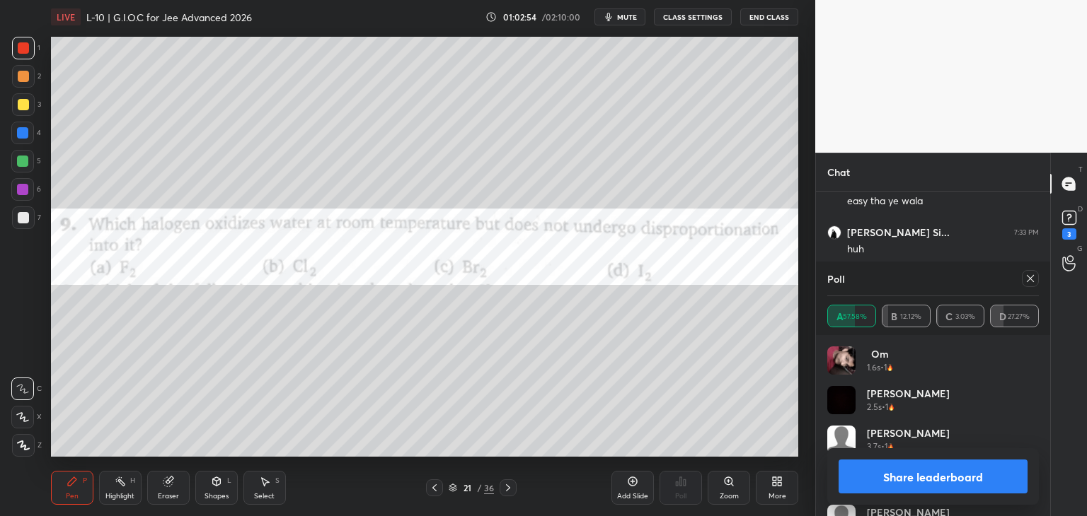
click at [1027, 279] on icon at bounding box center [1029, 278] width 11 height 11
type textarea "x"
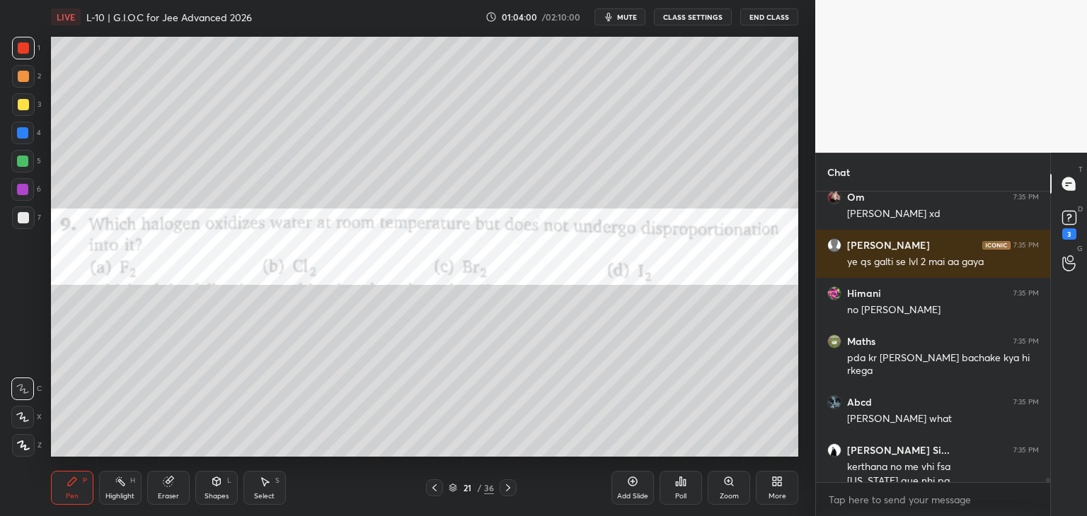
scroll to position [20204, 0]
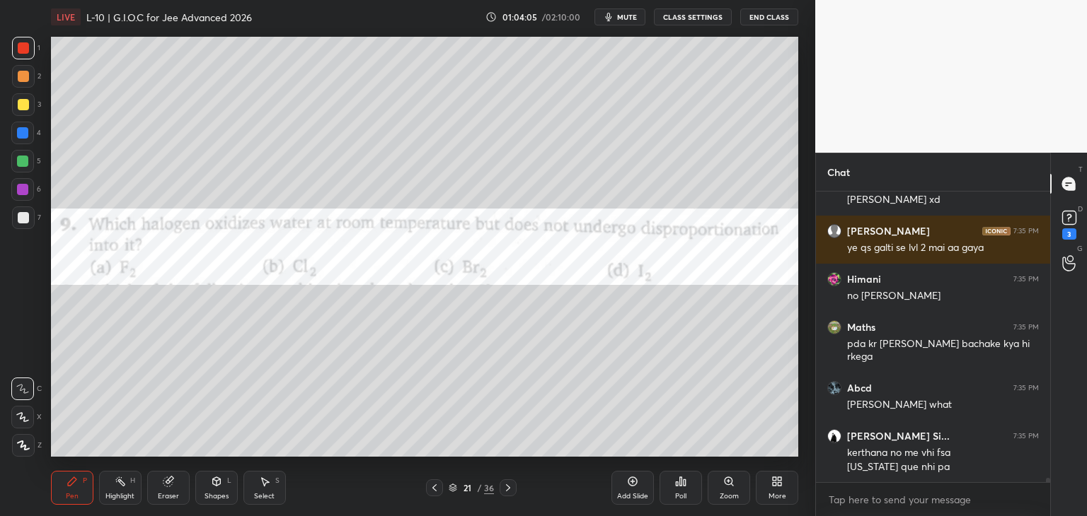
click at [260, 480] on icon at bounding box center [264, 481] width 11 height 11
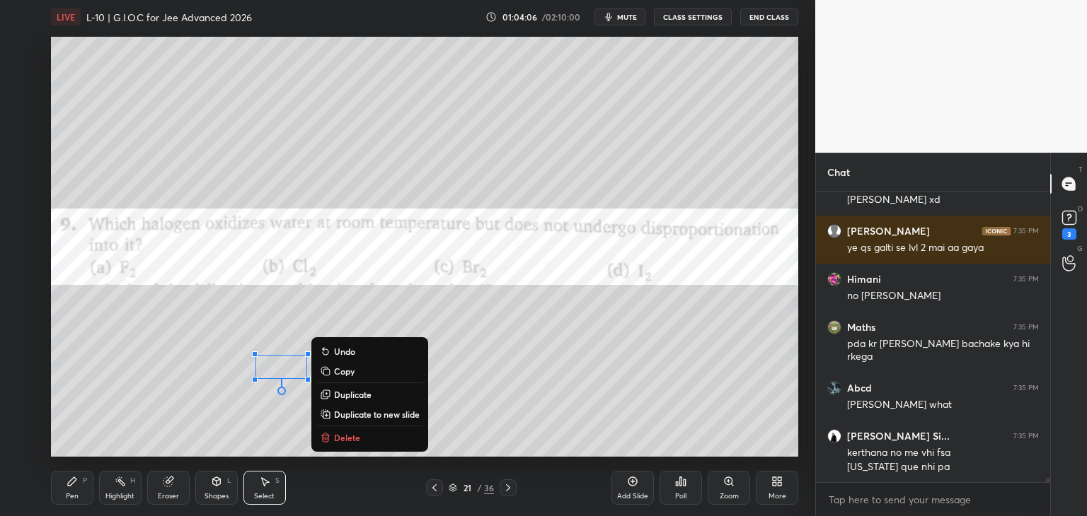
click at [350, 437] on p "Delete" at bounding box center [347, 437] width 26 height 11
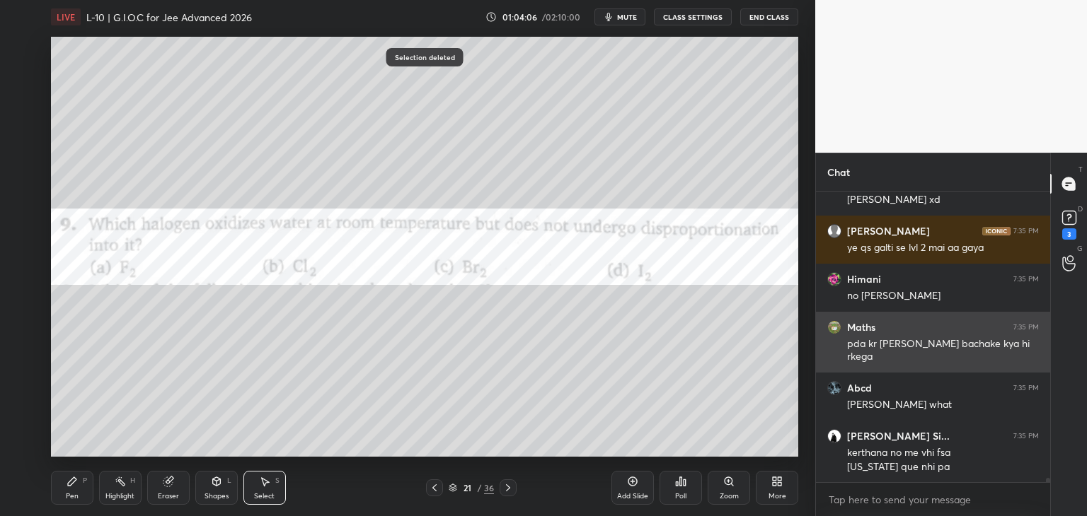
click at [74, 493] on div "Pen" at bounding box center [72, 496] width 13 height 7
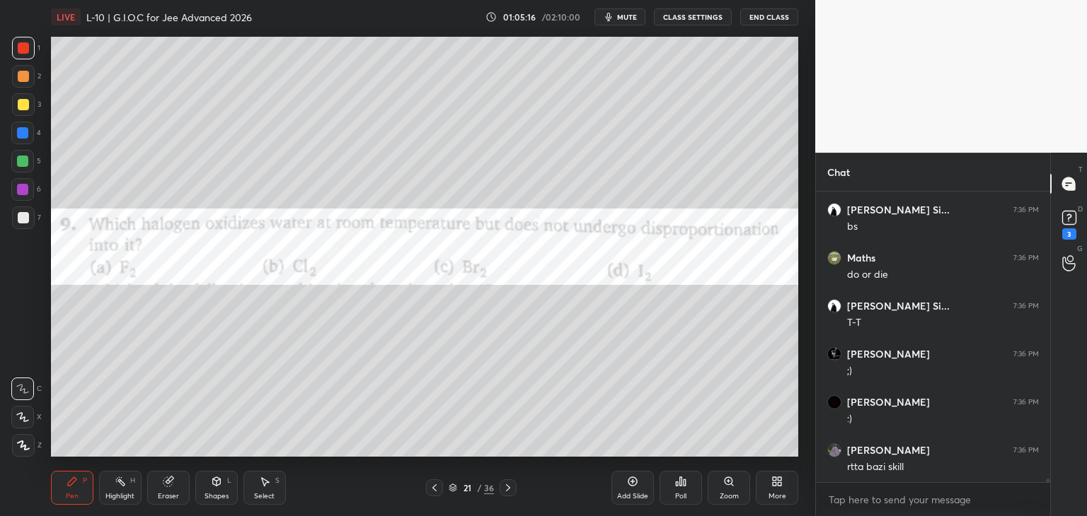
scroll to position [22417, 0]
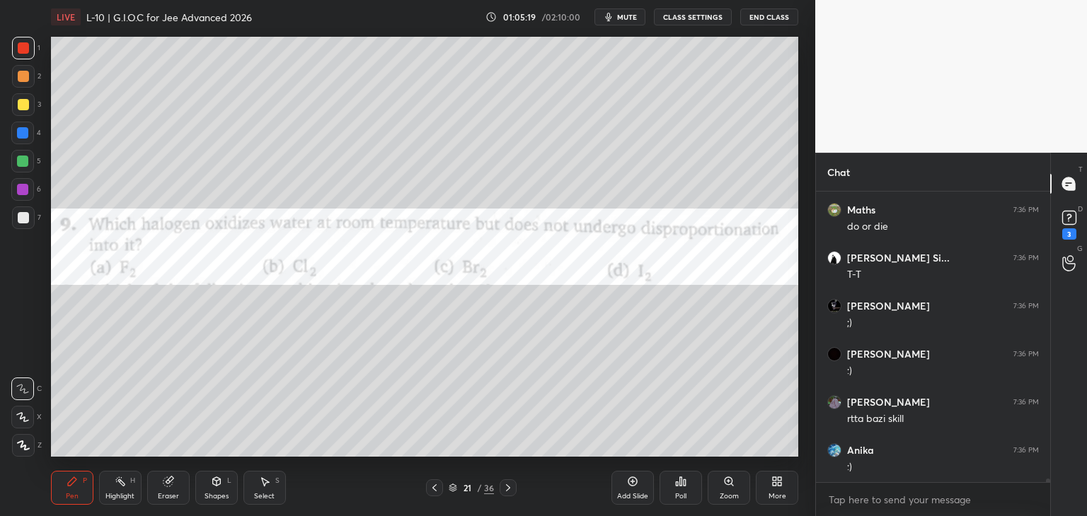
click at [507, 487] on icon at bounding box center [507, 487] width 11 height 11
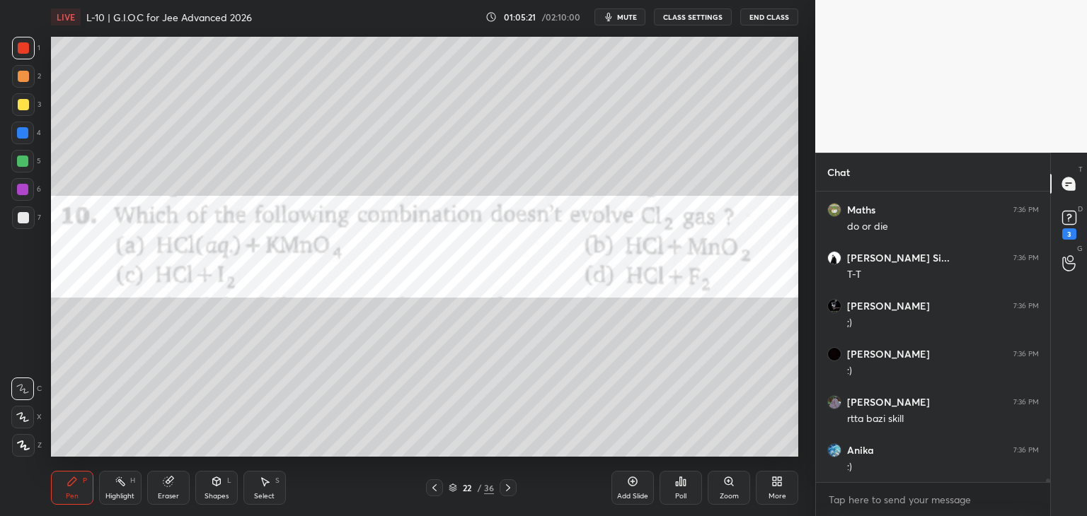
scroll to position [22465, 0]
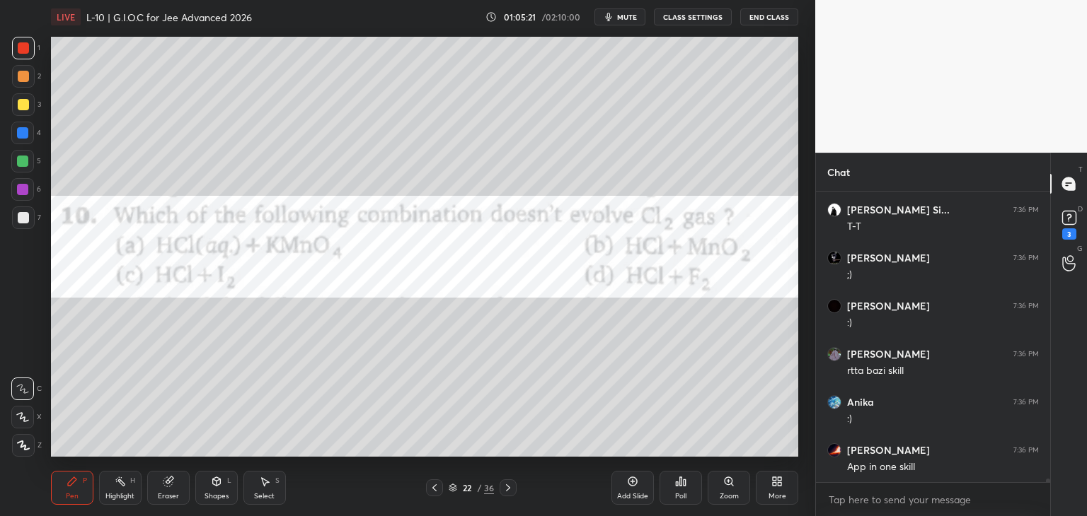
click at [676, 485] on icon at bounding box center [677, 484] width 2 height 4
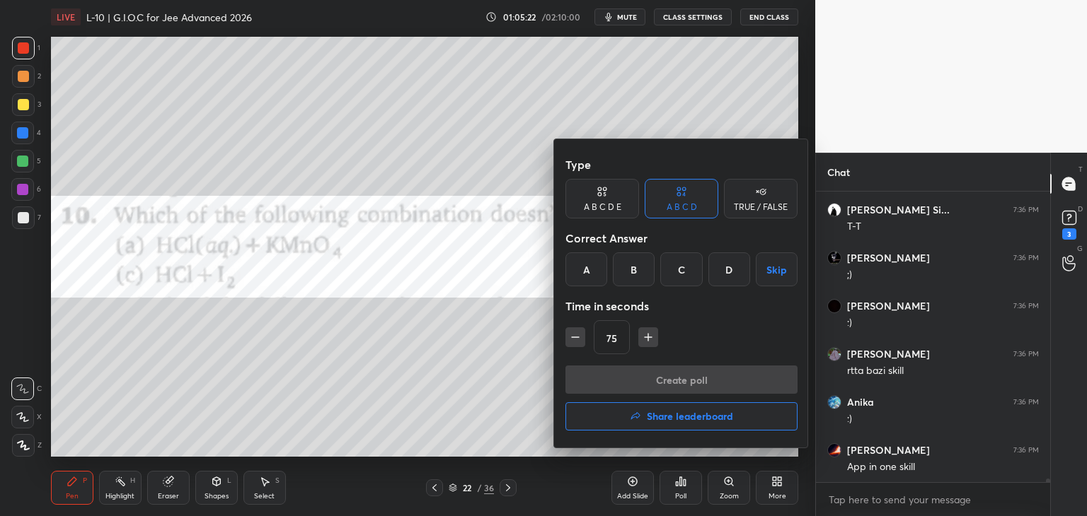
click at [675, 270] on div "C" at bounding box center [681, 270] width 42 height 34
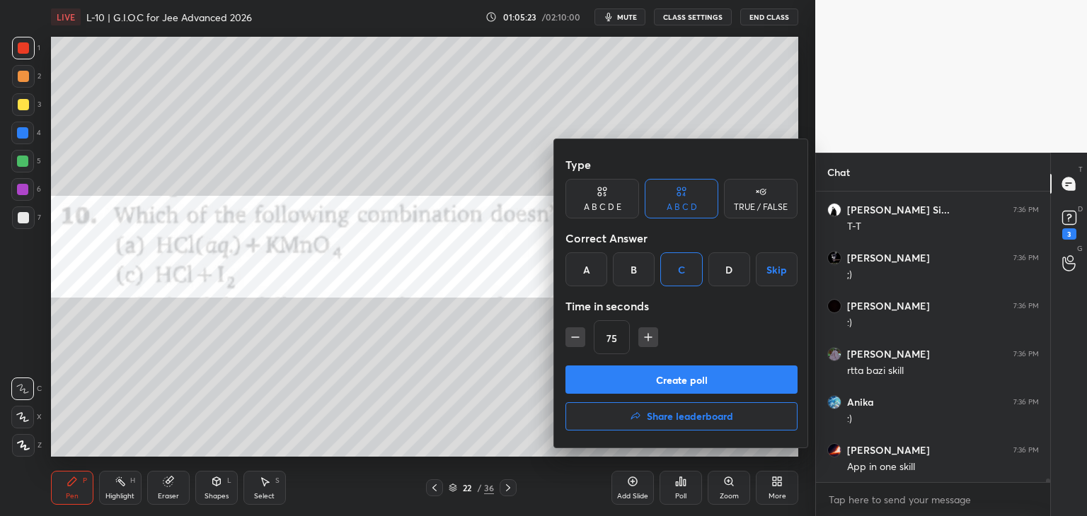
click at [642, 340] on icon "button" at bounding box center [648, 337] width 14 height 14
type input "90"
click at [661, 383] on button "Create poll" at bounding box center [681, 380] width 232 height 28
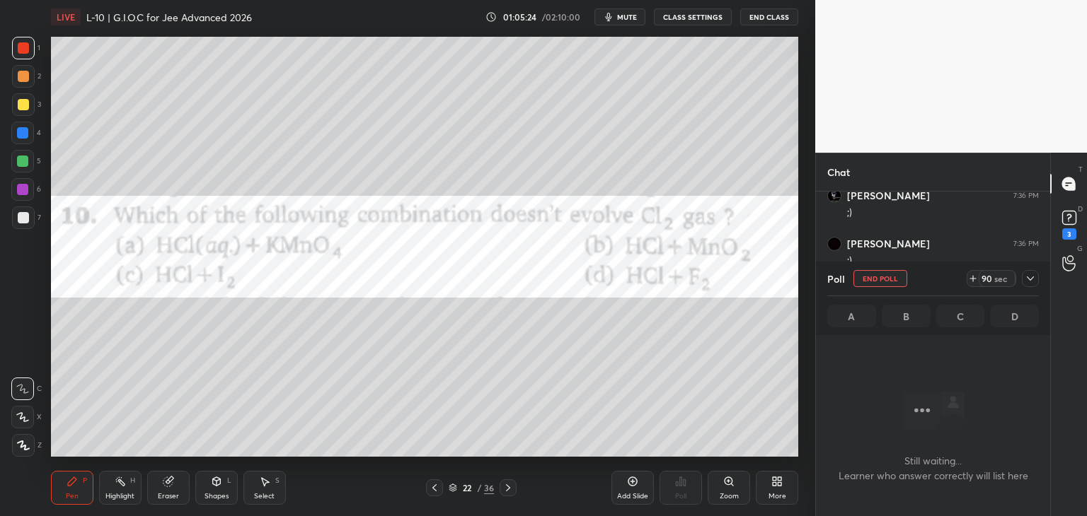
scroll to position [4, 4]
click at [627, 15] on span "mute" at bounding box center [627, 17] width 20 height 10
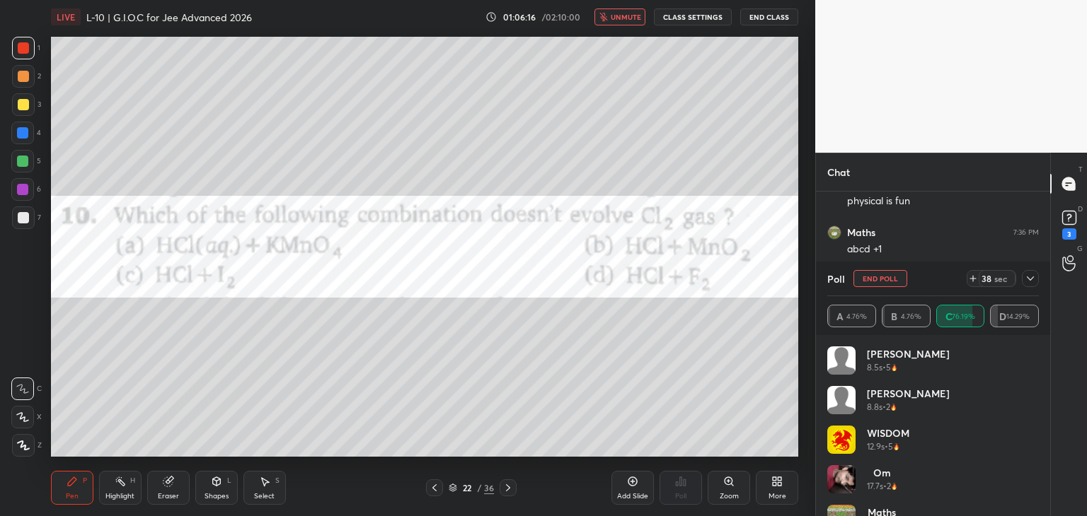
scroll to position [22828, 0]
click at [1033, 278] on icon at bounding box center [1029, 278] width 11 height 11
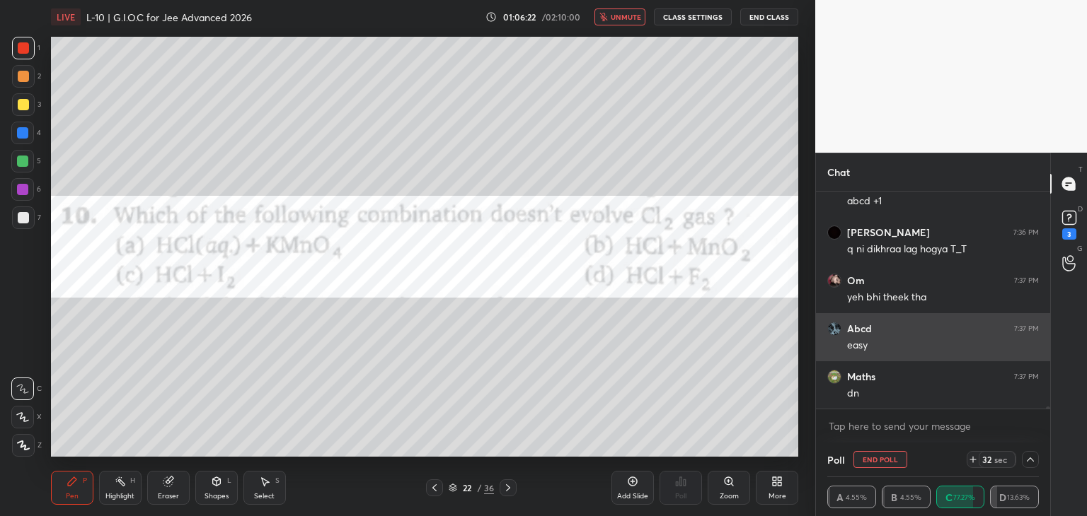
scroll to position [0, 4]
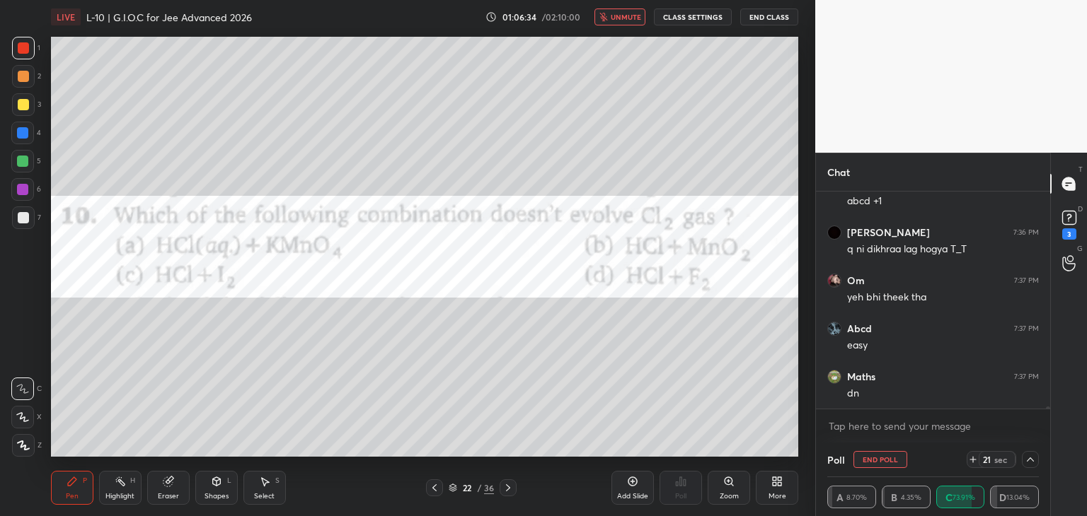
click at [618, 23] on button "unmute" at bounding box center [619, 16] width 51 height 17
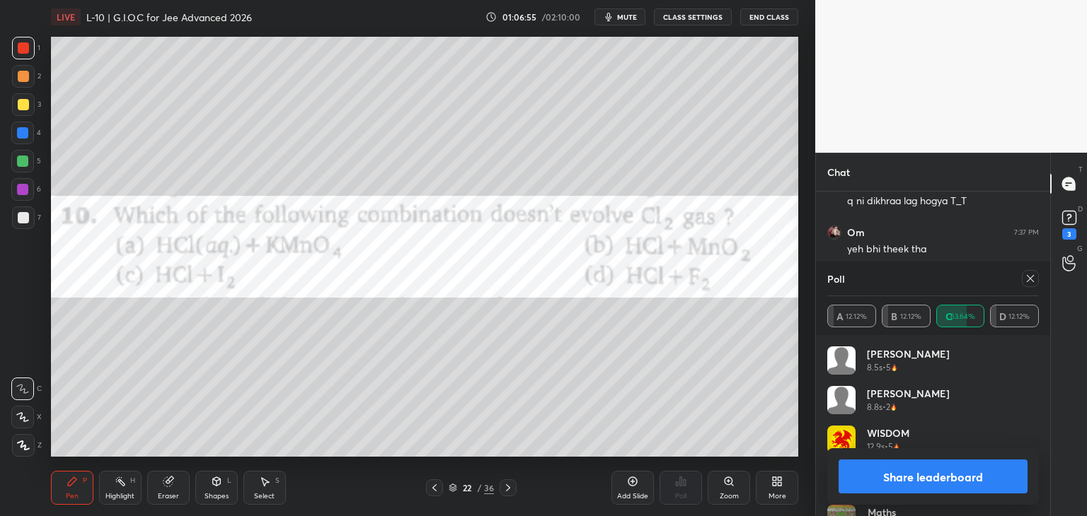
scroll to position [22924, 0]
click at [1028, 272] on div at bounding box center [1030, 278] width 17 height 17
type textarea "x"
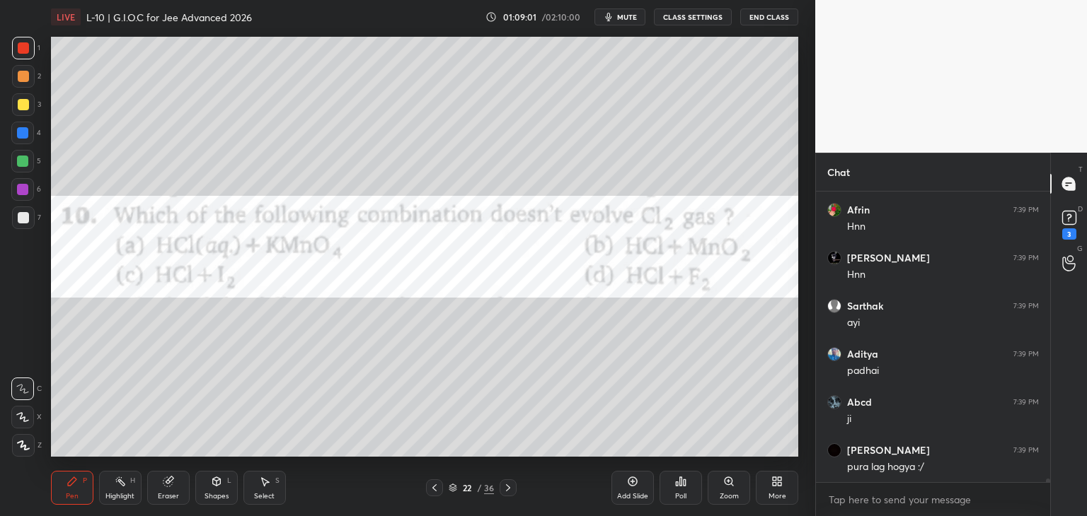
scroll to position [24067, 0]
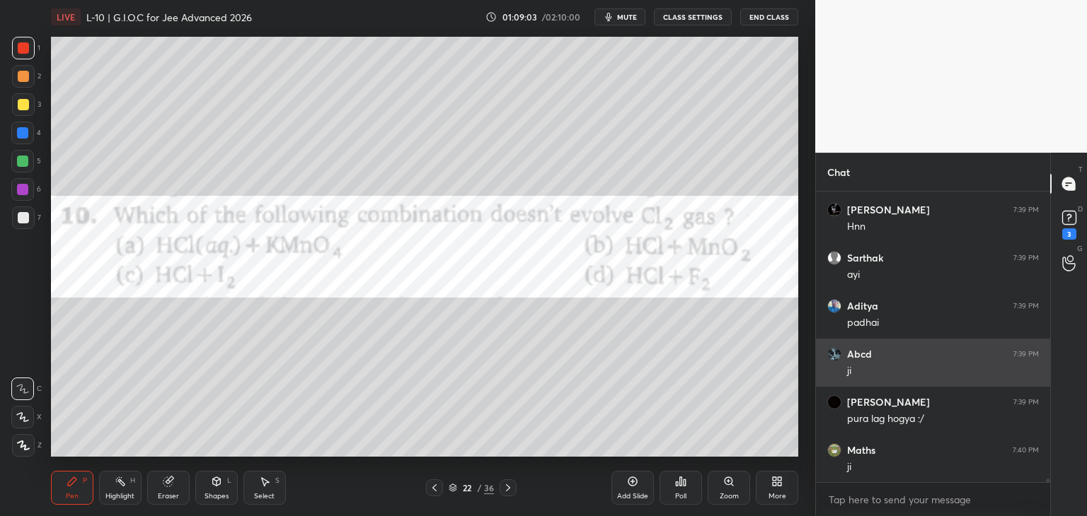
click at [504, 485] on icon at bounding box center [507, 487] width 11 height 11
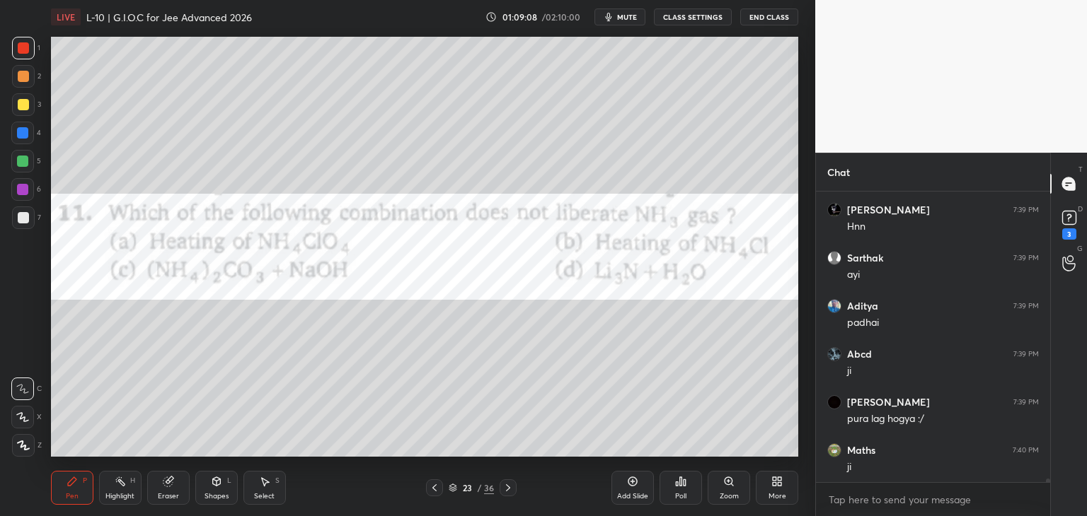
click at [675, 496] on div "Poll" at bounding box center [680, 496] width 11 height 7
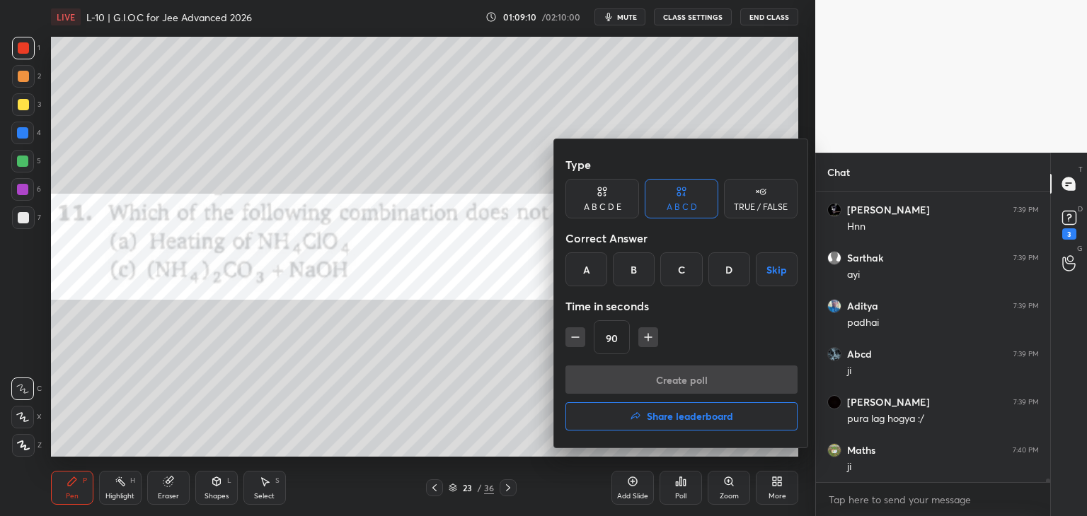
click at [580, 274] on div "A" at bounding box center [586, 270] width 42 height 34
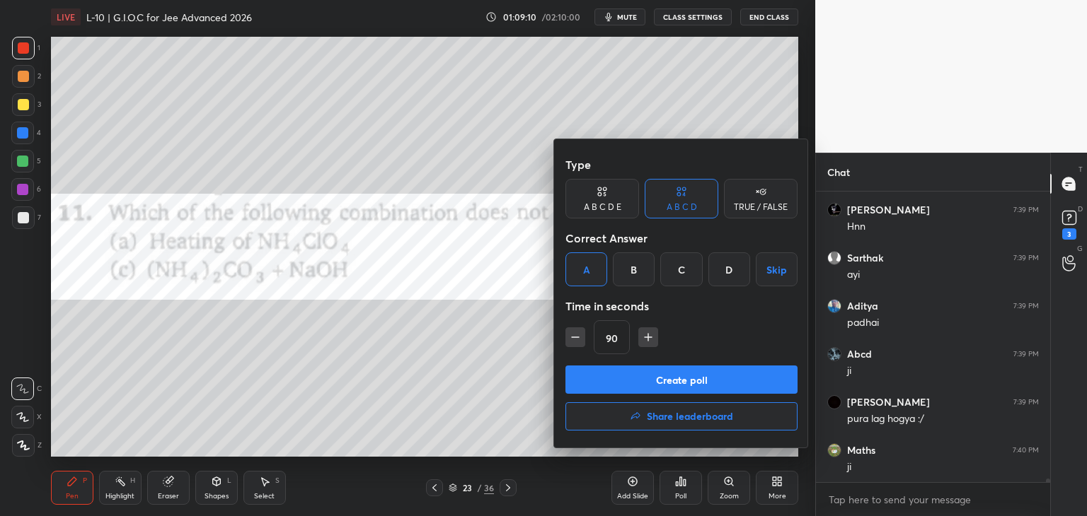
click at [569, 337] on icon "button" at bounding box center [575, 337] width 14 height 14
type input "75"
click at [601, 383] on button "Create poll" at bounding box center [681, 380] width 232 height 28
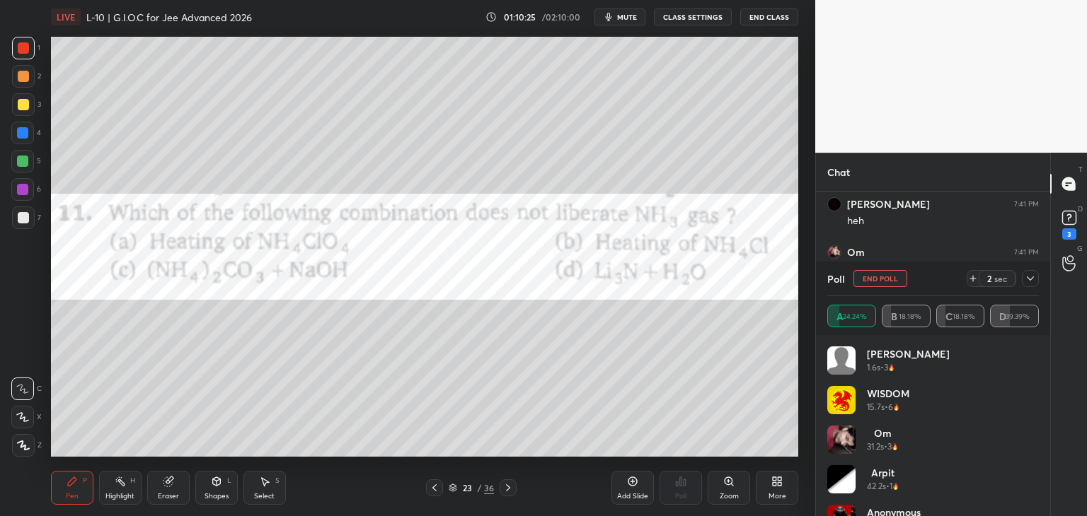
scroll to position [213, 230]
click at [1025, 279] on icon at bounding box center [1029, 278] width 11 height 11
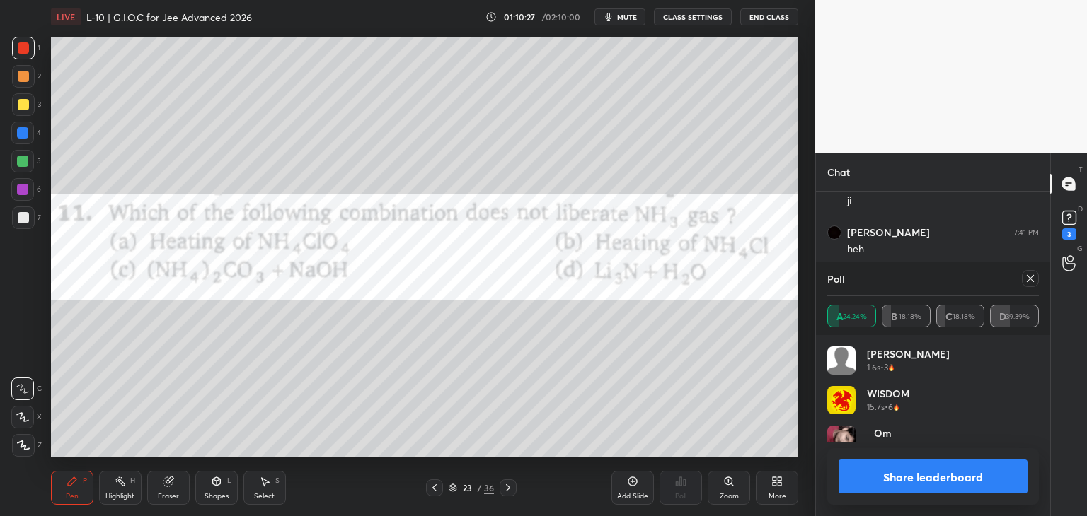
scroll to position [166, 207]
click at [1029, 276] on icon at bounding box center [1029, 278] width 11 height 11
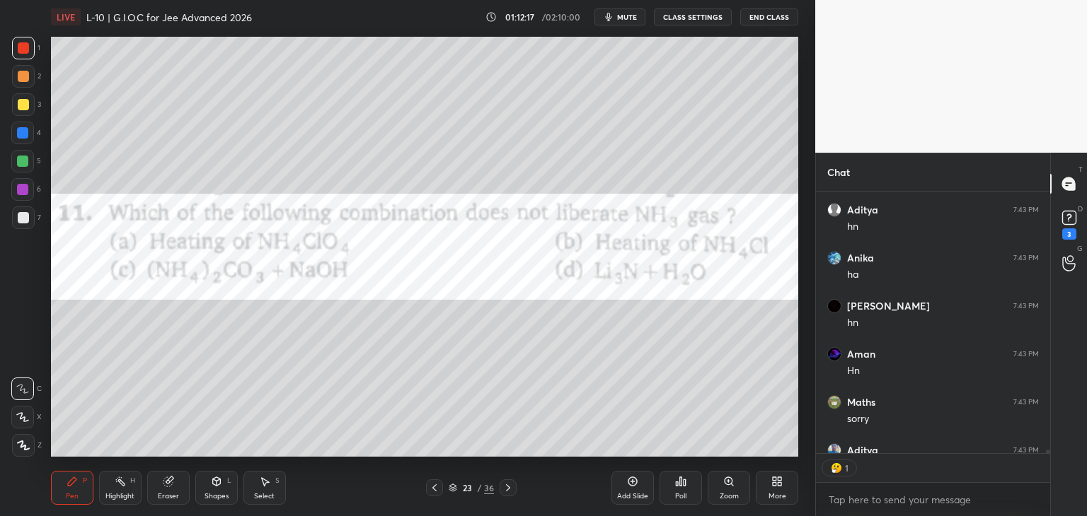
scroll to position [5, 4]
click at [504, 487] on icon at bounding box center [507, 487] width 11 height 11
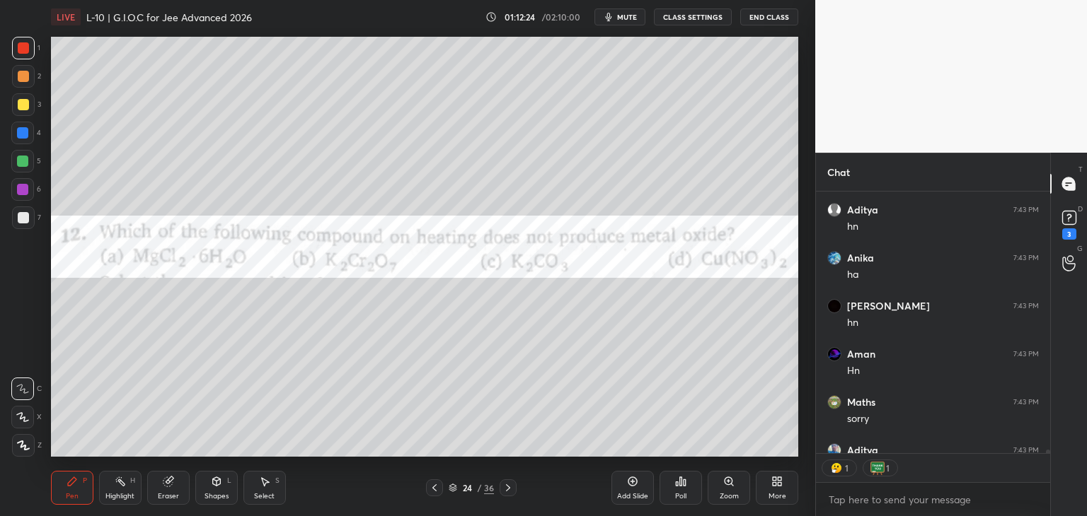
click at [670, 490] on div "Poll" at bounding box center [680, 488] width 42 height 34
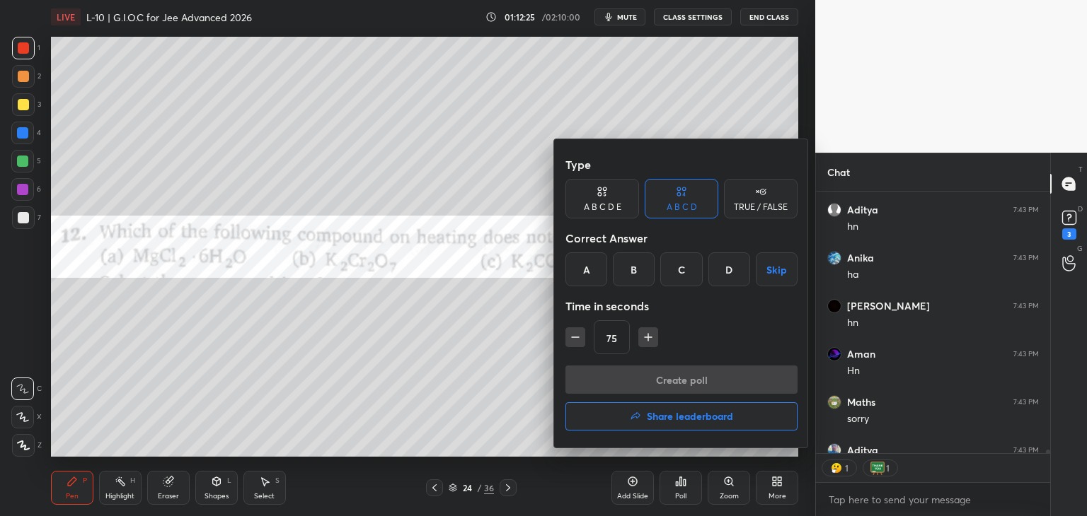
click at [682, 274] on div "C" at bounding box center [681, 270] width 42 height 34
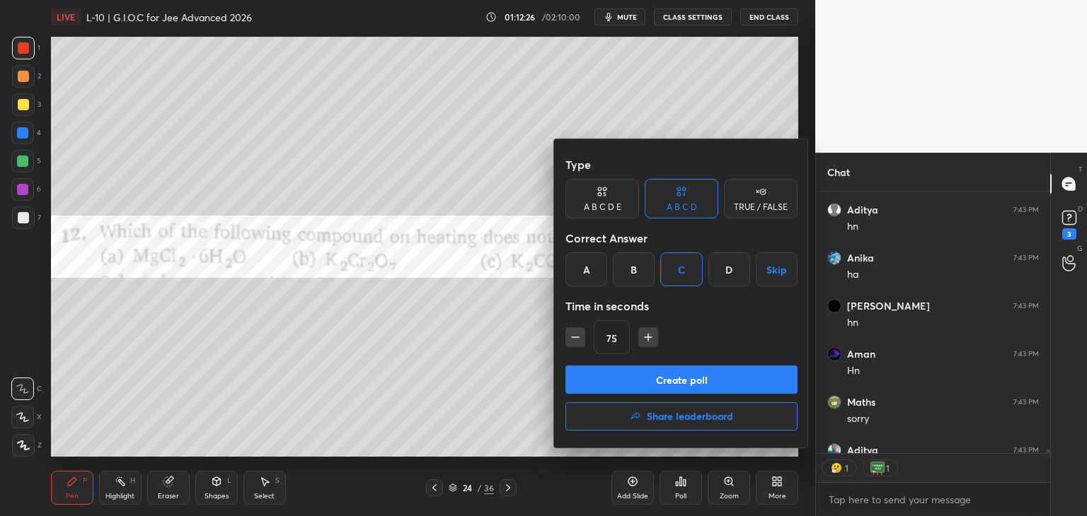
click at [664, 378] on button "Create poll" at bounding box center [681, 380] width 232 height 28
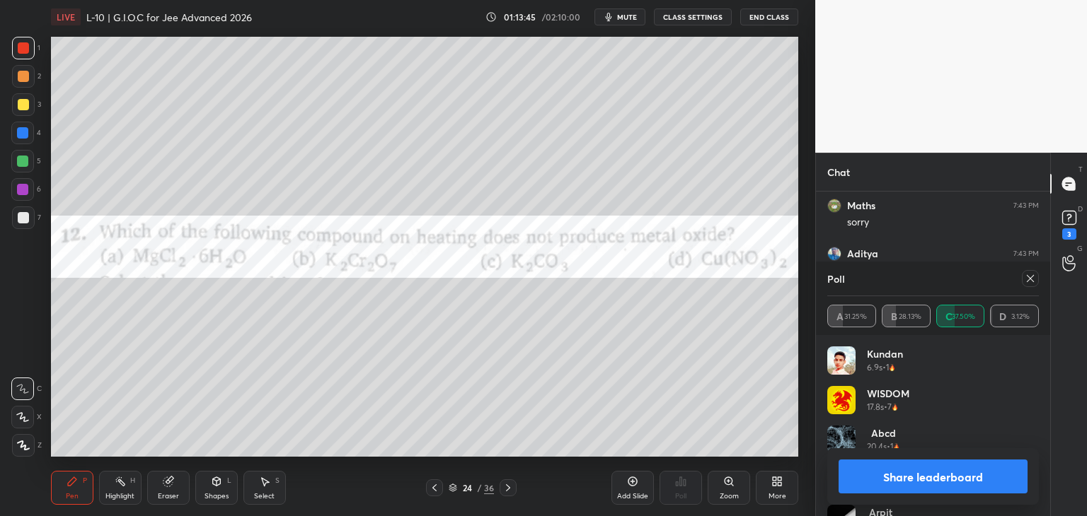
scroll to position [23753, 0]
click at [1029, 276] on icon at bounding box center [1029, 278] width 11 height 11
type textarea "x"
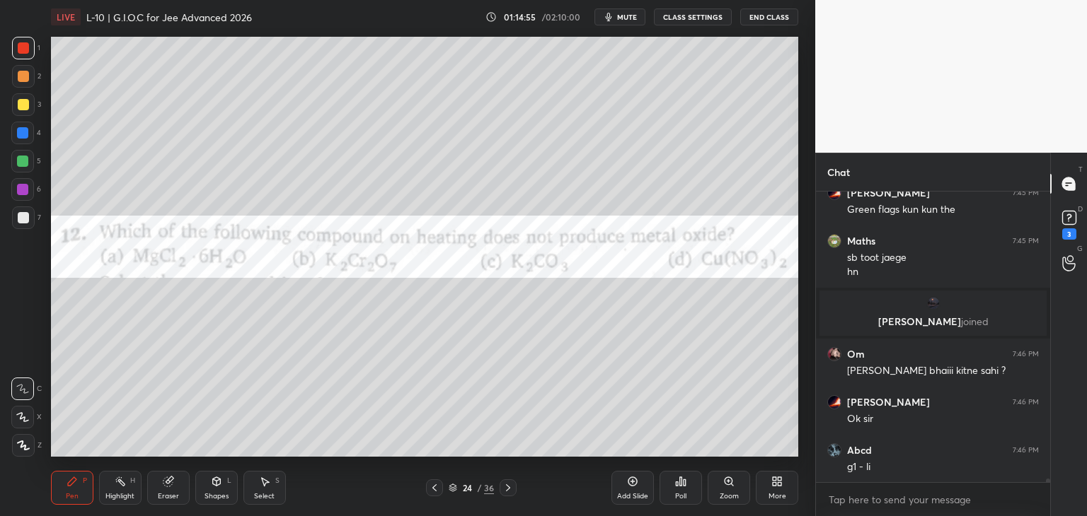
scroll to position [23993, 0]
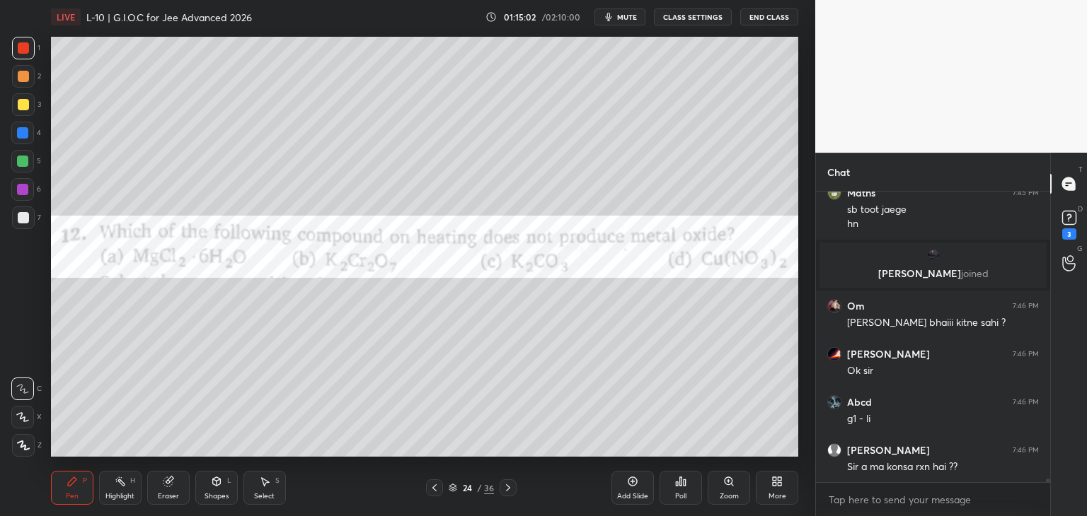
click at [509, 485] on icon at bounding box center [507, 487] width 11 height 11
click at [676, 485] on icon at bounding box center [677, 484] width 2 height 4
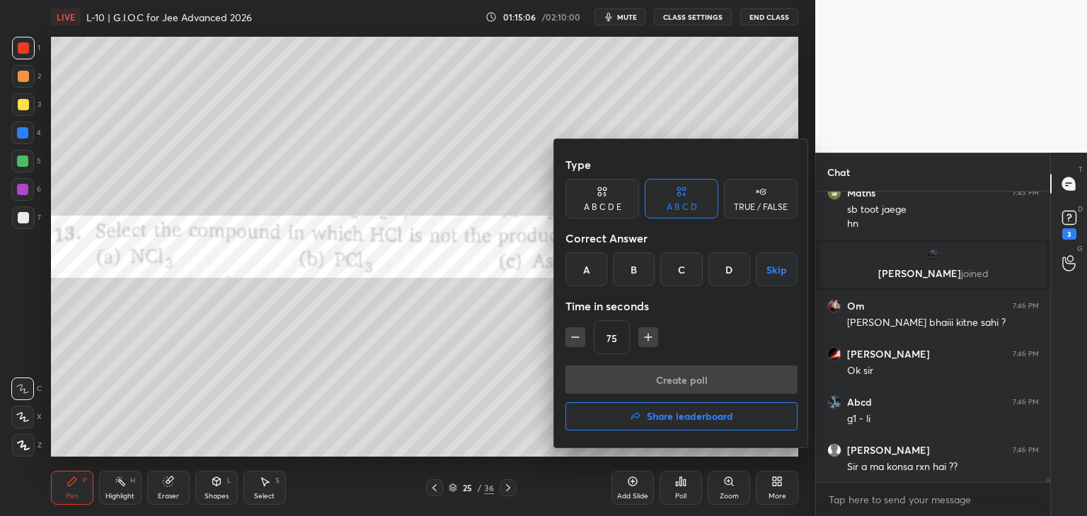
click at [587, 270] on div "A" at bounding box center [586, 270] width 42 height 34
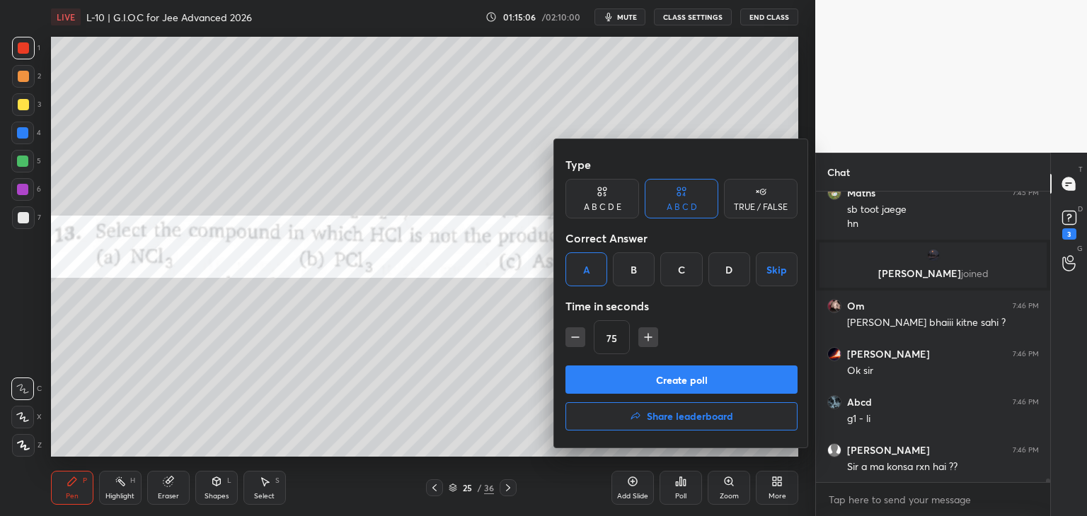
scroll to position [24041, 0]
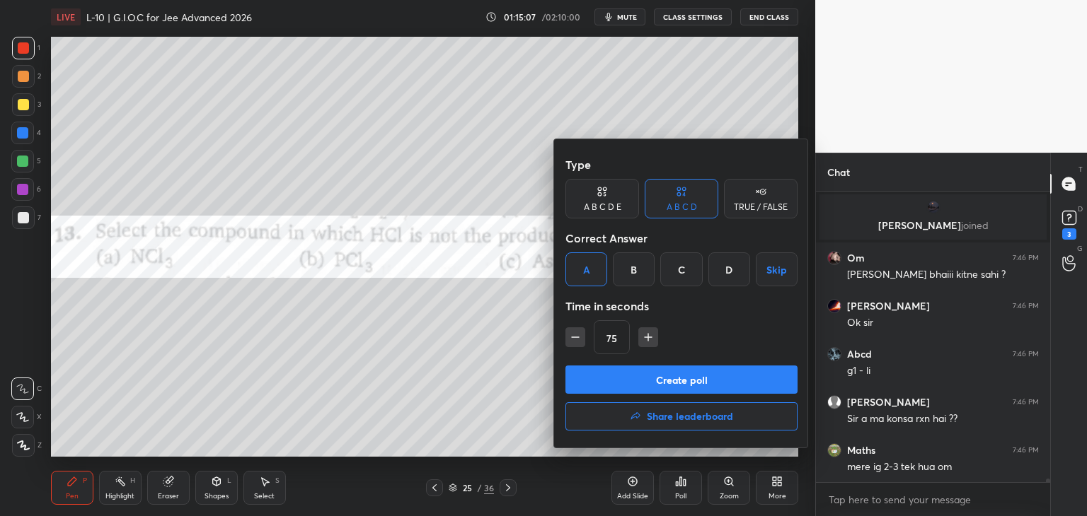
click at [572, 340] on icon "button" at bounding box center [575, 337] width 14 height 14
type input "60"
click at [595, 386] on button "Create poll" at bounding box center [681, 380] width 232 height 28
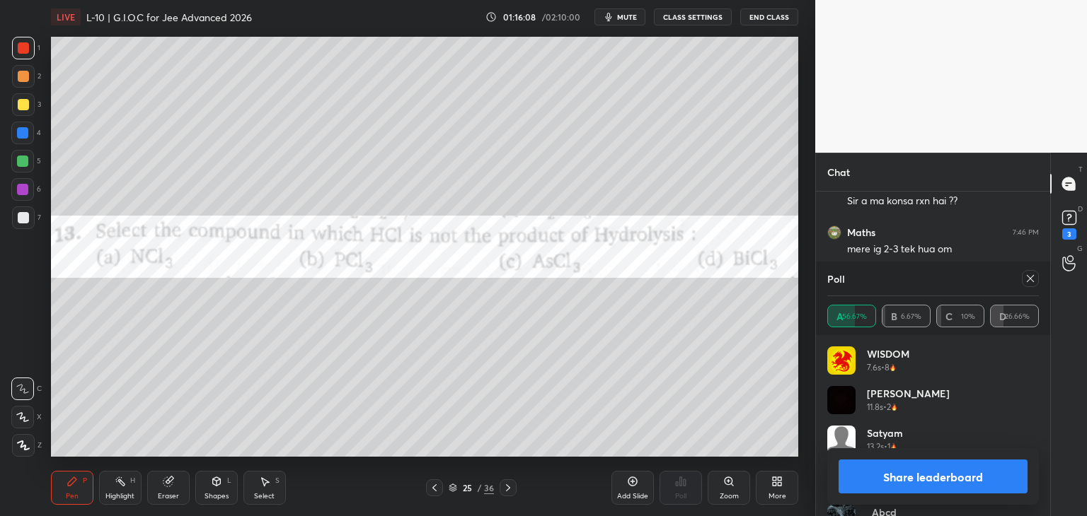
scroll to position [24307, 0]
click at [1031, 277] on icon at bounding box center [1029, 278] width 11 height 11
type textarea "x"
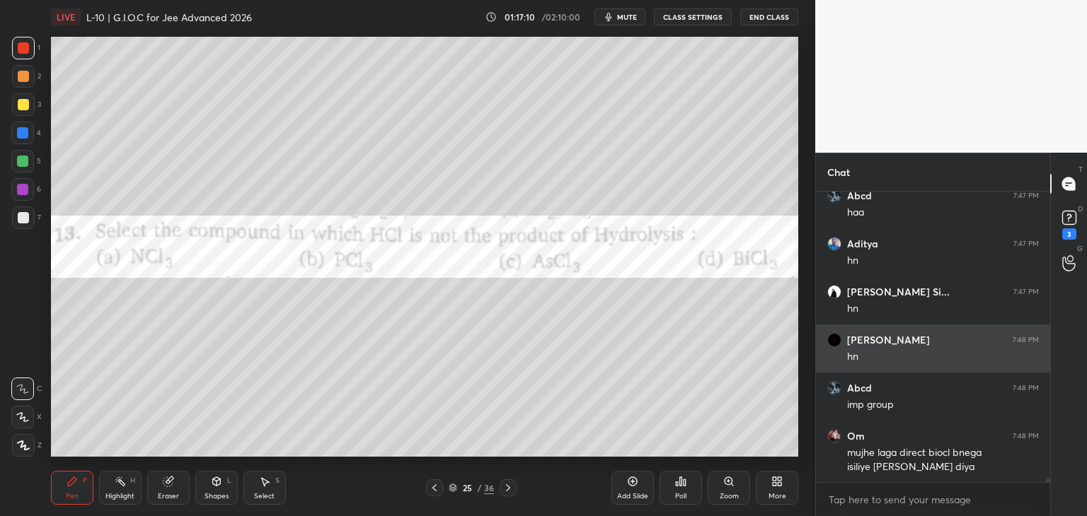
scroll to position [24922, 0]
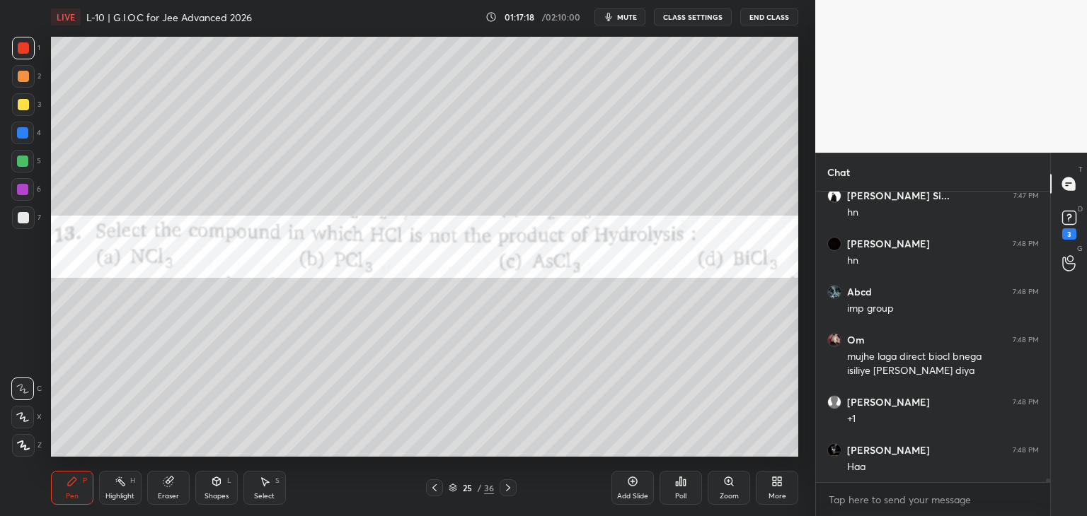
click at [22, 168] on div at bounding box center [22, 161] width 23 height 23
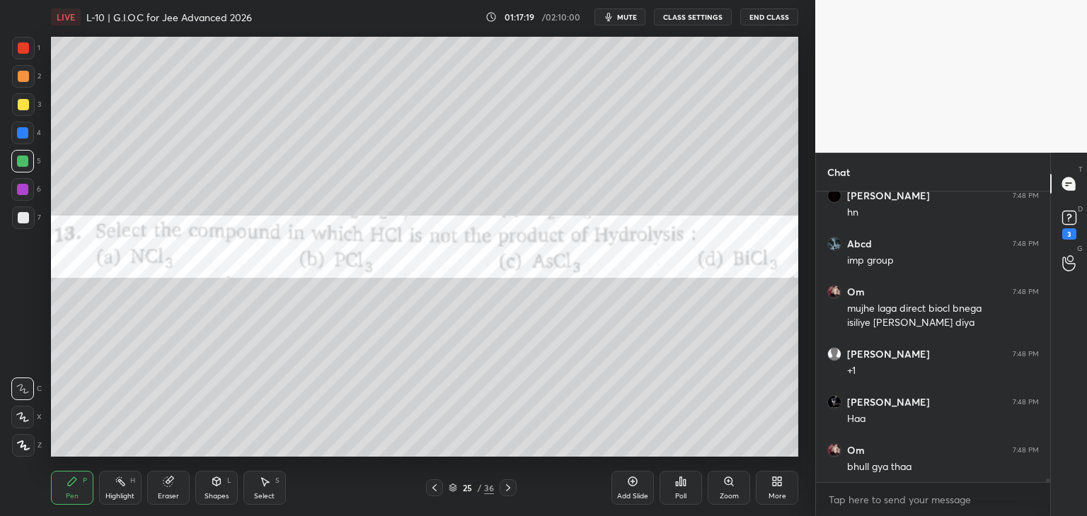
click at [25, 138] on div at bounding box center [22, 132] width 11 height 11
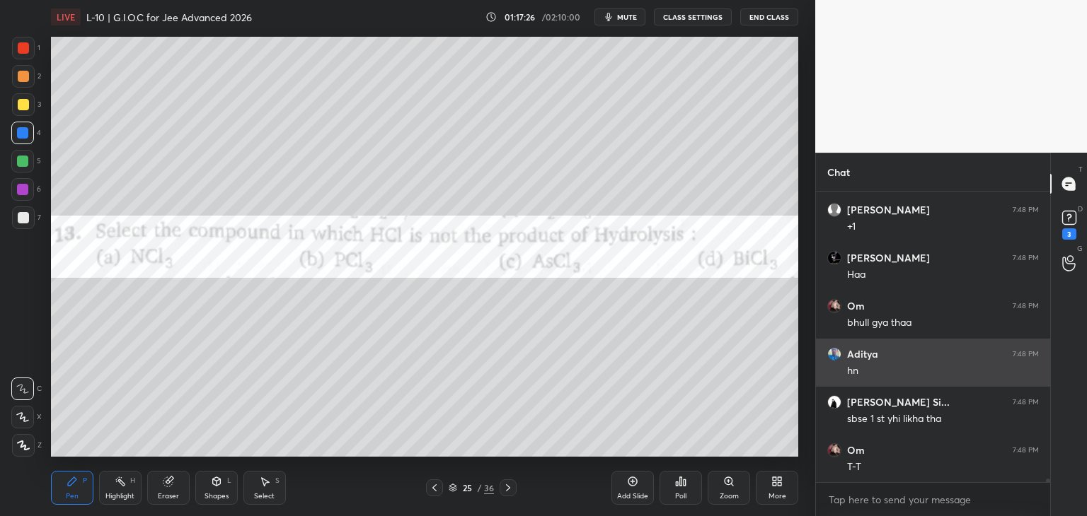
scroll to position [25176, 0]
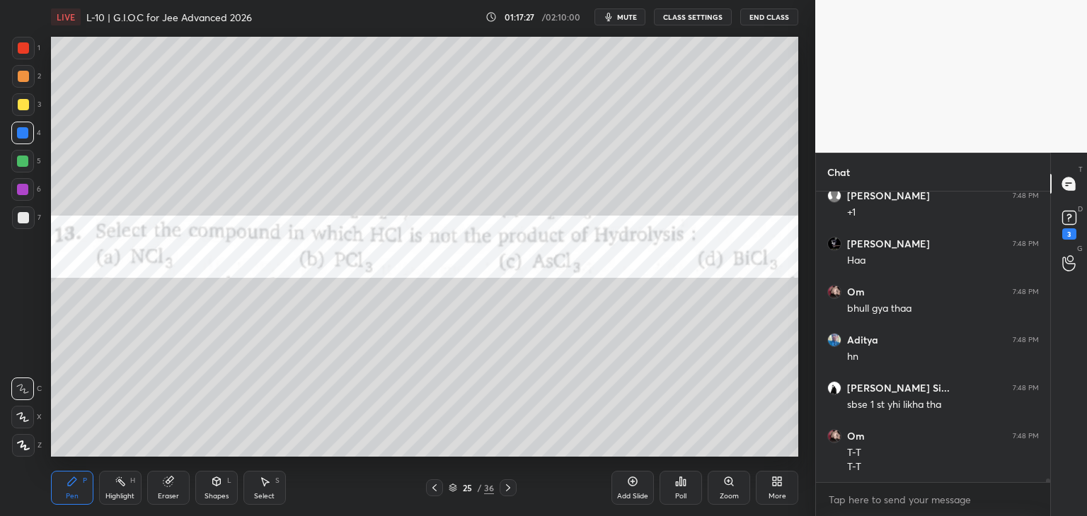
click at [504, 485] on icon at bounding box center [507, 487] width 11 height 11
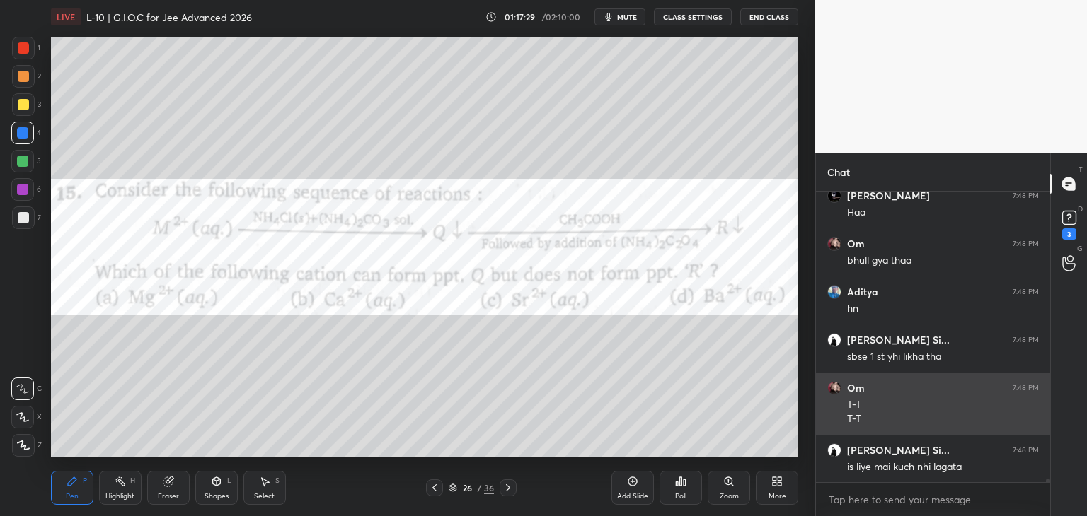
scroll to position [25272, 0]
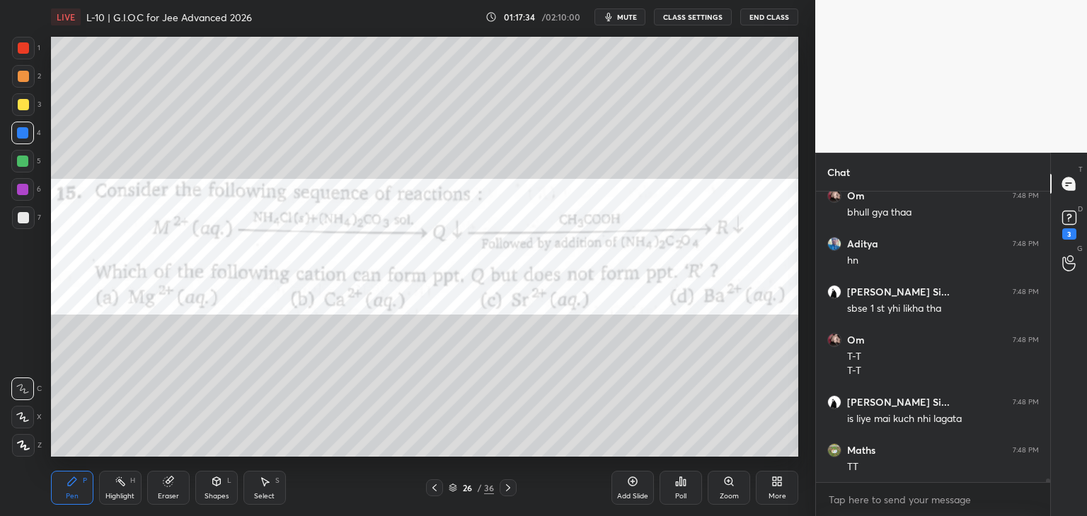
click at [676, 490] on div "Poll" at bounding box center [680, 488] width 42 height 34
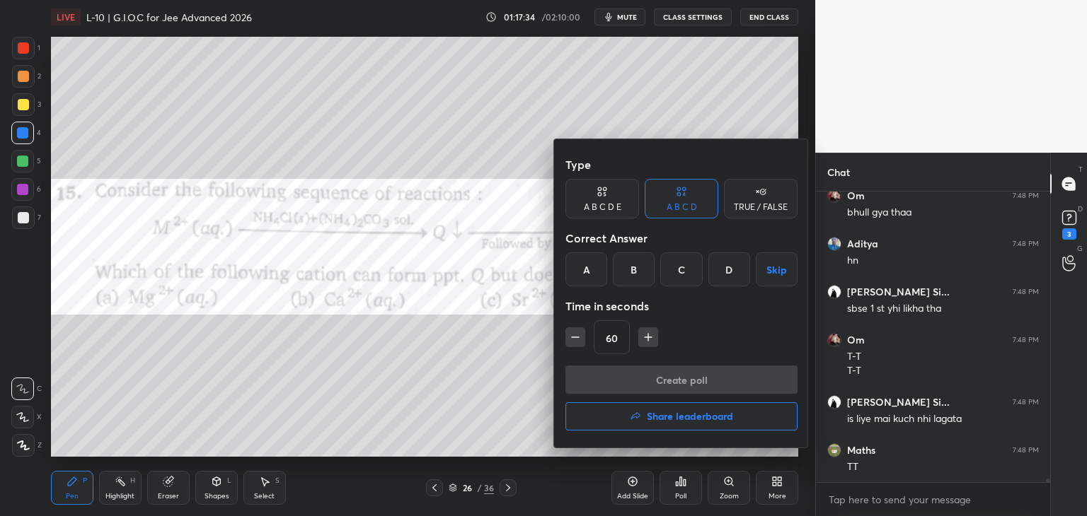
click at [727, 272] on div "D" at bounding box center [729, 270] width 42 height 34
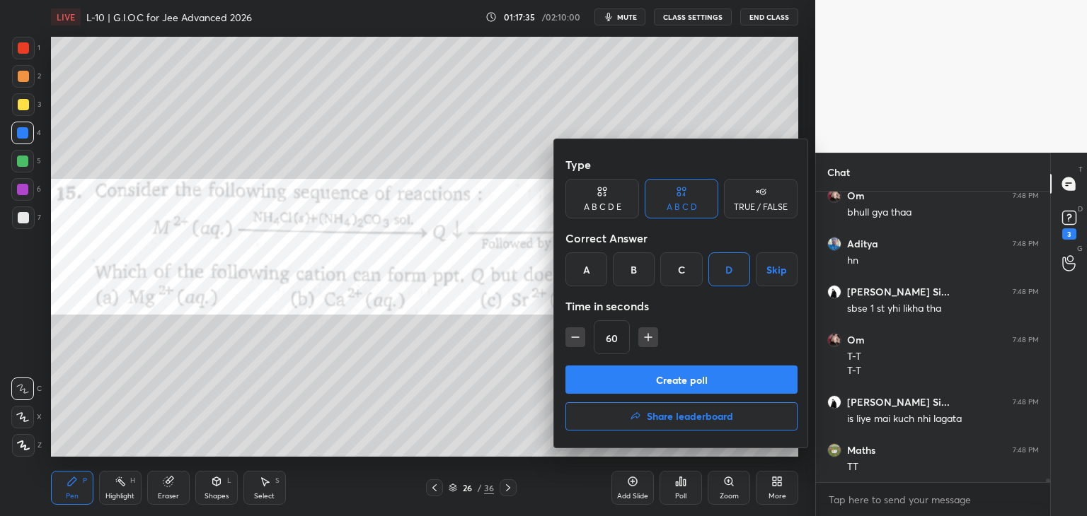
click at [651, 337] on icon "button" at bounding box center [648, 337] width 14 height 14
click at [645, 340] on icon "button" at bounding box center [648, 337] width 14 height 14
type input "90"
click at [642, 376] on button "Create poll" at bounding box center [681, 380] width 232 height 28
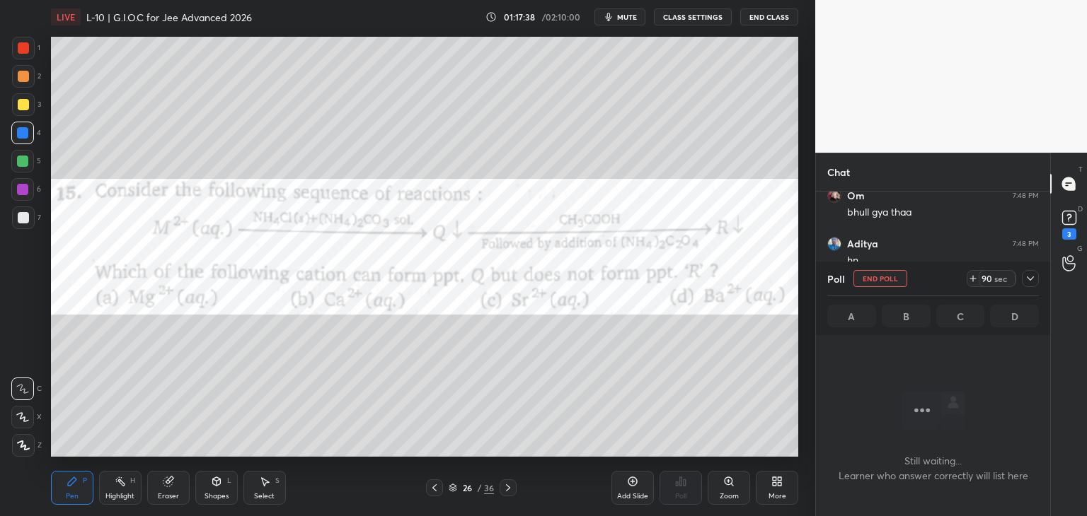
scroll to position [96, 230]
click at [1070, 187] on icon at bounding box center [1068, 184] width 13 height 13
click at [1029, 278] on icon at bounding box center [1029, 278] width 11 height 11
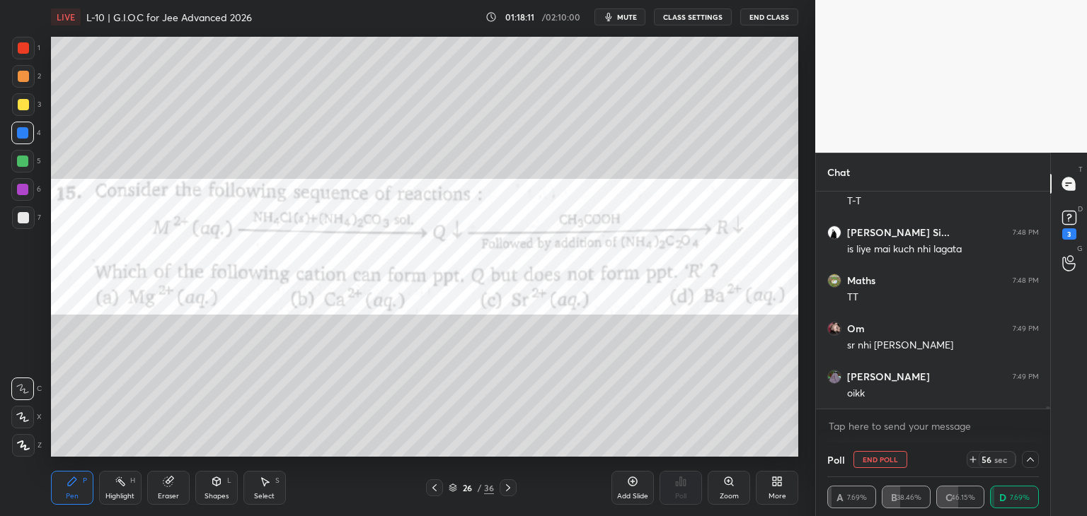
scroll to position [25490, 0]
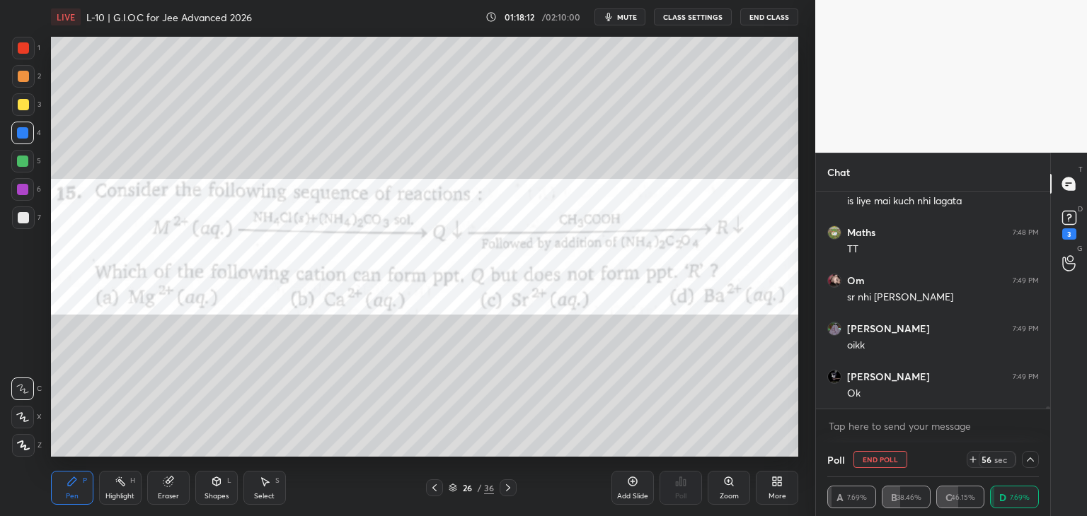
click at [878, 463] on button "End Poll" at bounding box center [880, 459] width 54 height 17
type textarea "x"
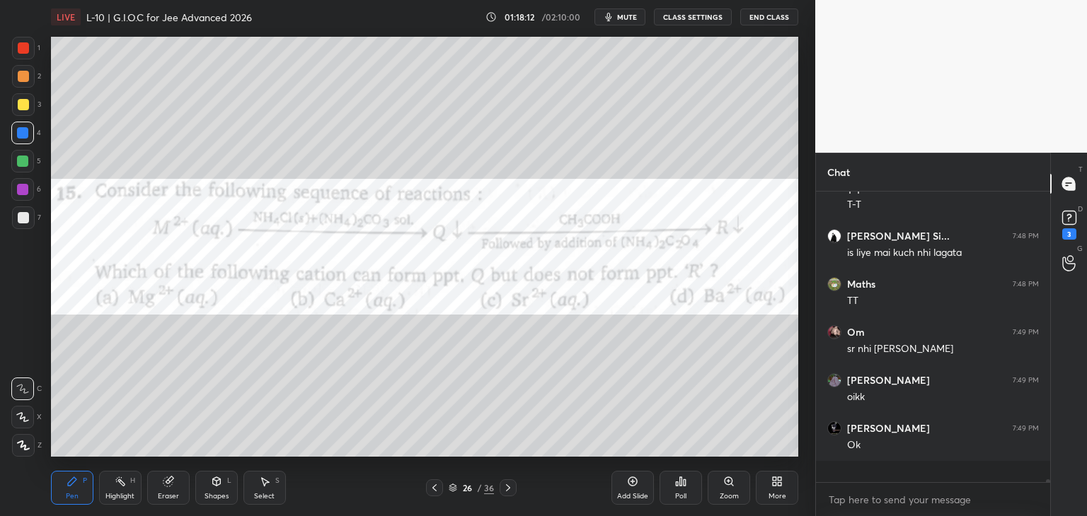
scroll to position [4, 4]
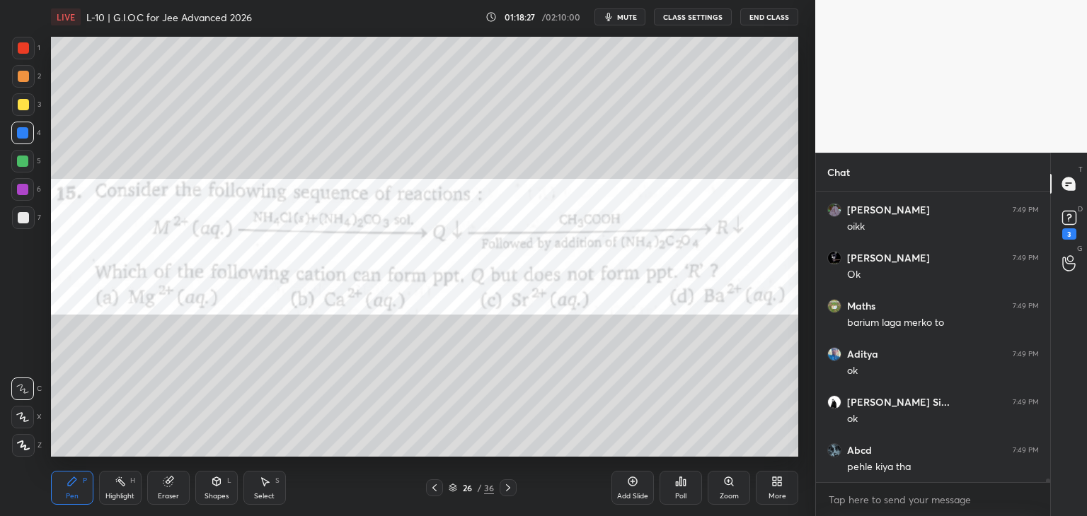
click at [499, 487] on div at bounding box center [507, 488] width 17 height 17
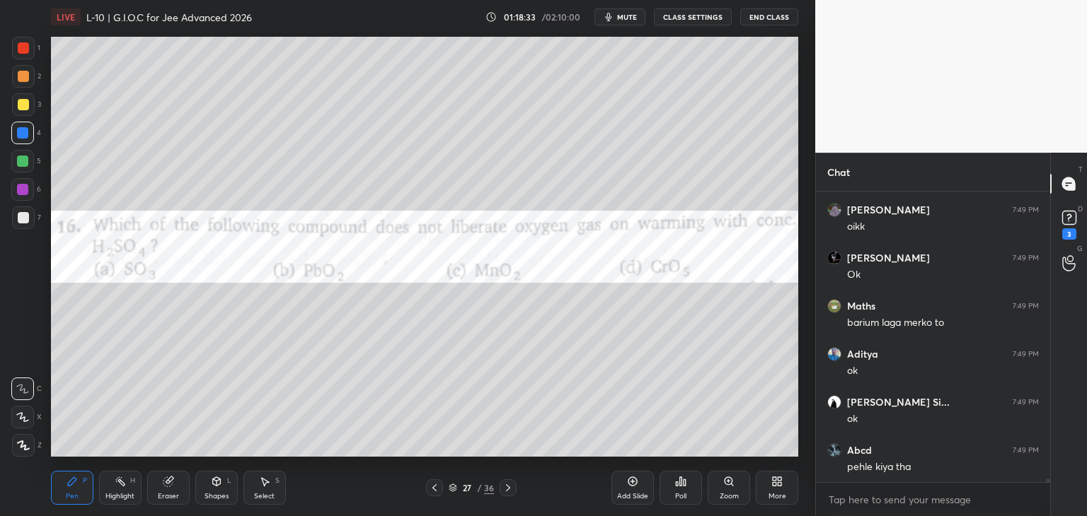
click at [668, 490] on div "Poll" at bounding box center [680, 488] width 42 height 34
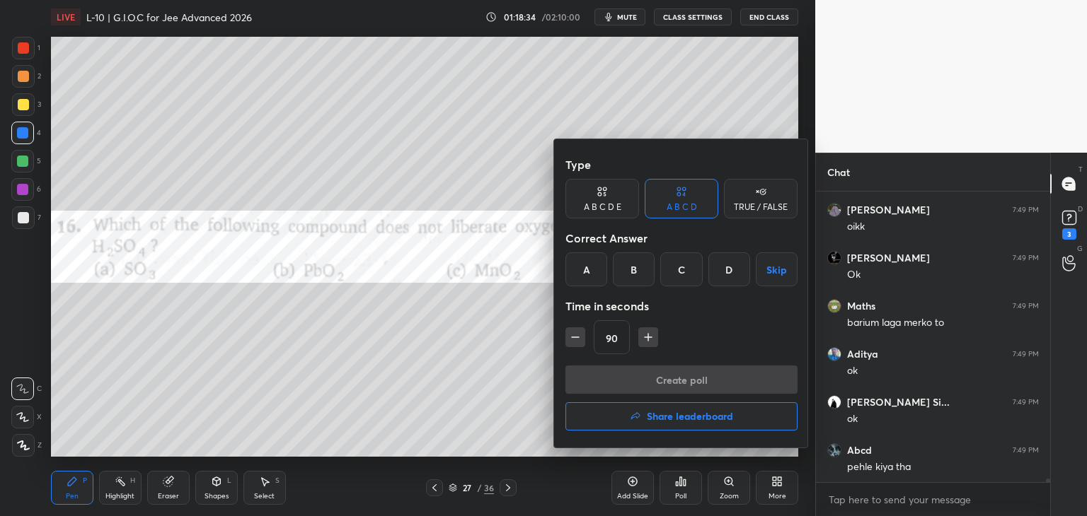
click at [587, 267] on div "A" at bounding box center [586, 270] width 42 height 34
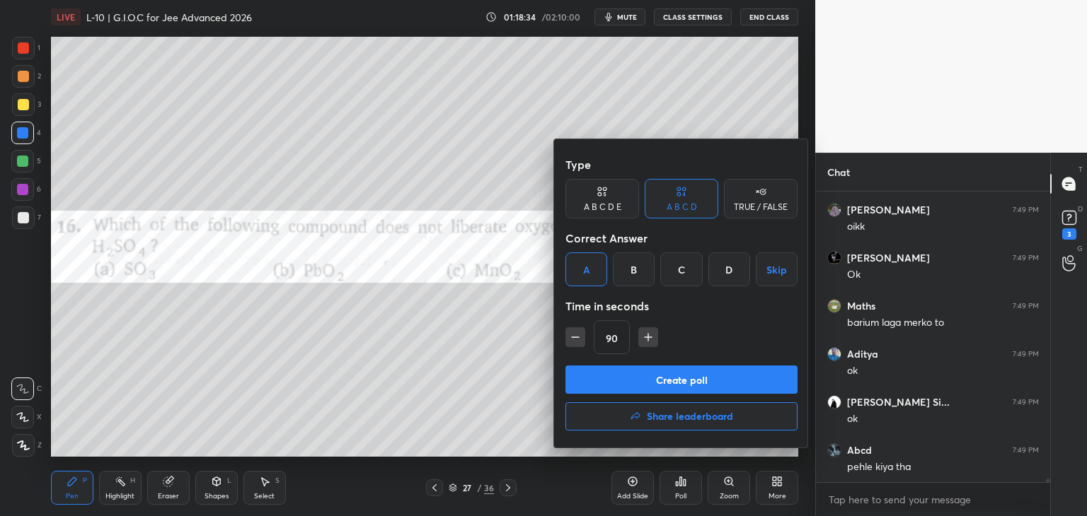
click at [574, 337] on icon "button" at bounding box center [575, 337] width 7 height 0
click at [574, 334] on icon "button" at bounding box center [575, 337] width 14 height 14
type input "60"
click at [596, 373] on button "Create poll" at bounding box center [681, 380] width 232 height 28
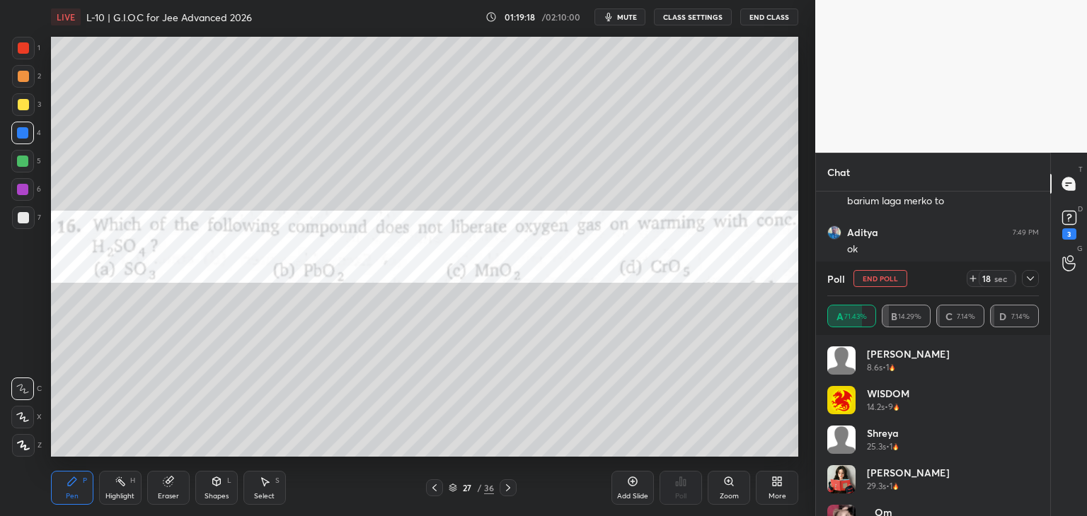
scroll to position [25745, 0]
click at [1033, 277] on icon at bounding box center [1029, 279] width 7 height 4
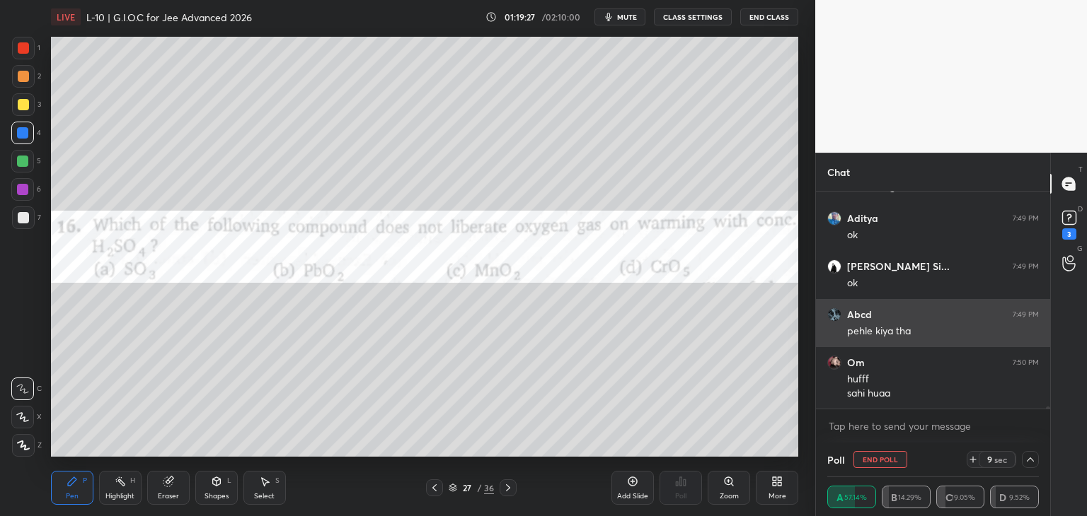
scroll to position [0, 0]
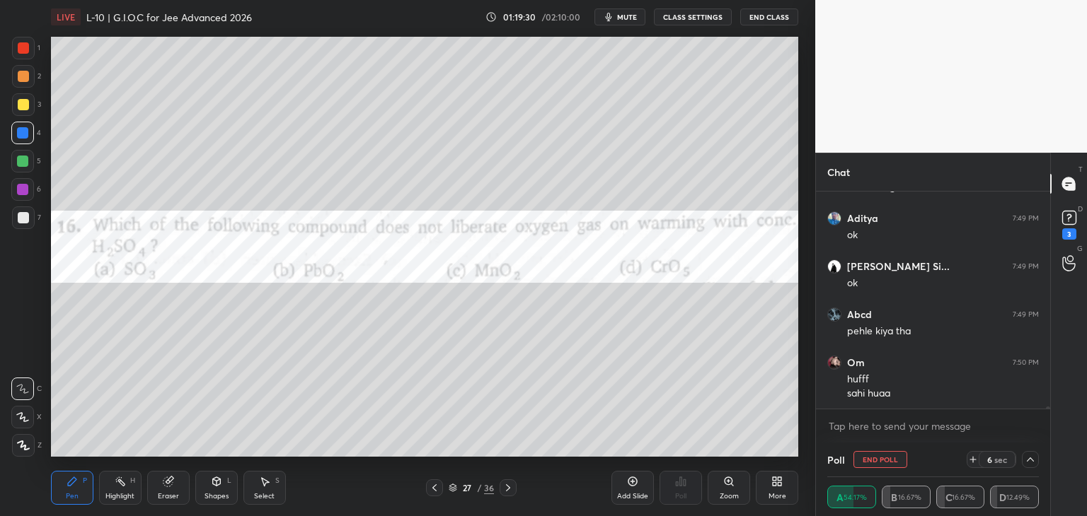
click at [1030, 458] on icon at bounding box center [1029, 460] width 7 height 4
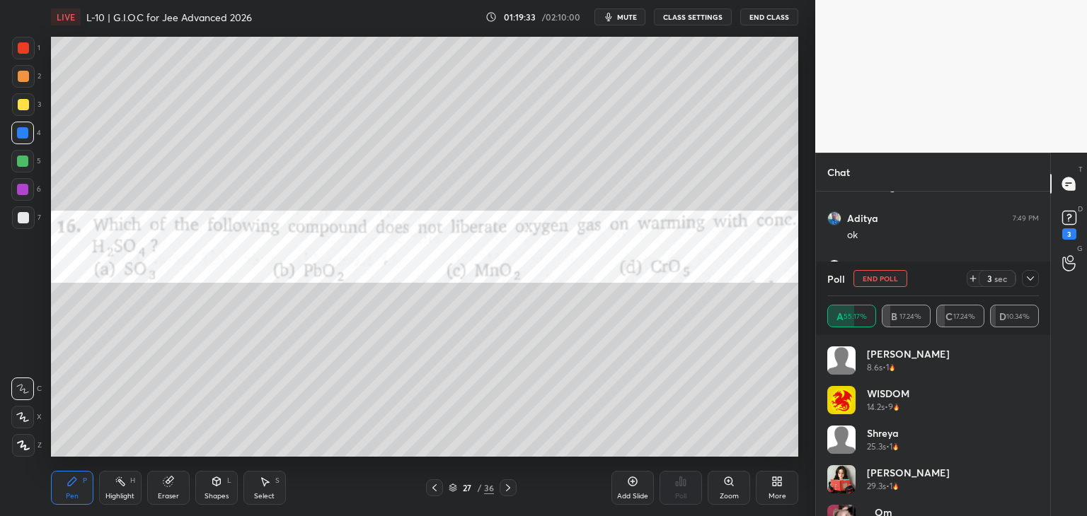
scroll to position [25759, 0]
click at [1026, 277] on icon at bounding box center [1029, 279] width 7 height 4
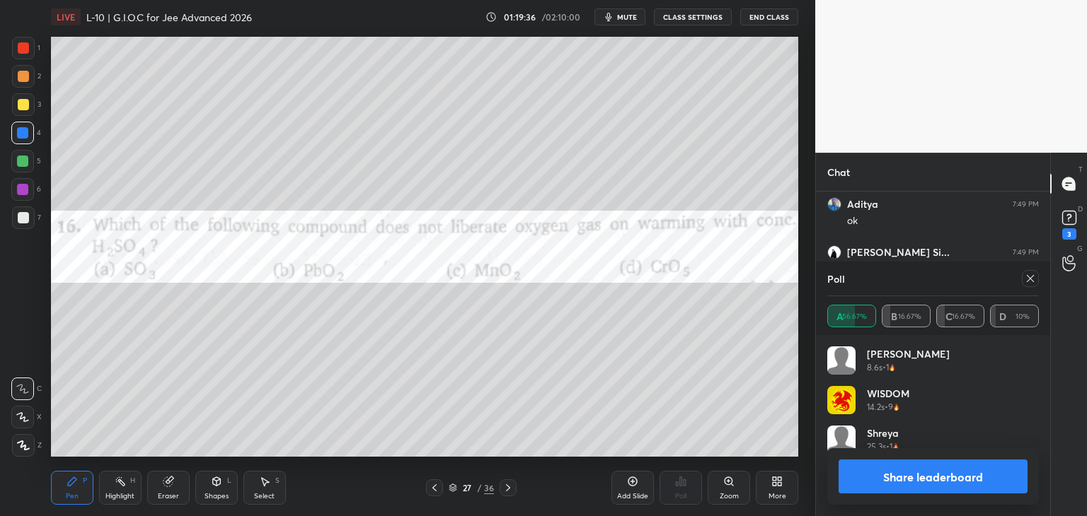
scroll to position [166, 207]
click at [1026, 278] on icon at bounding box center [1029, 278] width 11 height 11
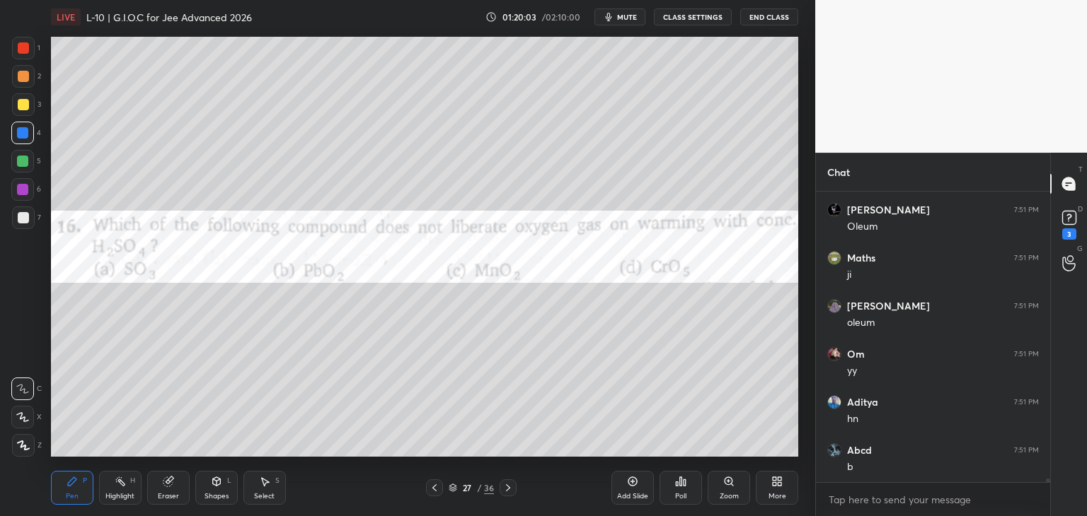
click at [28, 55] on div at bounding box center [23, 48] width 23 height 23
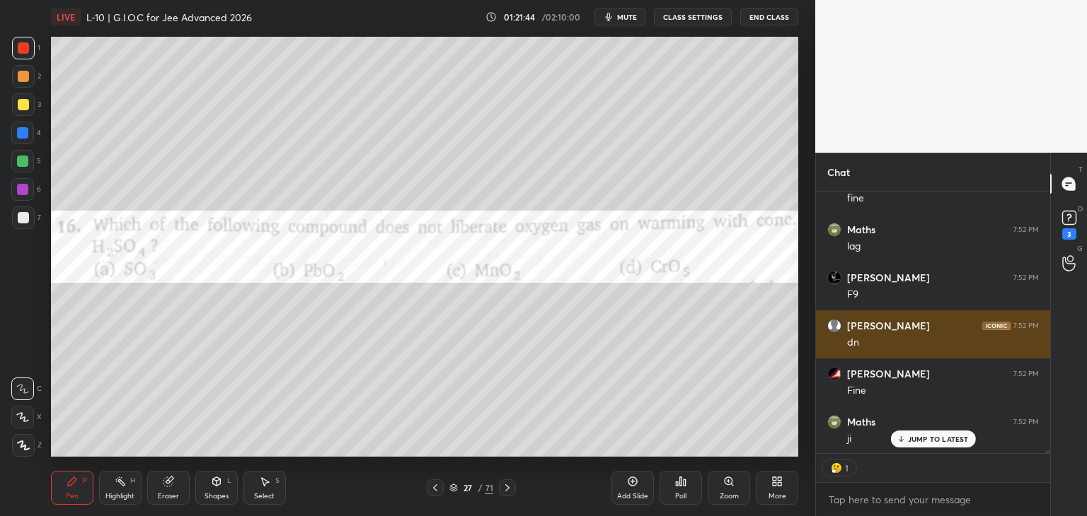
scroll to position [27233, 0]
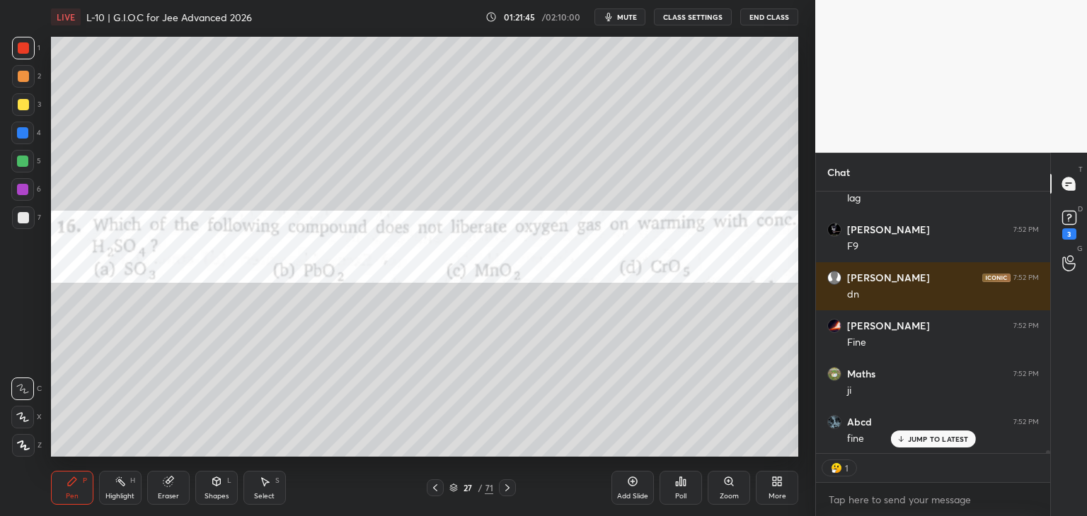
click at [505, 486] on icon at bounding box center [507, 487] width 11 height 11
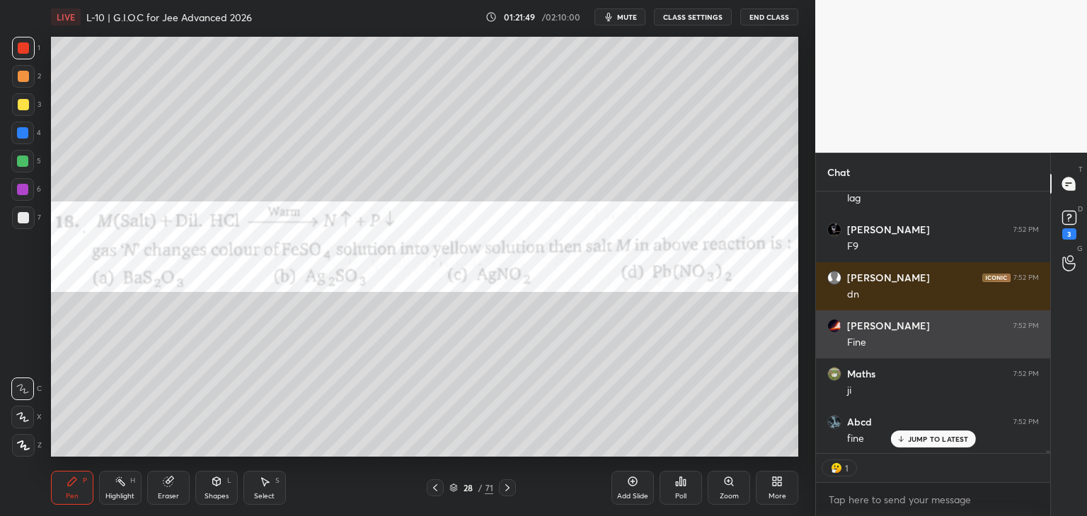
type textarea "x"
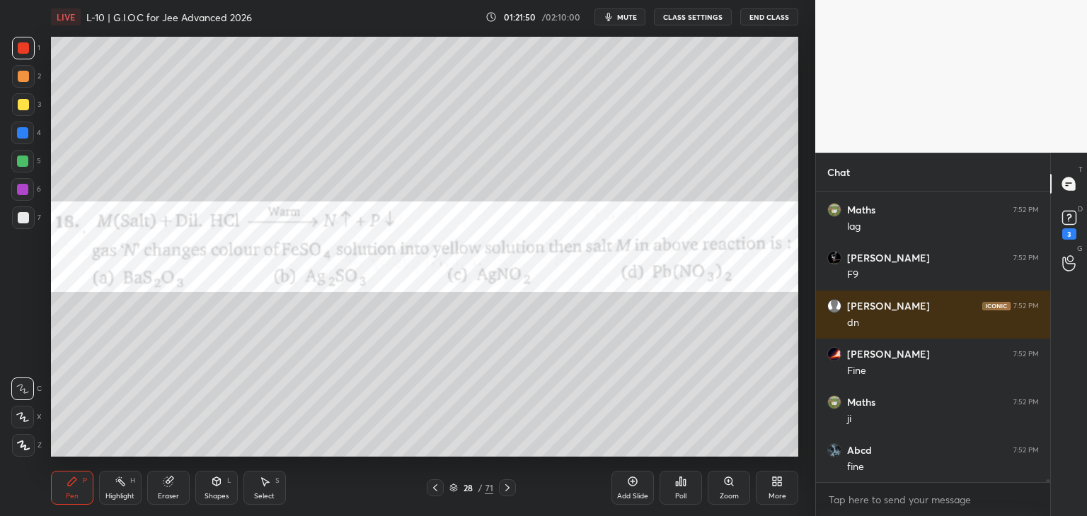
click at [678, 487] on icon at bounding box center [680, 481] width 11 height 11
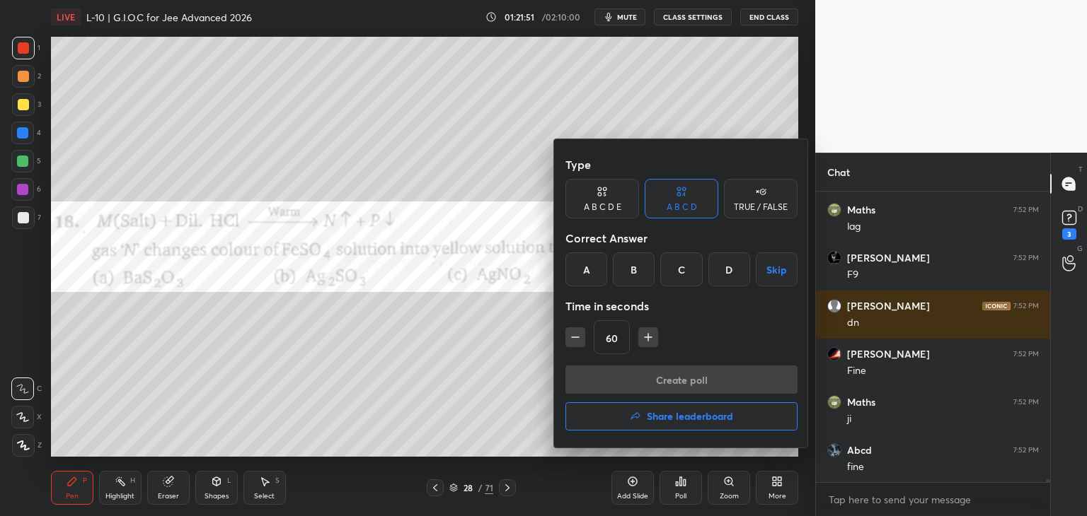
click at [679, 274] on div "C" at bounding box center [681, 270] width 42 height 34
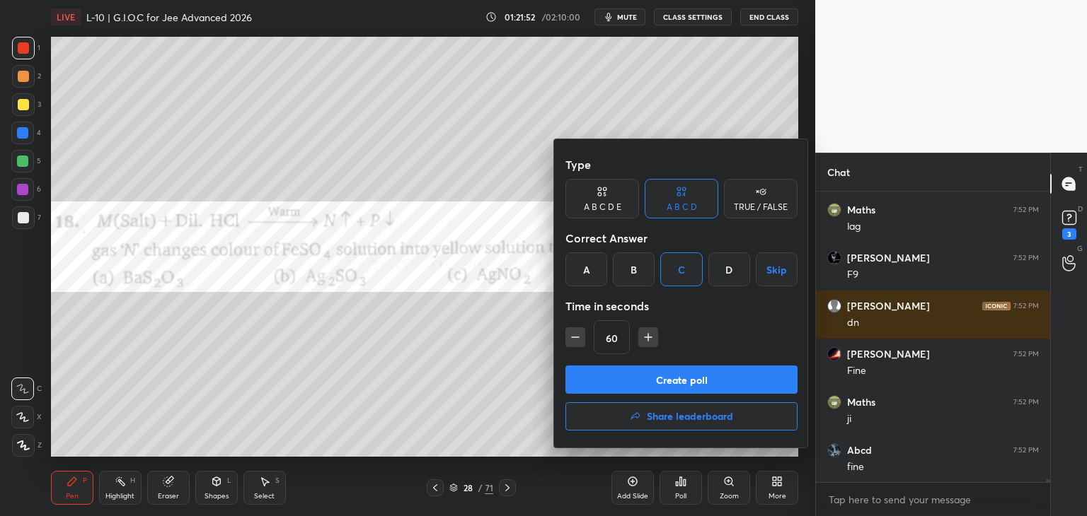
click at [642, 335] on icon "button" at bounding box center [648, 337] width 14 height 14
type input "75"
click at [644, 381] on button "Create poll" at bounding box center [681, 380] width 232 height 28
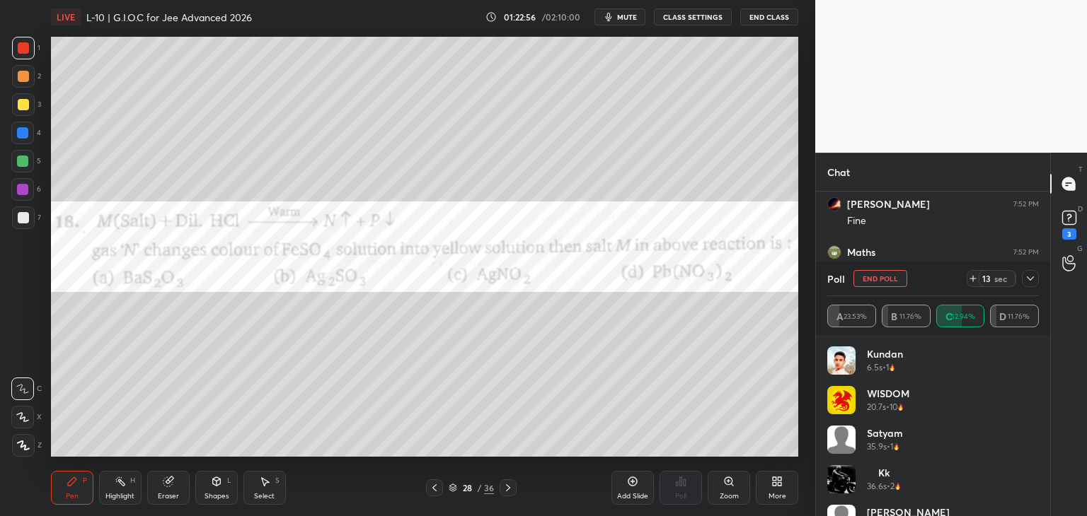
scroll to position [27406, 0]
click at [1031, 277] on icon at bounding box center [1029, 278] width 11 height 11
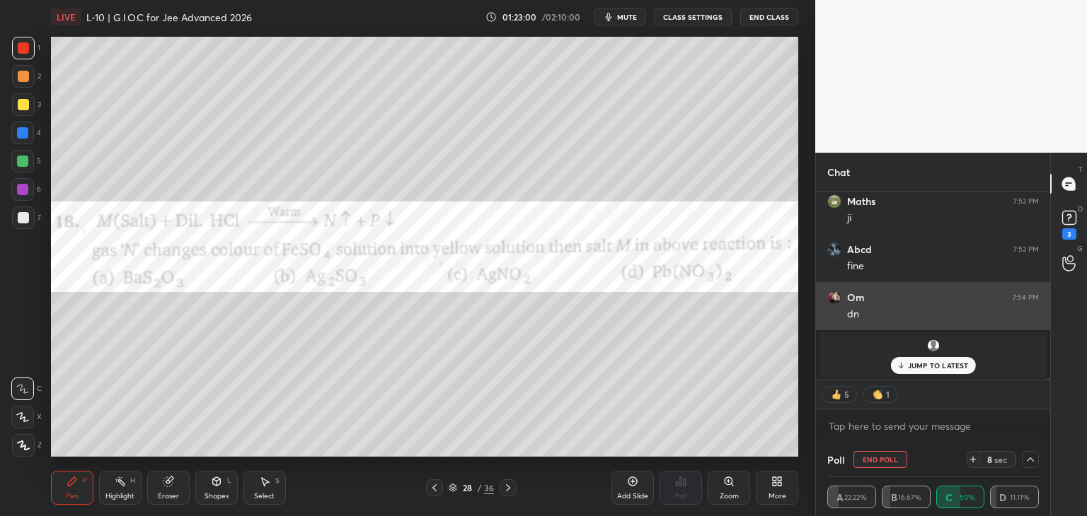
scroll to position [0, 0]
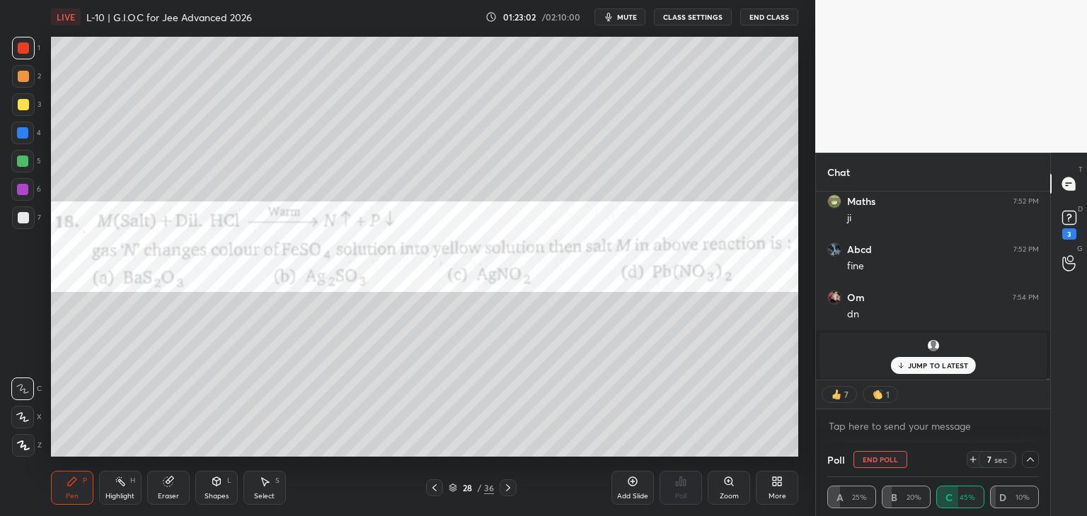
click at [939, 361] on p "JUMP TO LATEST" at bounding box center [938, 365] width 61 height 8
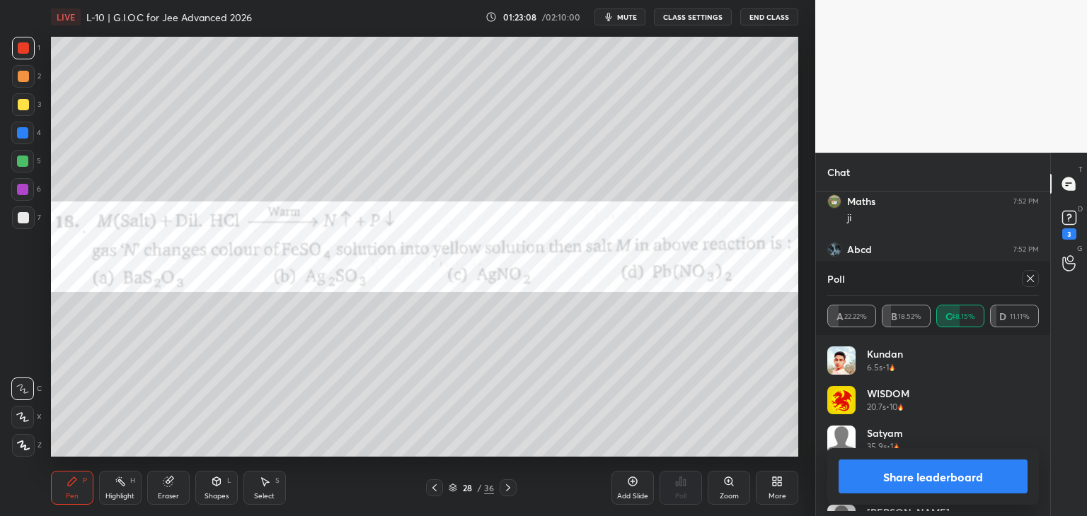
scroll to position [166, 207]
click at [915, 463] on button "Share leaderboard" at bounding box center [932, 477] width 189 height 34
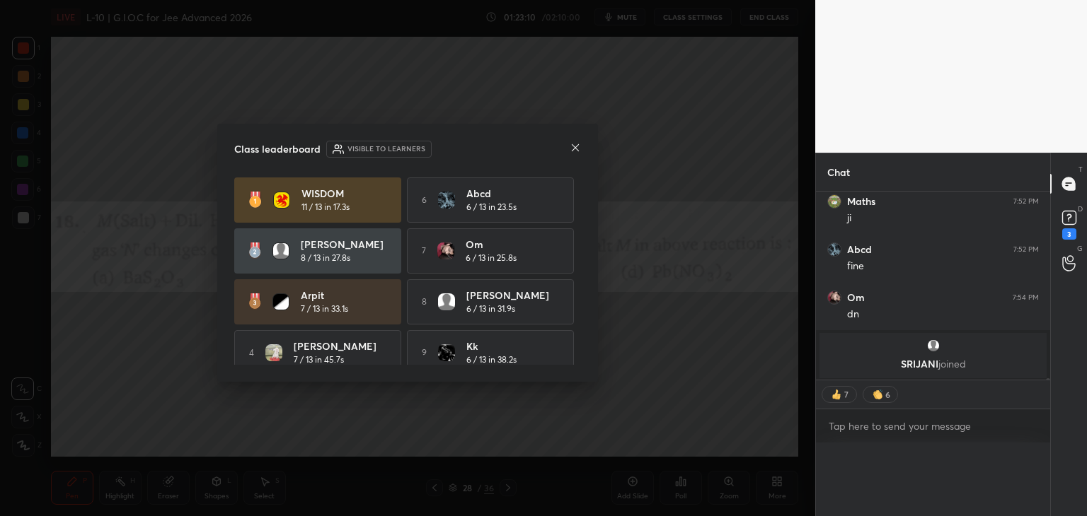
scroll to position [27391, 0]
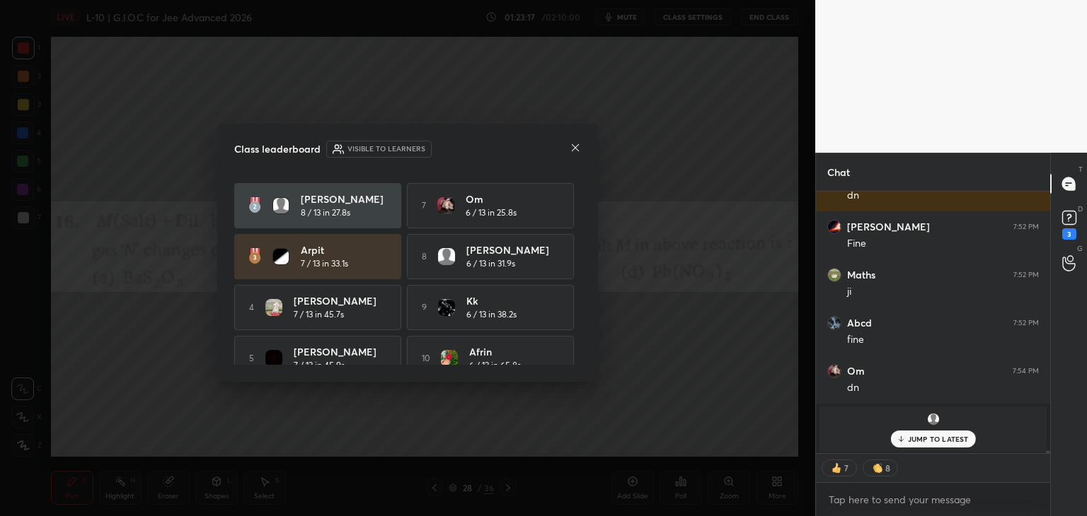
click at [574, 149] on icon at bounding box center [575, 147] width 7 height 7
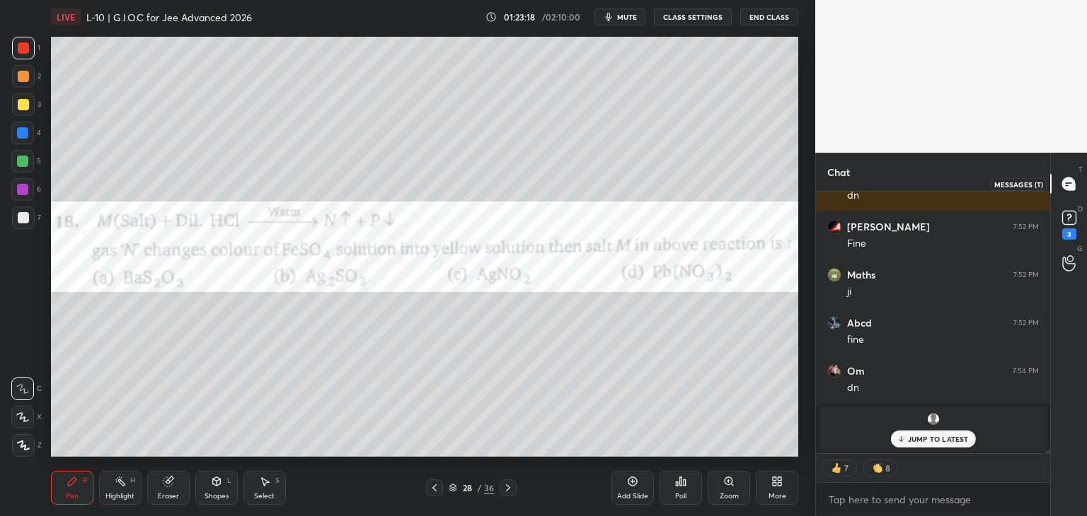
click at [1066, 192] on div at bounding box center [1069, 183] width 28 height 25
click at [1064, 222] on rect at bounding box center [1068, 218] width 13 height 13
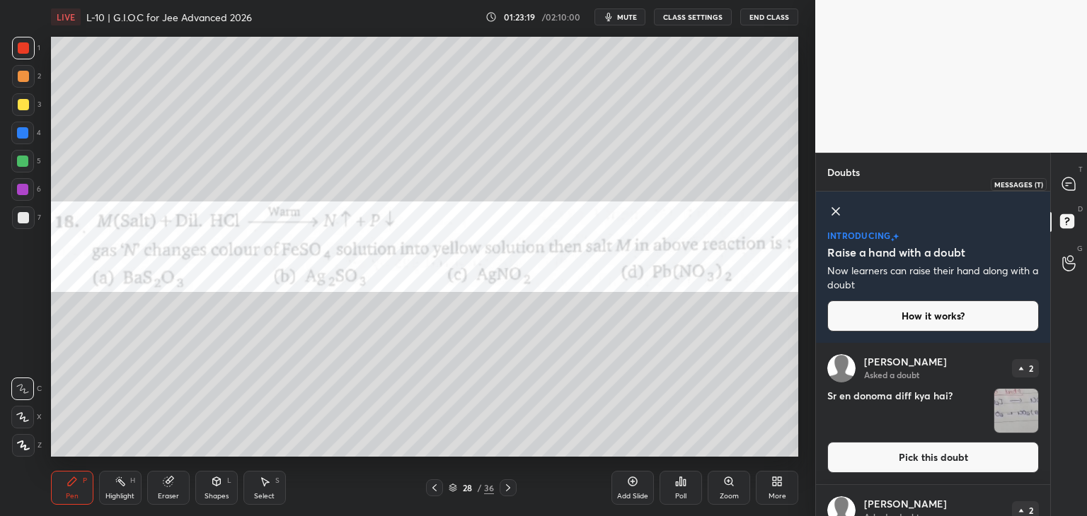
click at [1066, 185] on icon at bounding box center [1066, 185] width 2 height 0
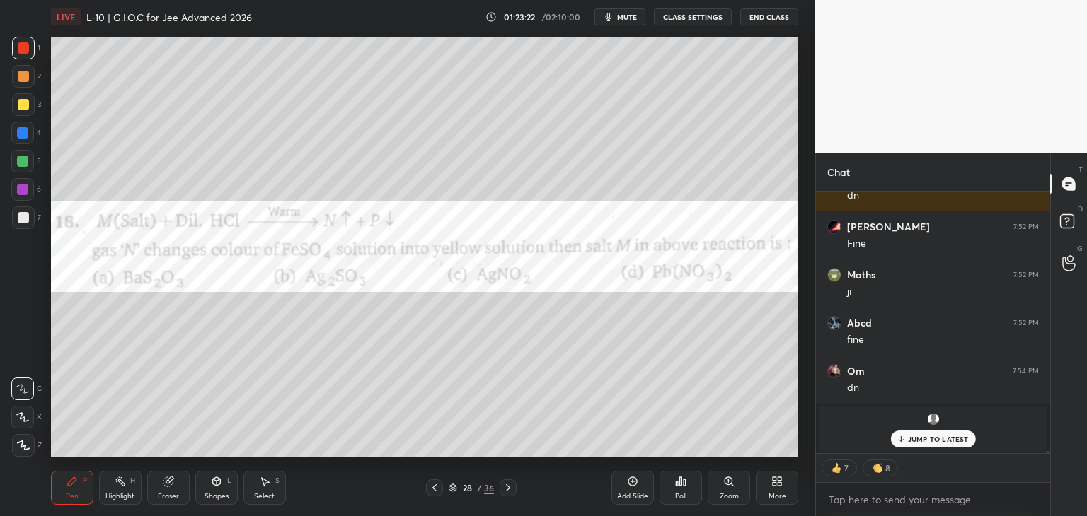
click at [921, 443] on p "JUMP TO LATEST" at bounding box center [938, 439] width 61 height 8
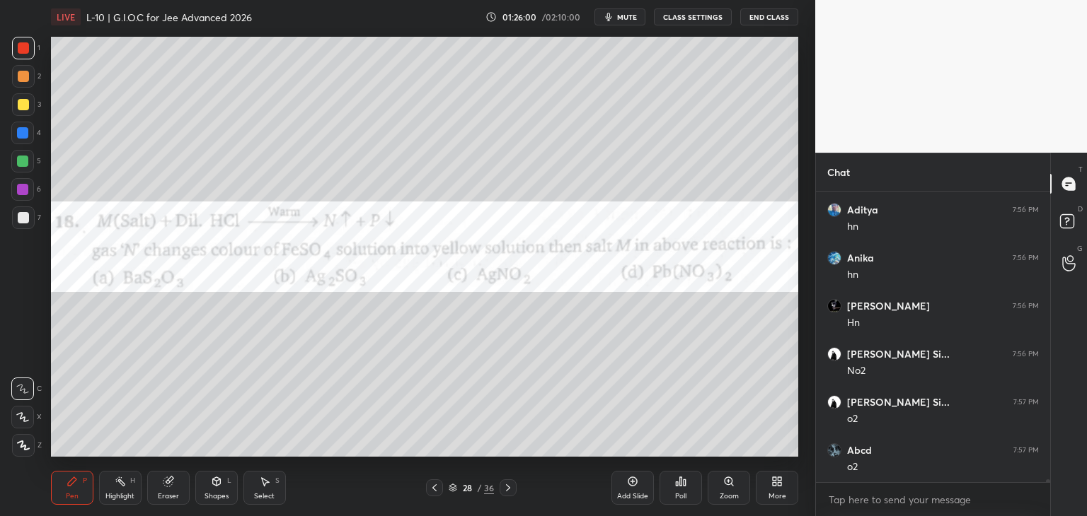
scroll to position [28266, 0]
click at [268, 487] on icon at bounding box center [264, 481] width 11 height 11
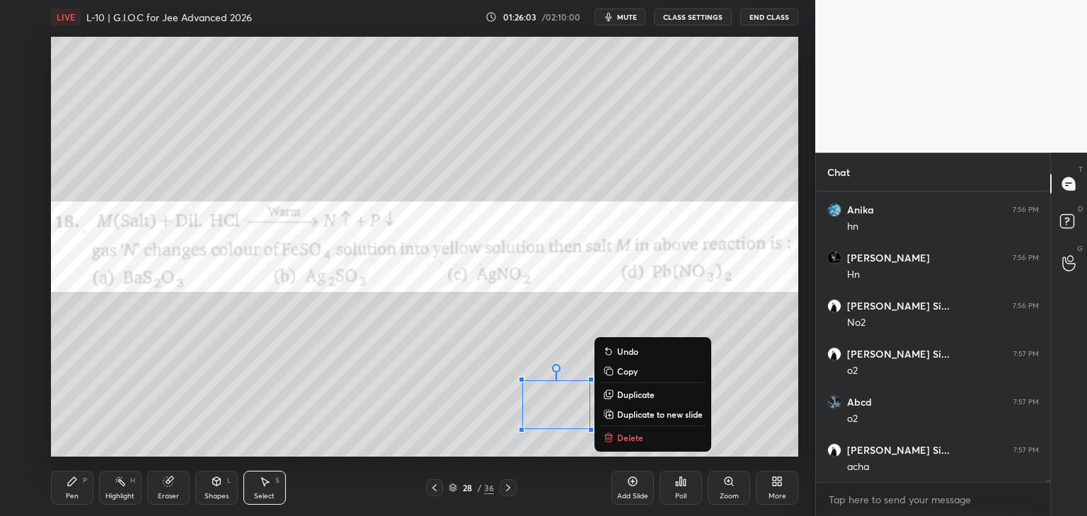
click at [635, 441] on p "Delete" at bounding box center [630, 437] width 26 height 11
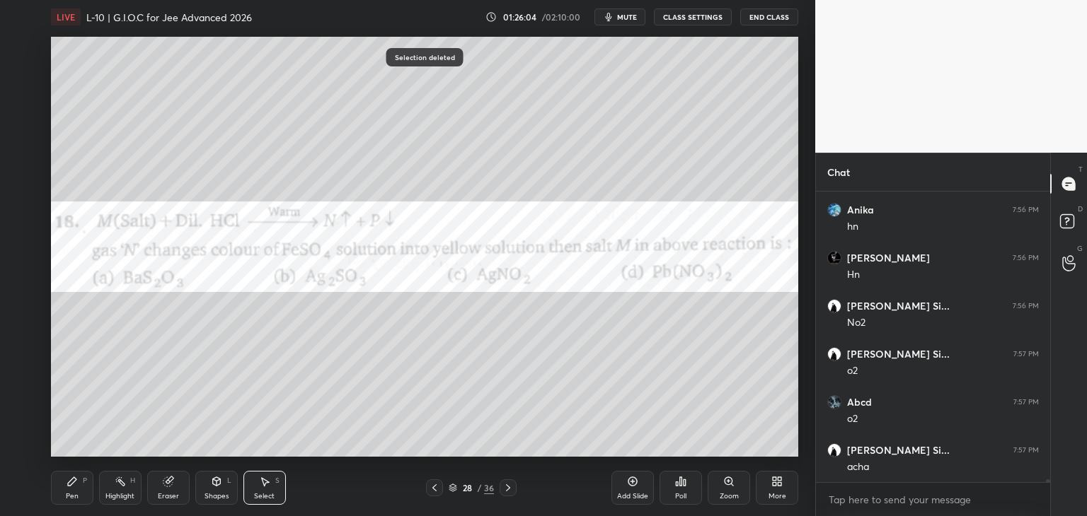
click at [71, 489] on div "Pen P" at bounding box center [72, 488] width 42 height 34
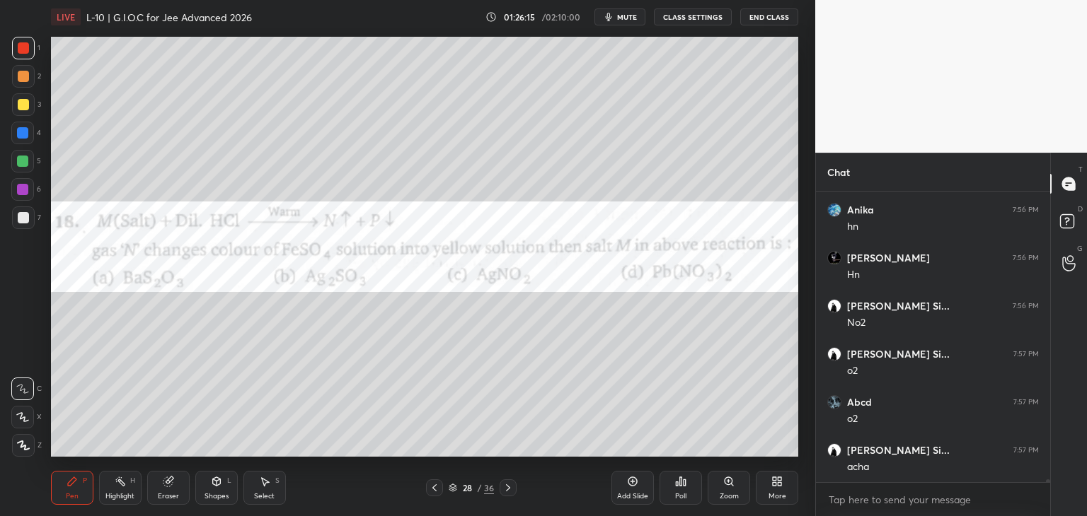
click at [629, 485] on icon at bounding box center [632, 482] width 9 height 9
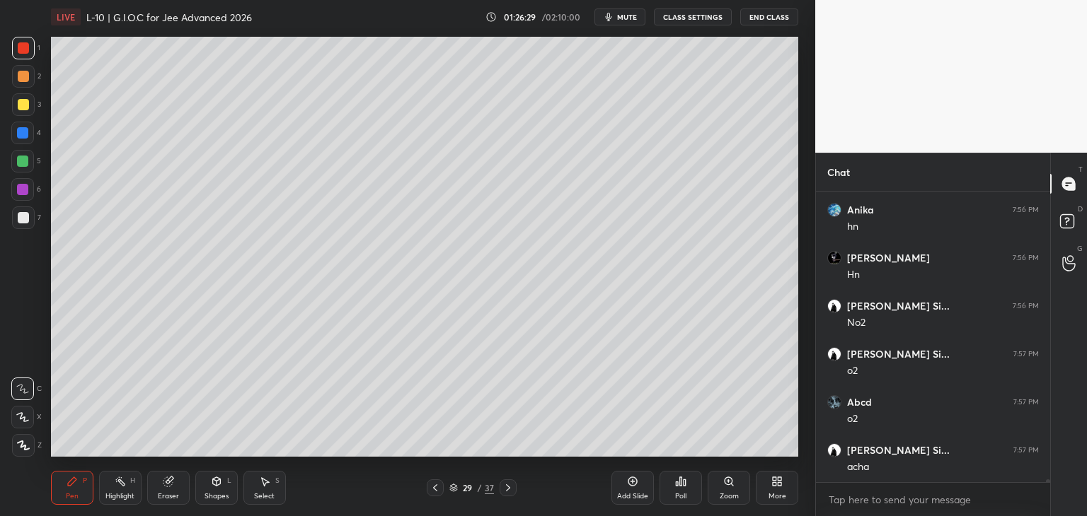
click at [27, 130] on div at bounding box center [22, 132] width 11 height 11
click at [434, 493] on icon at bounding box center [434, 487] width 11 height 11
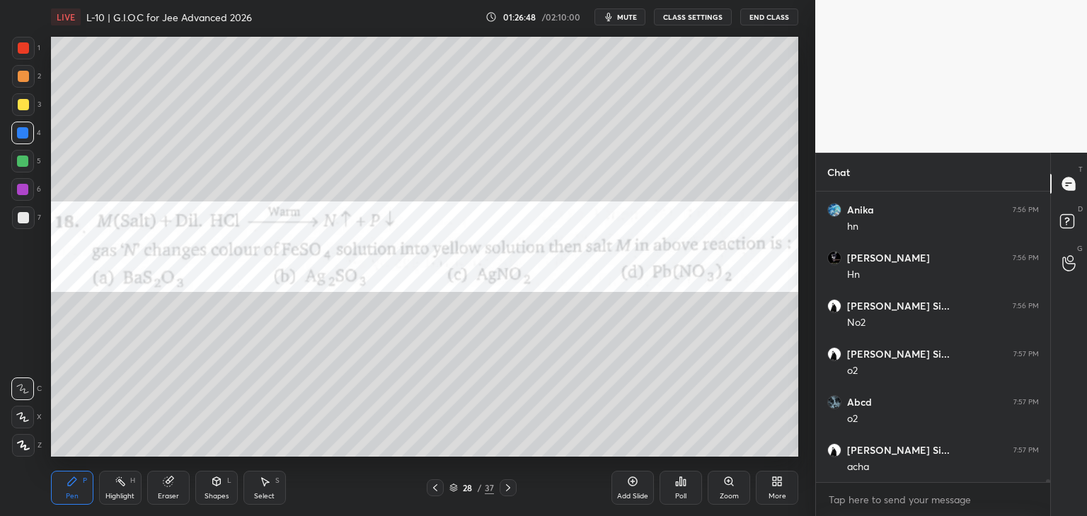
click at [508, 491] on icon at bounding box center [507, 487] width 11 height 11
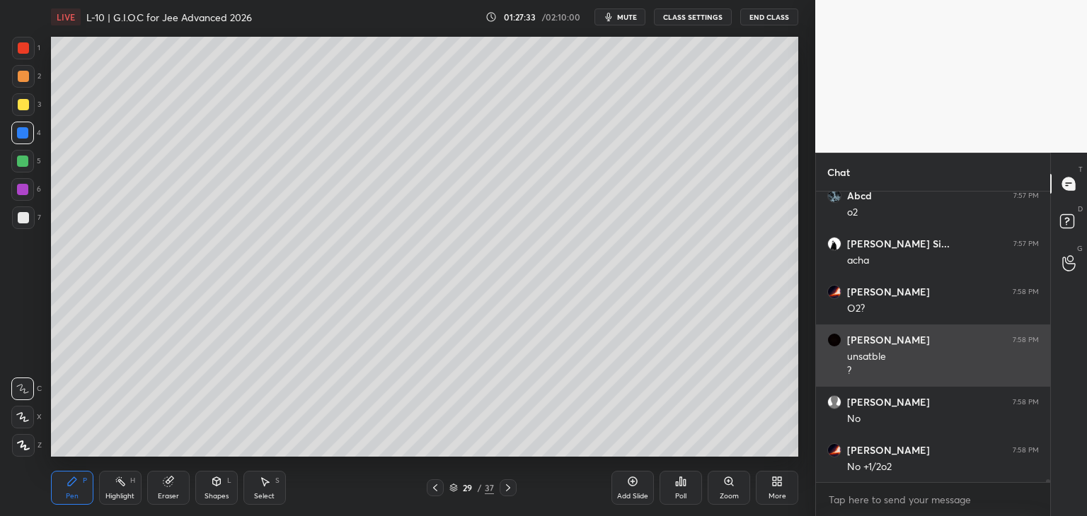
scroll to position [28521, 0]
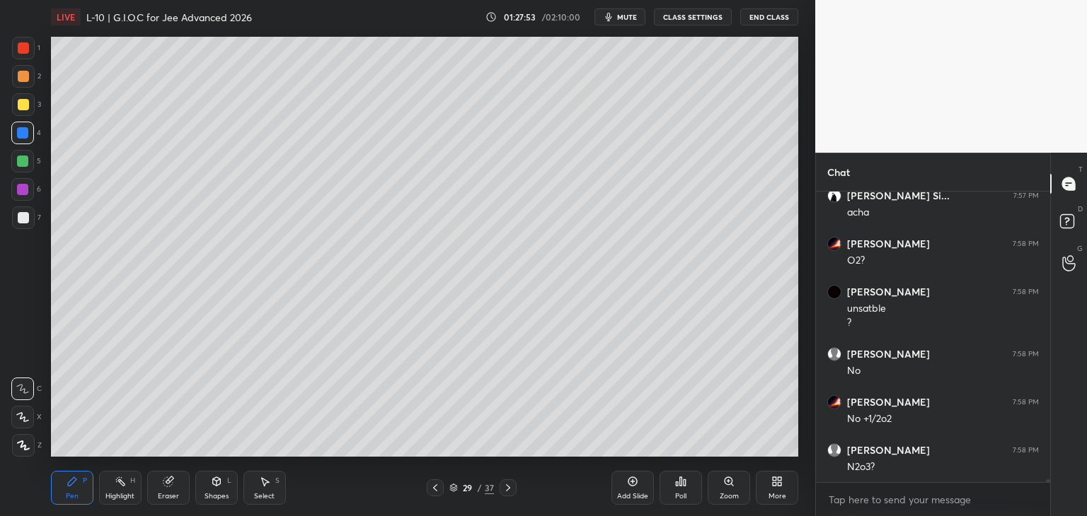
click at [262, 494] on div "Select" at bounding box center [264, 496] width 21 height 7
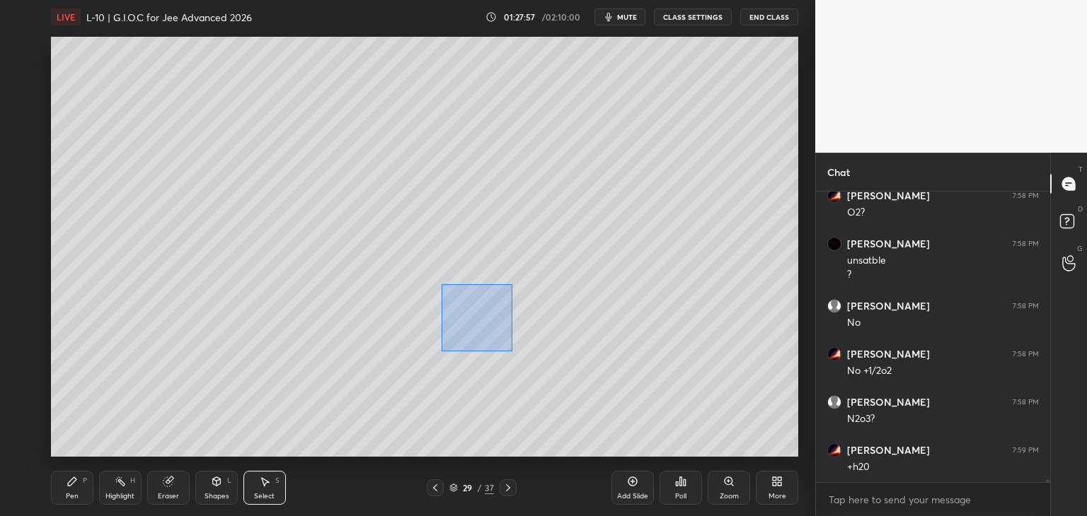
scroll to position [28630, 0]
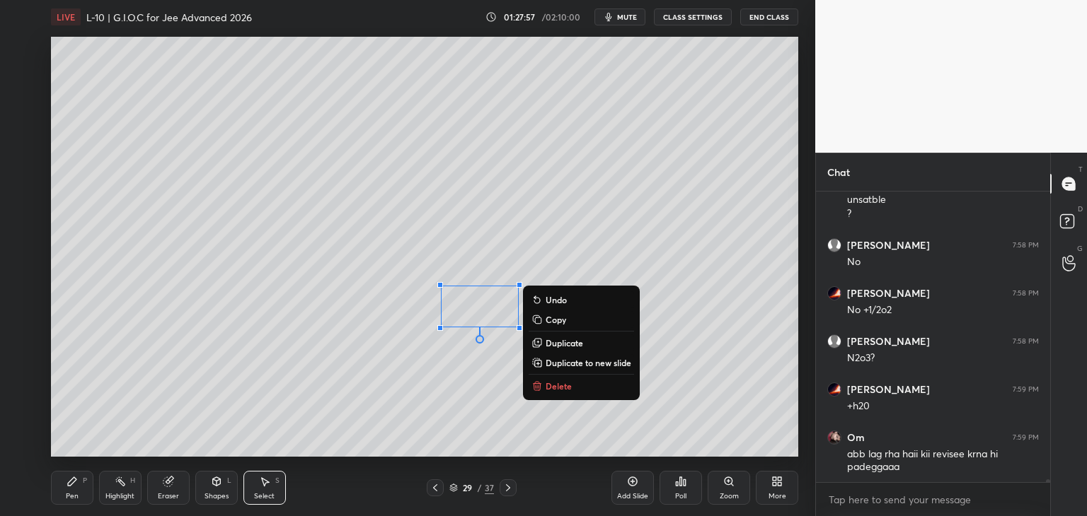
click at [557, 388] on p "Delete" at bounding box center [558, 386] width 26 height 11
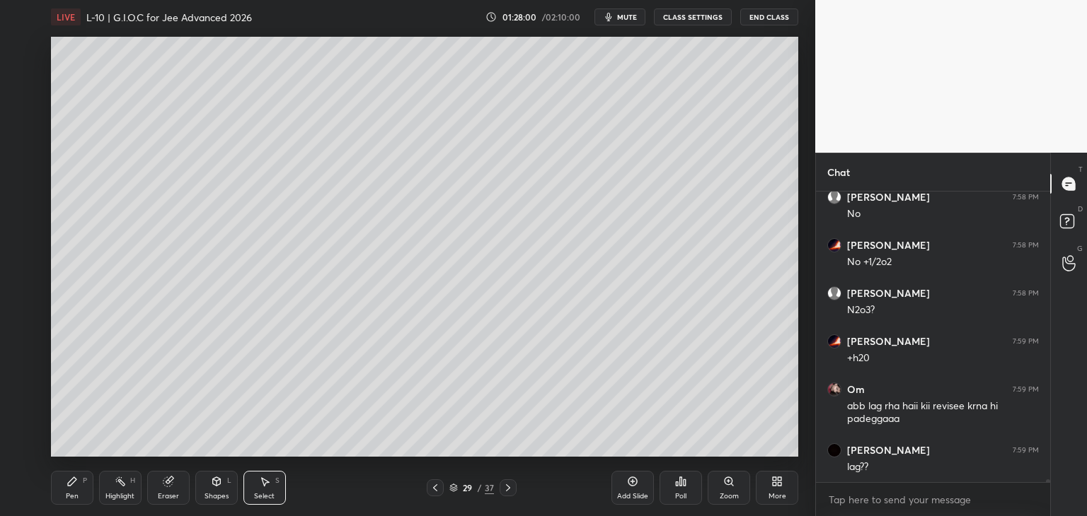
scroll to position [28726, 0]
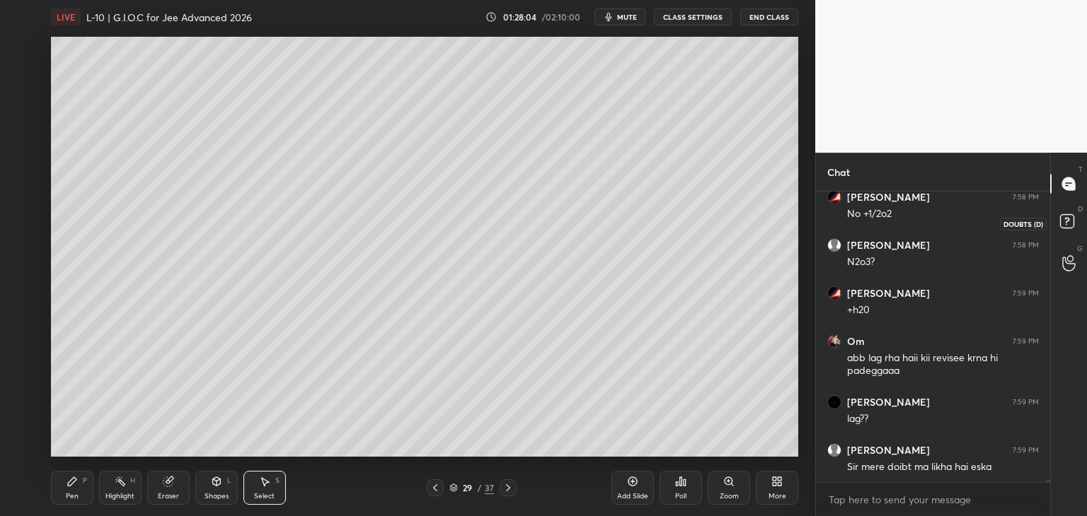
click at [1070, 221] on rect at bounding box center [1066, 221] width 13 height 13
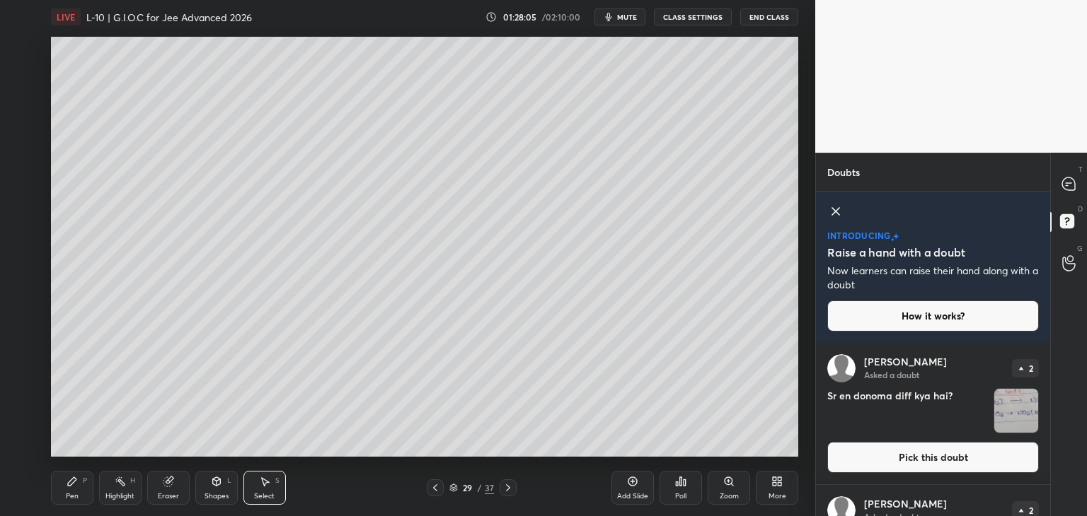
click at [947, 459] on button "Pick this doubt" at bounding box center [933, 457] width 212 height 31
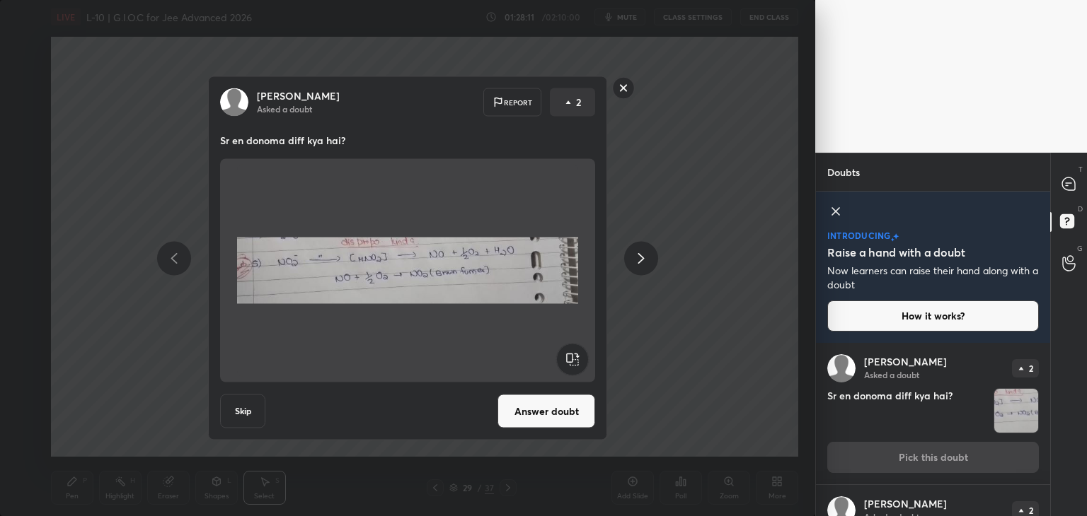
click at [541, 408] on button "Answer doubt" at bounding box center [546, 412] width 98 height 34
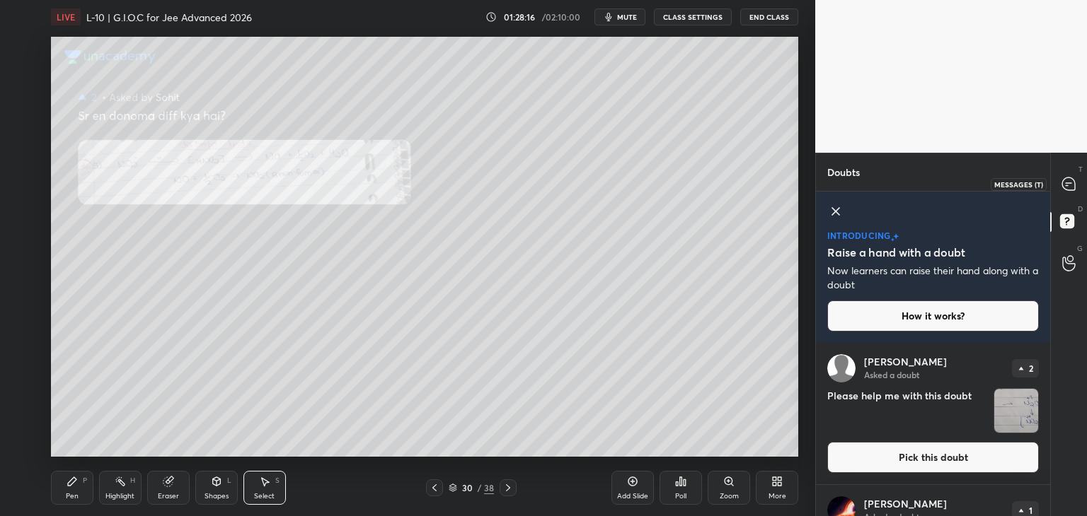
click at [1065, 179] on icon at bounding box center [1068, 184] width 13 height 13
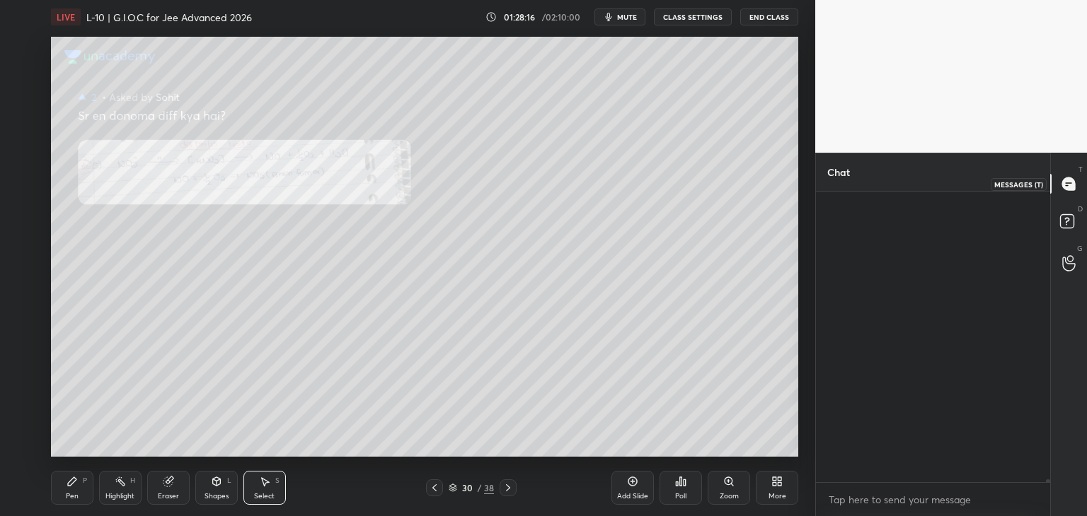
scroll to position [287, 230]
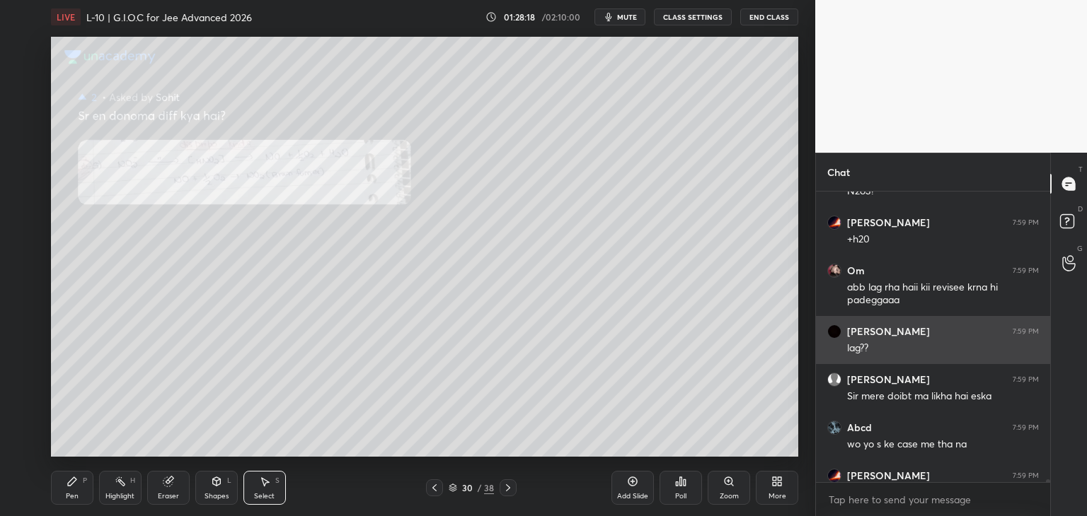
click at [216, 154] on div "0 ° Undo Copy Duplicate Duplicate to new slide Delete" at bounding box center [424, 247] width 747 height 420
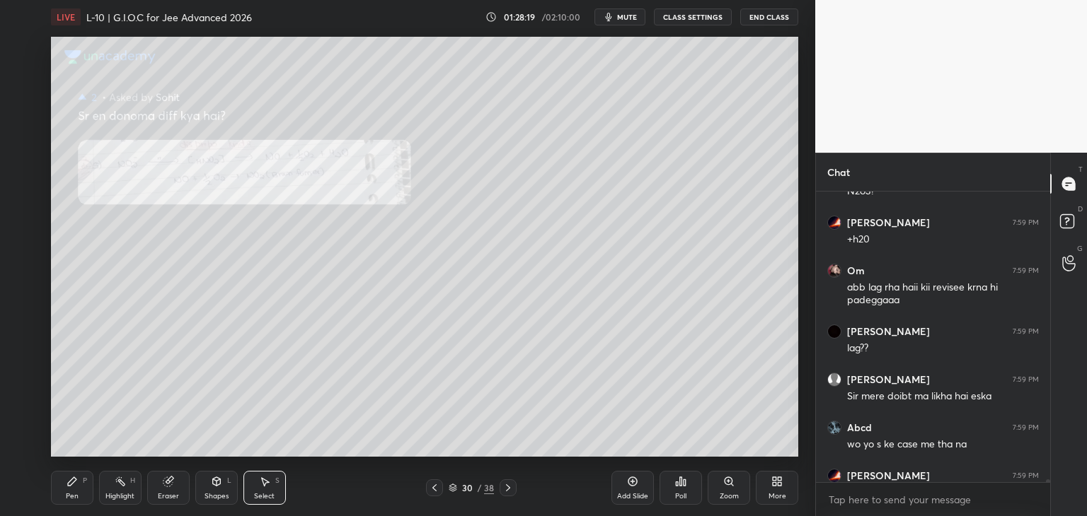
click at [72, 483] on icon at bounding box center [72, 482] width 8 height 8
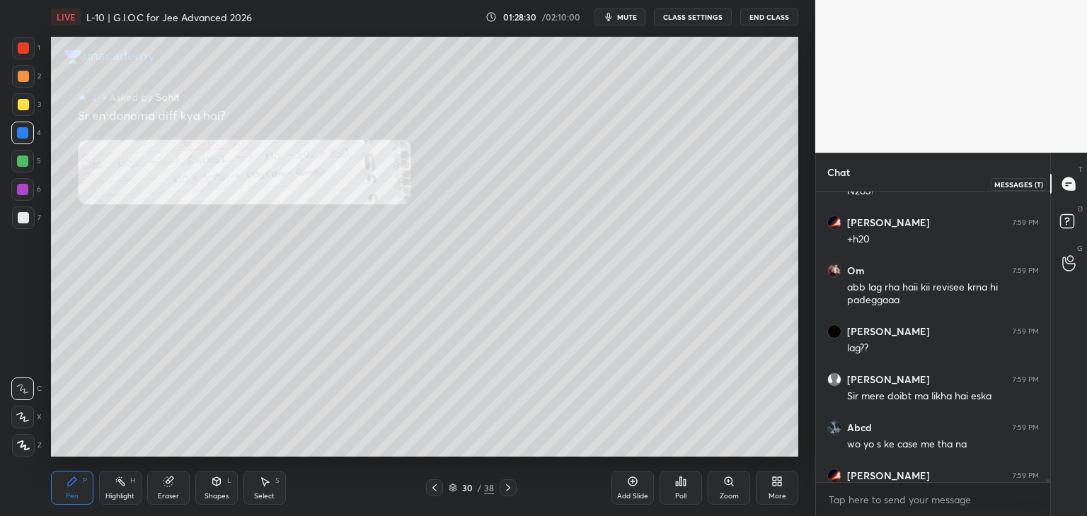
click at [1059, 180] on div at bounding box center [1069, 183] width 28 height 25
click at [1069, 224] on rect at bounding box center [1066, 221] width 13 height 13
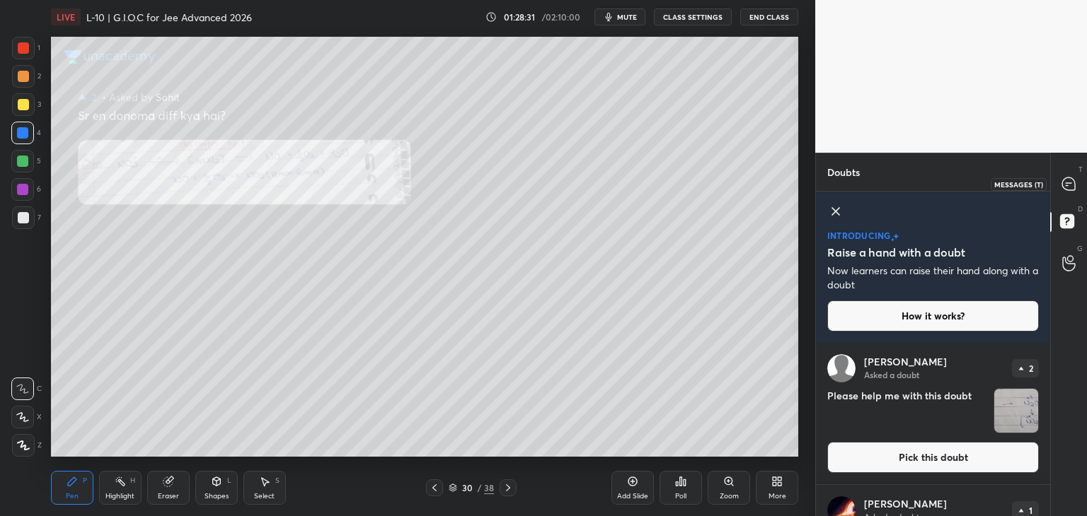
click at [1066, 183] on icon at bounding box center [1068, 183] width 6 height 0
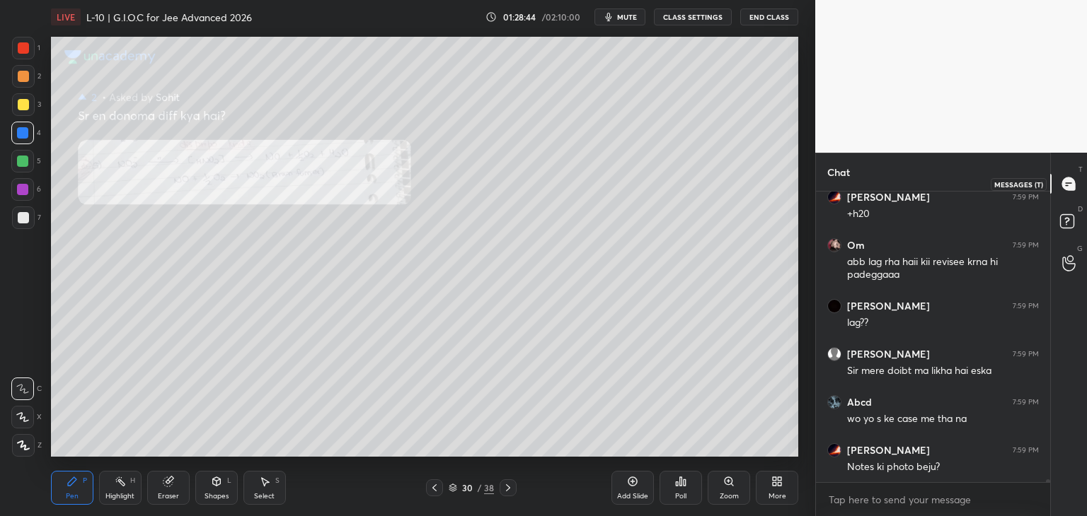
click at [1072, 183] on icon at bounding box center [1068, 184] width 13 height 13
click at [1064, 224] on rect at bounding box center [1066, 221] width 13 height 13
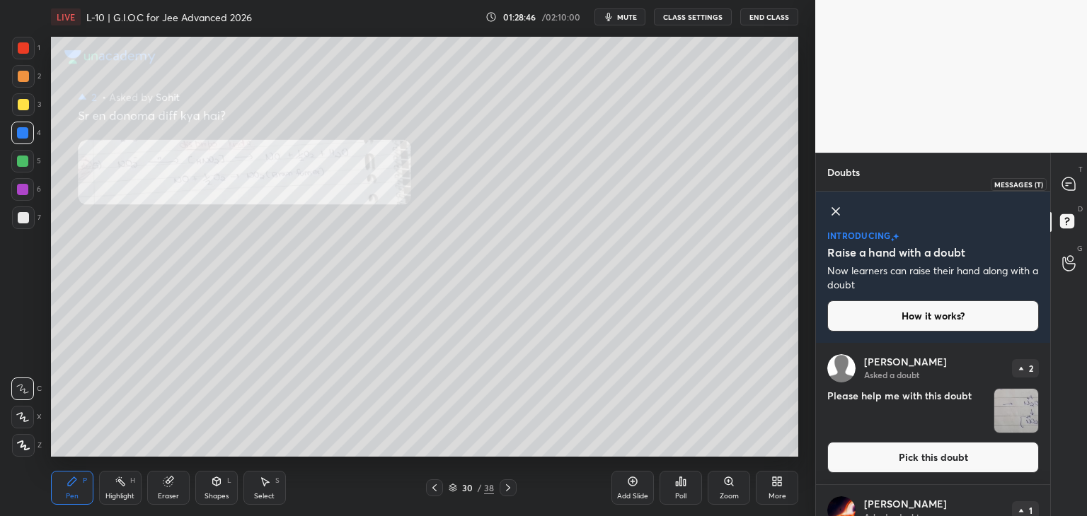
click at [1066, 182] on icon at bounding box center [1068, 184] width 13 height 13
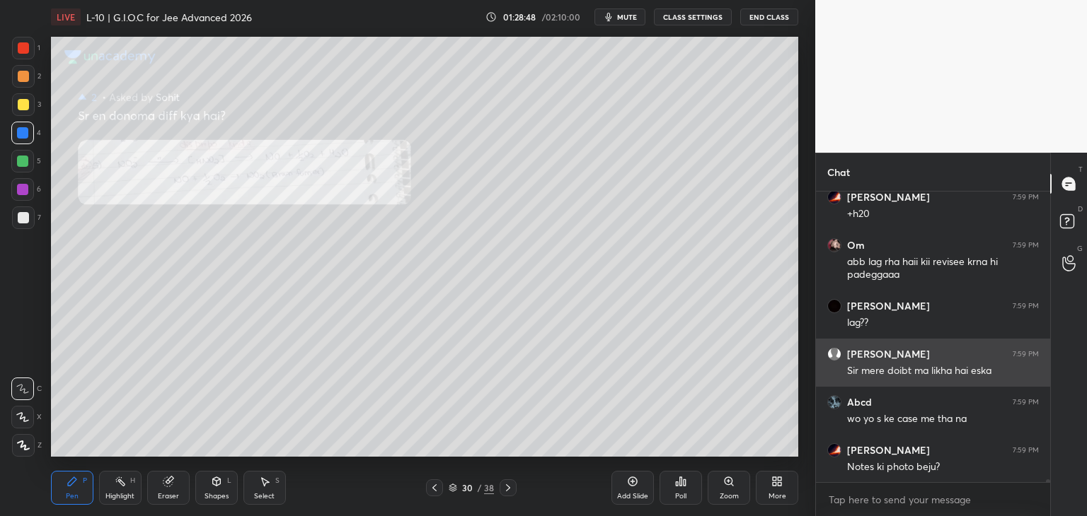
scroll to position [28804, 0]
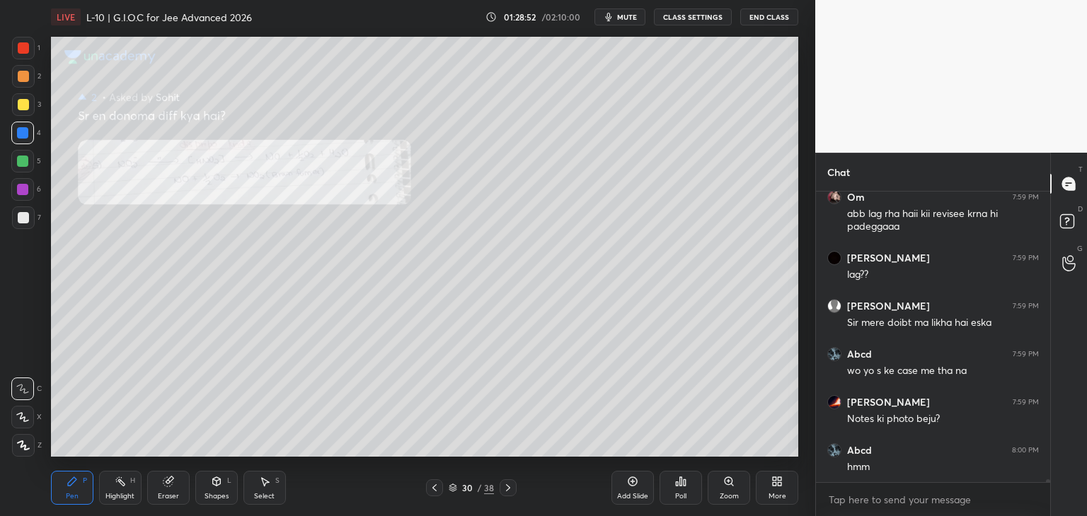
click at [439, 493] on icon at bounding box center [434, 487] width 11 height 11
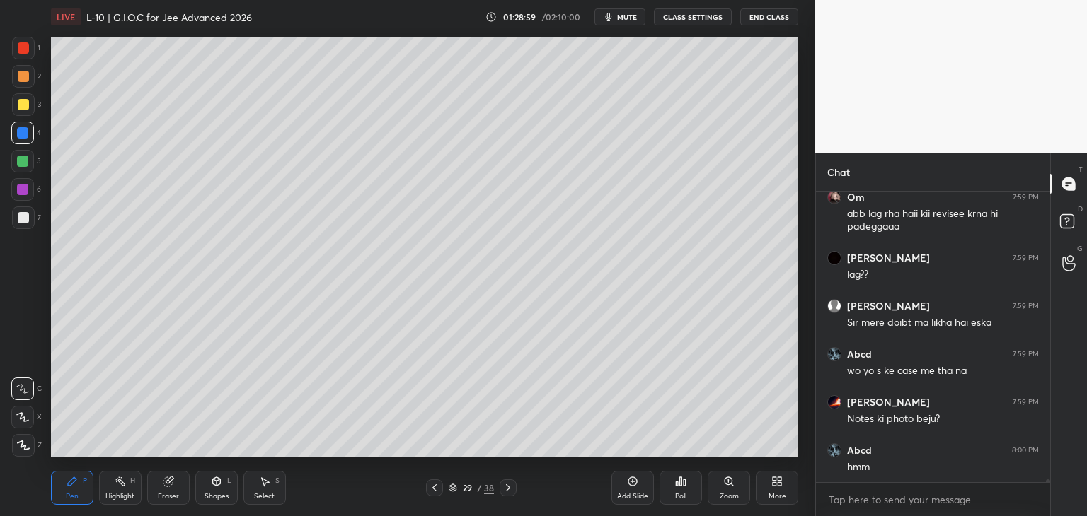
click at [267, 484] on icon at bounding box center [264, 481] width 11 height 11
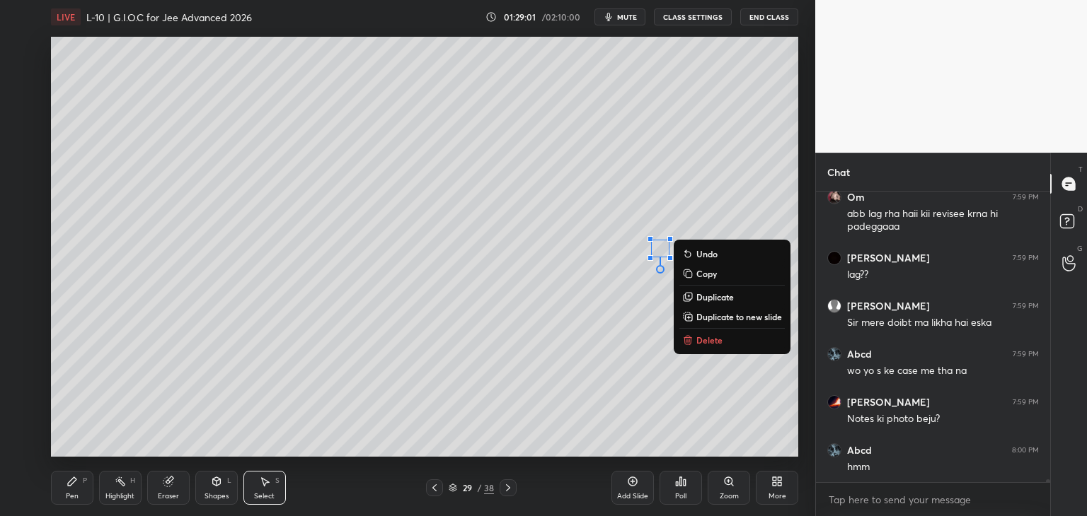
click at [705, 340] on p "Delete" at bounding box center [709, 340] width 26 height 11
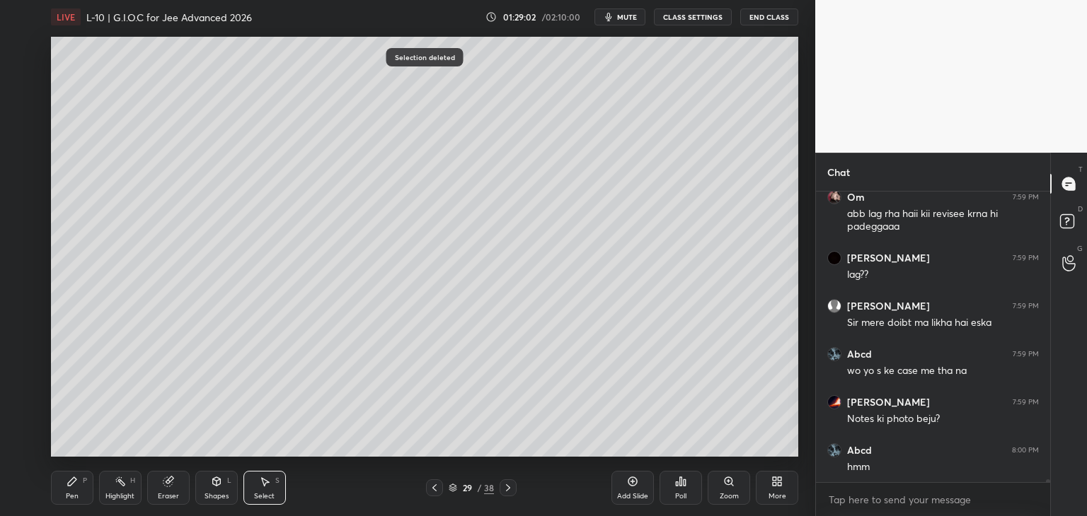
click at [79, 502] on div "Pen P" at bounding box center [72, 488] width 42 height 34
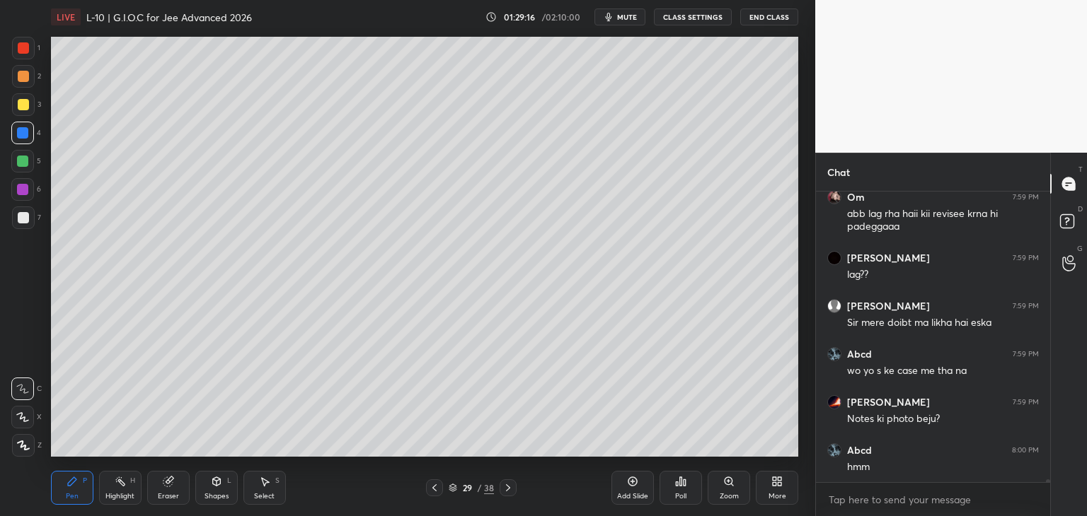
click at [277, 490] on div "Select S" at bounding box center [264, 488] width 42 height 34
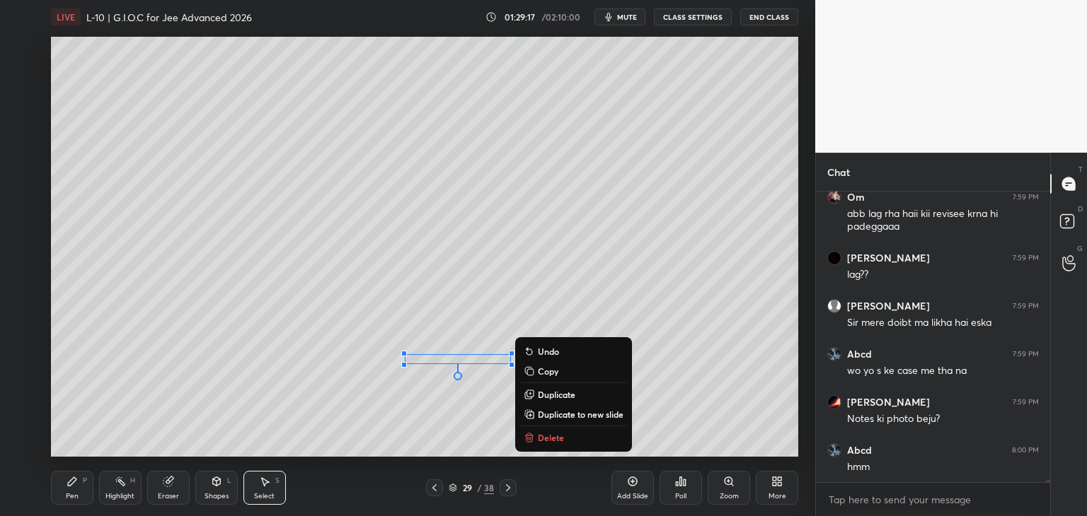
click at [557, 437] on p "Delete" at bounding box center [551, 437] width 26 height 11
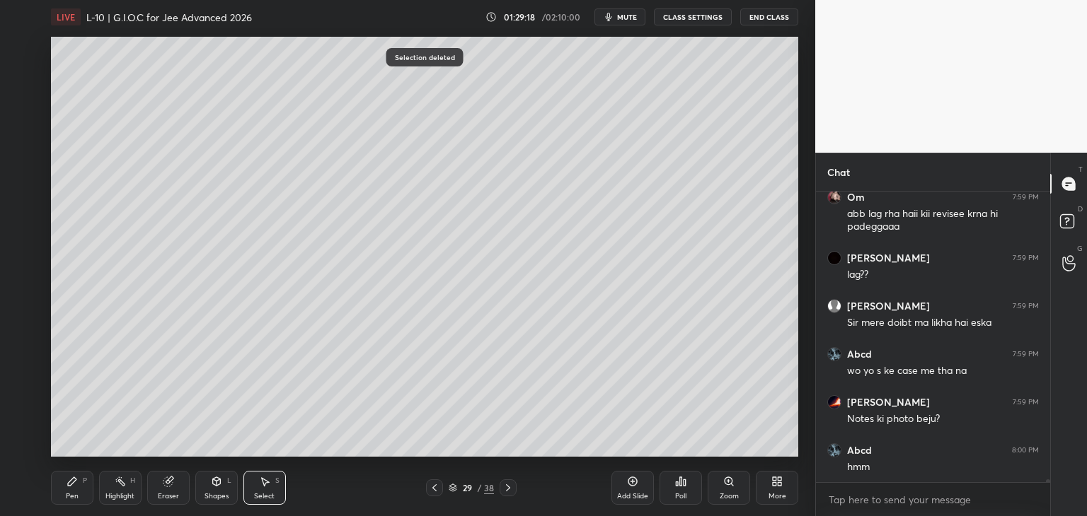
click at [44, 501] on div "1 2 3 4 5 6 7 C X Z C X Z E E Erase all H H LIVE L-10 | G.I.O.C for Jee Advance…" at bounding box center [402, 258] width 804 height 516
click at [75, 495] on div "Pen" at bounding box center [72, 496] width 13 height 7
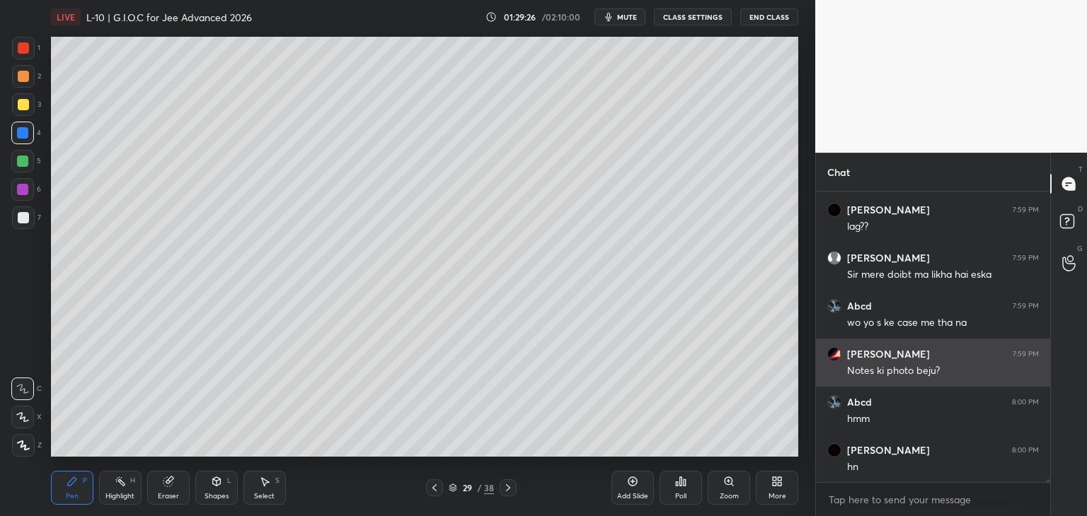
scroll to position [28900, 0]
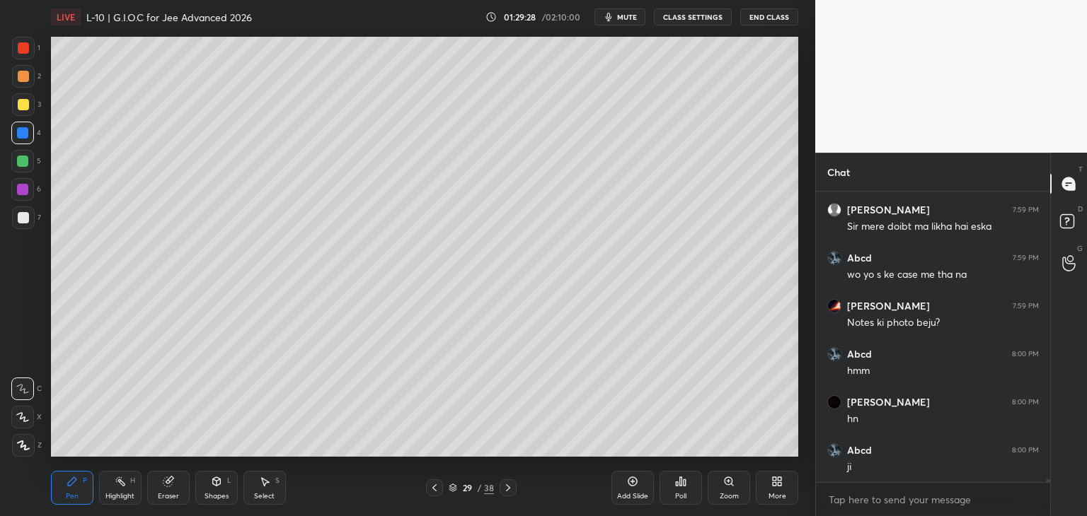
click at [437, 487] on icon at bounding box center [434, 487] width 11 height 11
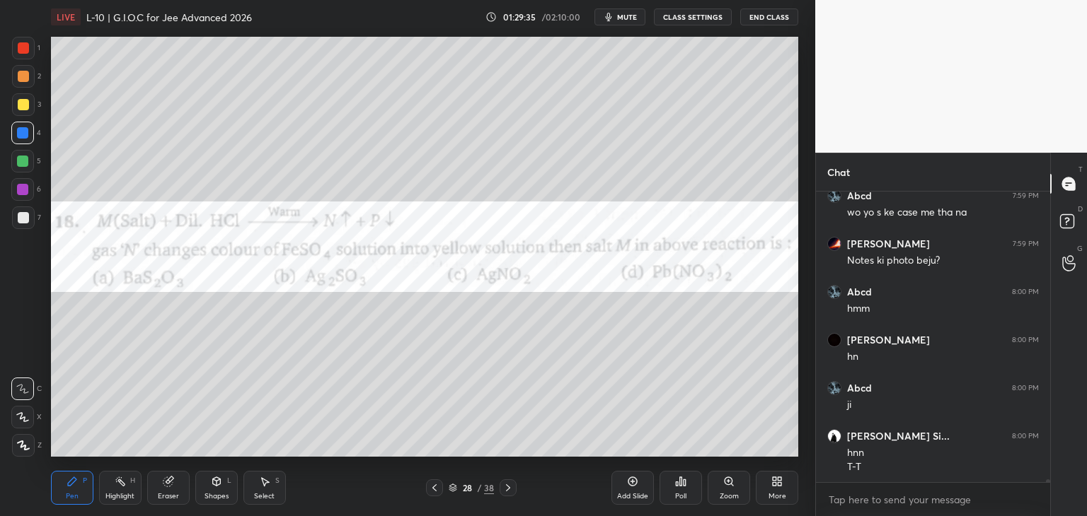
scroll to position [29011, 0]
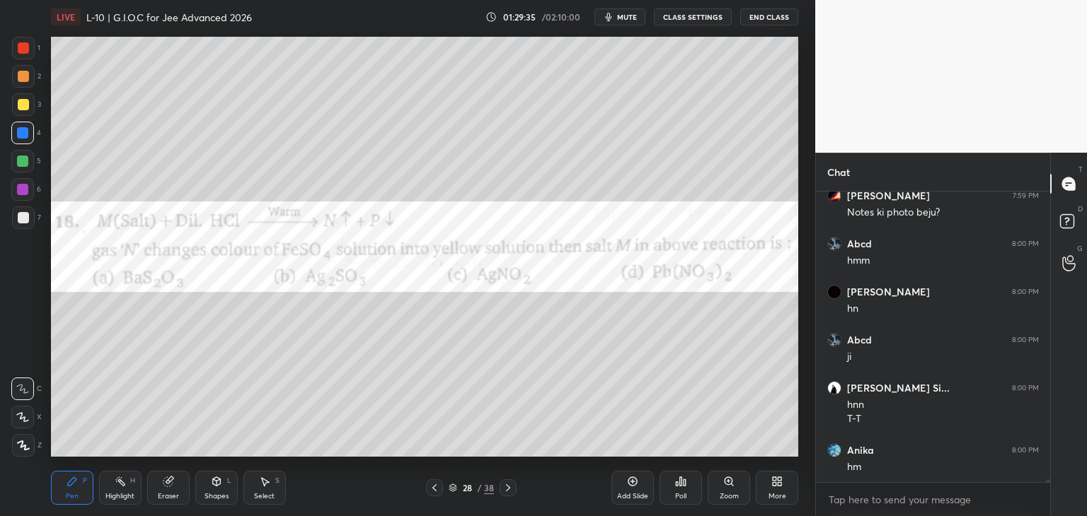
click at [21, 52] on div at bounding box center [23, 47] width 11 height 11
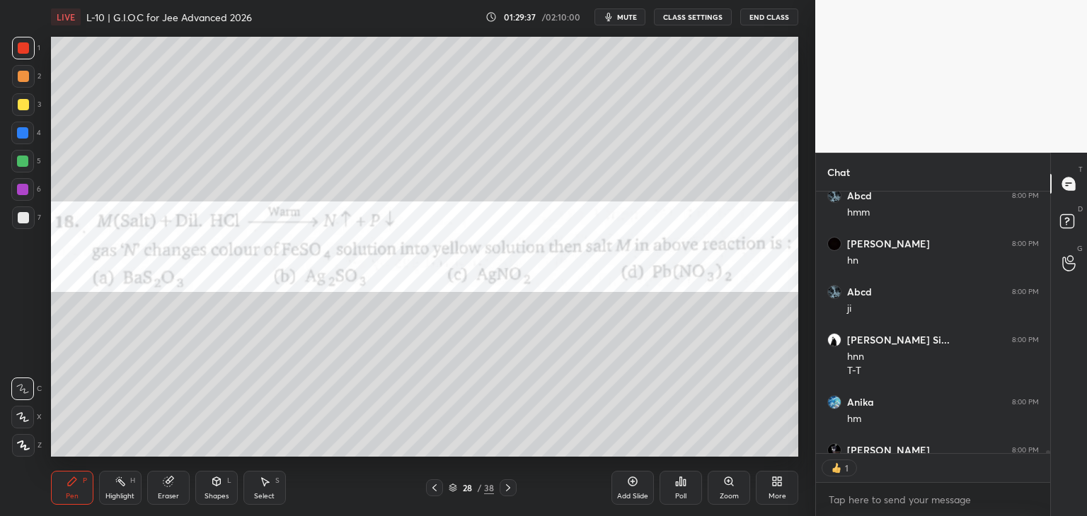
scroll to position [5, 4]
click at [272, 487] on div "Select S" at bounding box center [264, 488] width 42 height 34
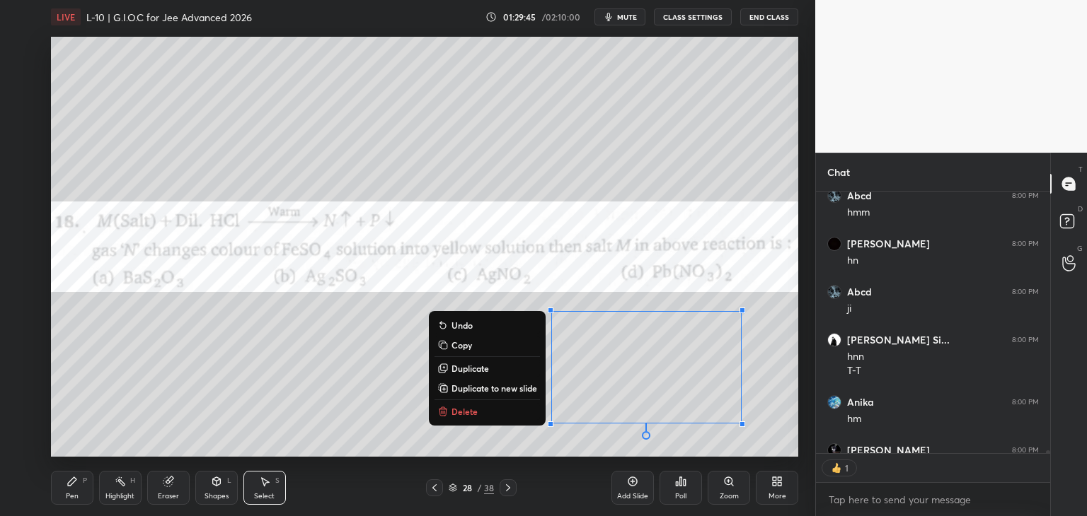
click at [475, 412] on button "Delete" at bounding box center [486, 411] width 105 height 17
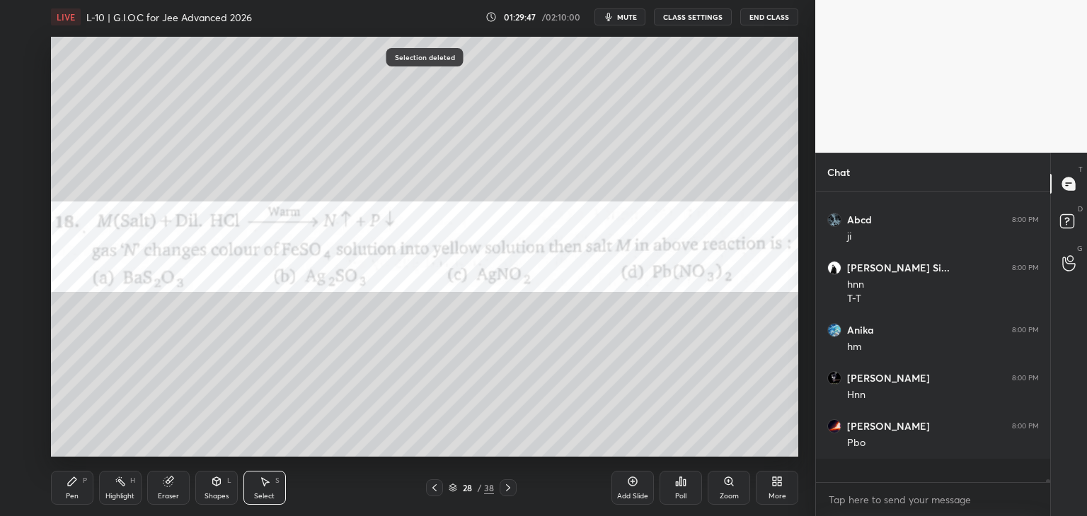
scroll to position [287, 230]
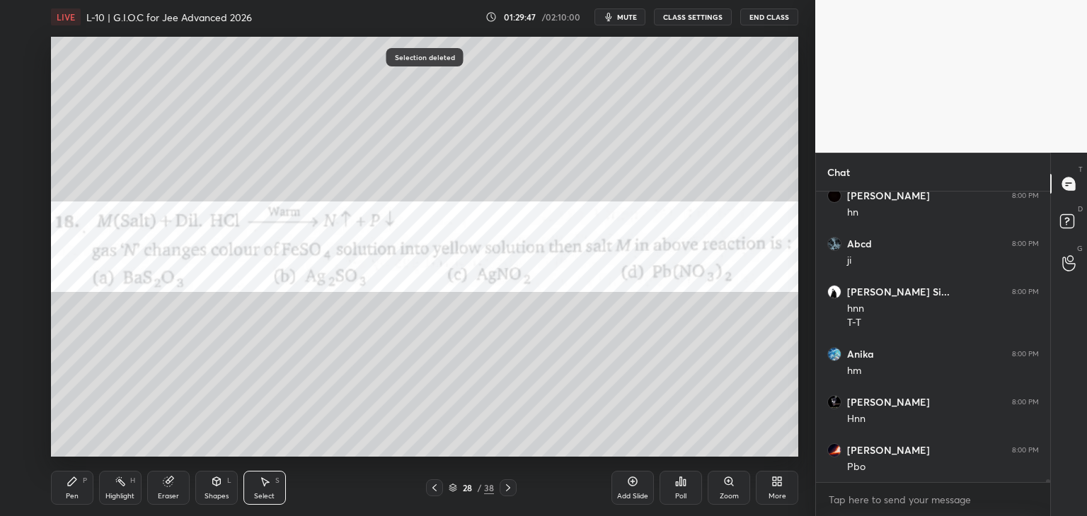
click at [61, 482] on div "Pen P" at bounding box center [72, 488] width 42 height 34
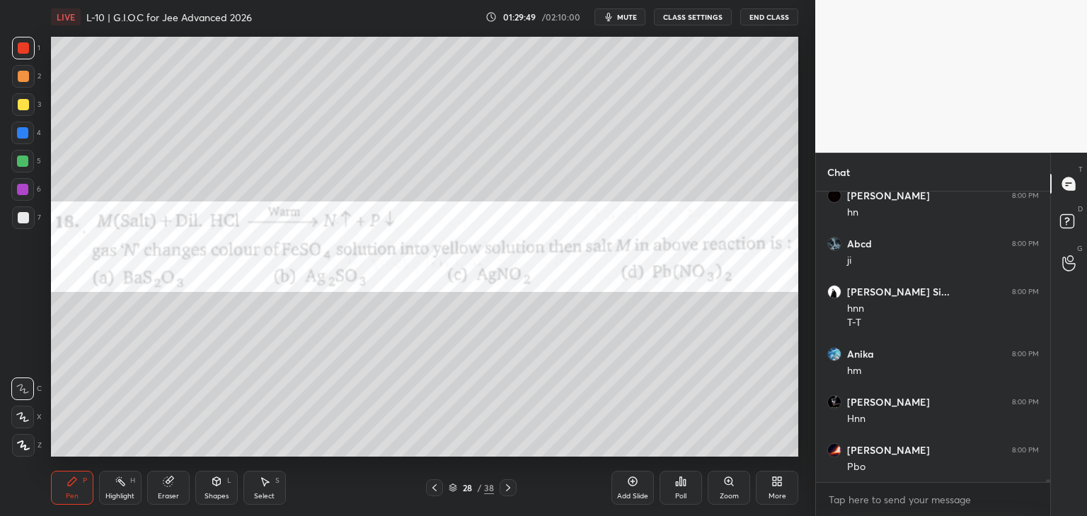
click at [632, 482] on icon at bounding box center [632, 482] width 4 height 4
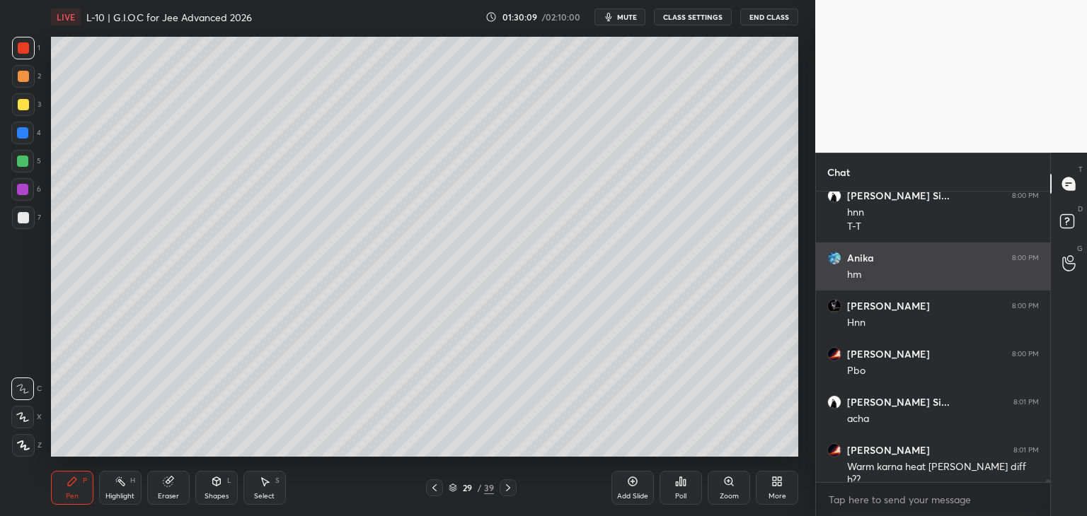
scroll to position [29251, 0]
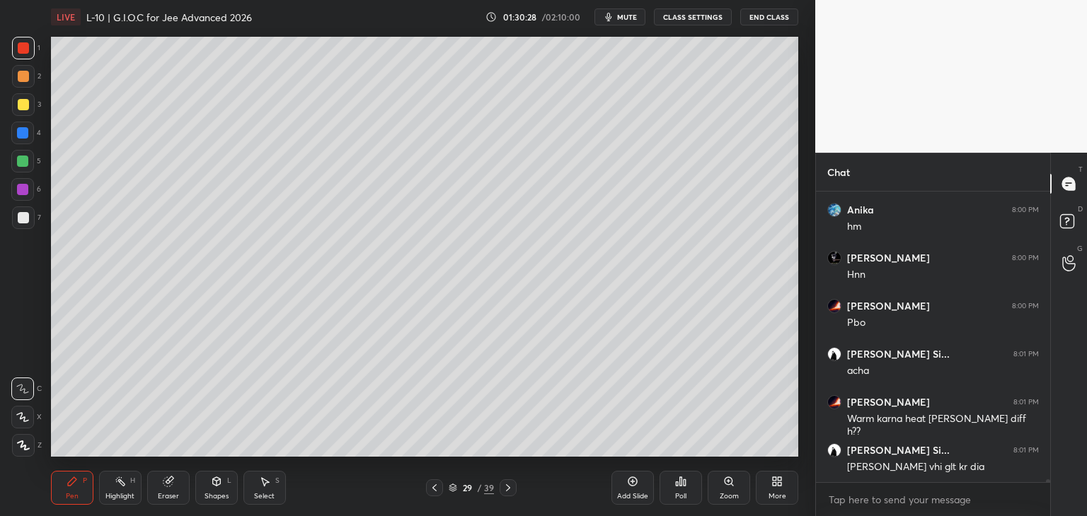
click at [439, 485] on icon at bounding box center [434, 487] width 11 height 11
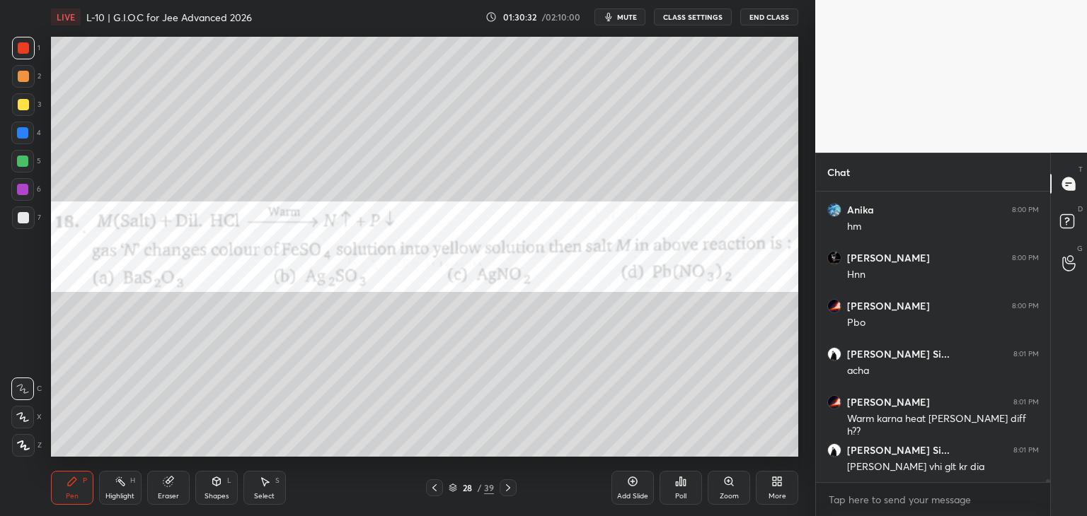
click at [515, 484] on div at bounding box center [507, 488] width 17 height 17
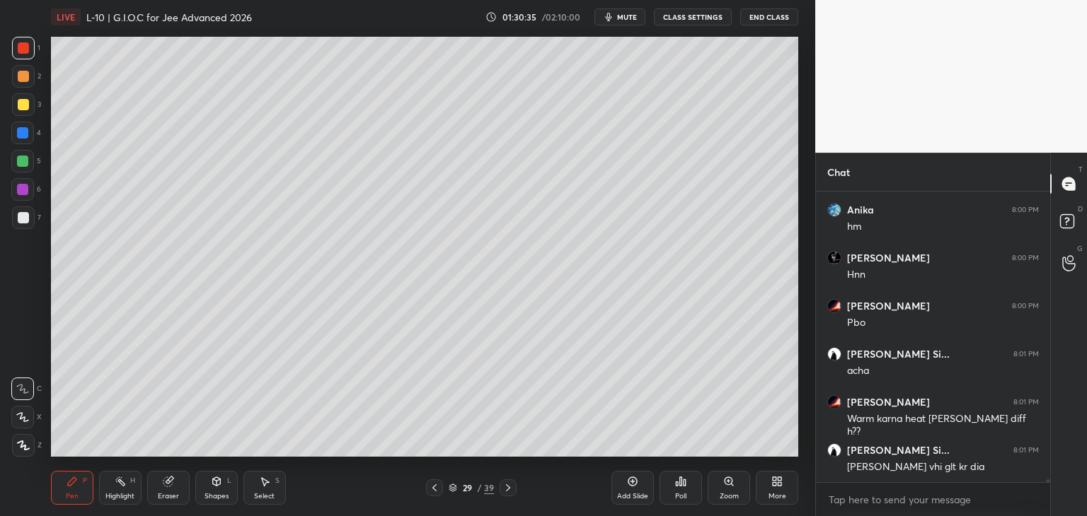
click at [439, 482] on icon at bounding box center [434, 487] width 11 height 11
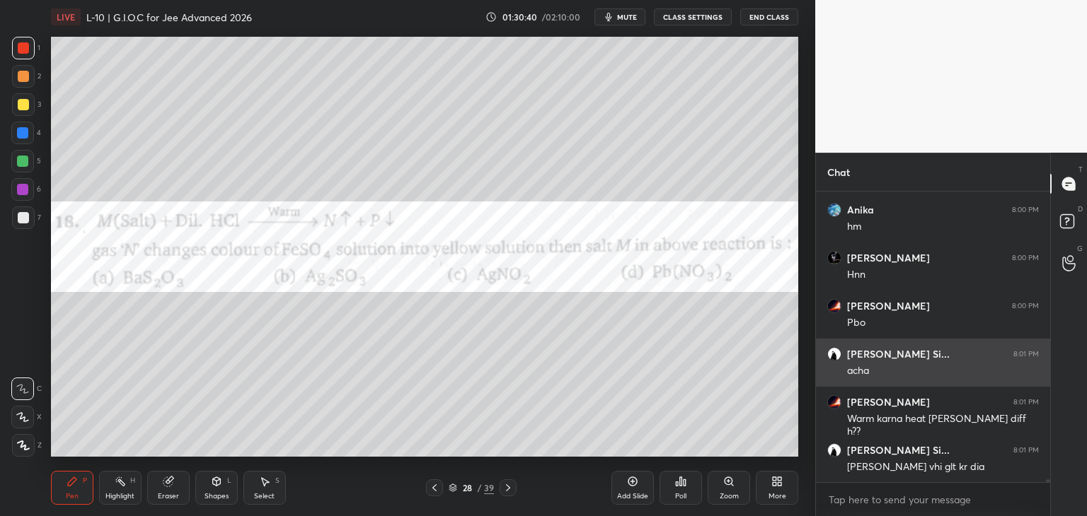
scroll to position [29299, 0]
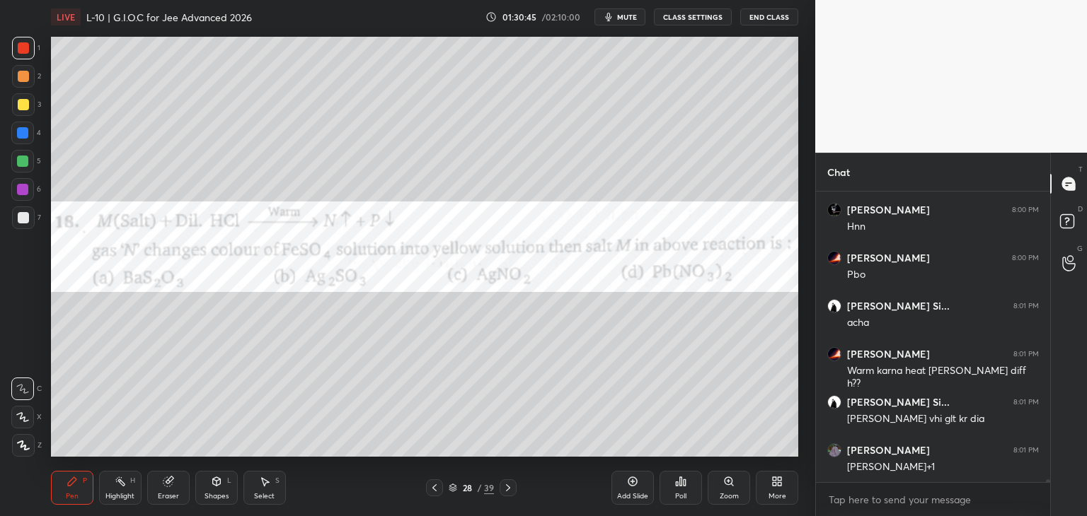
click at [507, 485] on icon at bounding box center [507, 487] width 11 height 11
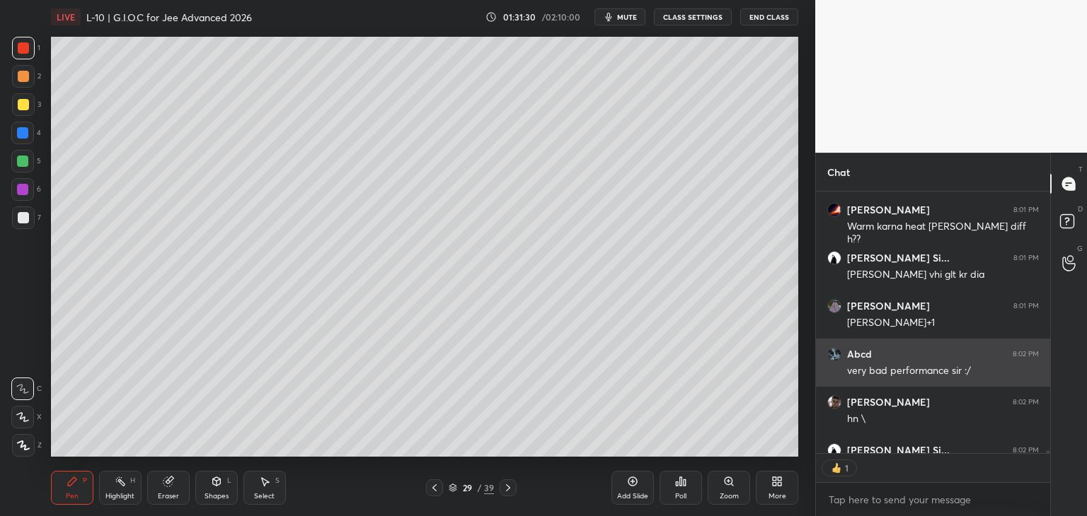
scroll to position [258, 230]
click at [433, 485] on icon at bounding box center [434, 487] width 11 height 11
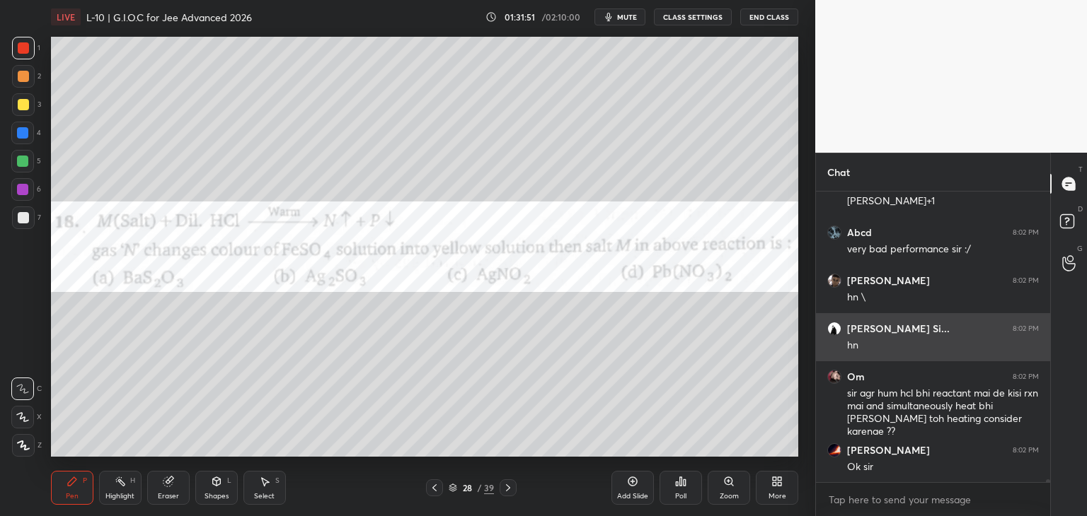
scroll to position [29613, 0]
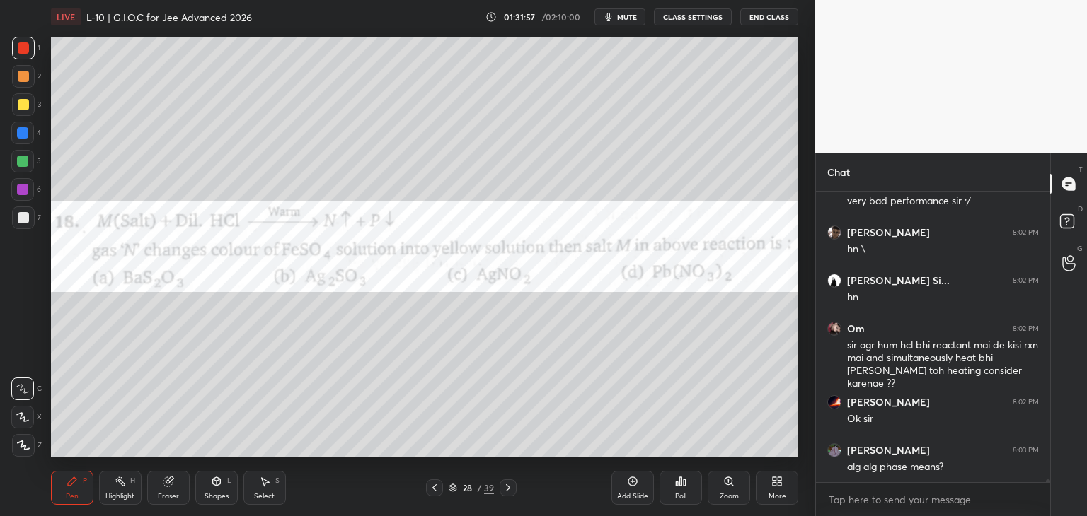
click at [634, 21] on span "mute" at bounding box center [627, 17] width 20 height 10
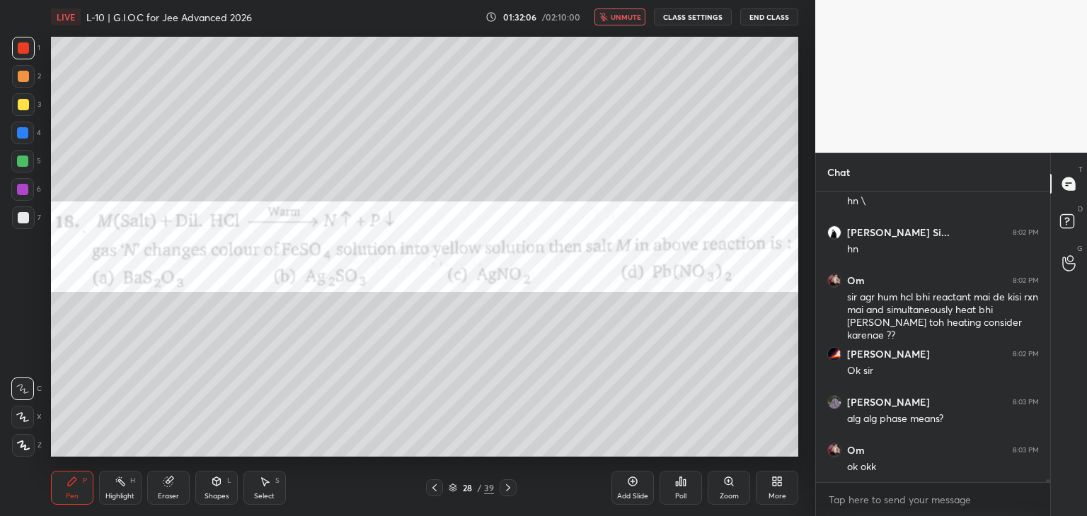
click at [511, 489] on icon at bounding box center [507, 487] width 11 height 11
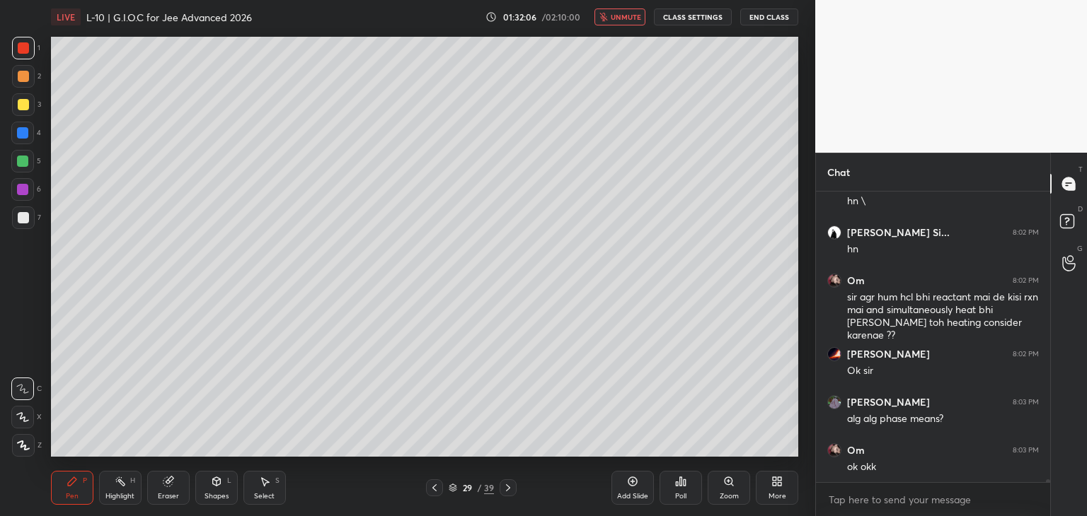
click at [512, 491] on icon at bounding box center [507, 487] width 11 height 11
click at [508, 490] on icon at bounding box center [507, 487] width 11 height 11
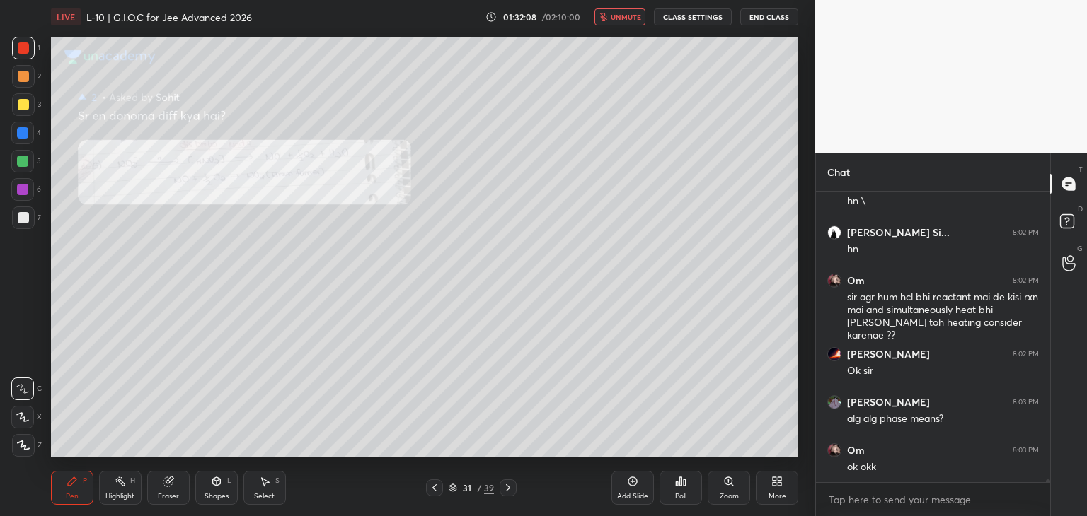
click at [510, 490] on icon at bounding box center [507, 487] width 11 height 11
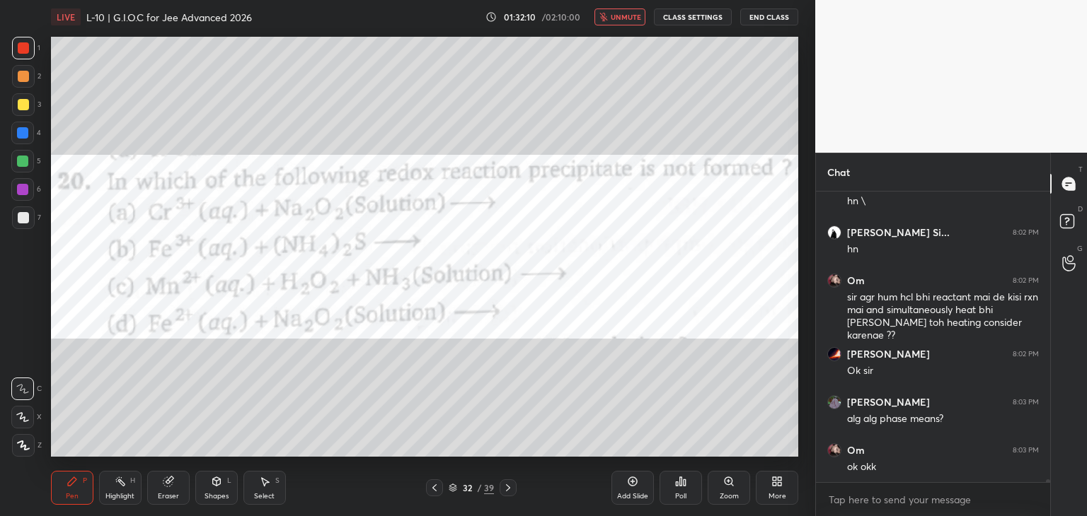
click at [684, 493] on div "Poll" at bounding box center [680, 496] width 11 height 7
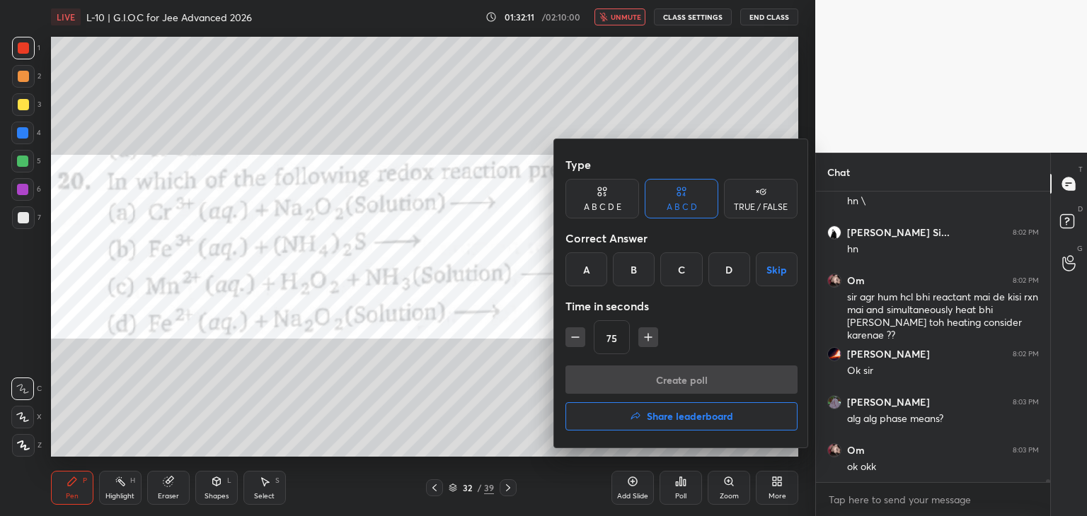
click at [576, 265] on div "A" at bounding box center [586, 270] width 42 height 34
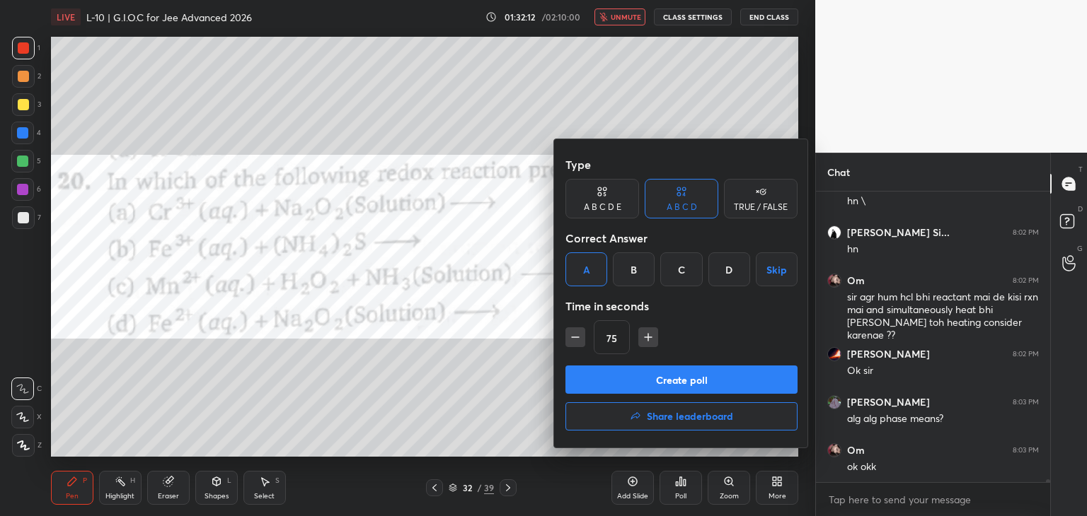
click at [625, 380] on button "Create poll" at bounding box center [681, 380] width 232 height 28
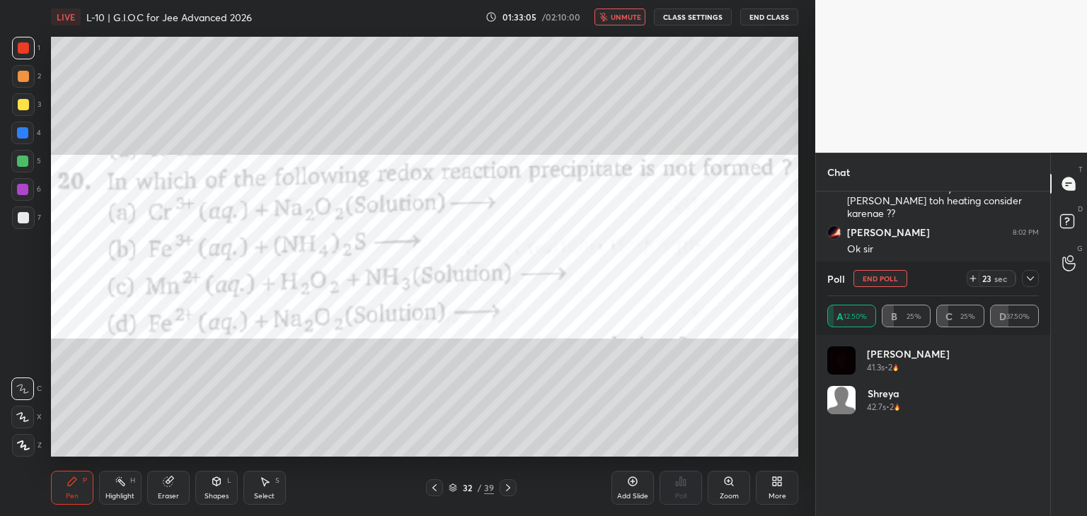
scroll to position [29831, 0]
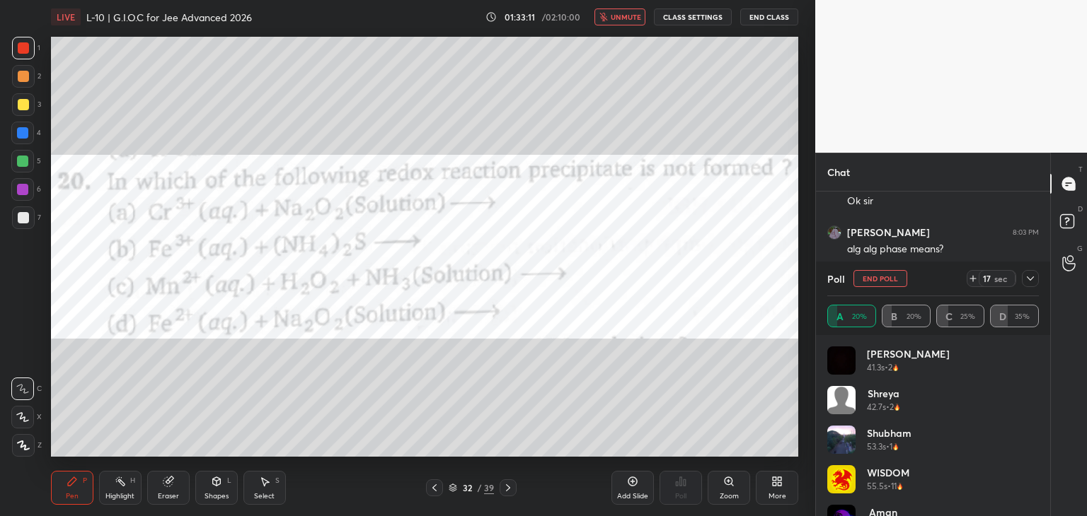
click at [623, 18] on span "unmute" at bounding box center [626, 17] width 30 height 10
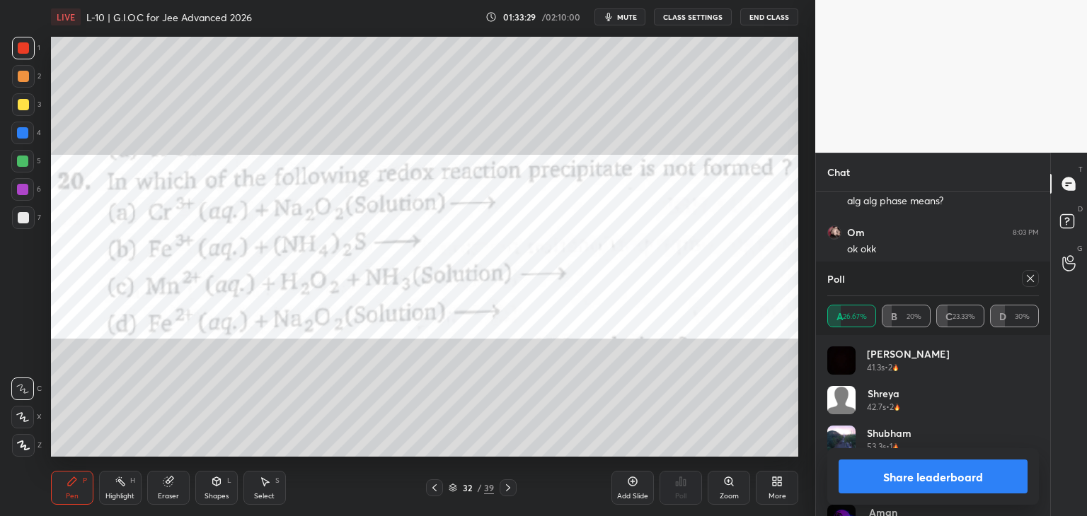
click at [269, 482] on icon at bounding box center [266, 482] width 8 height 8
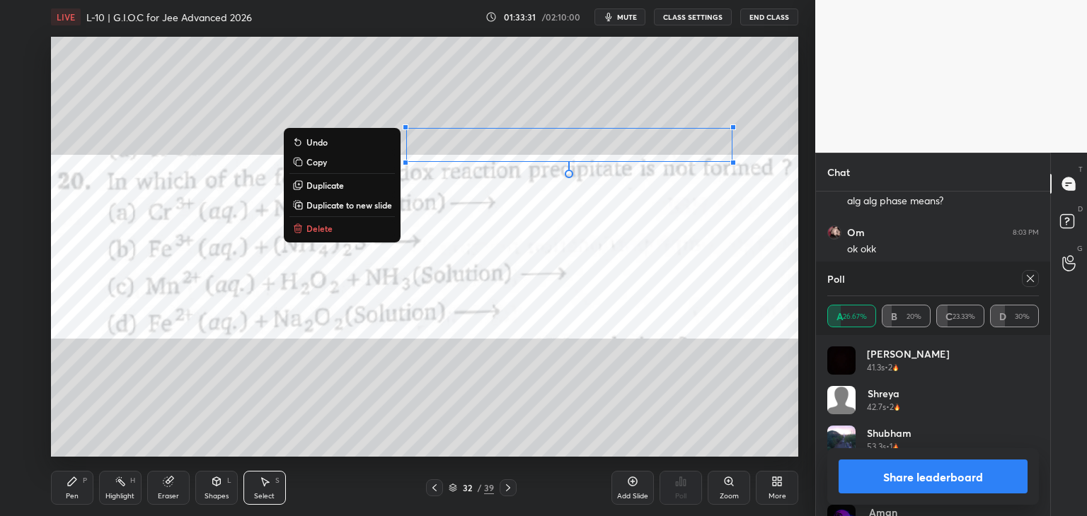
click at [360, 233] on button "Delete" at bounding box center [341, 228] width 105 height 17
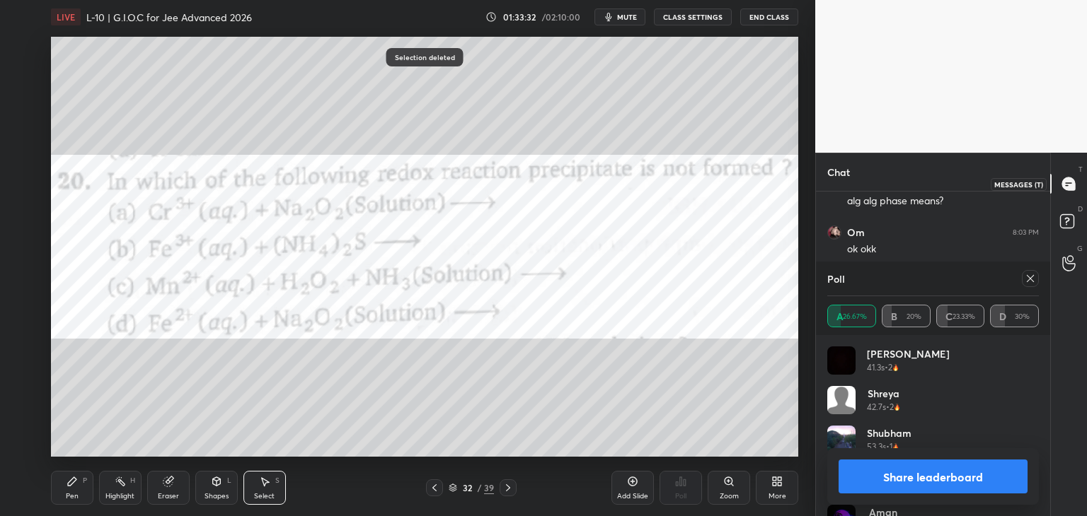
click at [1066, 178] on icon at bounding box center [1068, 184] width 13 height 13
click at [1068, 187] on icon at bounding box center [1068, 184] width 13 height 13
click at [1026, 274] on icon at bounding box center [1029, 278] width 11 height 11
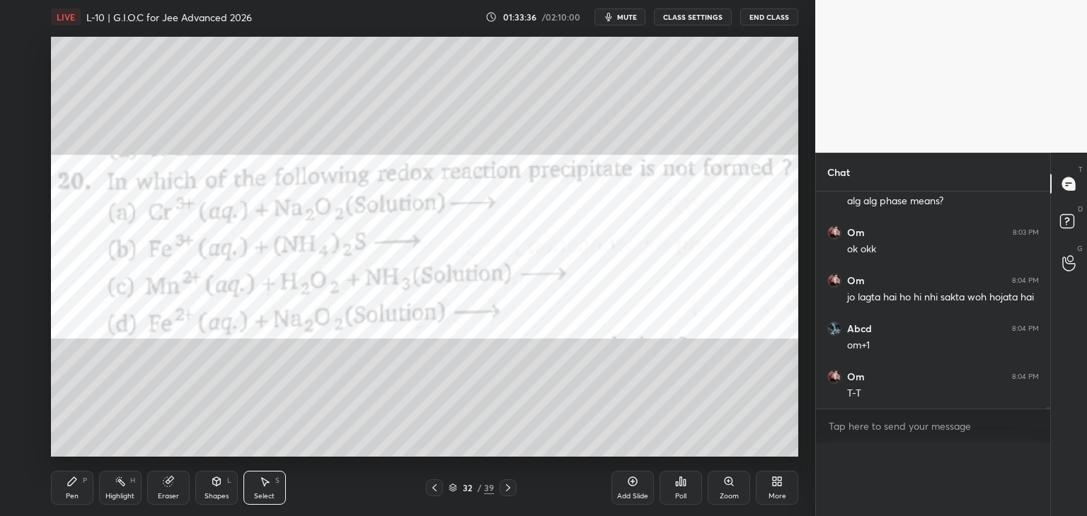
scroll to position [29863, 0]
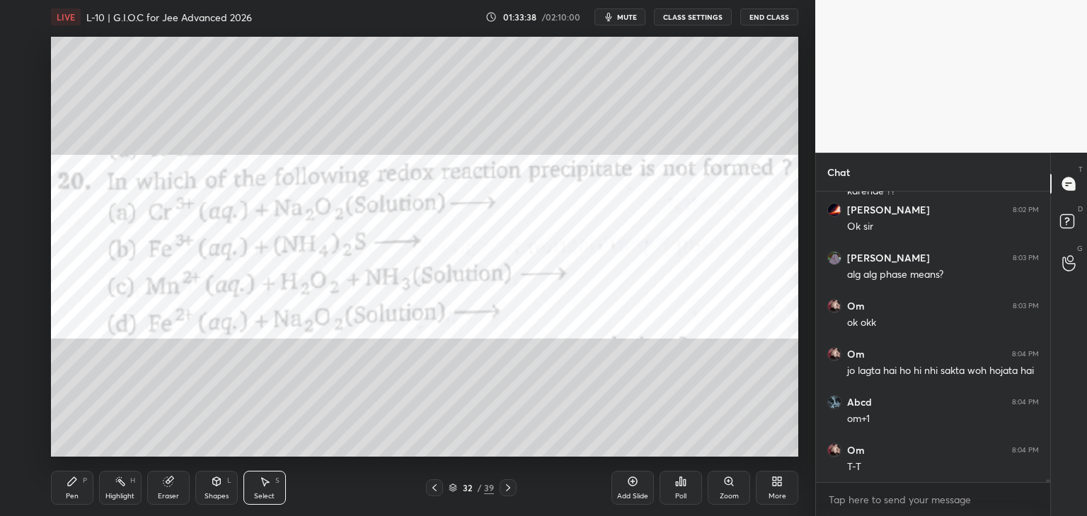
click at [71, 485] on icon at bounding box center [71, 481] width 11 height 11
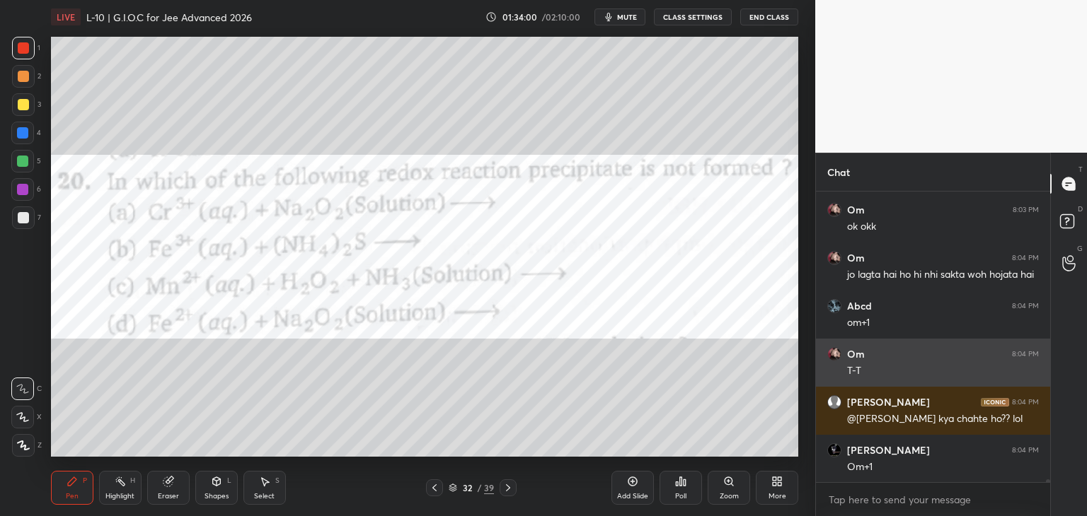
scroll to position [29950, 0]
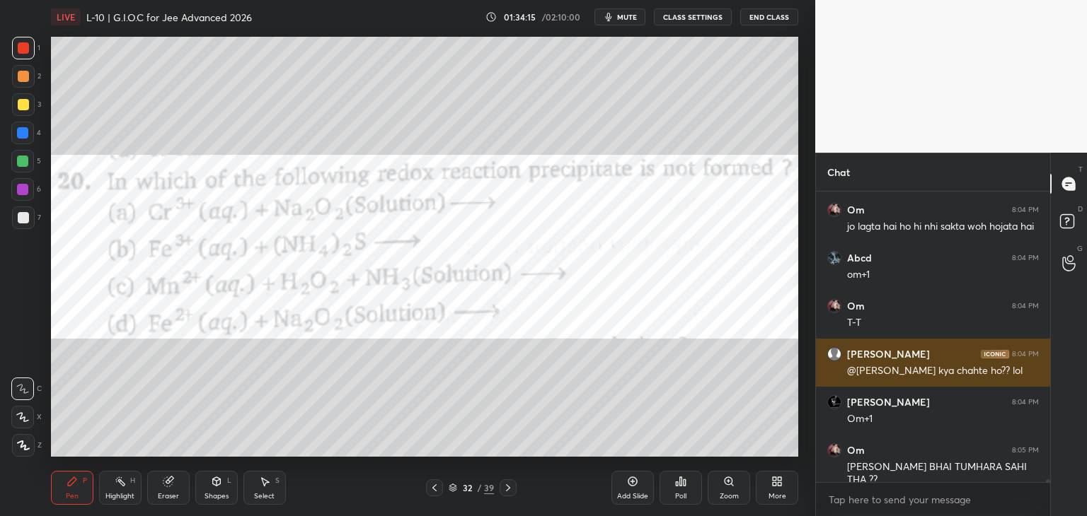
click at [25, 73] on div at bounding box center [23, 76] width 11 height 11
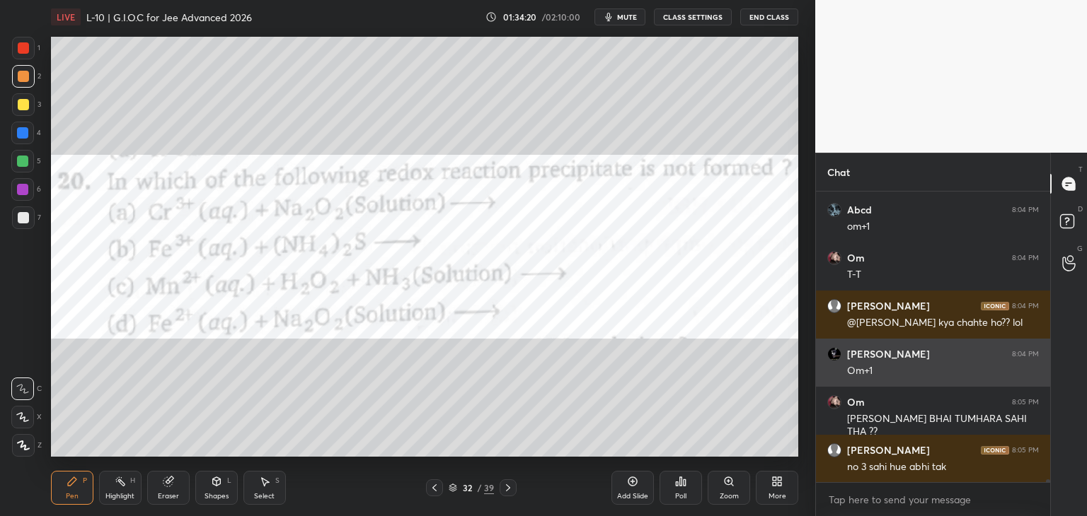
click at [21, 57] on div at bounding box center [23, 48] width 23 height 23
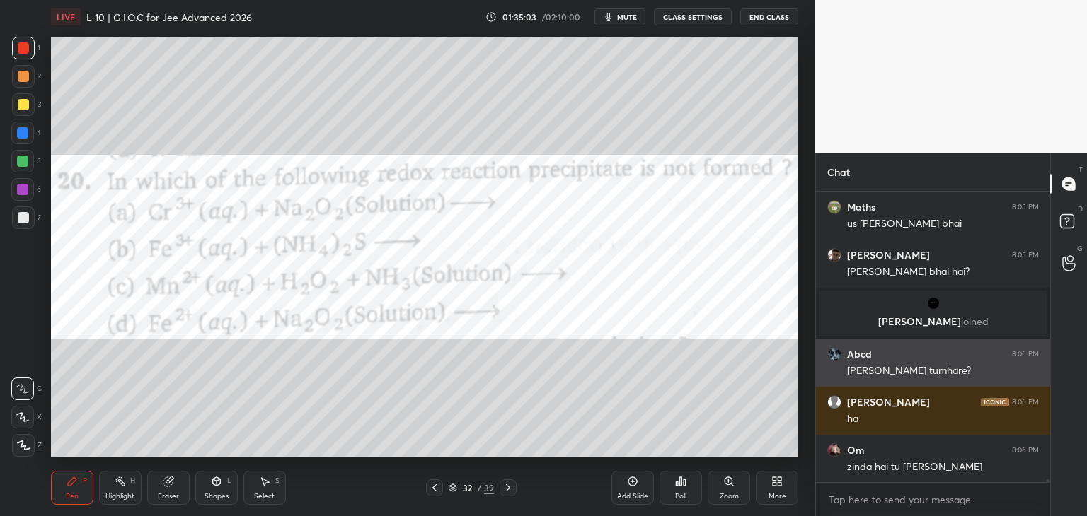
scroll to position [28456, 0]
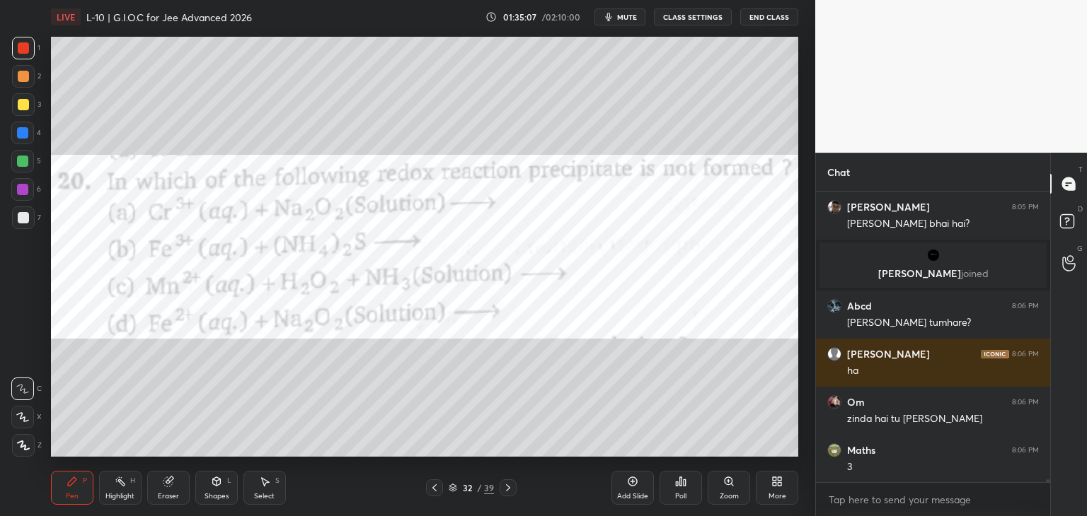
click at [175, 482] on div "Eraser" at bounding box center [168, 488] width 42 height 34
click at [71, 502] on div "Pen P" at bounding box center [72, 488] width 42 height 34
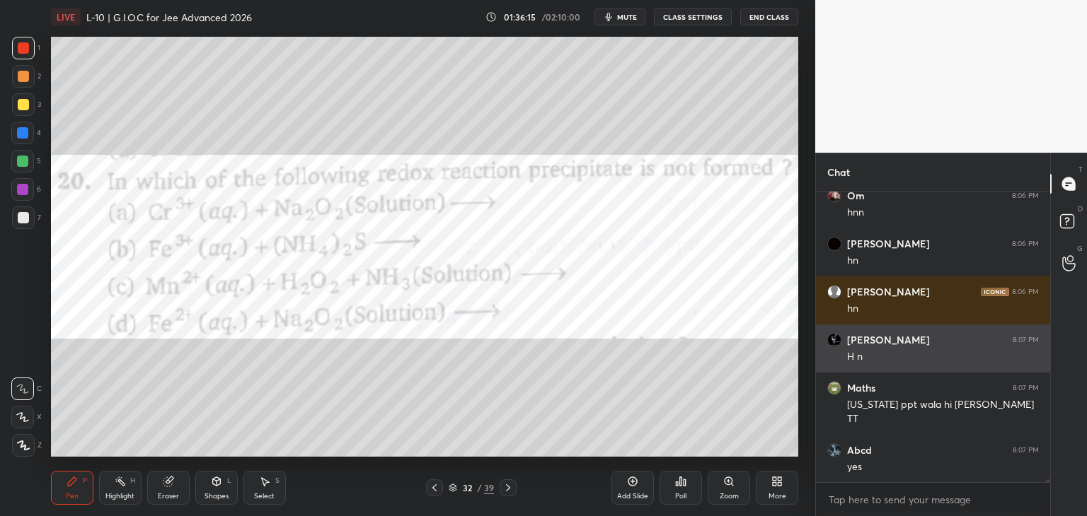
scroll to position [29095, 0]
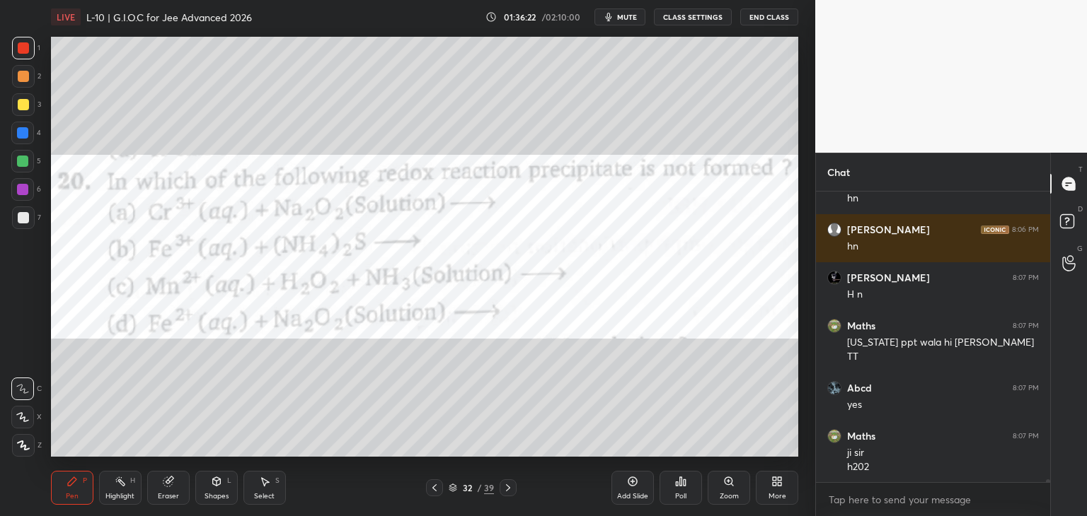
click at [28, 132] on div at bounding box center [22, 133] width 23 height 23
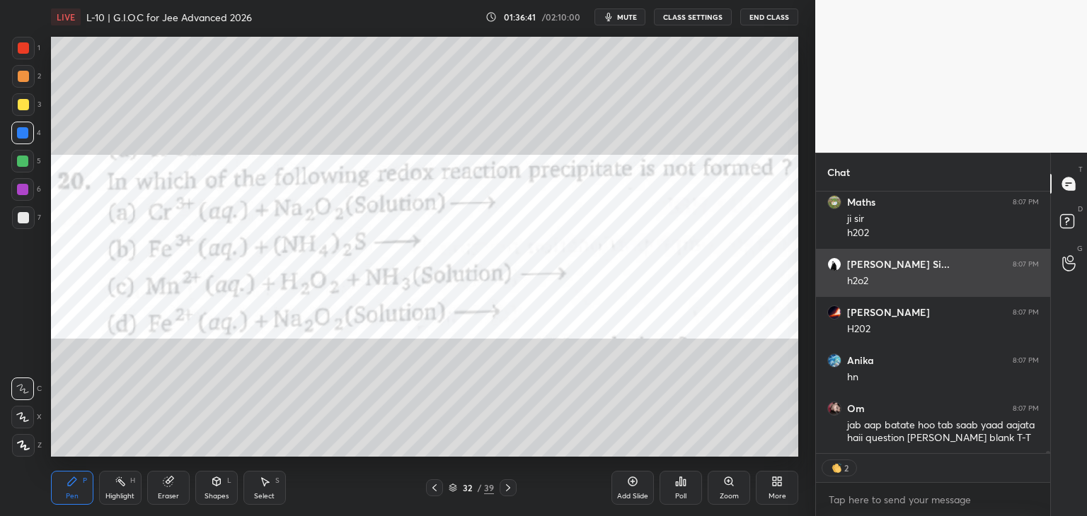
scroll to position [29392, 0]
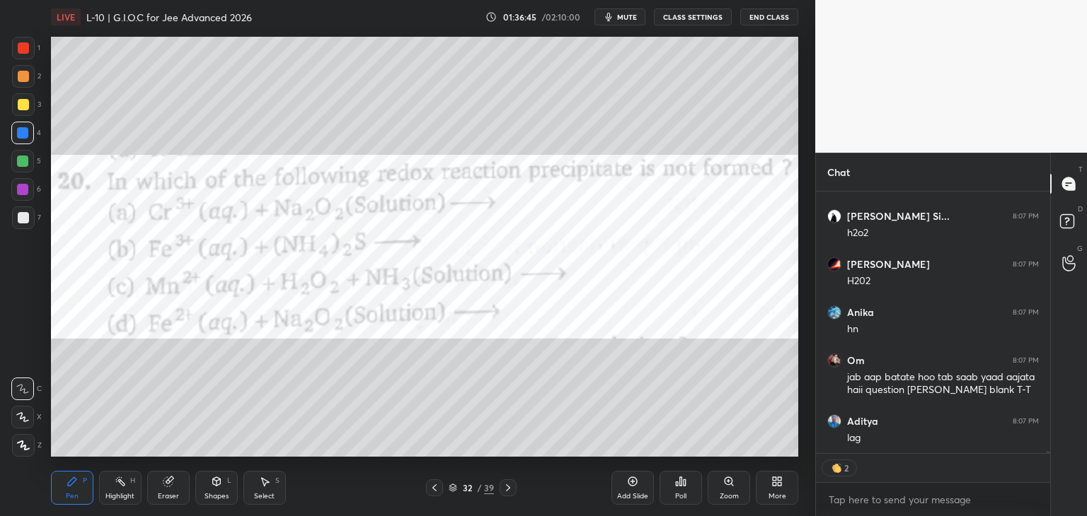
type textarea "x"
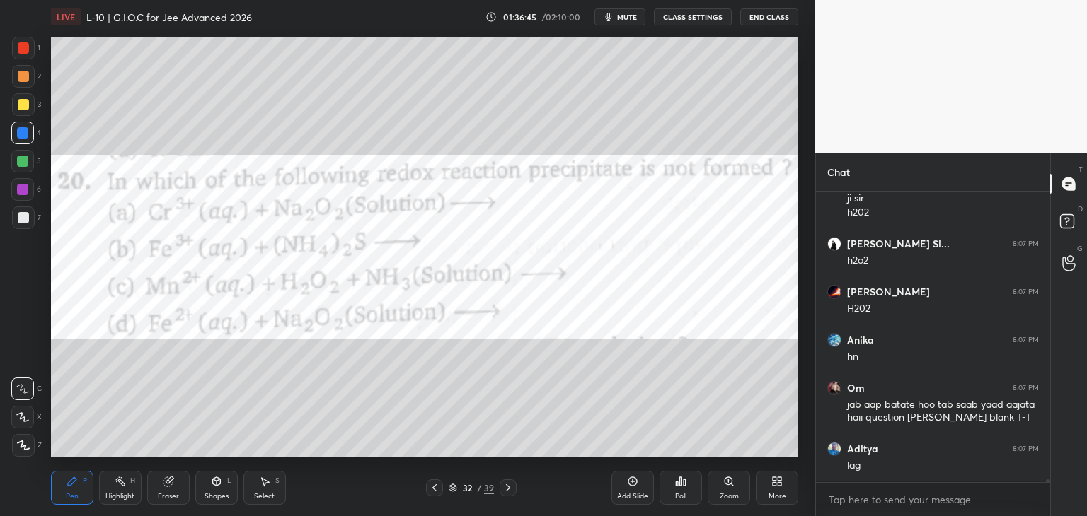
scroll to position [4, 4]
click at [163, 494] on div "Eraser" at bounding box center [168, 496] width 21 height 7
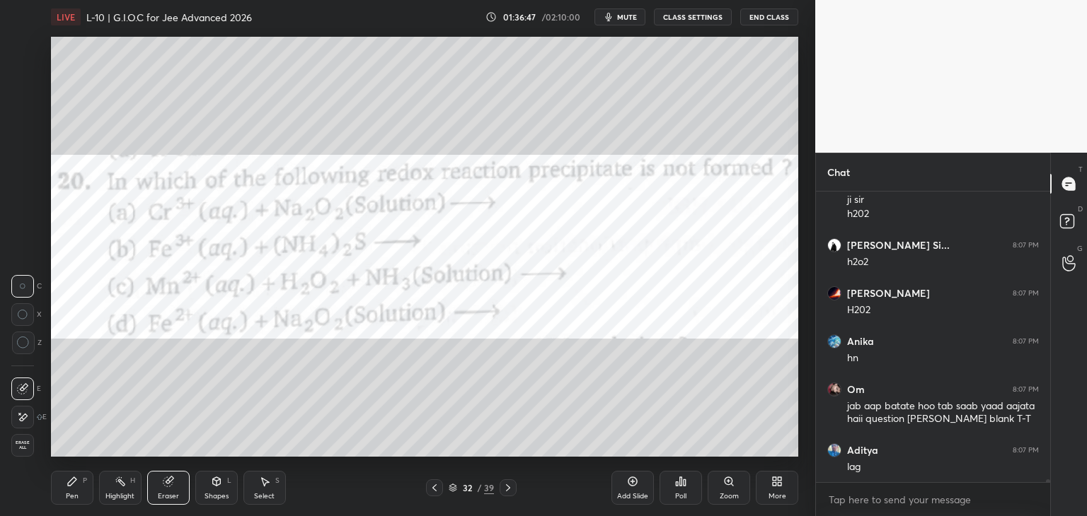
click at [30, 415] on div at bounding box center [22, 417] width 23 height 23
click at [77, 475] on div "Pen P" at bounding box center [72, 488] width 42 height 34
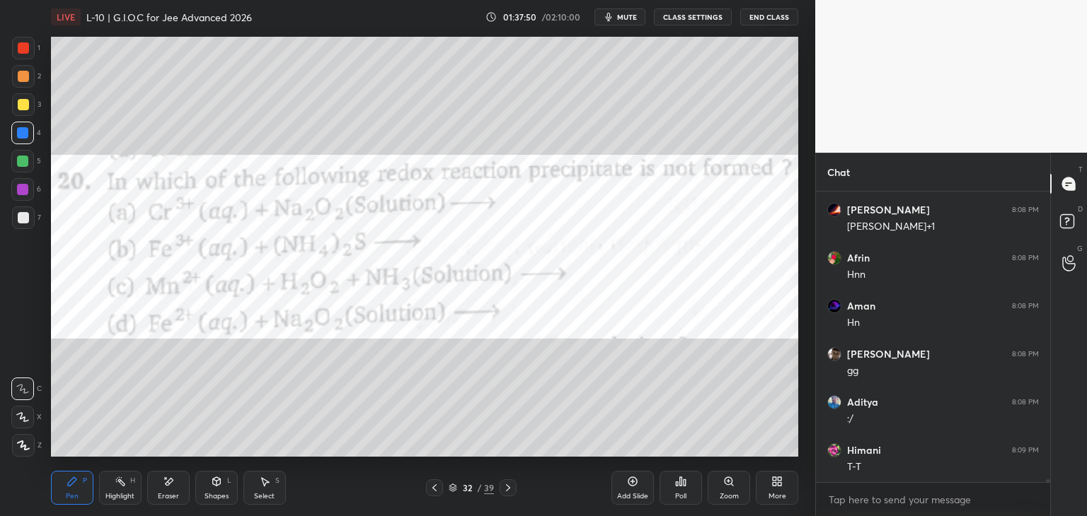
scroll to position [29777, 0]
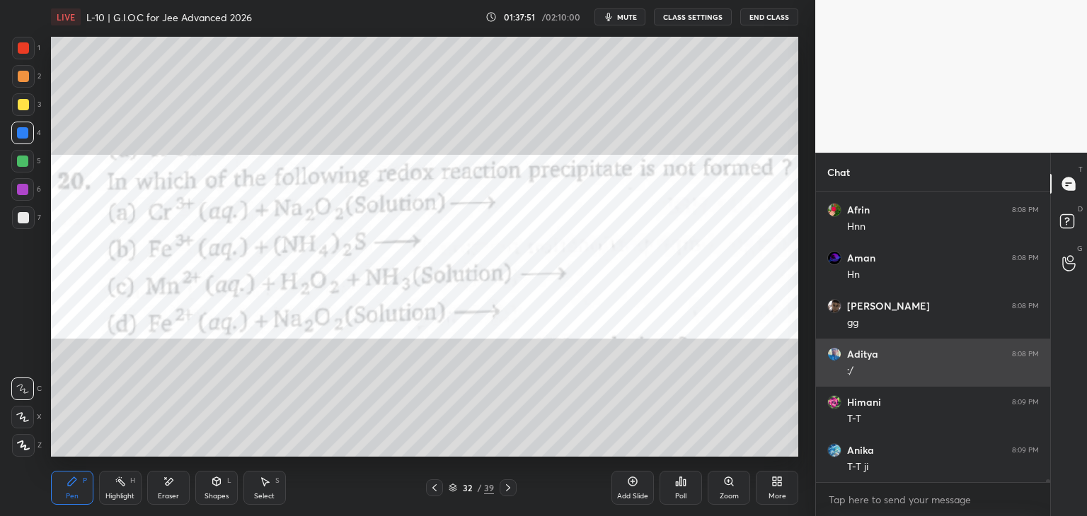
click at [23, 52] on div at bounding box center [23, 47] width 11 height 11
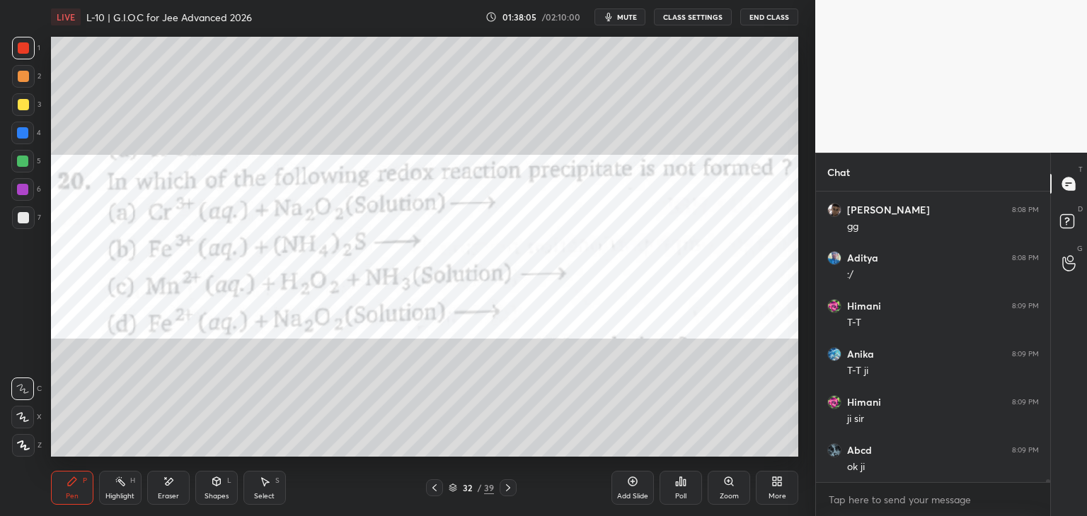
scroll to position [29922, 0]
click at [432, 485] on icon at bounding box center [434, 487] width 11 height 11
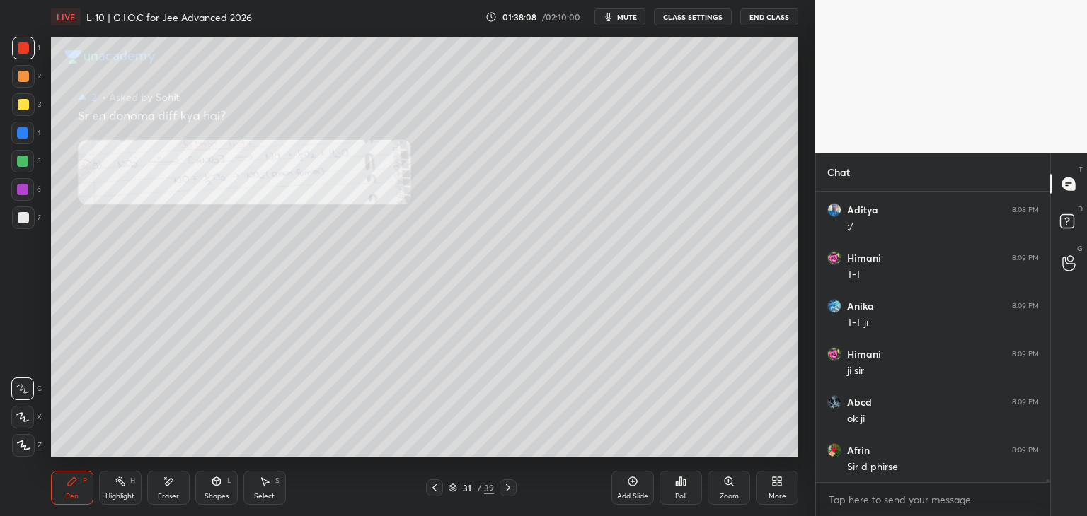
click at [430, 487] on icon at bounding box center [434, 487] width 11 height 11
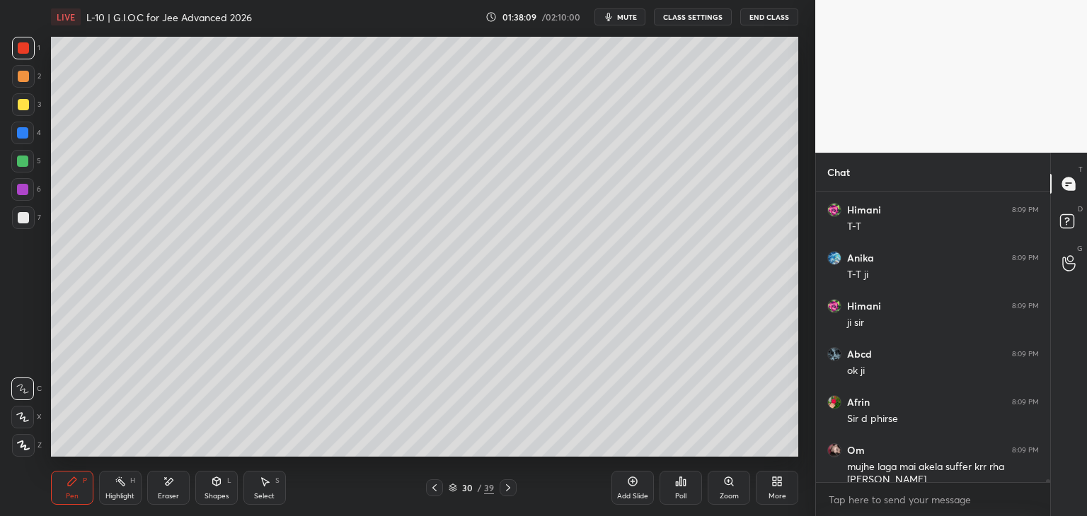
click at [430, 485] on icon at bounding box center [434, 487] width 11 height 11
click at [432, 484] on icon at bounding box center [434, 487] width 11 height 11
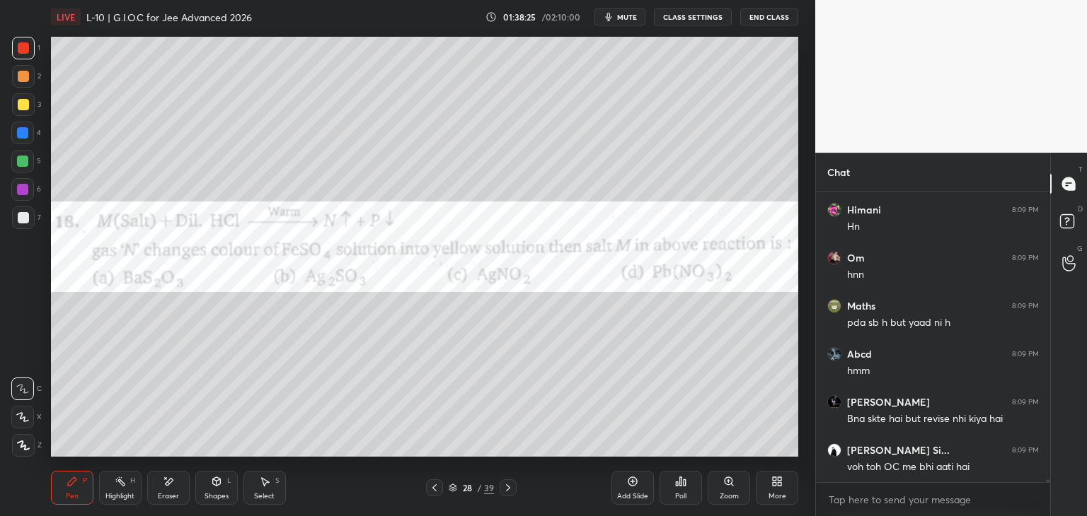
scroll to position [30691, 0]
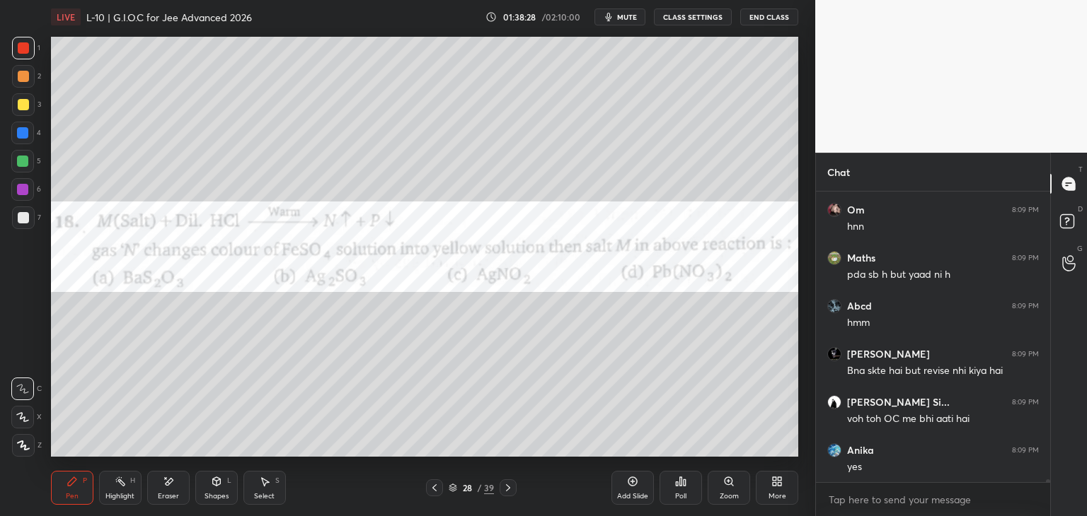
click at [509, 486] on icon at bounding box center [507, 487] width 11 height 11
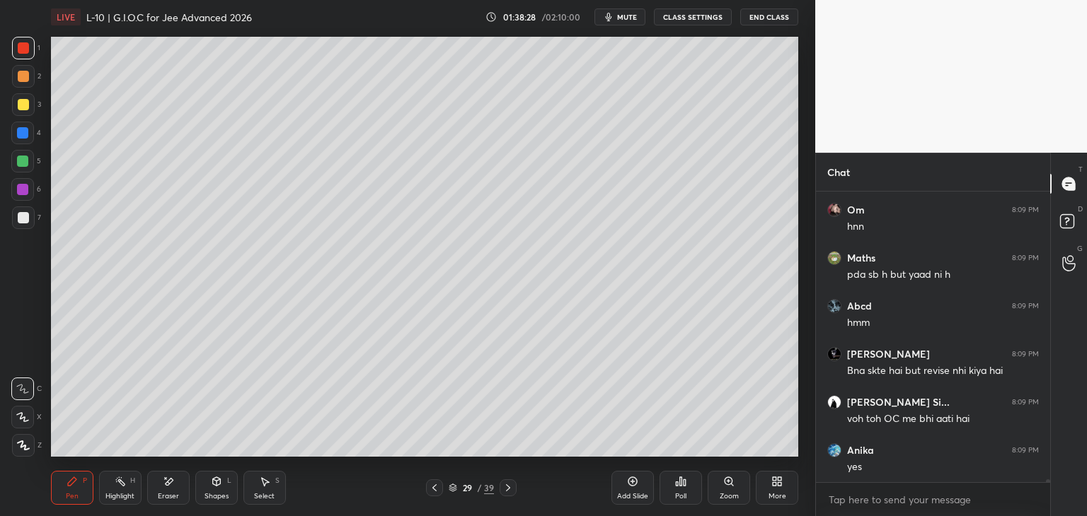
click at [506, 485] on icon at bounding box center [507, 487] width 11 height 11
click at [504, 482] on icon at bounding box center [507, 487] width 11 height 11
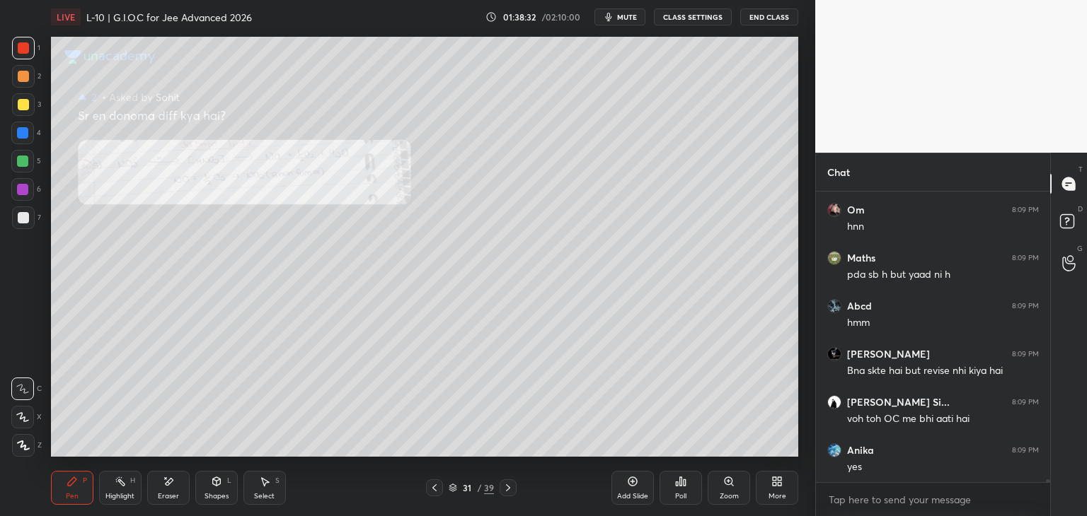
scroll to position [30739, 0]
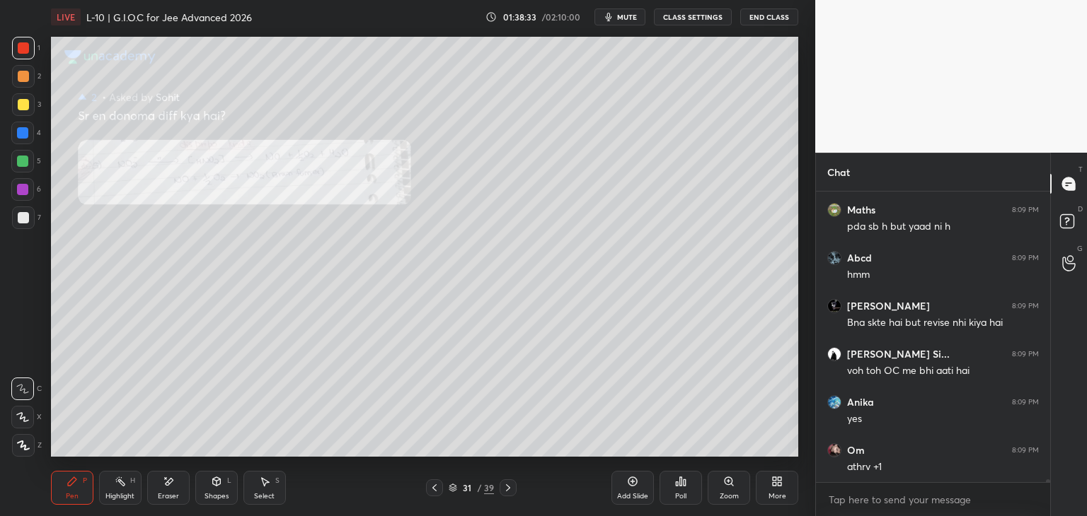
click at [504, 490] on icon at bounding box center [507, 487] width 11 height 11
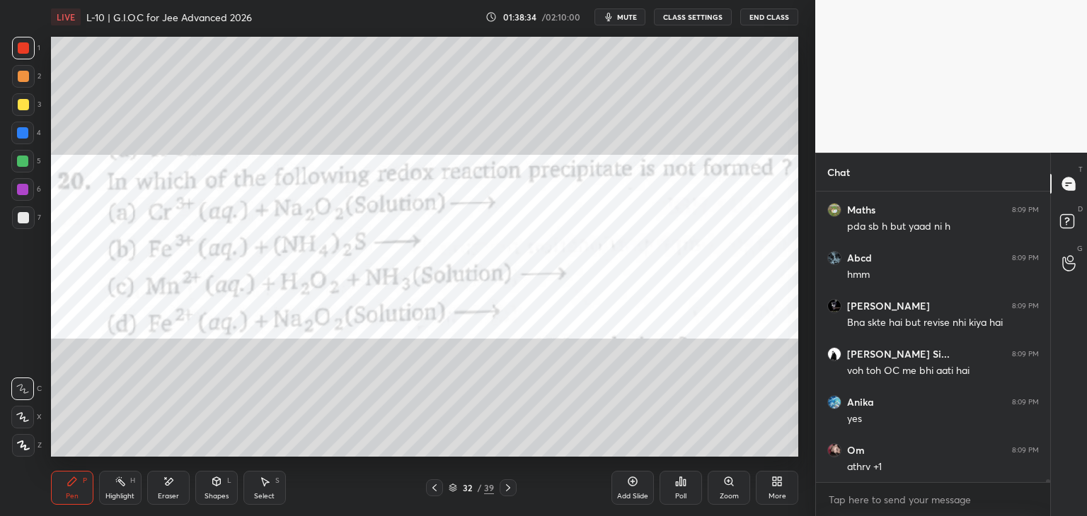
click at [502, 488] on icon at bounding box center [507, 487] width 11 height 11
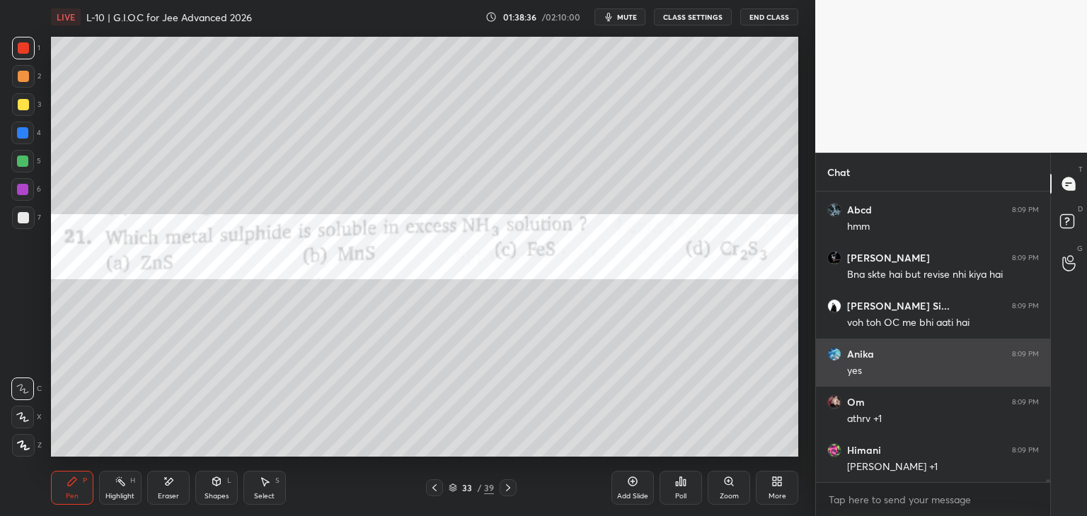
scroll to position [30836, 0]
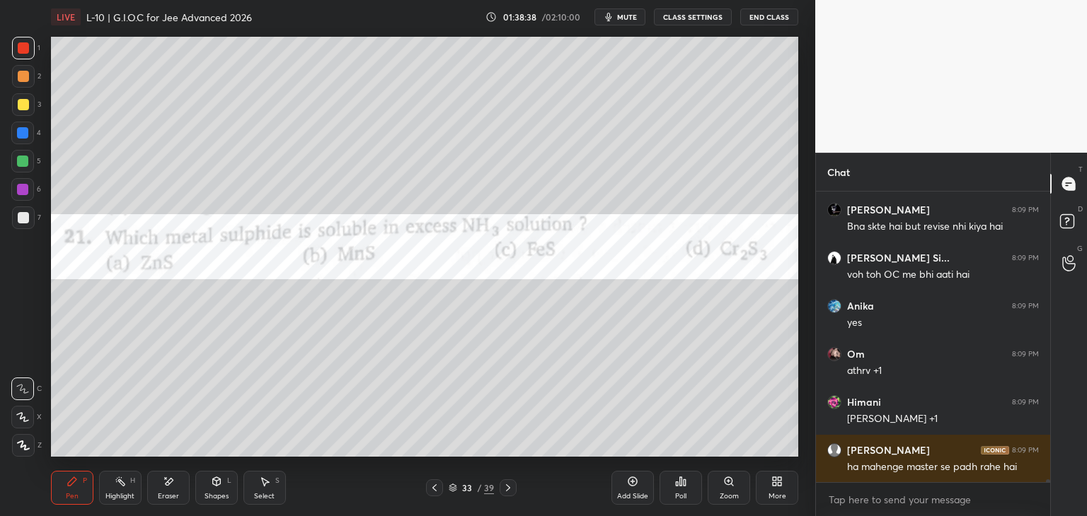
click at [673, 497] on div "Poll" at bounding box center [680, 488] width 42 height 34
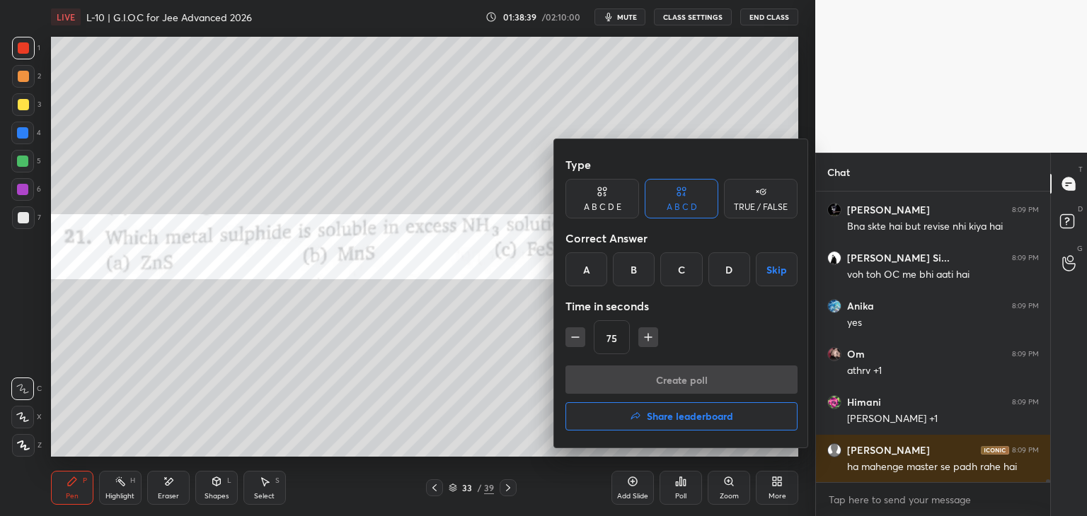
scroll to position [30884, 0]
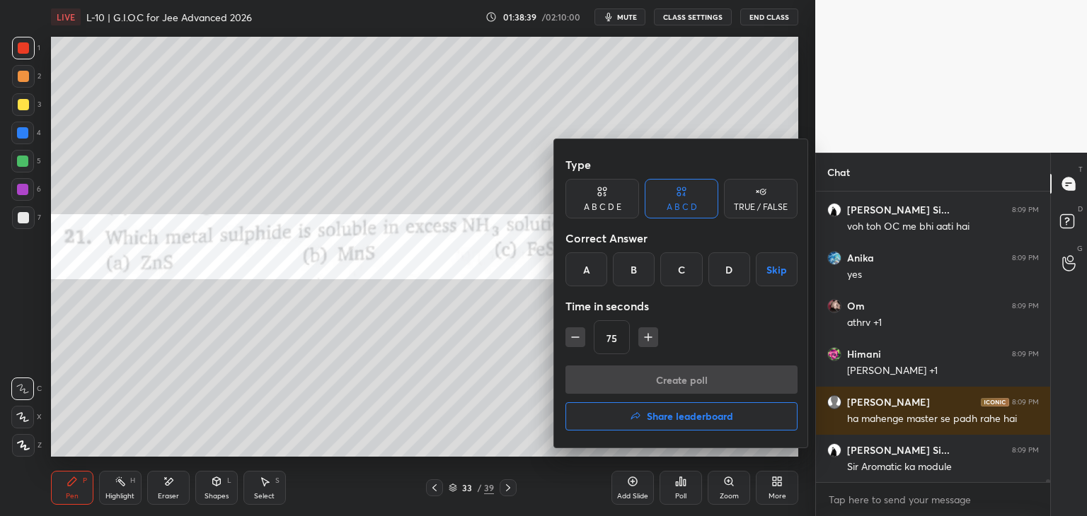
click at [726, 267] on div "D" at bounding box center [729, 270] width 42 height 34
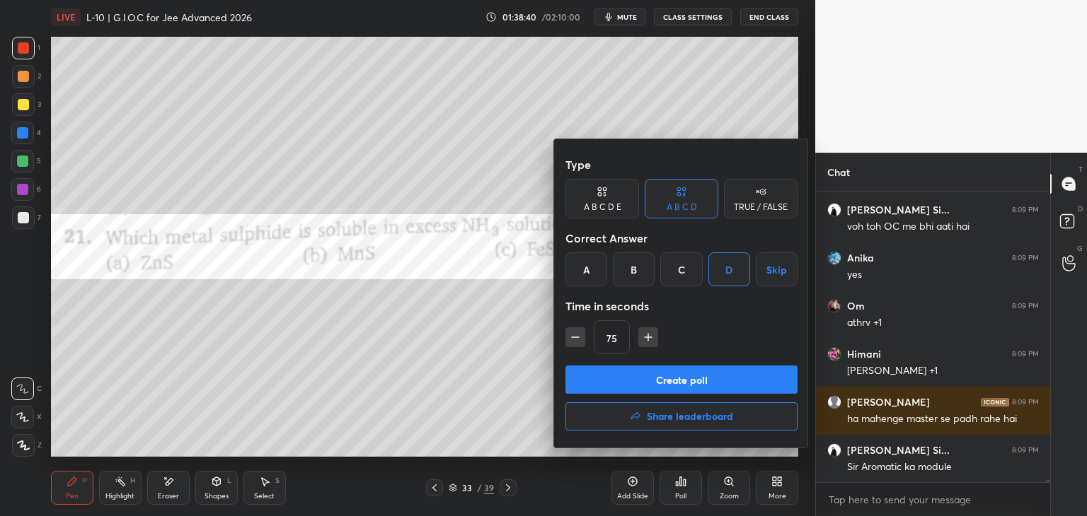
click at [572, 340] on icon "button" at bounding box center [575, 337] width 14 height 14
type input "60"
click at [625, 374] on button "Create poll" at bounding box center [681, 380] width 232 height 28
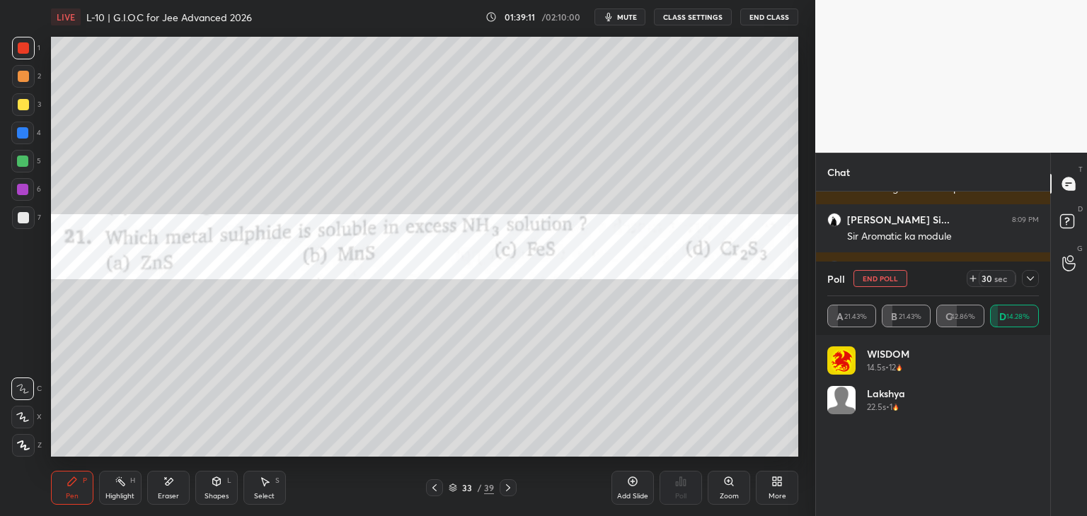
scroll to position [31129, 0]
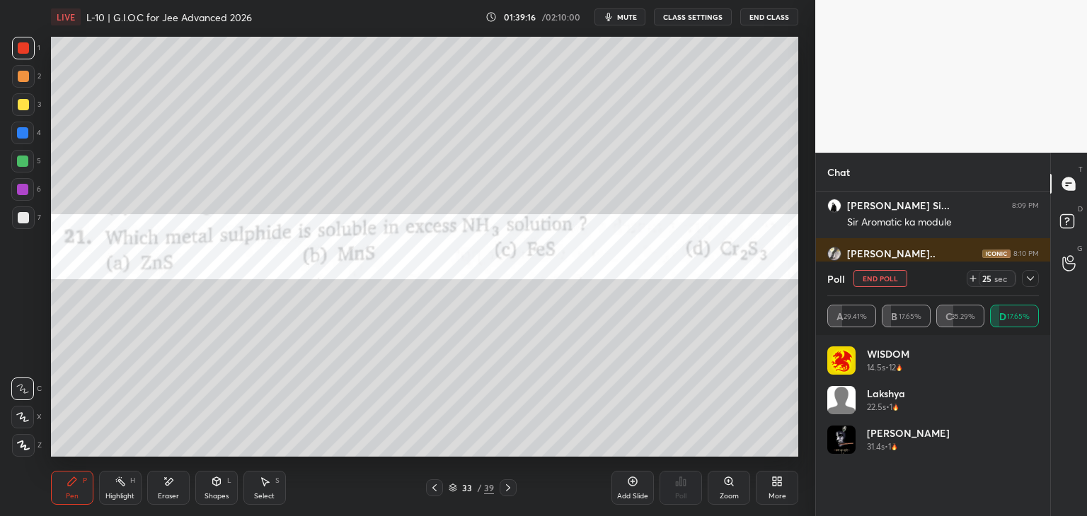
click at [1027, 282] on icon at bounding box center [1029, 278] width 11 height 11
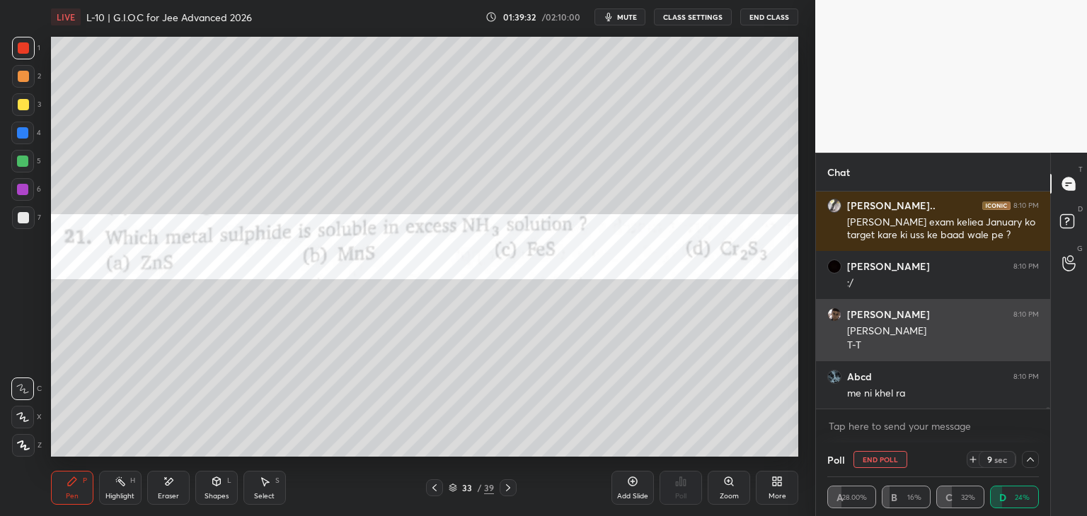
scroll to position [31225, 0]
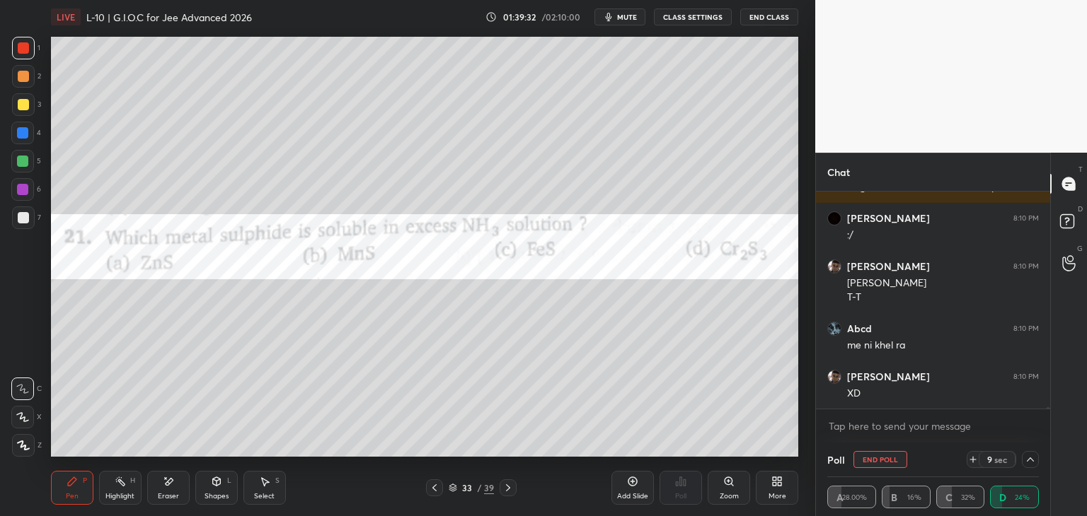
click at [171, 497] on div "Eraser" at bounding box center [168, 496] width 21 height 7
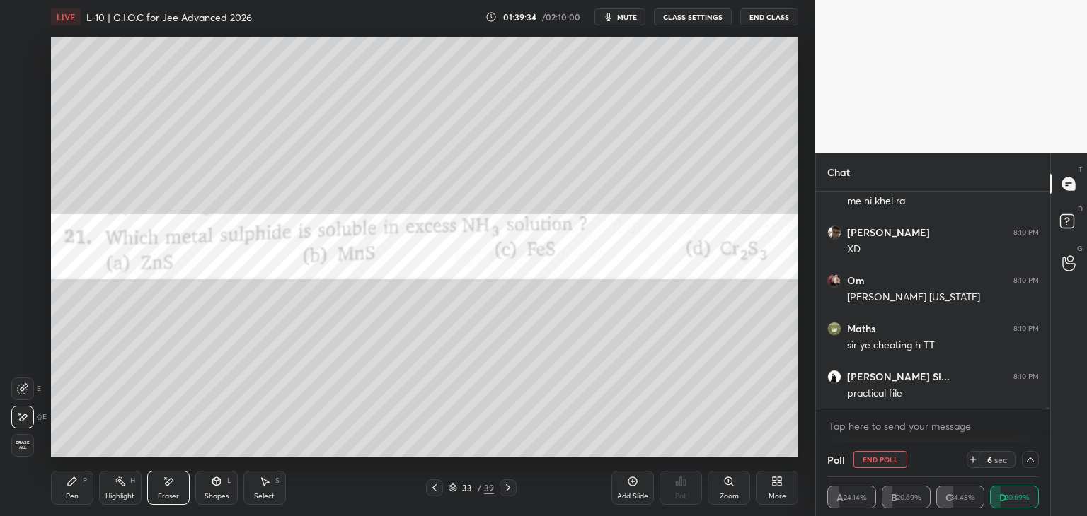
scroll to position [31383, 0]
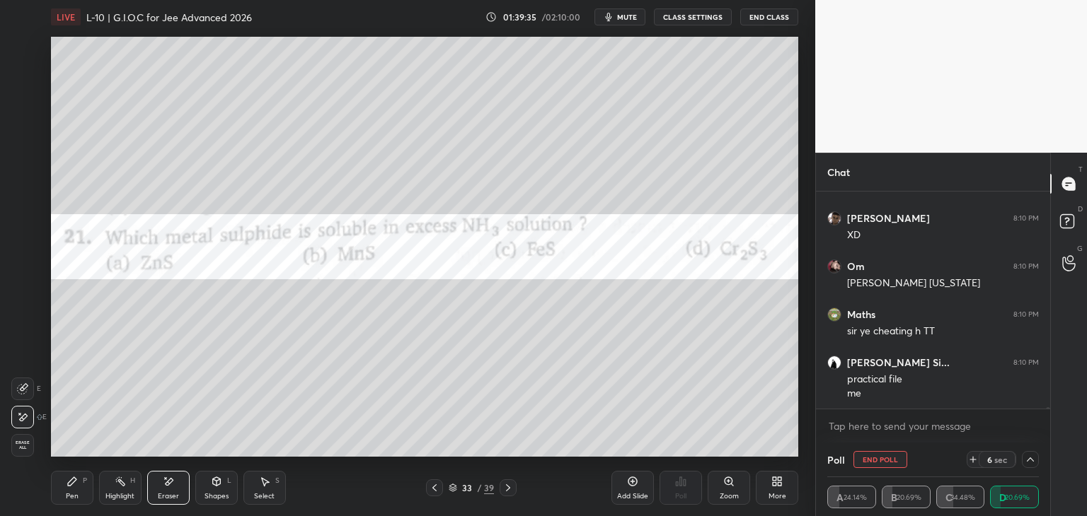
click at [76, 485] on icon at bounding box center [71, 481] width 11 height 11
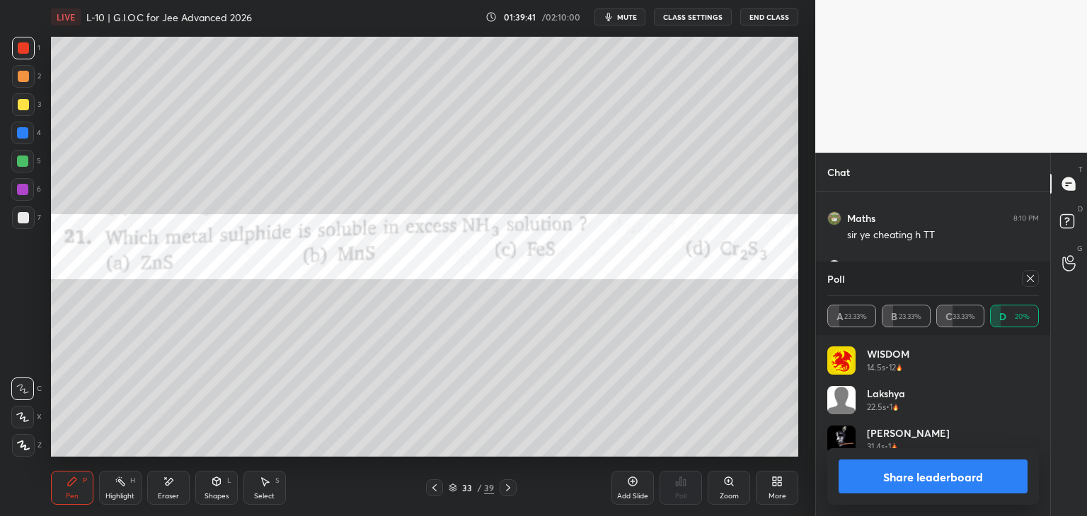
scroll to position [166, 207]
click at [1072, 178] on icon at bounding box center [1068, 184] width 13 height 13
click at [1066, 221] on rect at bounding box center [1066, 221] width 13 height 13
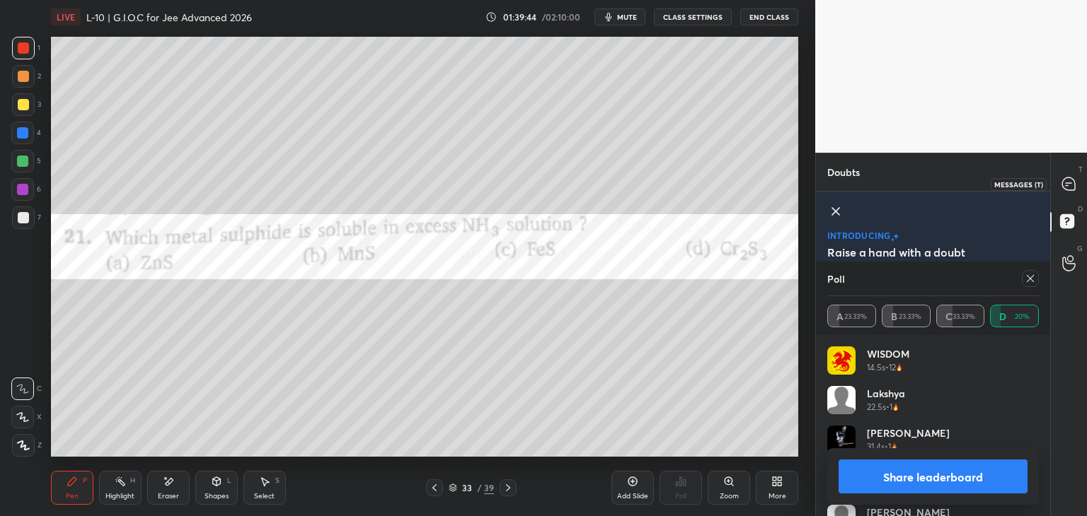
click at [1067, 180] on icon at bounding box center [1068, 184] width 13 height 13
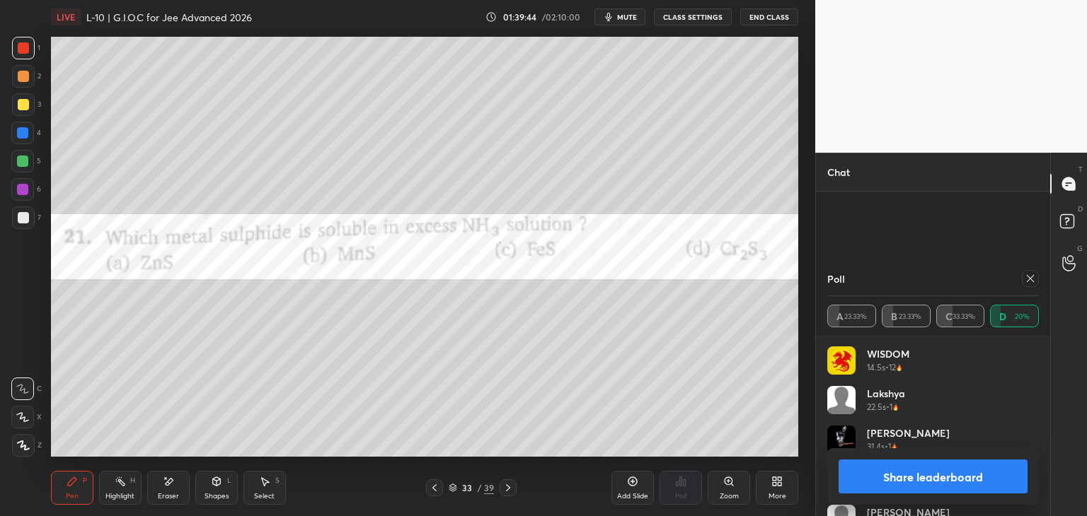
scroll to position [213, 230]
click at [1027, 276] on icon at bounding box center [1029, 278] width 11 height 11
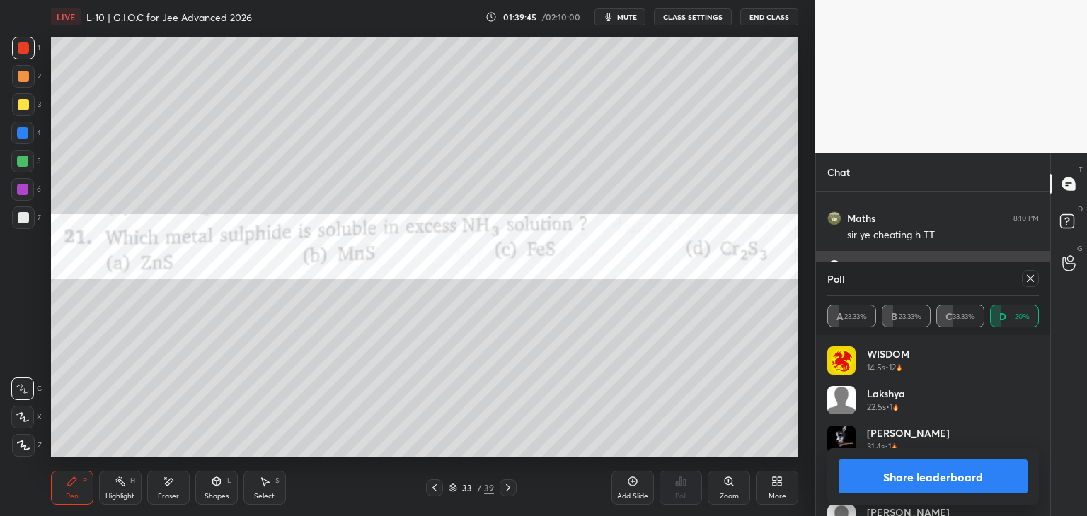
scroll to position [25, 207]
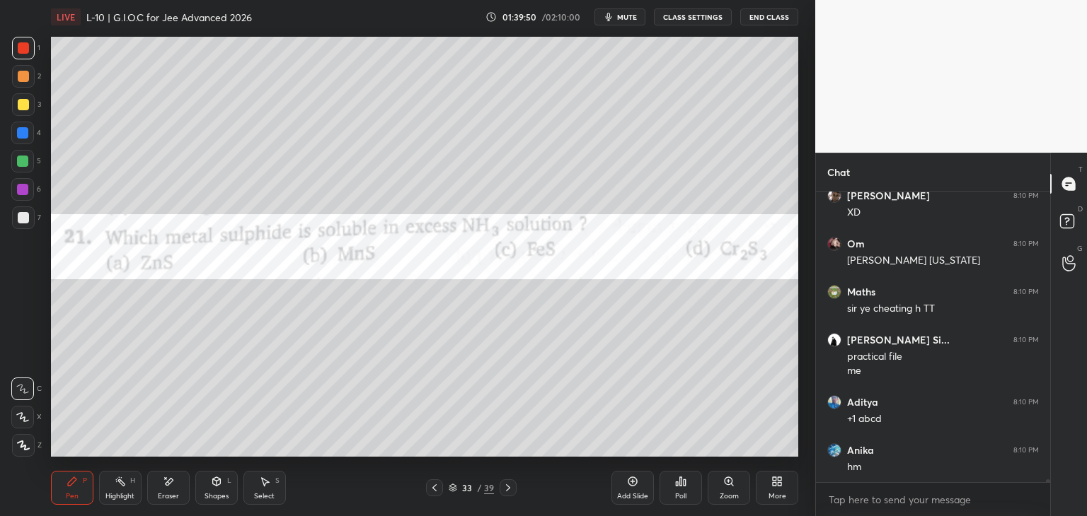
click at [516, 484] on div "33 / 39" at bounding box center [471, 488] width 280 height 17
click at [515, 487] on div at bounding box center [507, 488] width 17 height 17
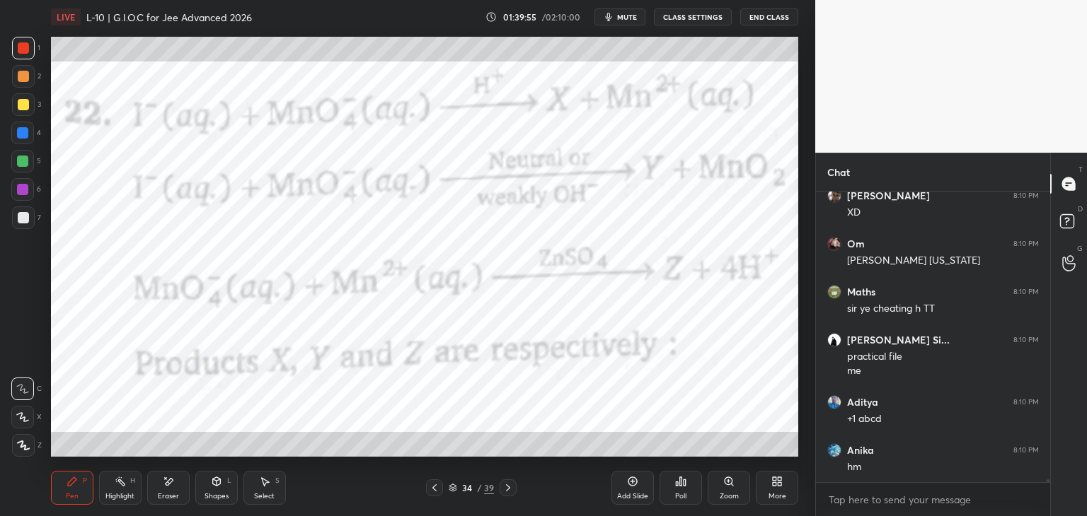
click at [509, 491] on icon at bounding box center [507, 487] width 11 height 11
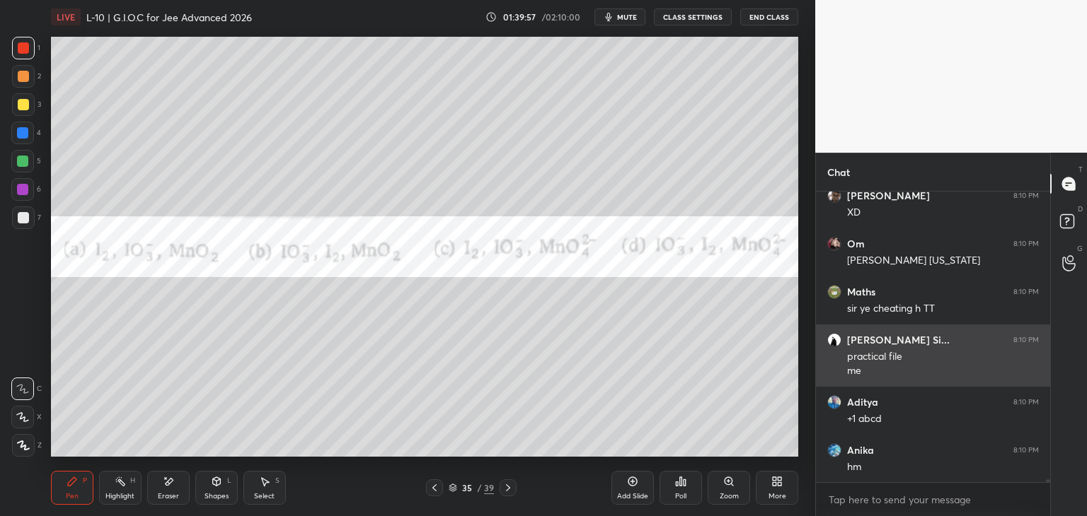
click at [512, 490] on icon at bounding box center [507, 487] width 11 height 11
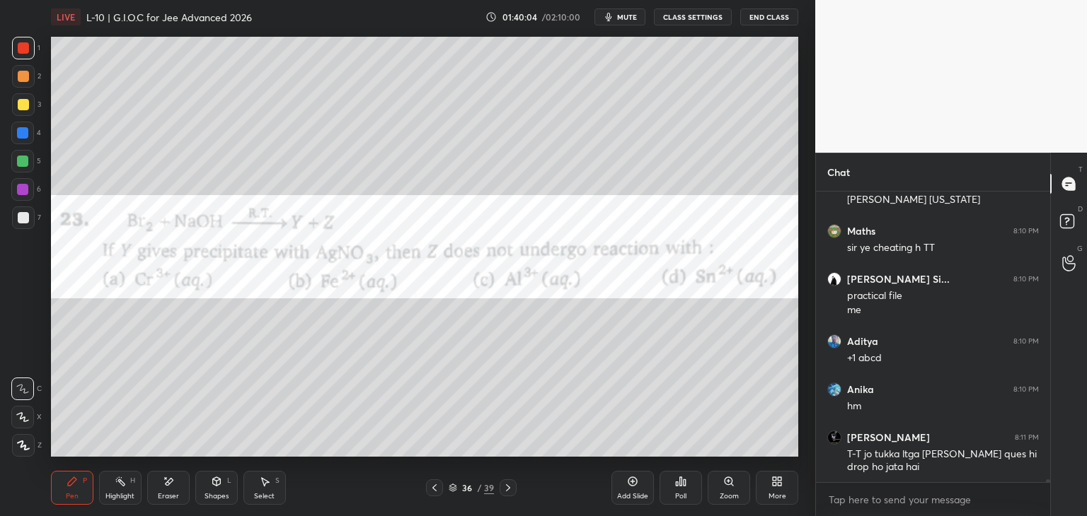
click at [677, 490] on div "Poll" at bounding box center [680, 488] width 42 height 34
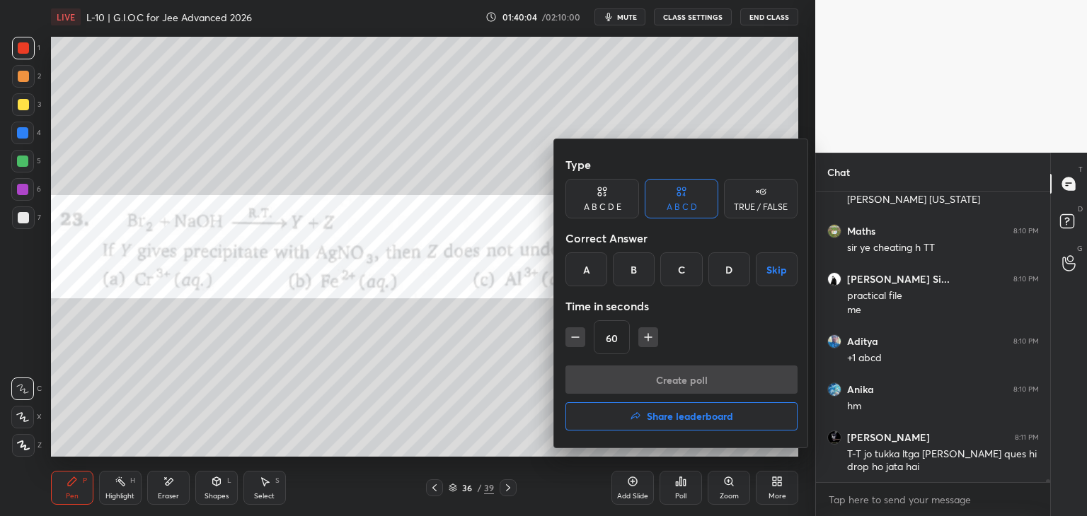
click at [681, 274] on div "C" at bounding box center [681, 270] width 42 height 34
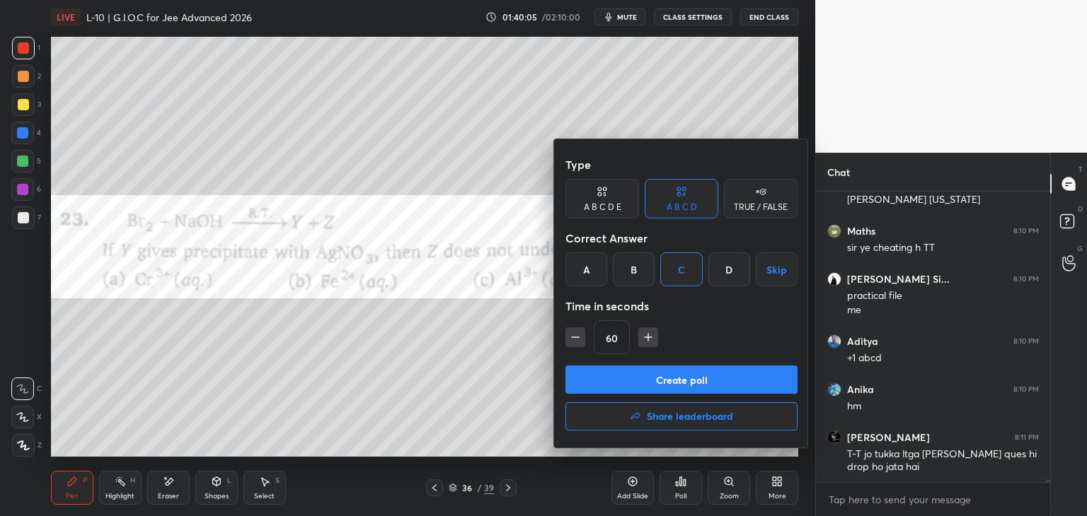
click at [652, 377] on button "Create poll" at bounding box center [681, 380] width 232 height 28
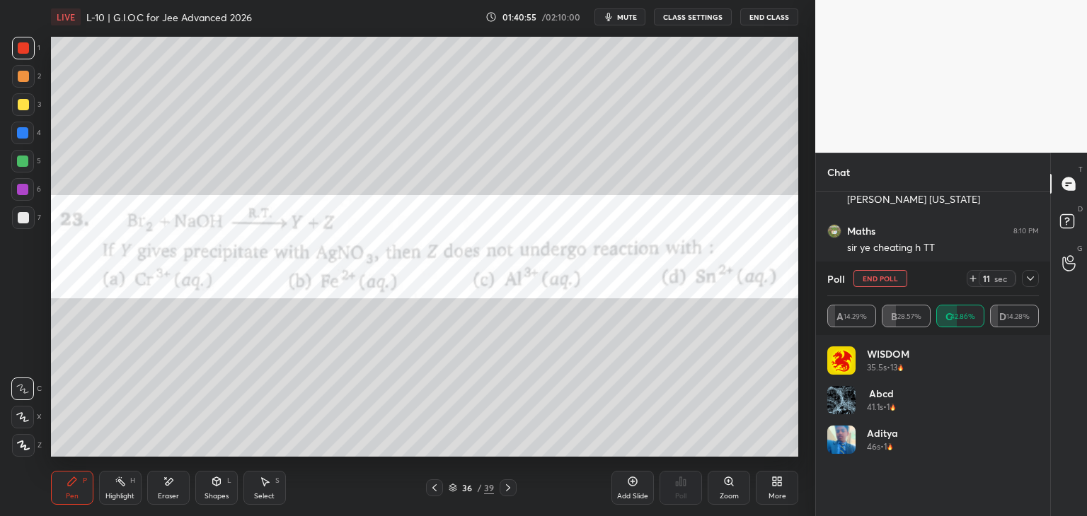
scroll to position [31816, 0]
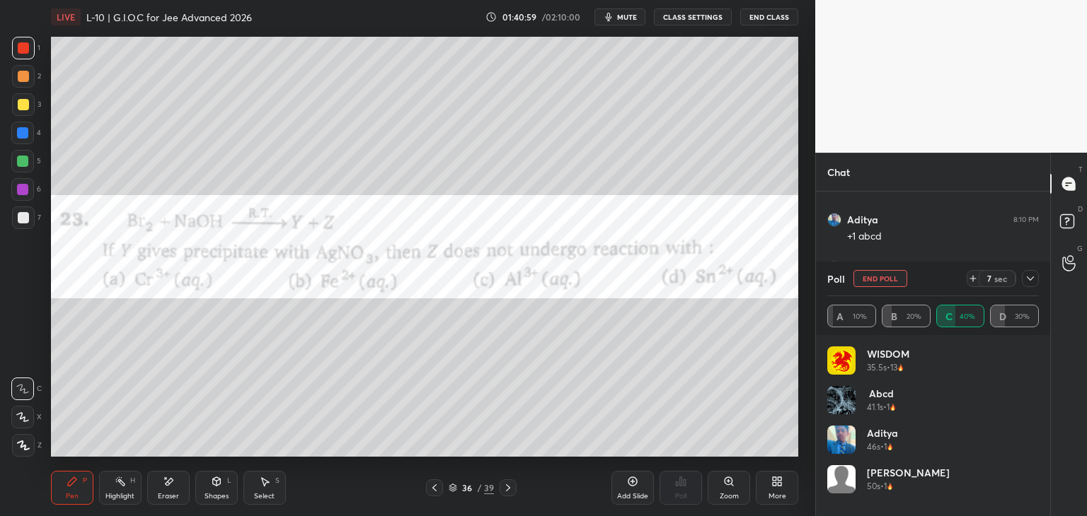
click at [1030, 277] on icon at bounding box center [1029, 278] width 11 height 11
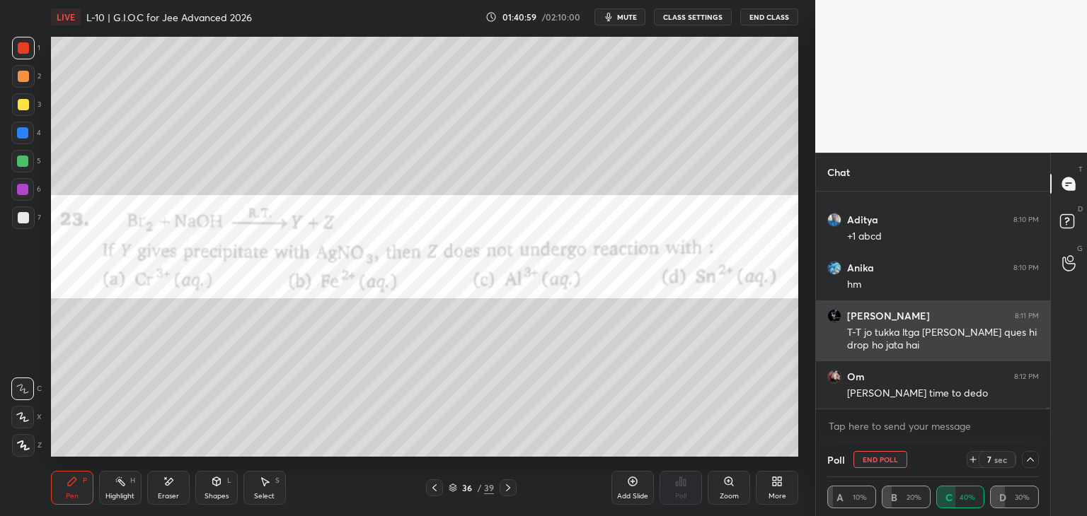
scroll to position [0, 0]
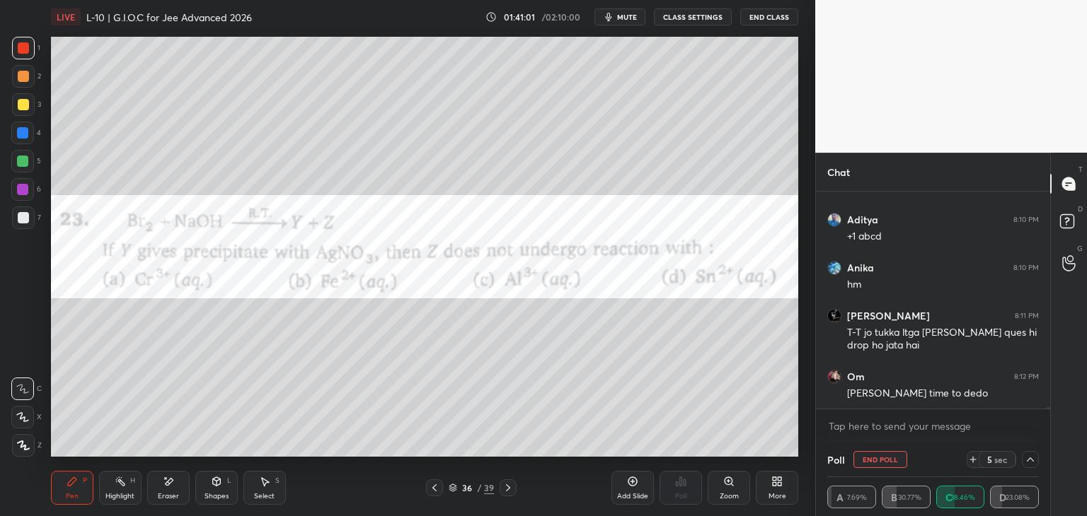
click at [1029, 458] on icon at bounding box center [1029, 459] width 11 height 11
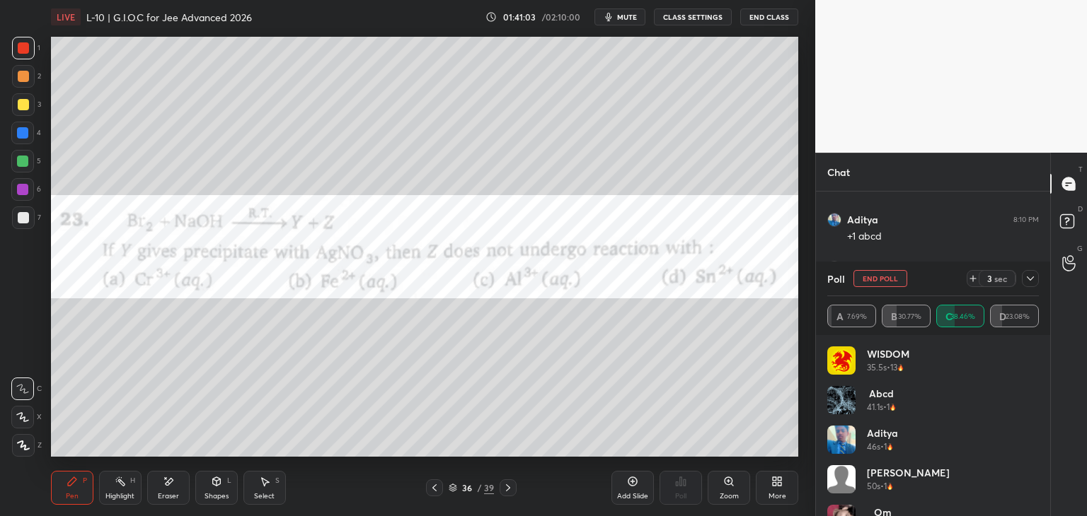
scroll to position [31864, 0]
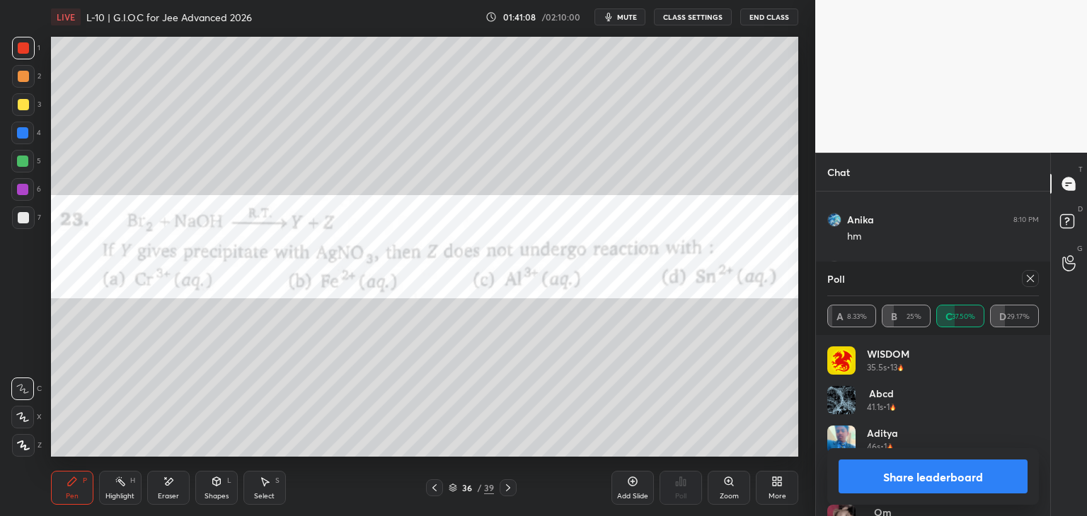
click at [1033, 281] on icon at bounding box center [1029, 278] width 11 height 11
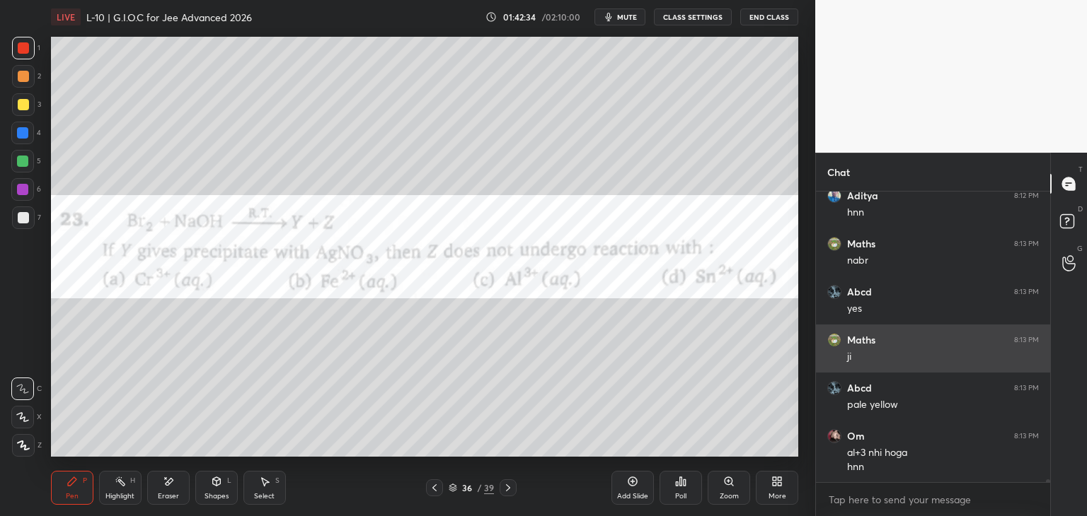
scroll to position [32286, 0]
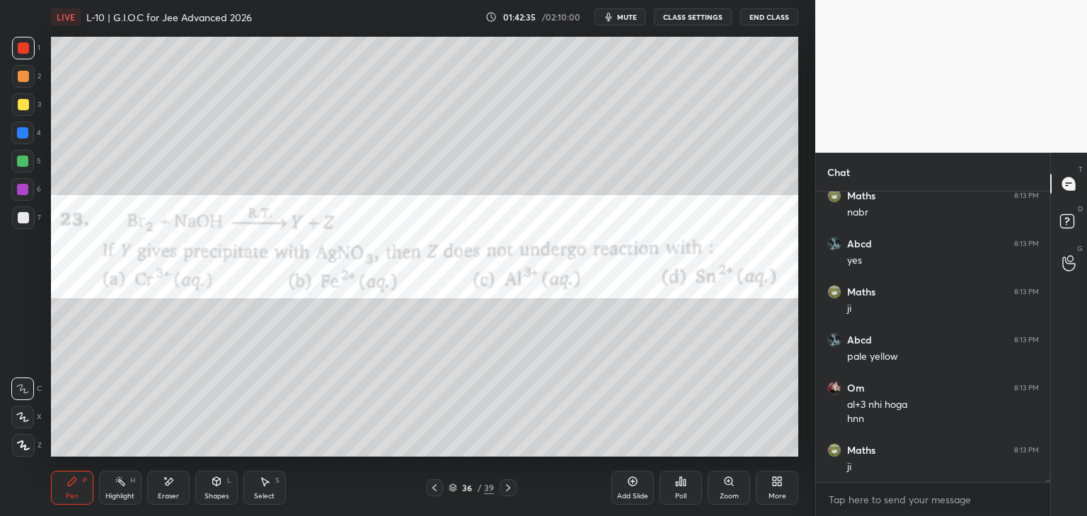
click at [625, 485] on div "Add Slide" at bounding box center [632, 488] width 42 height 34
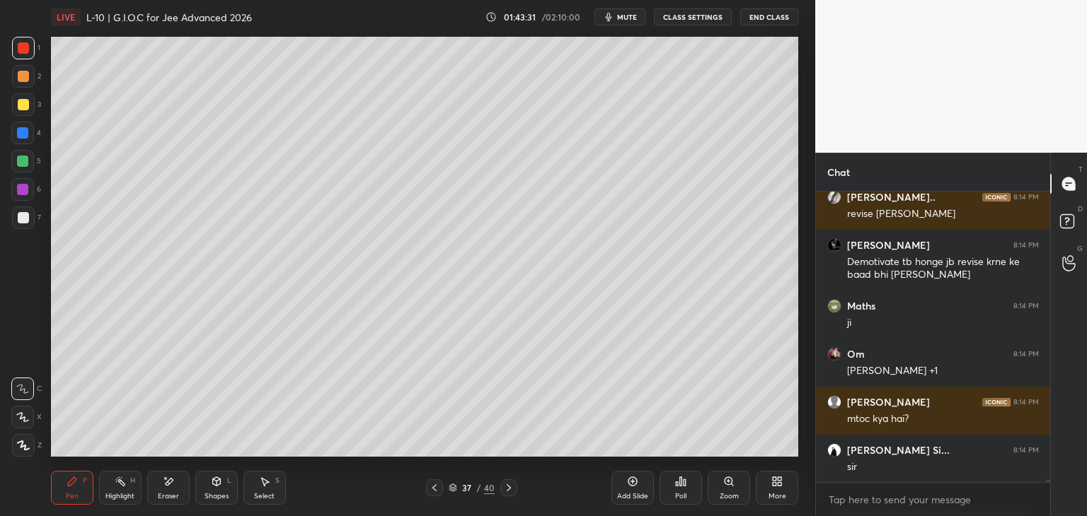
scroll to position [33982, 0]
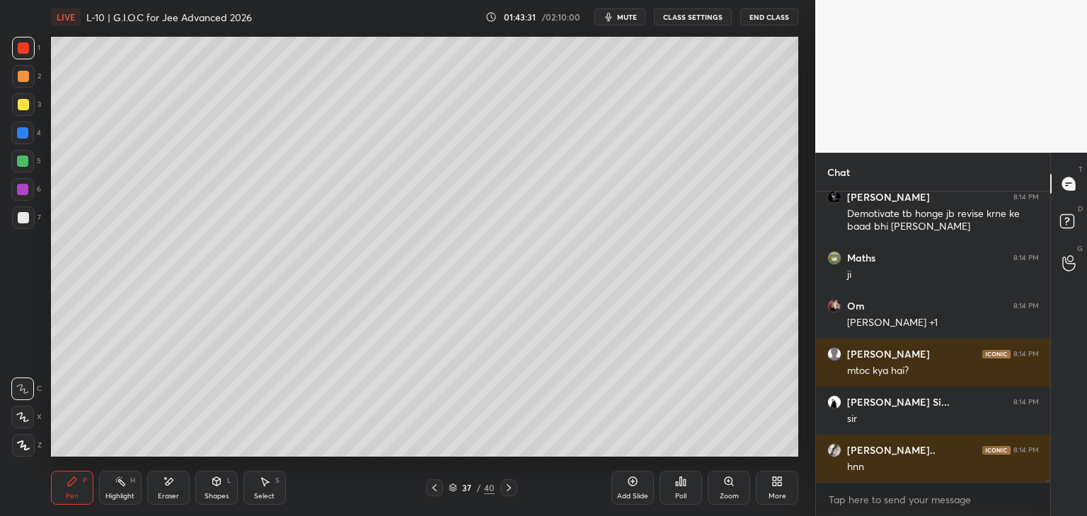
click at [767, 15] on button "End Class" at bounding box center [769, 16] width 58 height 17
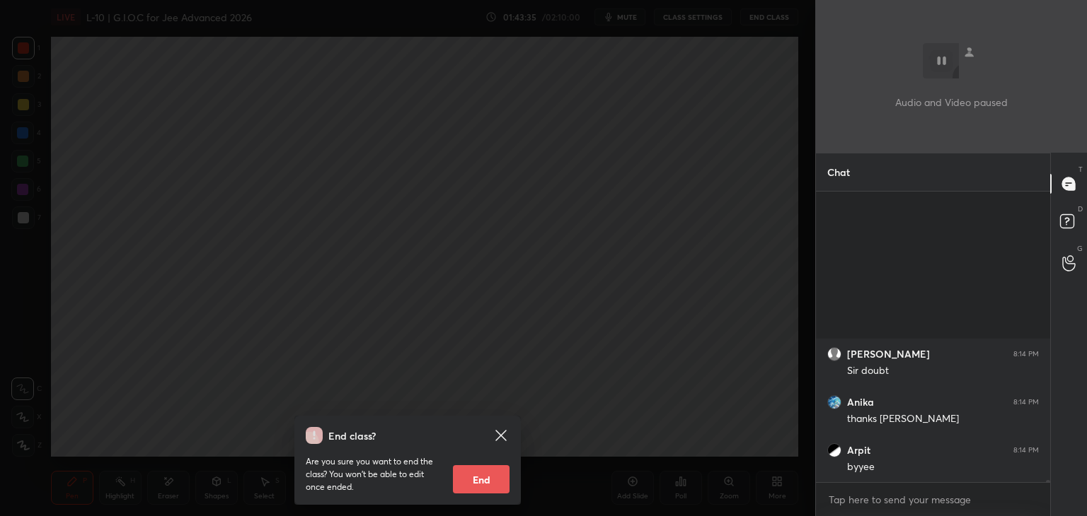
scroll to position [34463, 0]
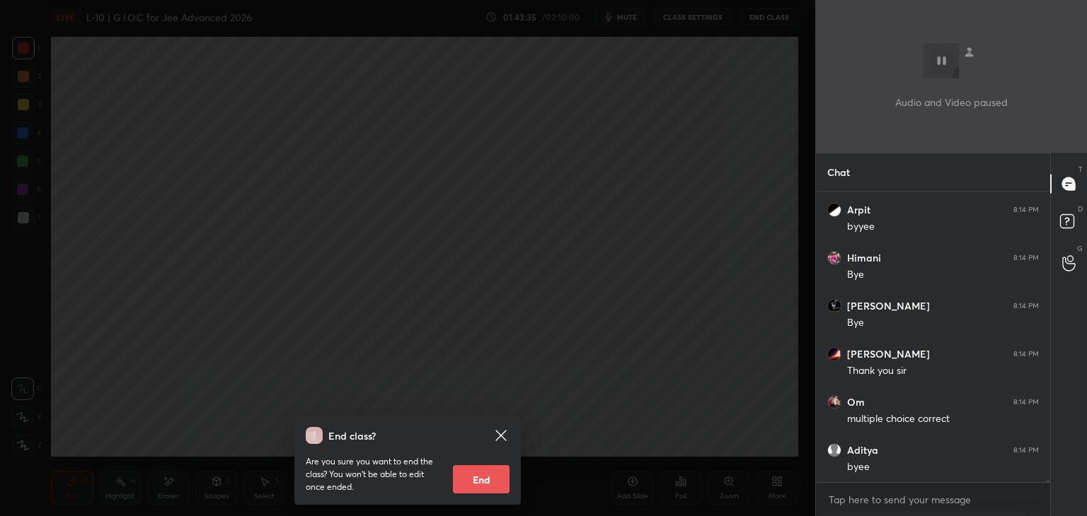
click at [482, 482] on button "End" at bounding box center [481, 479] width 57 height 28
type textarea "x"
